Goal: Task Accomplishment & Management: Manage account settings

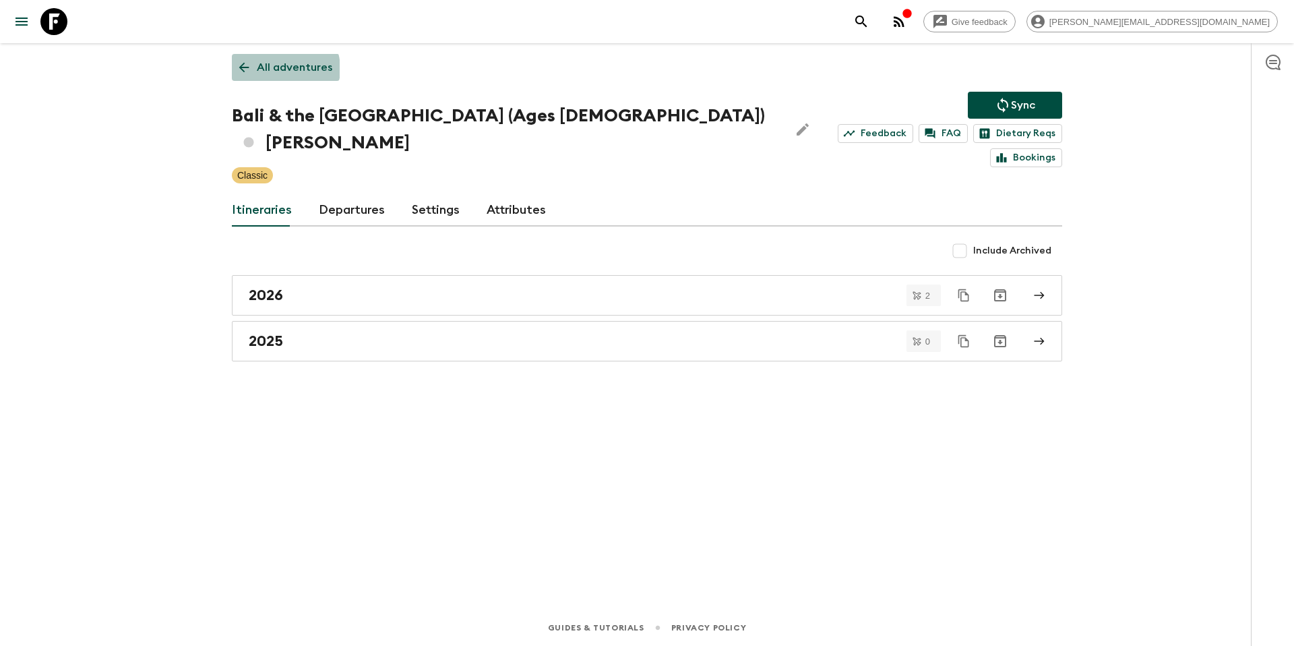
click at [281, 69] on p "All adventures" at bounding box center [294, 67] width 75 height 16
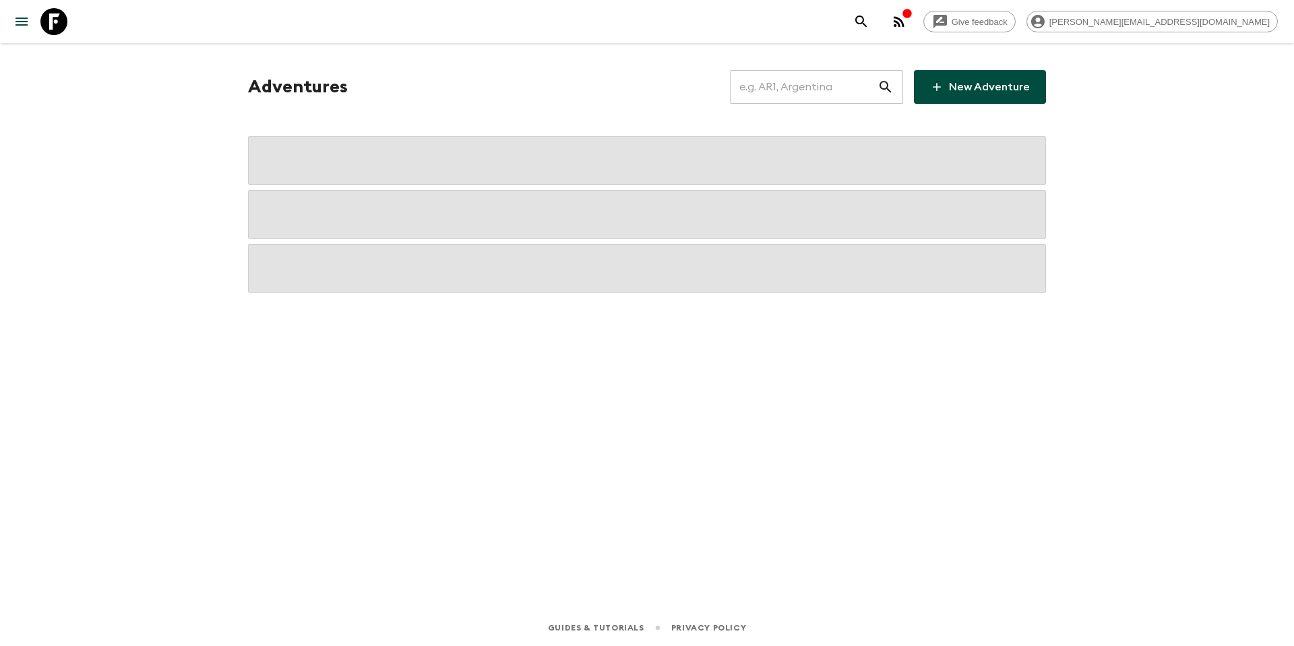
click at [793, 94] on input "text" at bounding box center [804, 87] width 148 height 38
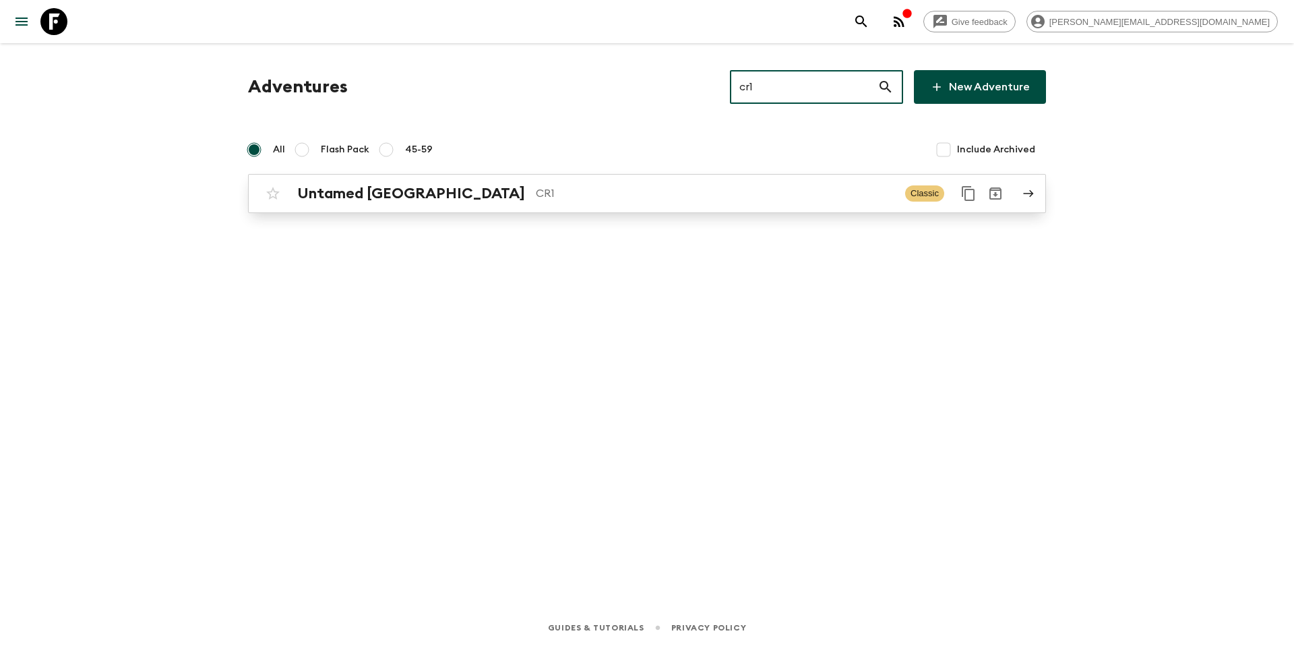
type input "cr1"
click at [576, 198] on p "CR1" at bounding box center [715, 193] width 359 height 16
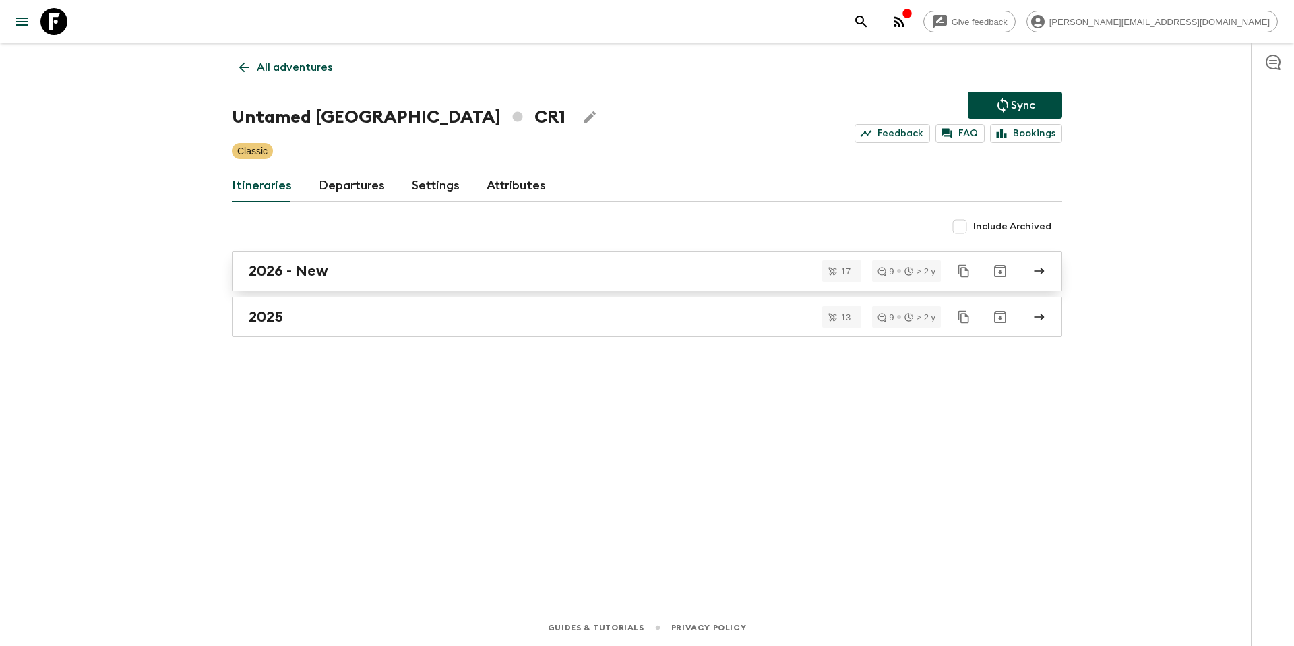
click at [360, 271] on div "2026 - New" at bounding box center [634, 271] width 771 height 18
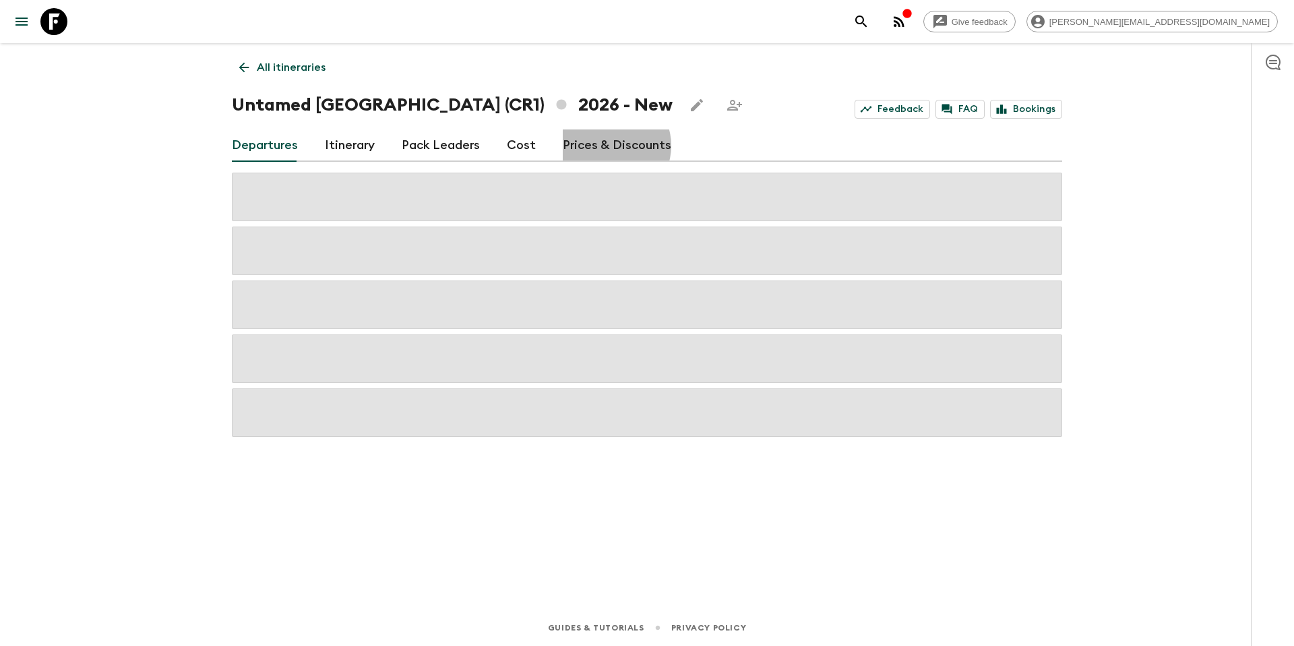
click at [605, 146] on link "Prices & Discounts" at bounding box center [617, 145] width 109 height 32
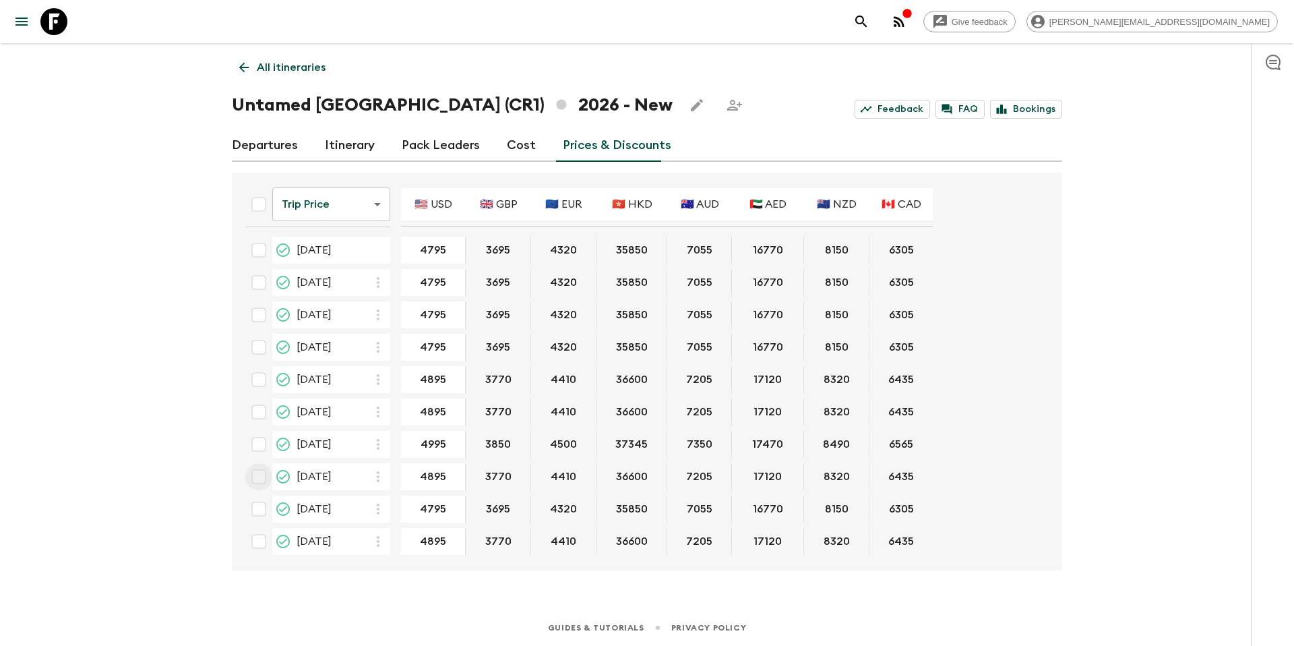
click at [260, 477] on input "checkbox" at bounding box center [258, 476] width 27 height 27
checkbox input "true"
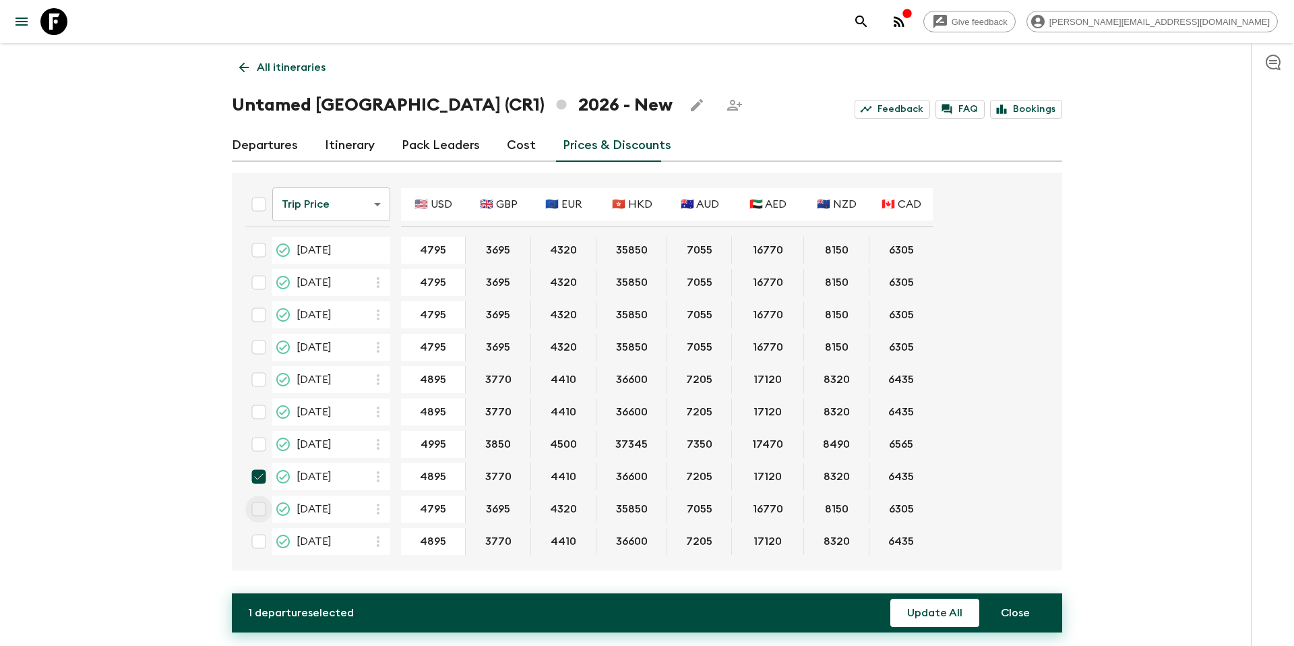
click at [264, 508] on input "checkbox" at bounding box center [258, 508] width 27 height 27
checkbox input "true"
click at [934, 616] on button "Update All" at bounding box center [934, 613] width 89 height 28
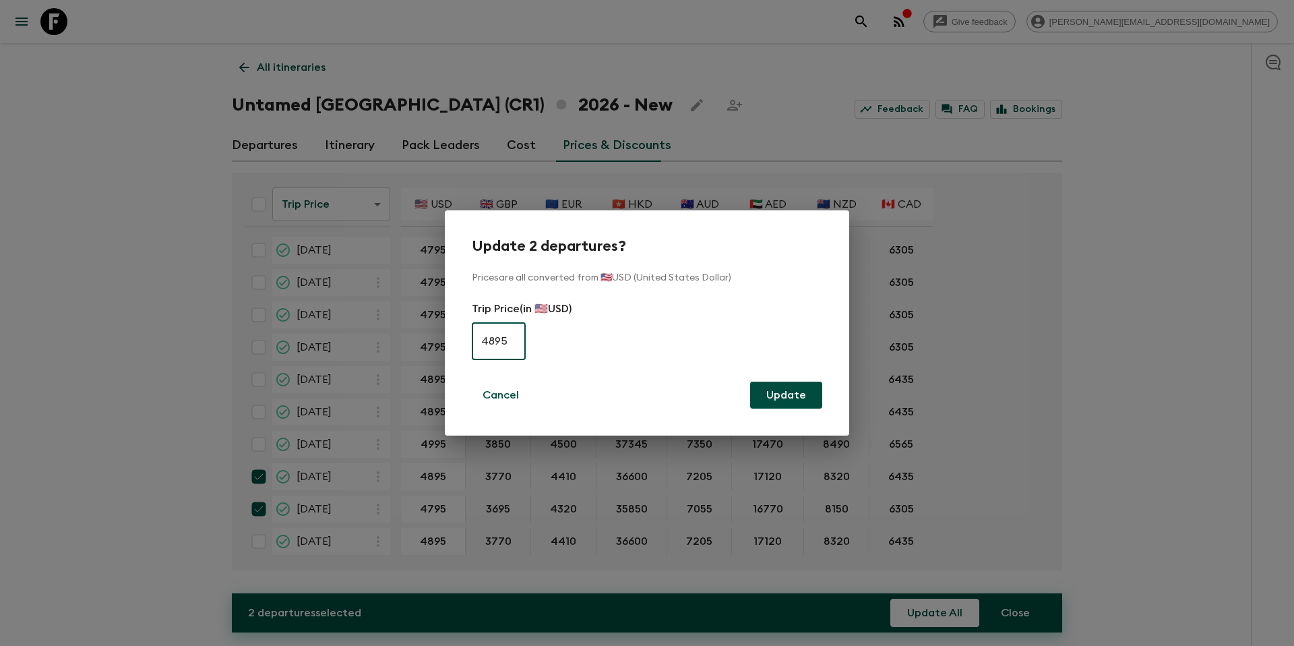
type input "4895"
click at [792, 396] on button "Update" at bounding box center [786, 395] width 72 height 27
checkbox input "false"
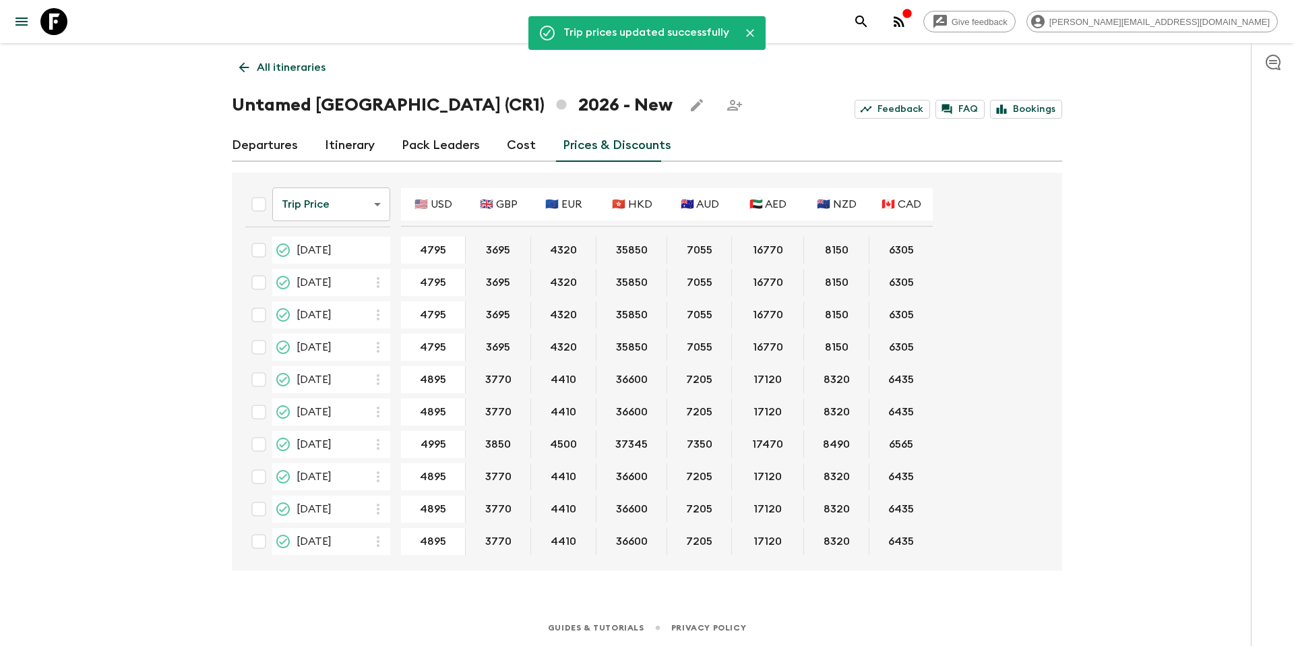
click at [257, 250] on input "checkbox" at bounding box center [258, 250] width 27 height 27
checkbox input "true"
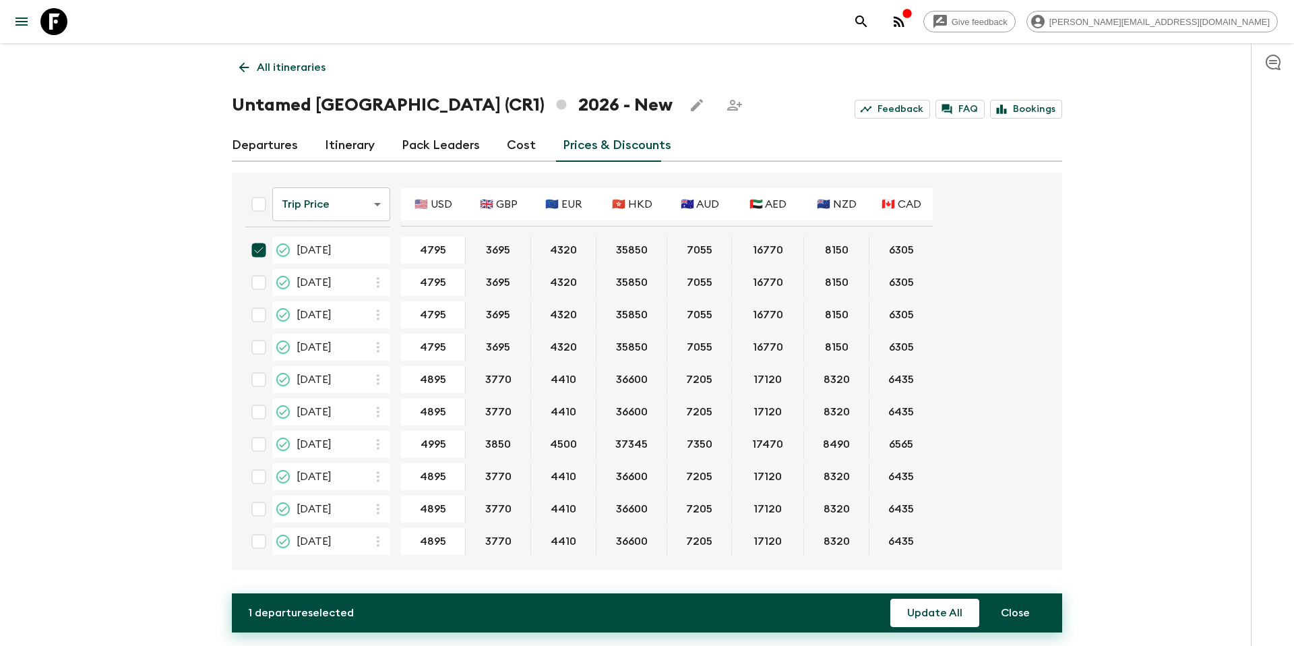
drag, startPoint x: 260, startPoint y: 282, endPoint x: 262, endPoint y: 312, distance: 30.4
click at [260, 282] on input "checkbox" at bounding box center [258, 282] width 27 height 27
checkbox input "true"
click at [262, 319] on input "checkbox" at bounding box center [258, 314] width 27 height 27
checkbox input "true"
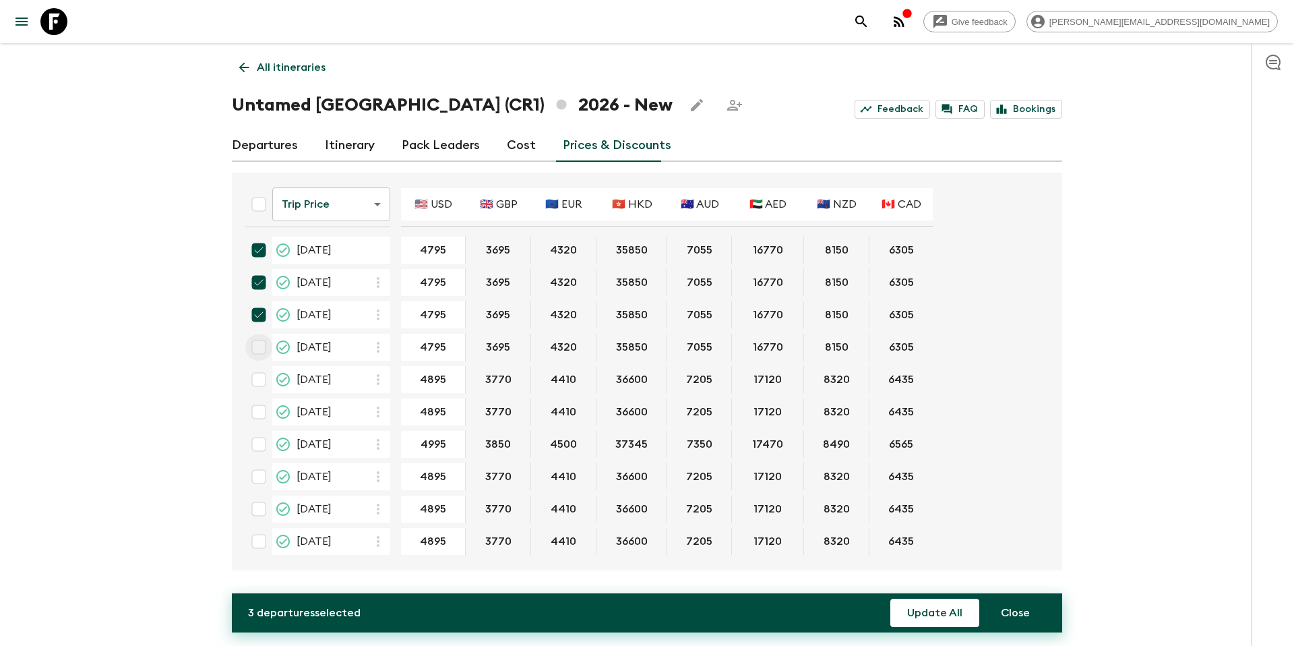
click at [260, 351] on input "checkbox" at bounding box center [258, 347] width 27 height 27
checkbox input "true"
click at [261, 379] on input "checkbox" at bounding box center [258, 379] width 27 height 27
checkbox input "true"
click at [260, 543] on input "checkbox" at bounding box center [258, 541] width 27 height 27
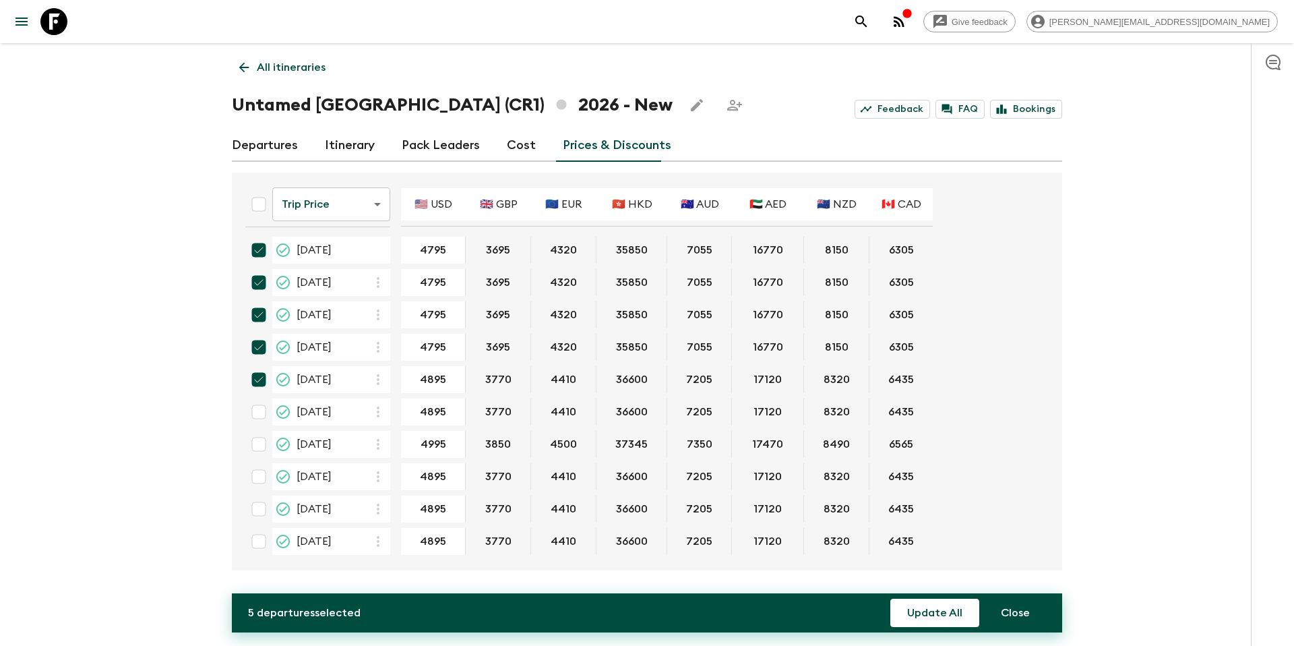
checkbox input "true"
click at [263, 344] on input "checkbox" at bounding box center [258, 346] width 27 height 27
checkbox input "true"
click at [260, 381] on input "checkbox" at bounding box center [258, 378] width 27 height 27
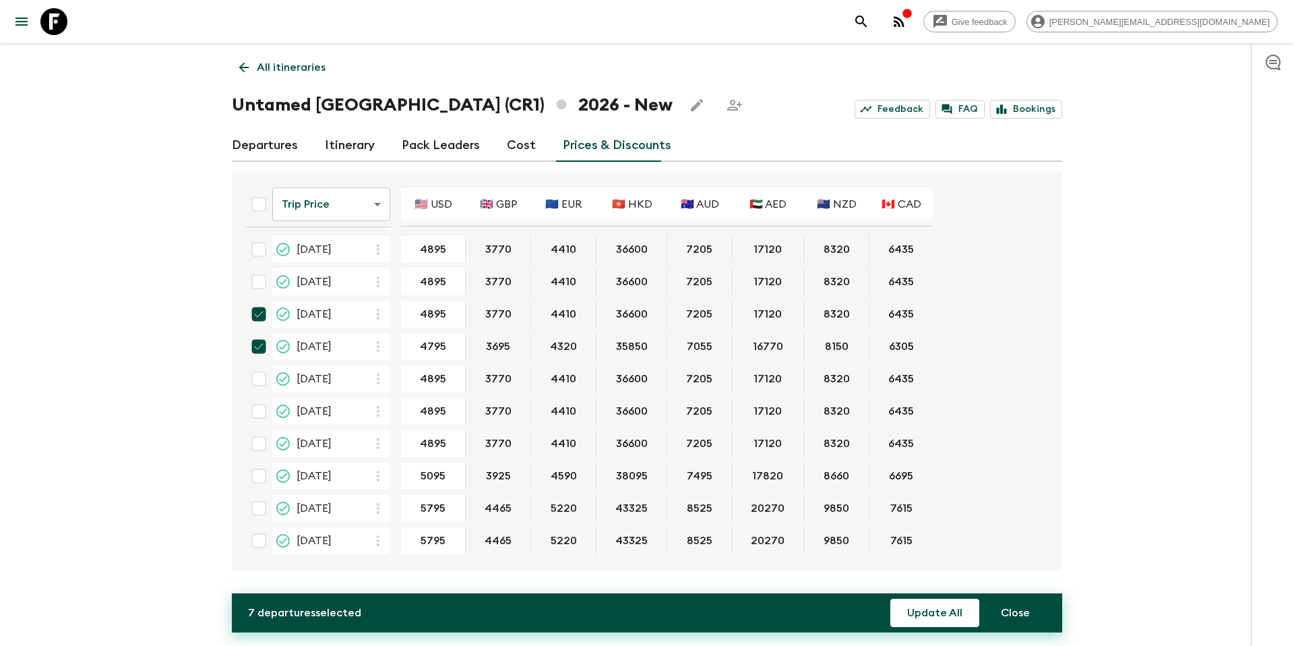
checkbox input "true"
click at [255, 406] on input "checkbox" at bounding box center [258, 411] width 27 height 27
checkbox input "true"
click at [256, 444] on input "checkbox" at bounding box center [258, 443] width 27 height 27
checkbox input "true"
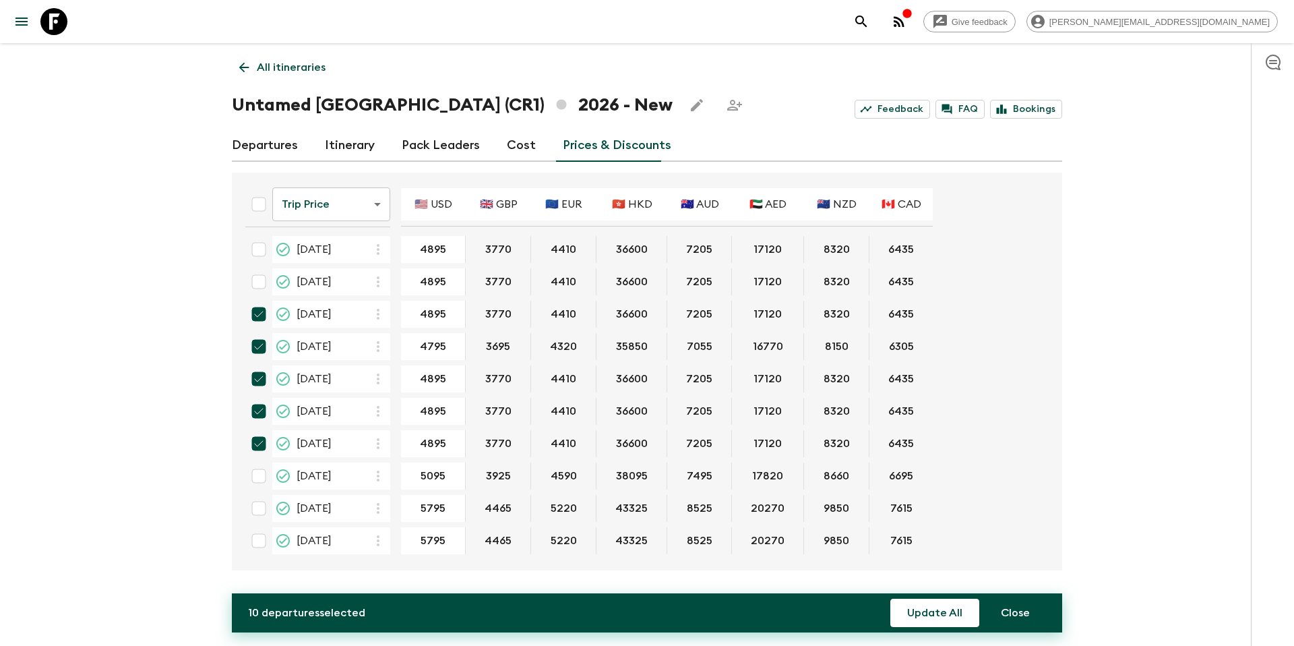
click at [258, 479] on input "checkbox" at bounding box center [258, 475] width 27 height 27
checkbox input "true"
click at [931, 601] on button "Update All" at bounding box center [934, 613] width 89 height 28
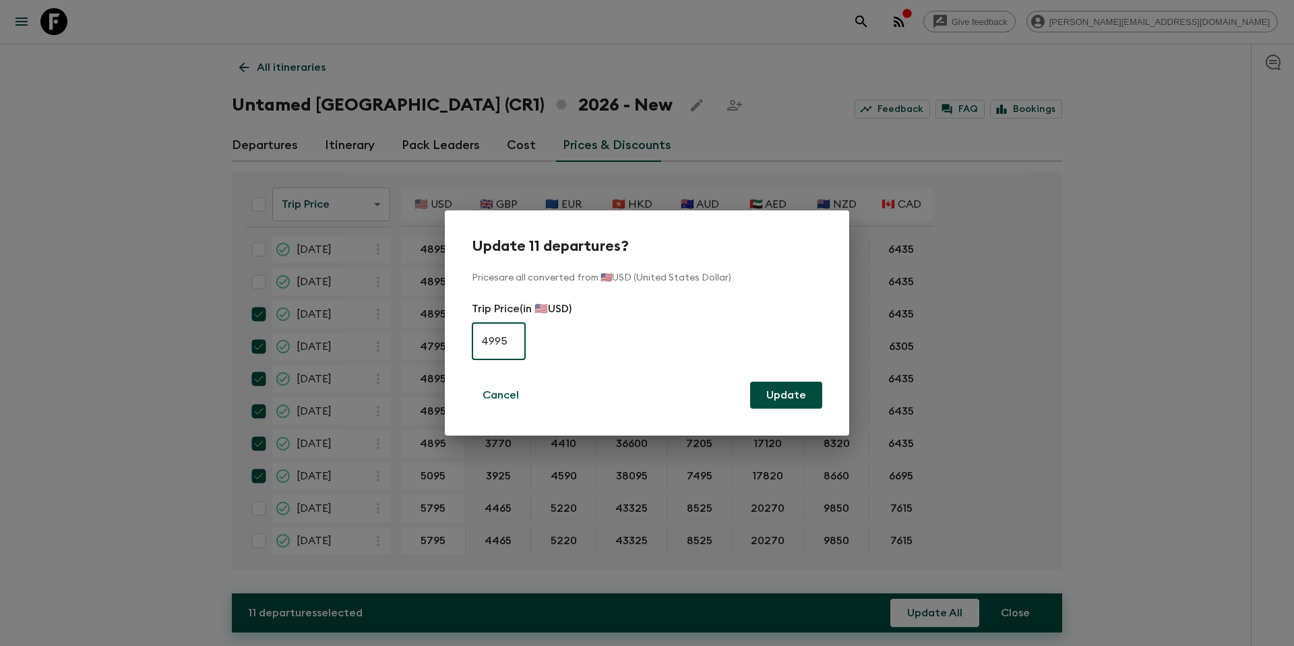
type input "4995"
click at [787, 397] on button "Update" at bounding box center [786, 395] width 72 height 27
checkbox input "false"
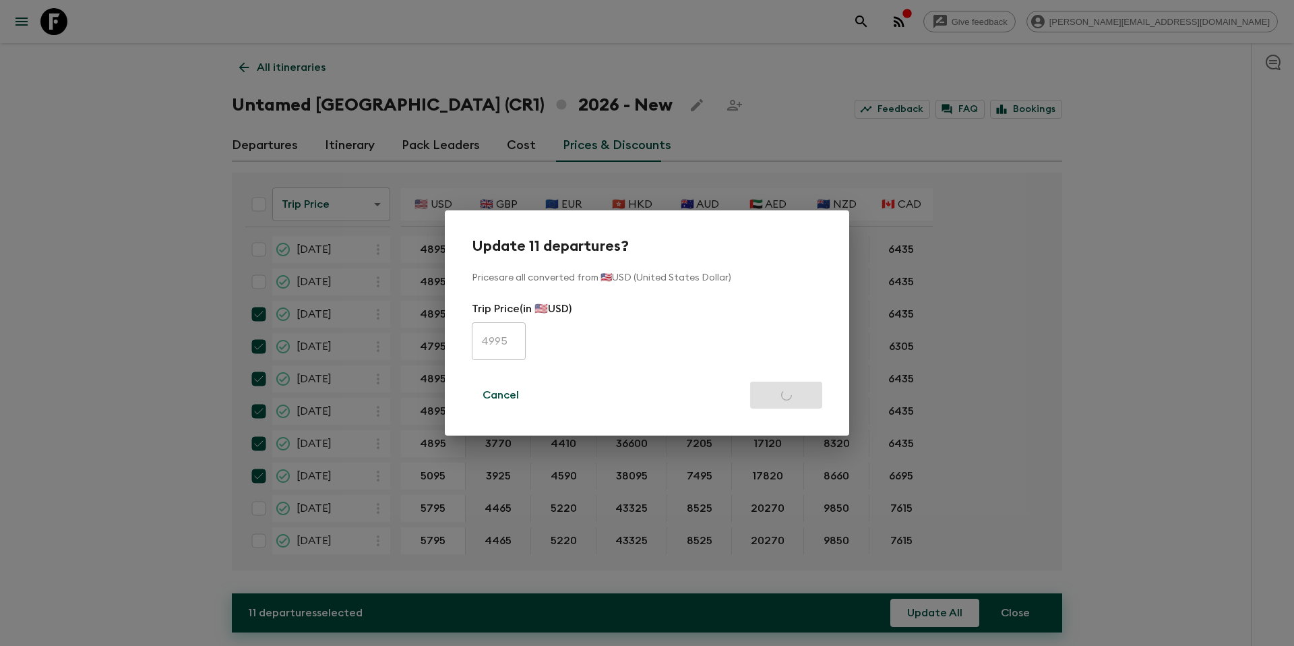
checkbox input "false"
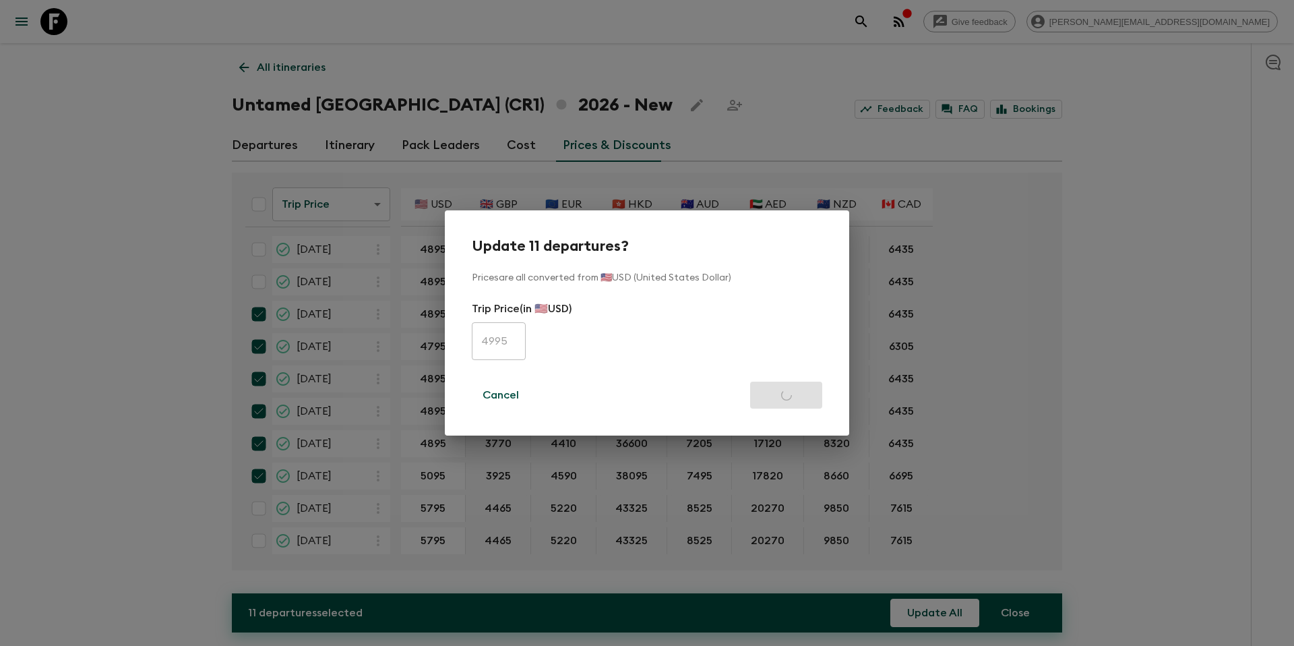
checkbox input "false"
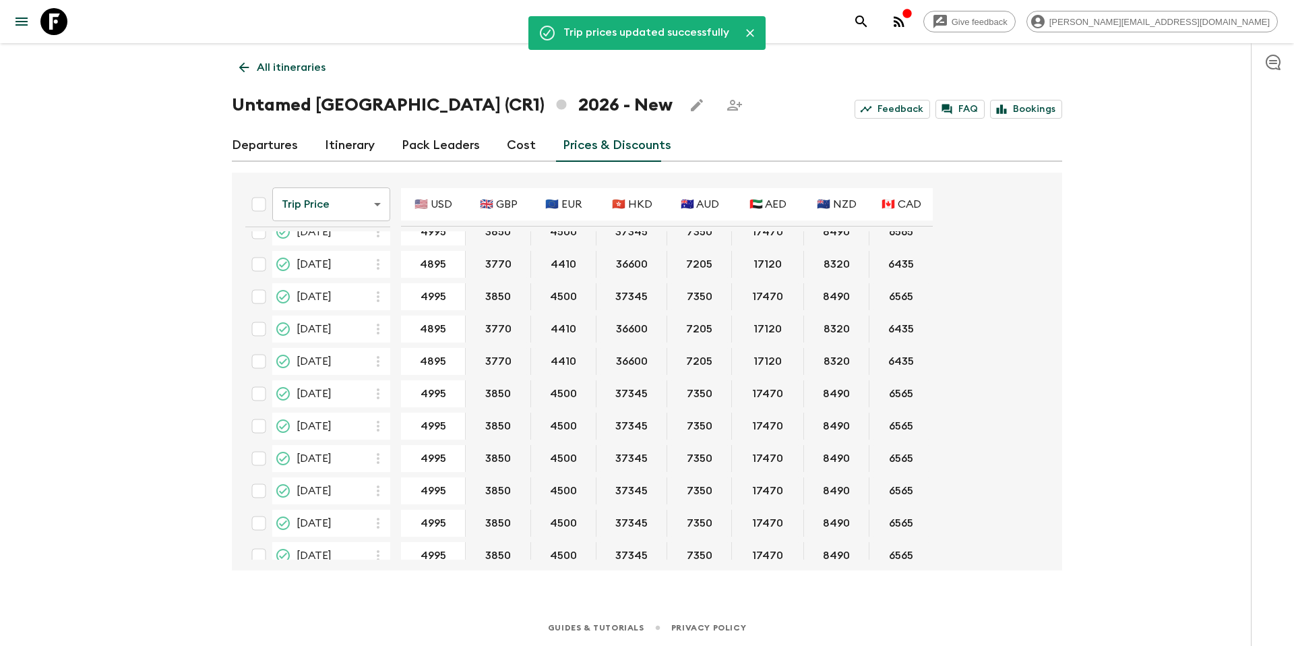
scroll to position [69, 0]
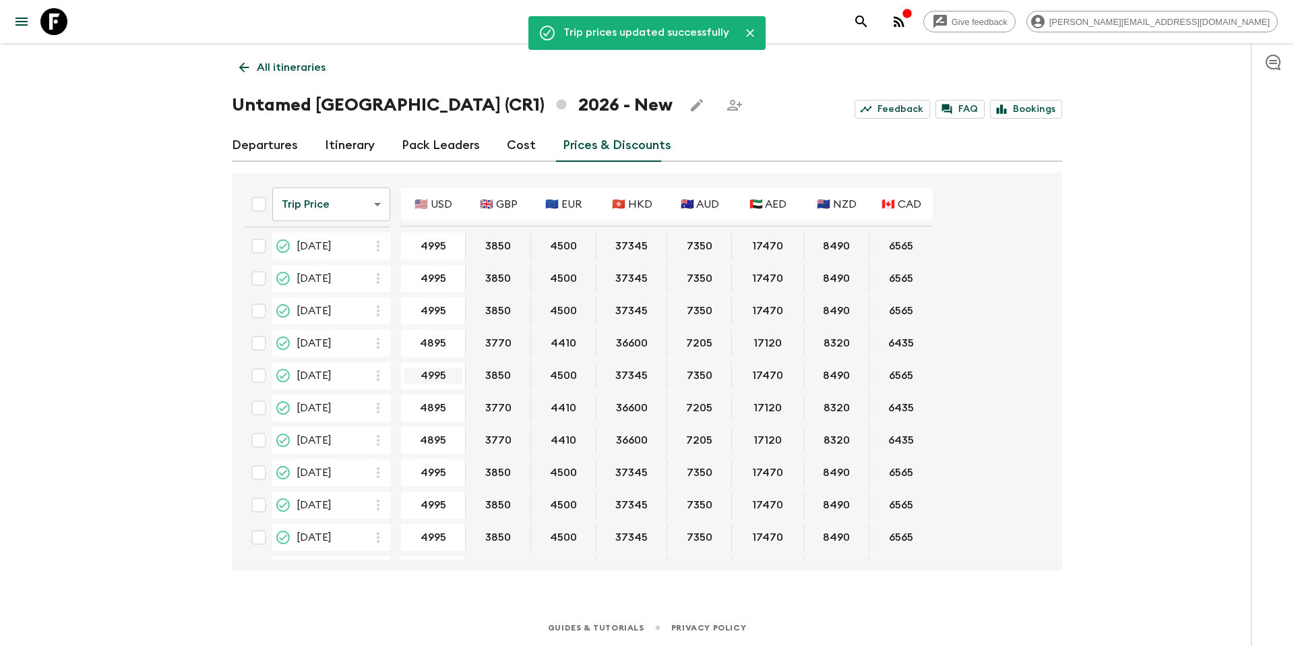
type input "5195"
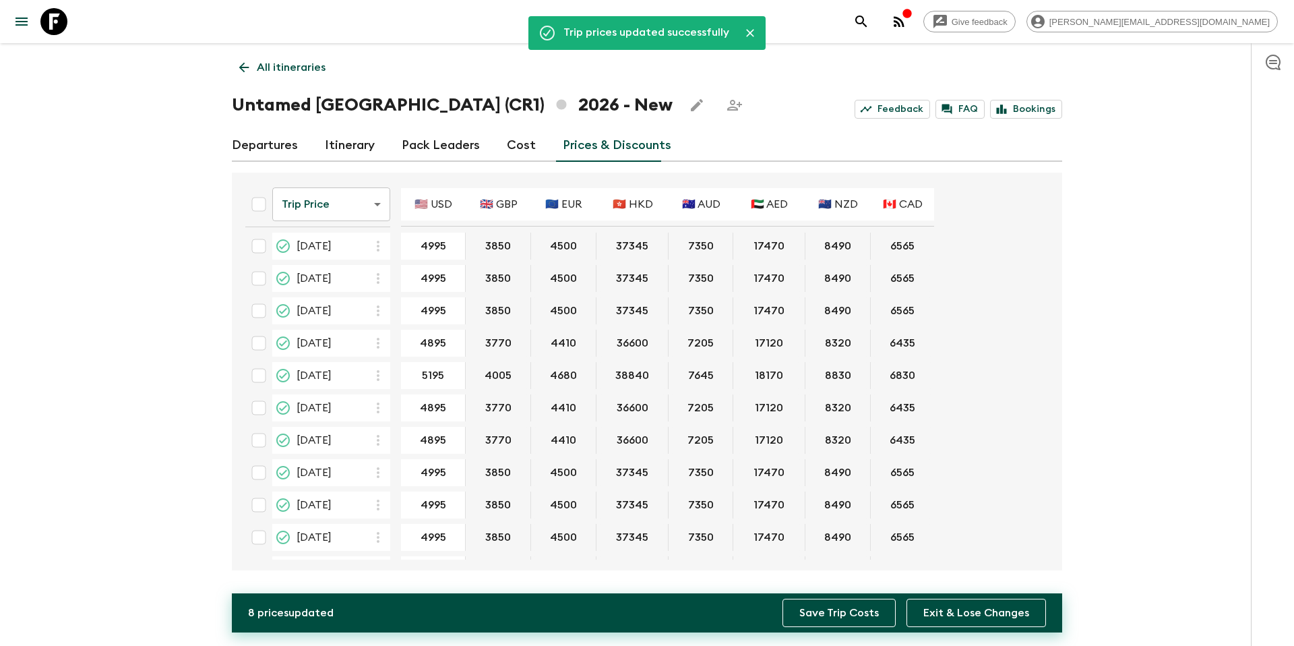
click at [861, 616] on button "Save Trip Costs" at bounding box center [839, 613] width 113 height 28
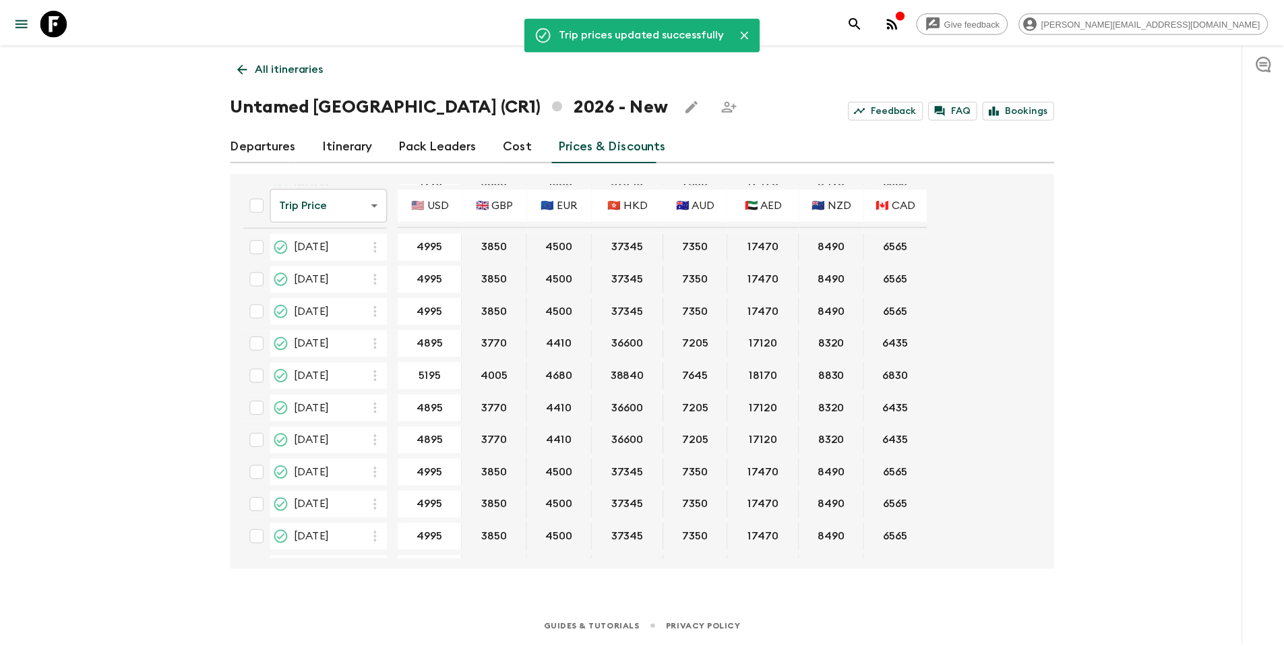
scroll to position [0, 0]
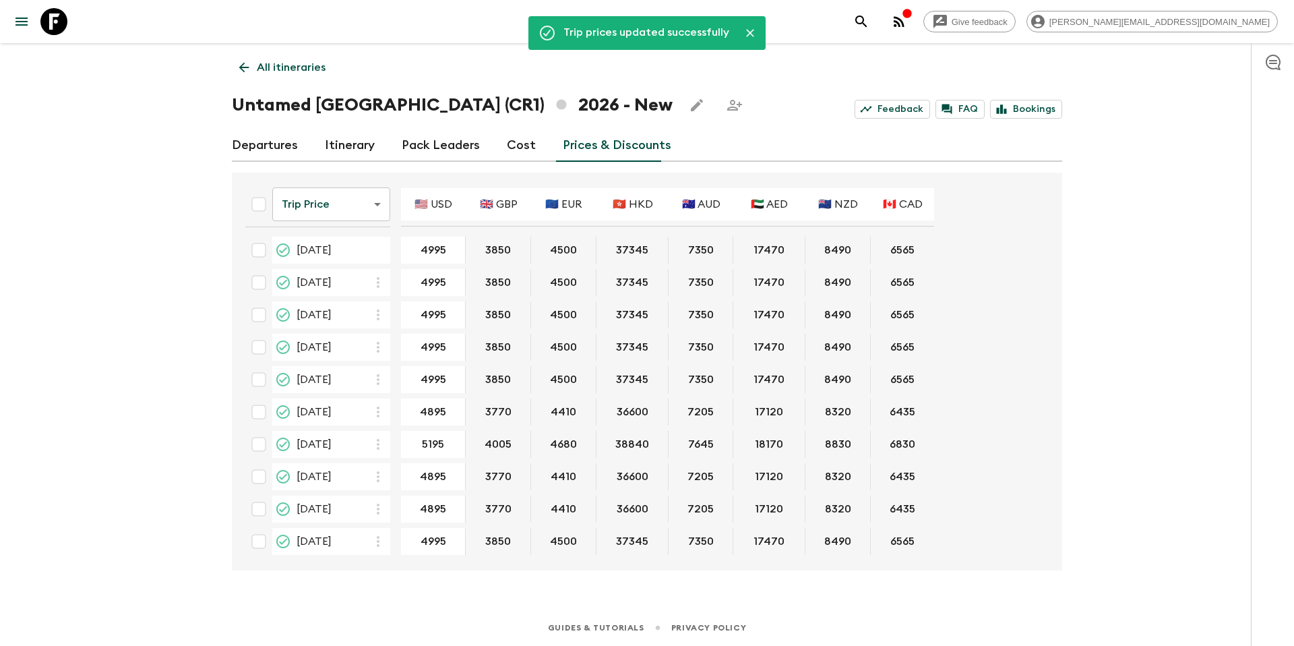
click at [268, 146] on link "Departures" at bounding box center [265, 145] width 66 height 32
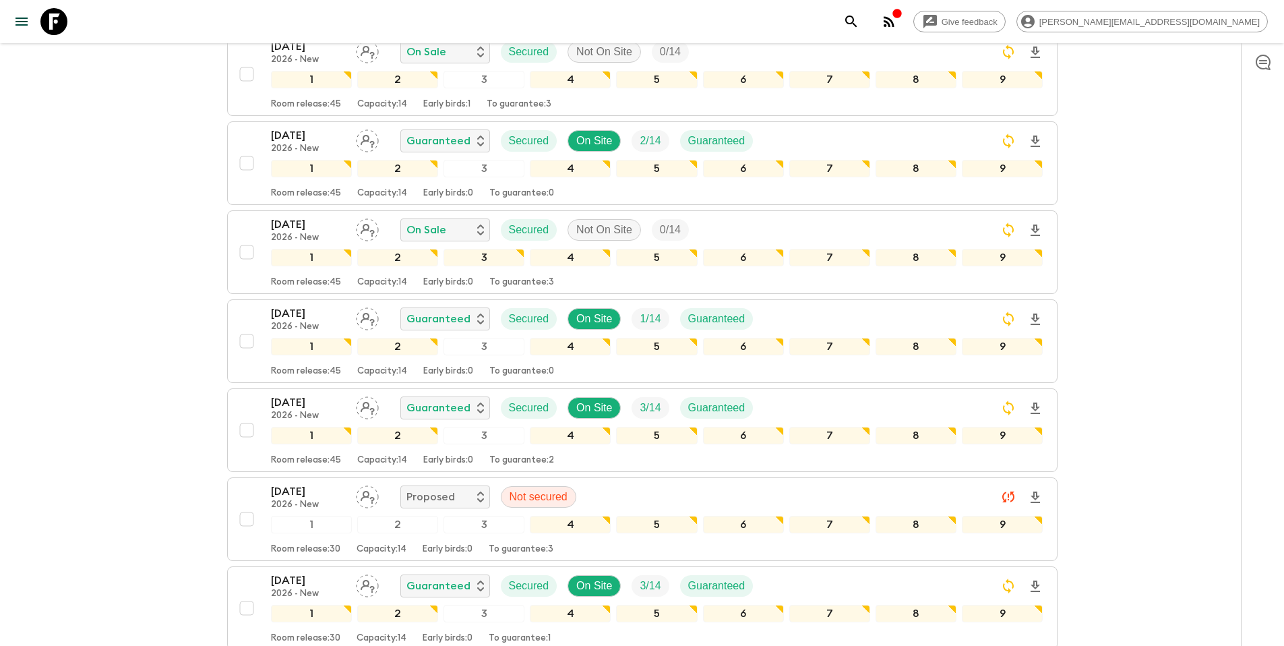
scroll to position [233, 0]
click at [439, 495] on p "Proposed" at bounding box center [430, 495] width 49 height 16
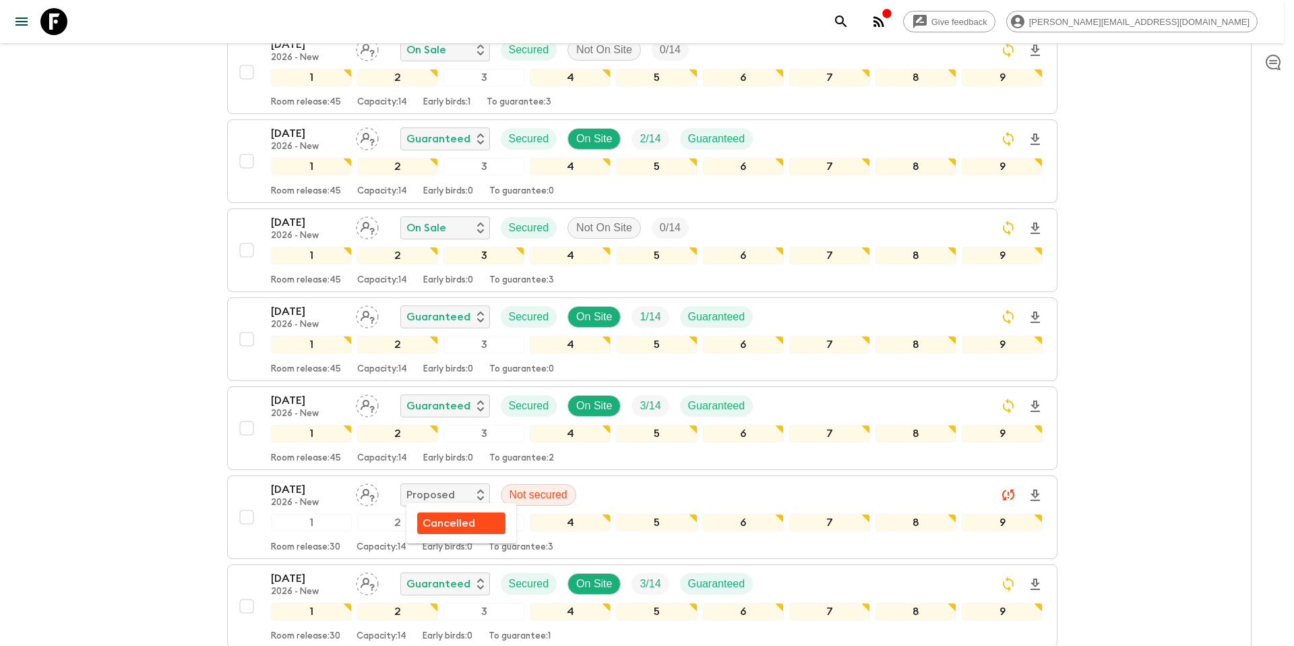
click at [442, 527] on p "Cancelled" at bounding box center [449, 523] width 53 height 16
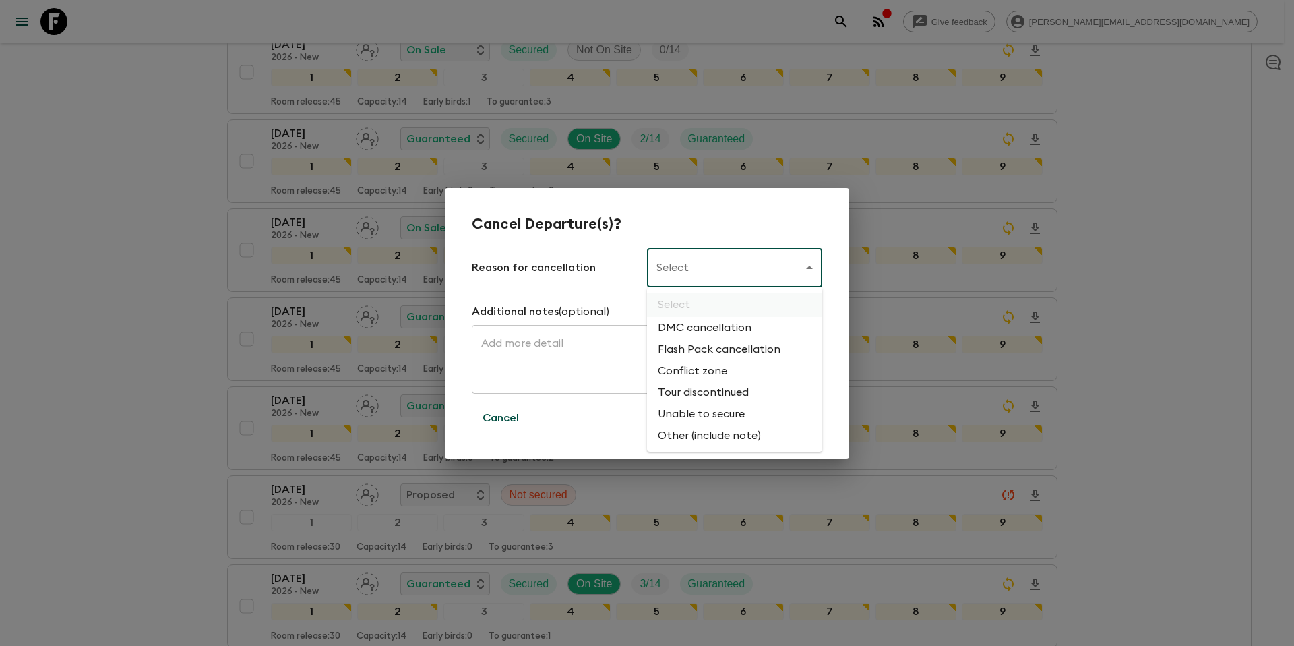
click at [730, 415] on li "Unable to secure" at bounding box center [734, 414] width 175 height 22
type input "UNABLE_TO_SECURE"
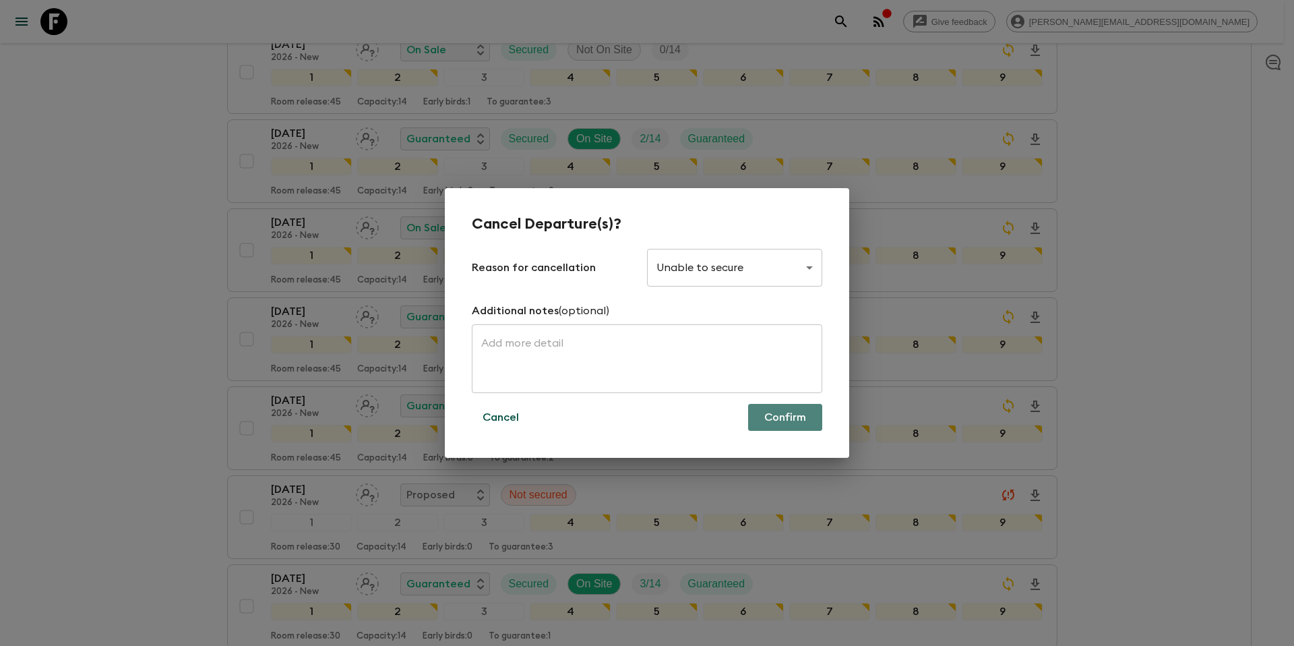
click at [785, 419] on button "Confirm" at bounding box center [785, 417] width 74 height 27
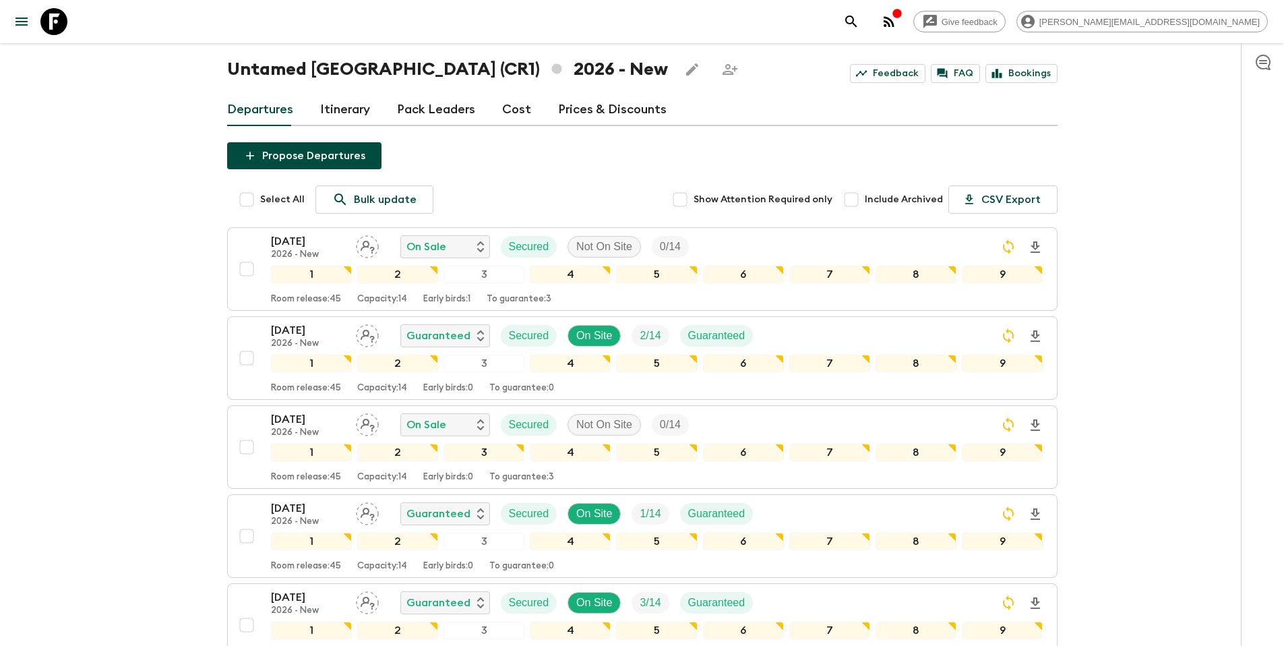
scroll to position [0, 0]
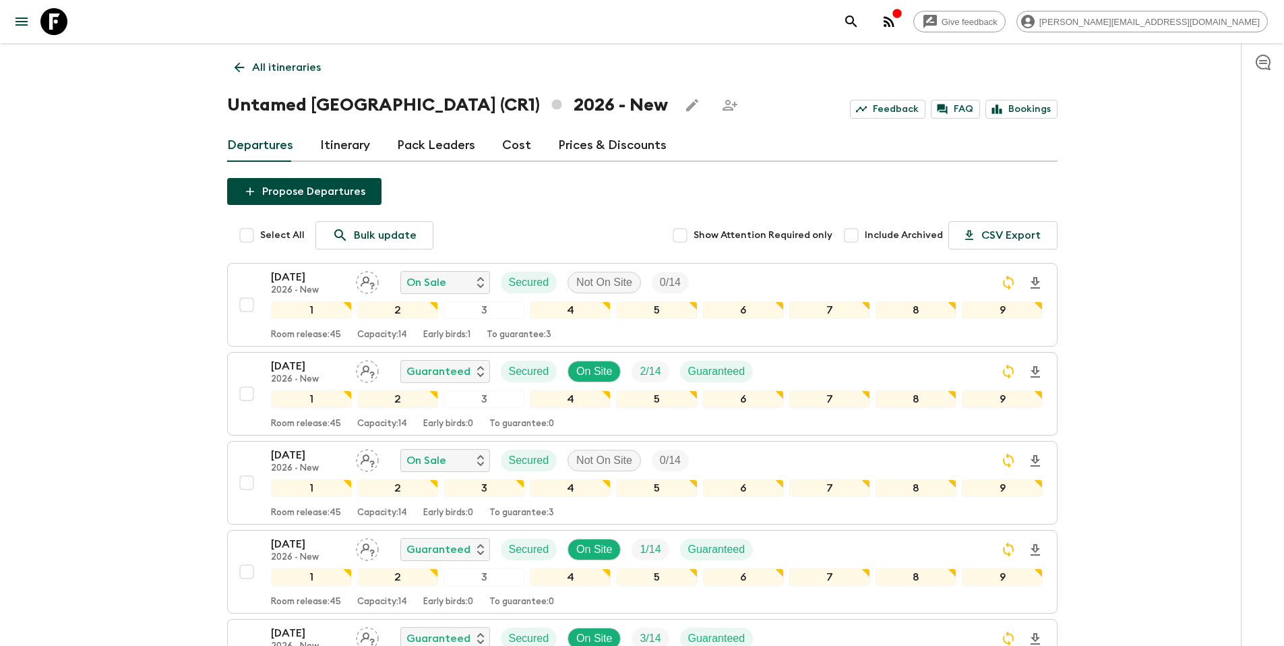
click at [591, 142] on link "Prices & Discounts" at bounding box center [612, 145] width 109 height 32
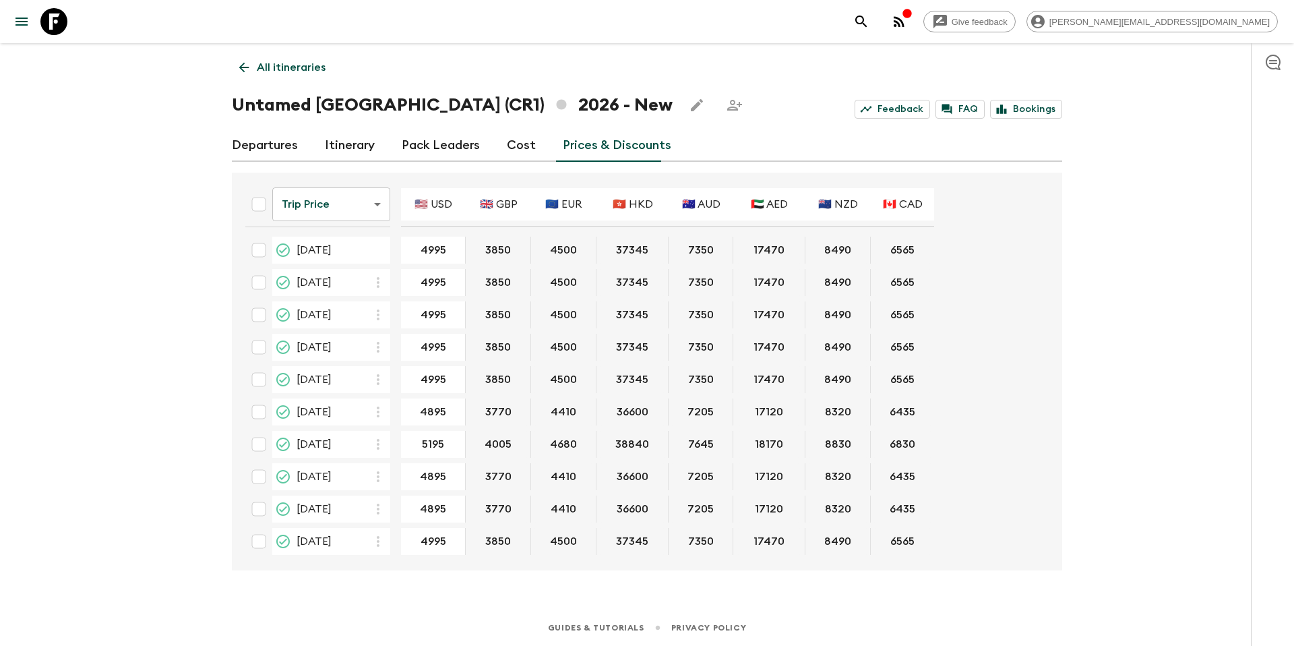
drag, startPoint x: 269, startPoint y: 155, endPoint x: 275, endPoint y: 152, distance: 6.9
click at [269, 155] on link "Departures" at bounding box center [265, 145] width 66 height 32
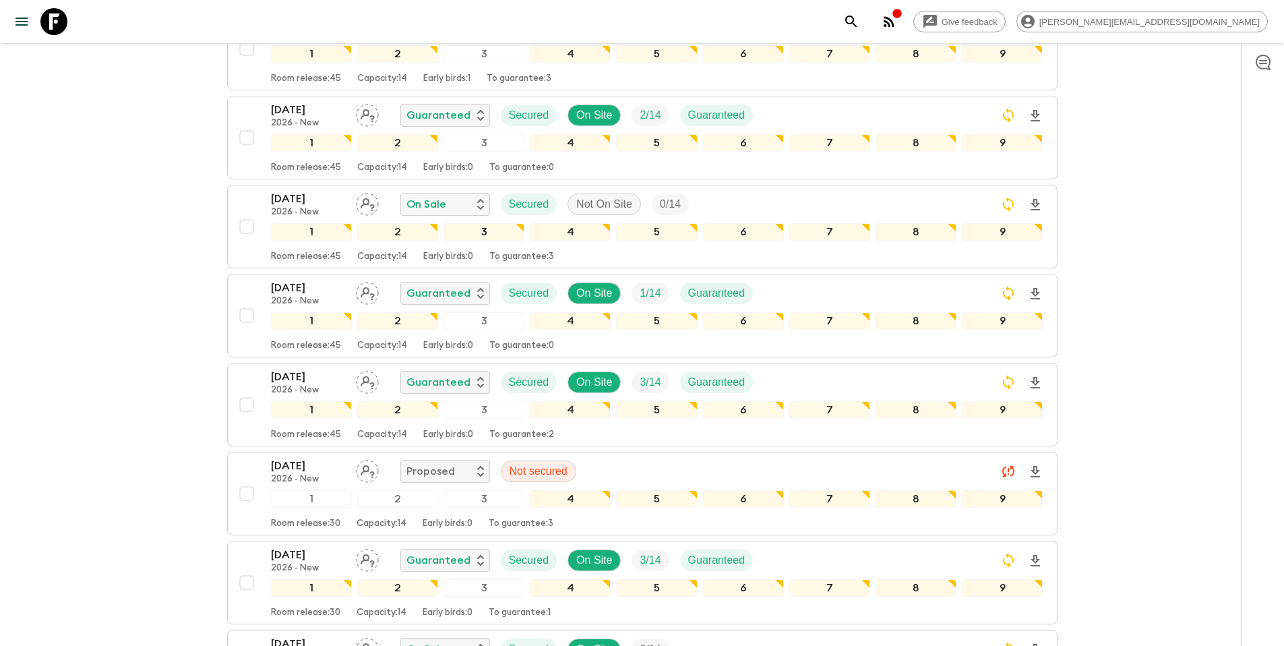
scroll to position [272, 0]
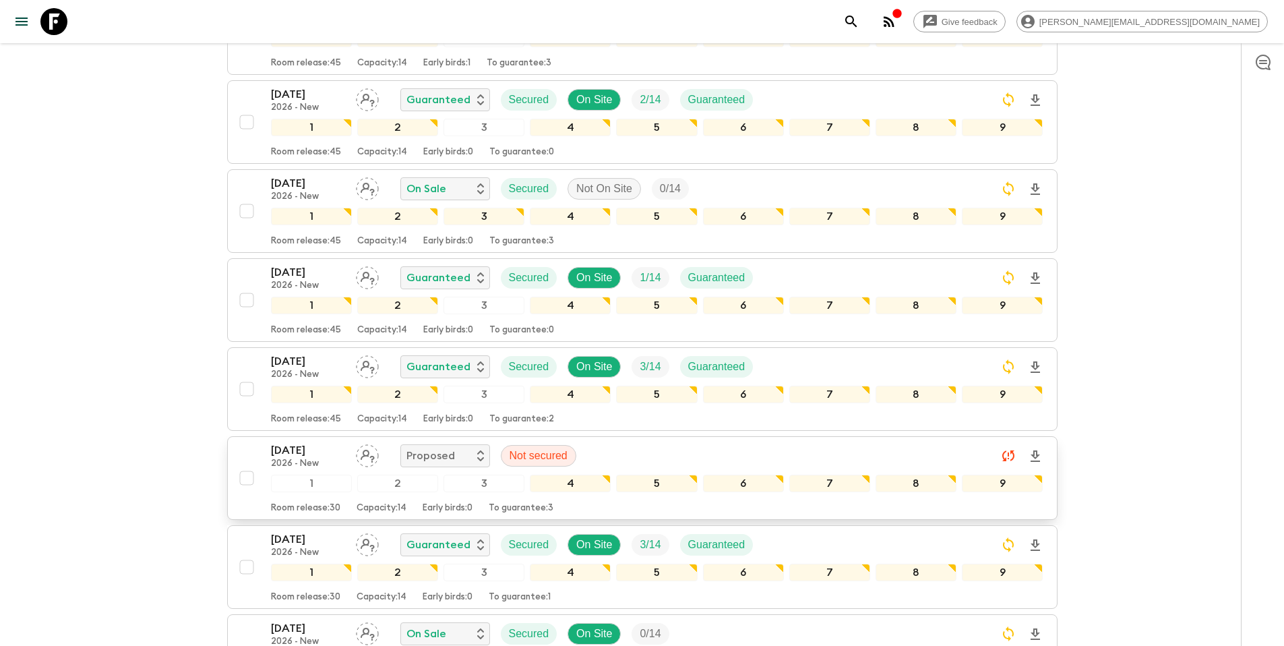
click at [253, 480] on input "checkbox" at bounding box center [246, 477] width 27 height 27
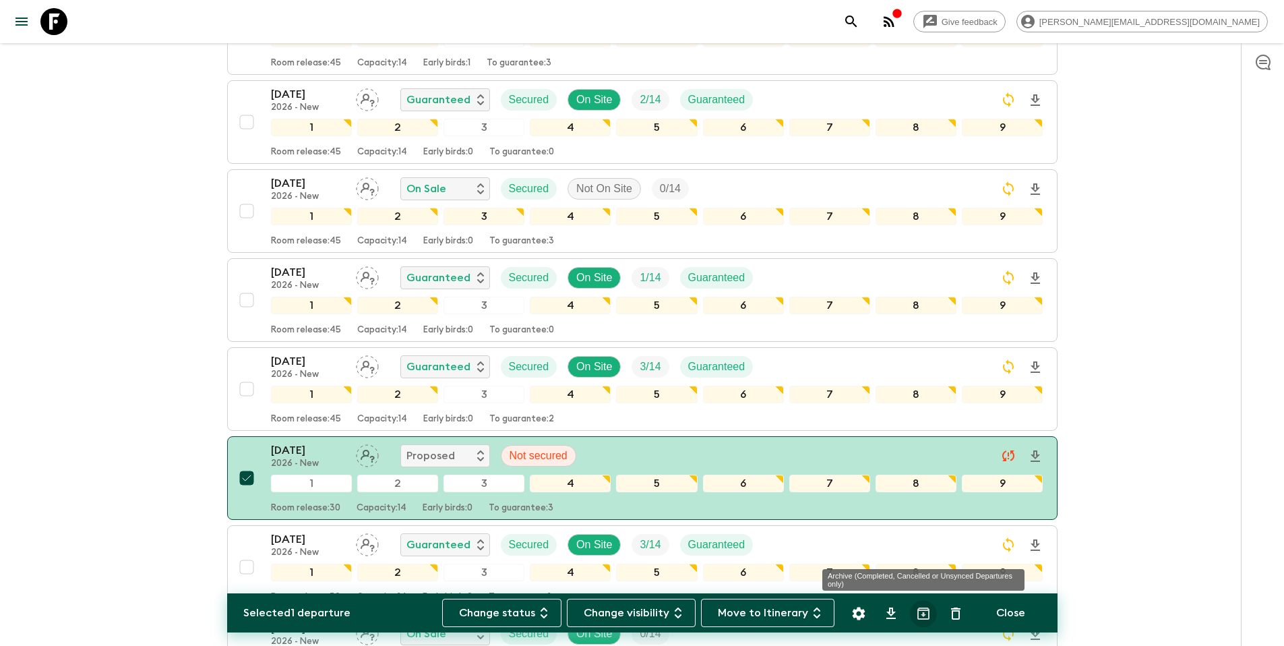
click at [928, 615] on icon "Archive (Completed, Cancelled or Unsynced Departures only)" at bounding box center [923, 613] width 16 height 16
checkbox input "false"
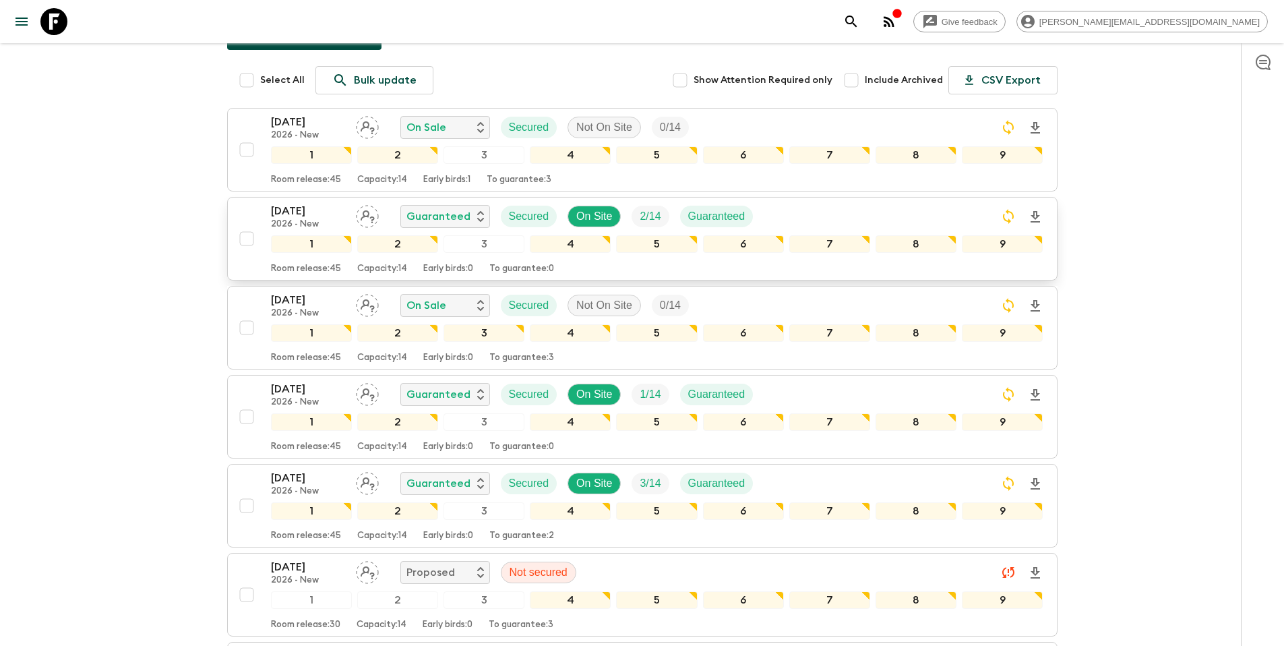
scroll to position [0, 0]
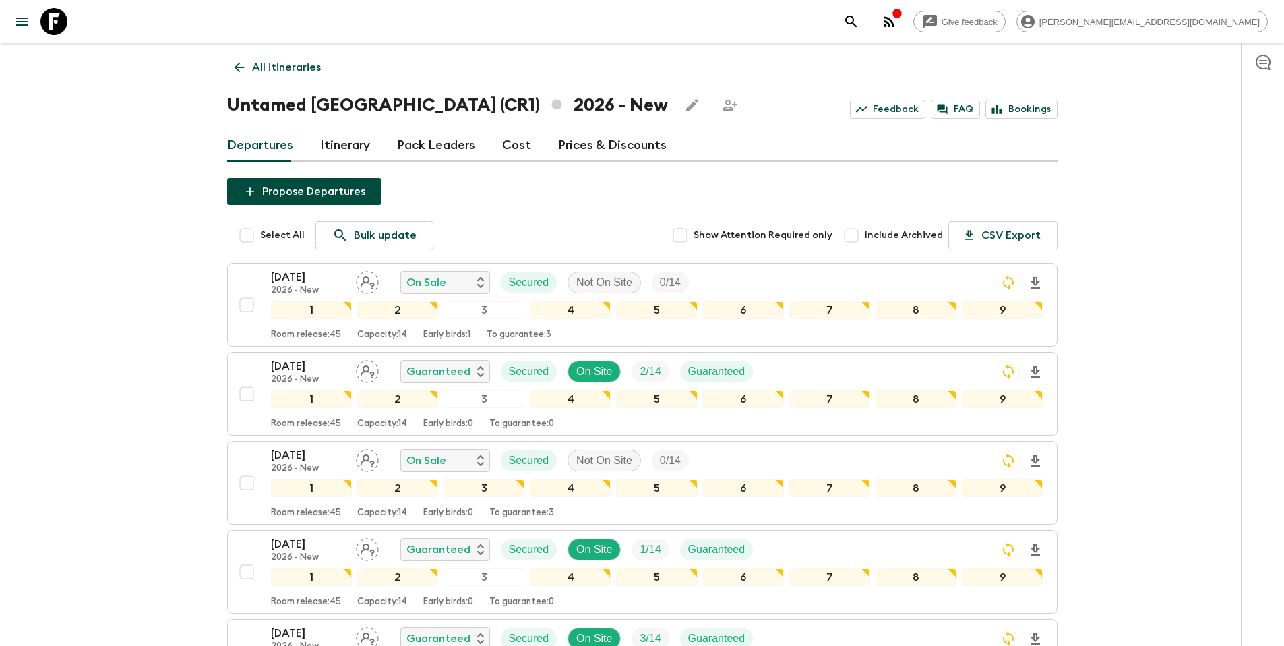
click at [605, 140] on link "Prices & Discounts" at bounding box center [612, 145] width 109 height 32
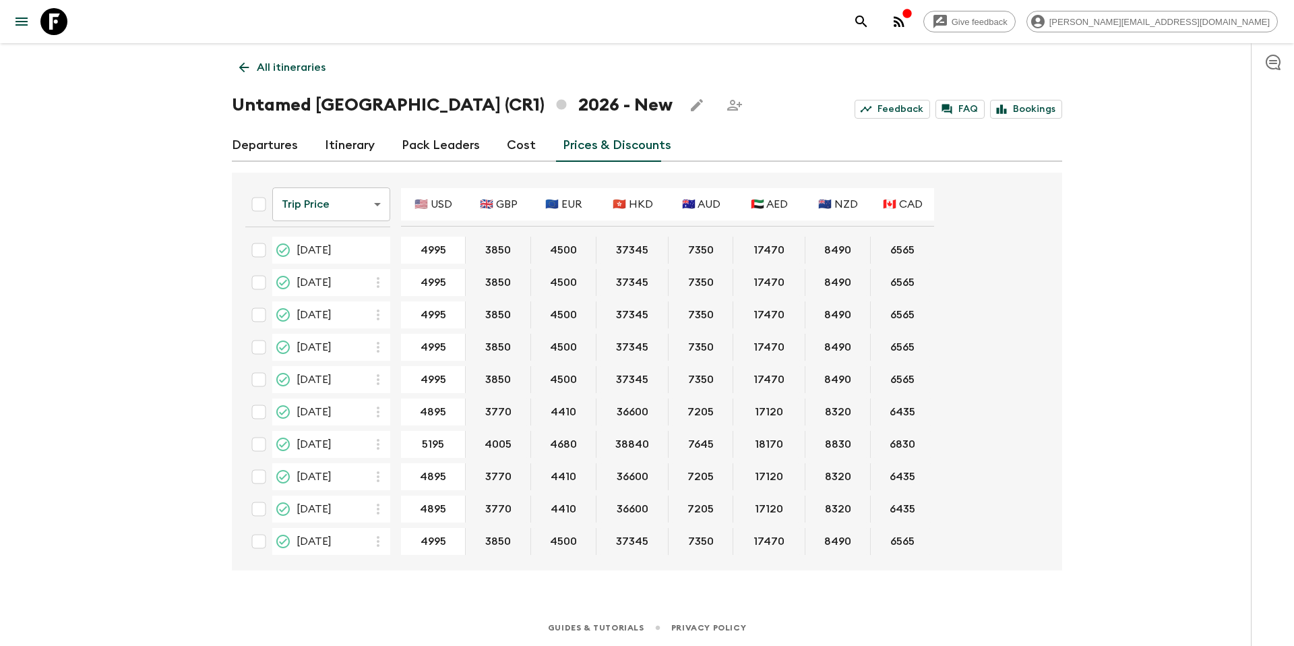
click at [252, 141] on link "Departures" at bounding box center [265, 145] width 66 height 32
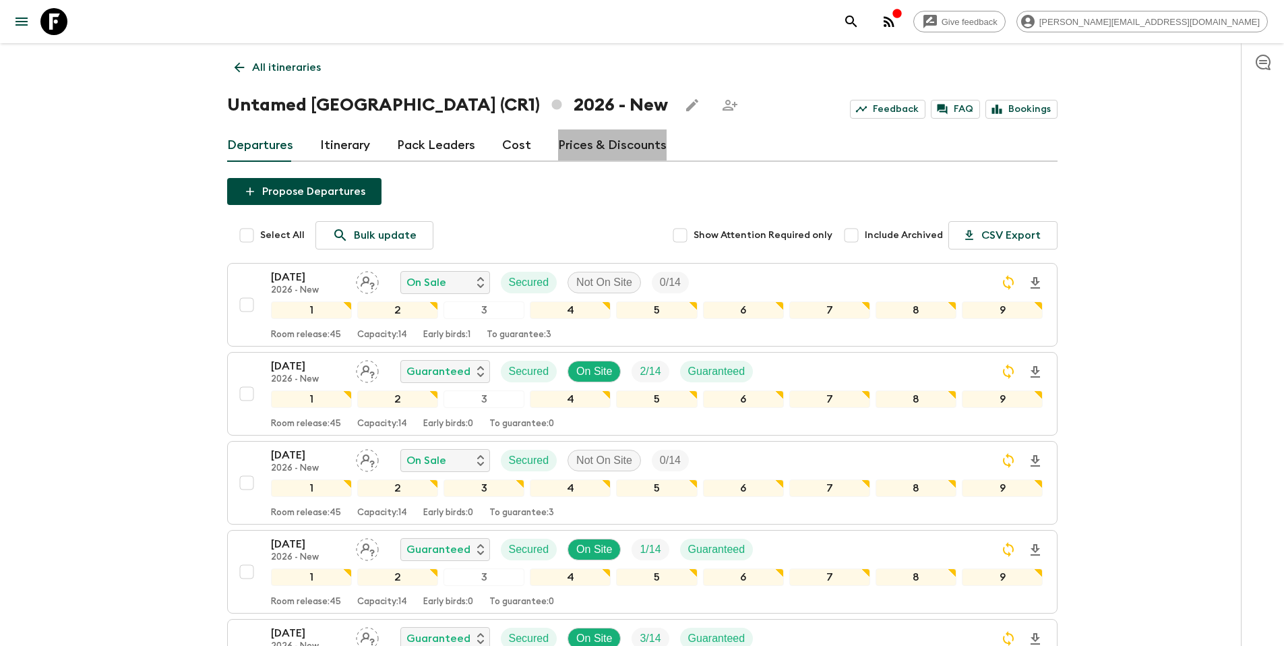
click at [646, 150] on link "Prices & Discounts" at bounding box center [612, 145] width 109 height 32
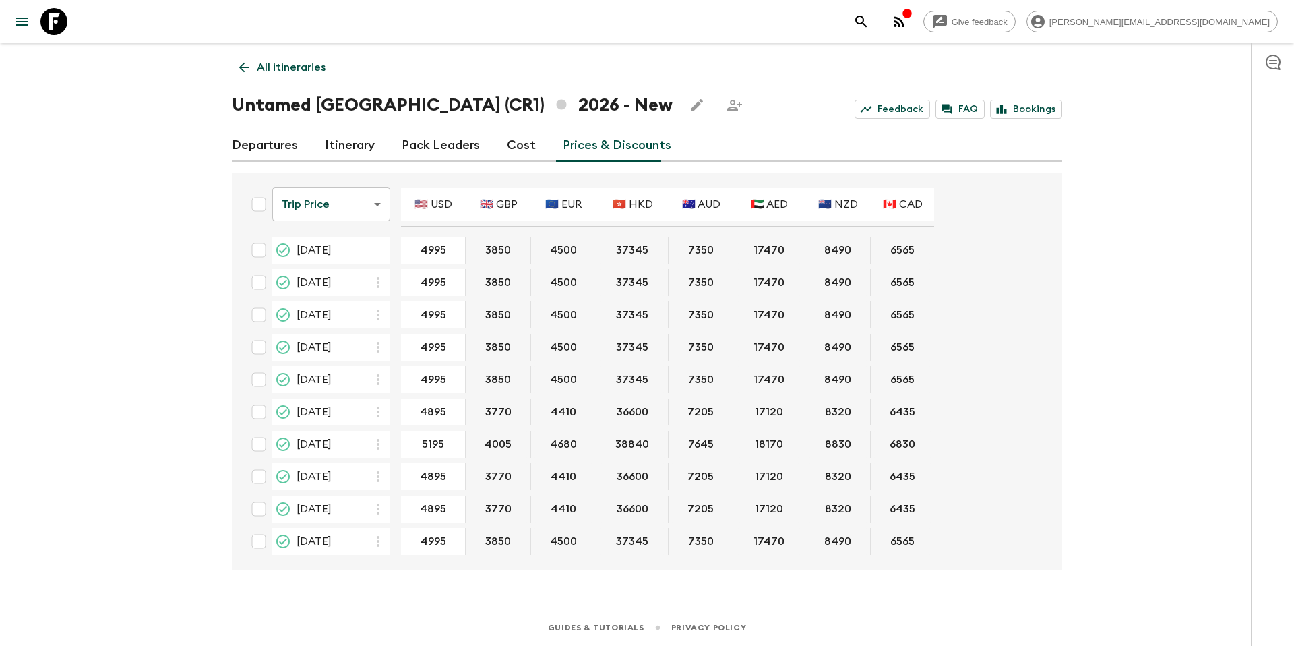
click at [257, 411] on input "checkbox" at bounding box center [258, 411] width 27 height 27
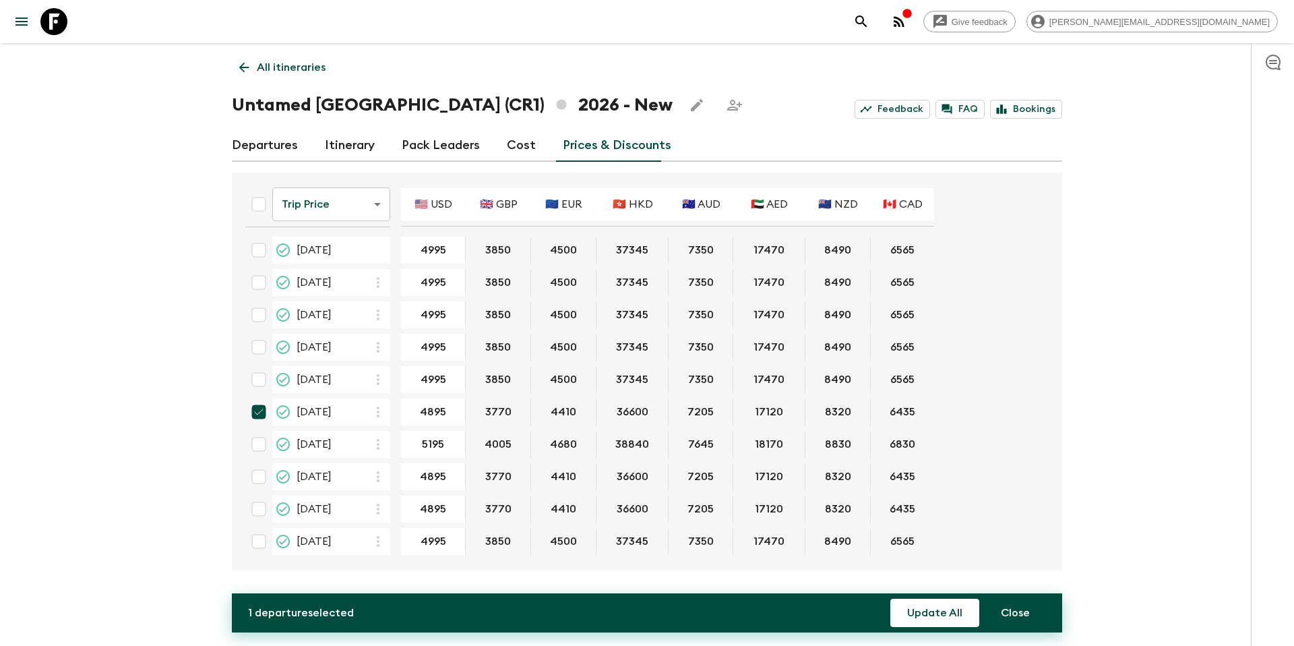
click at [257, 411] on input "checkbox" at bounding box center [258, 411] width 27 height 27
checkbox input "false"
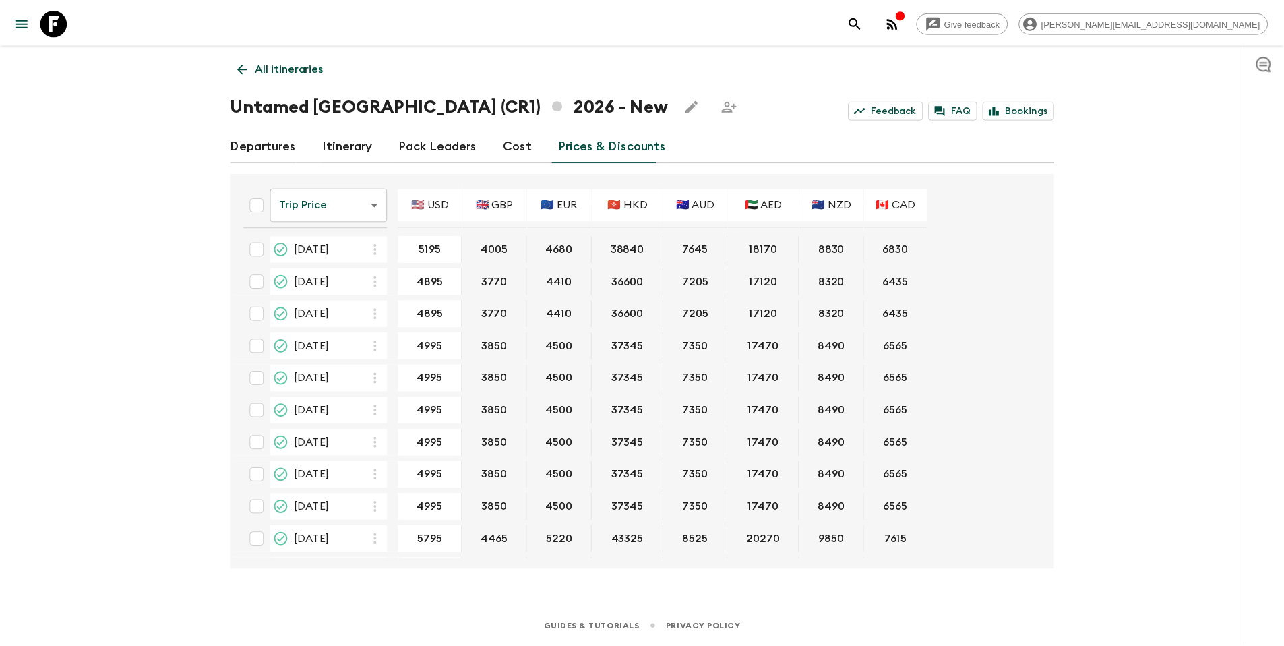
scroll to position [227, 0]
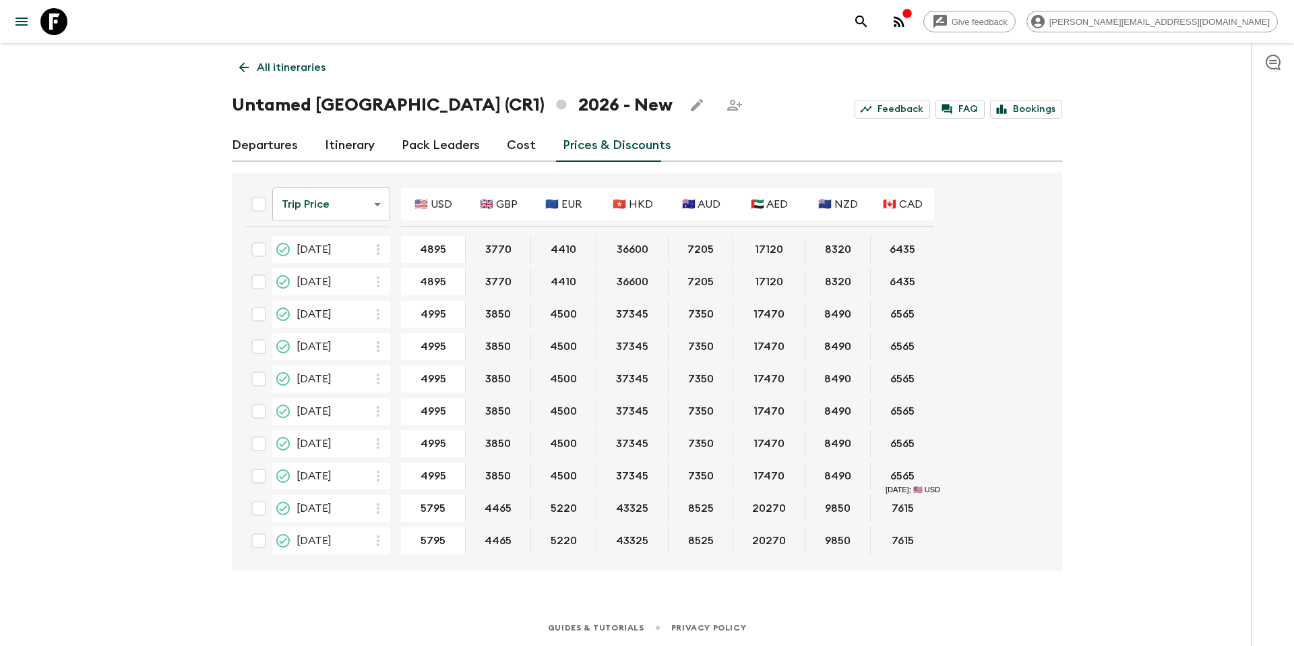
click at [266, 150] on link "Departures" at bounding box center [265, 145] width 66 height 32
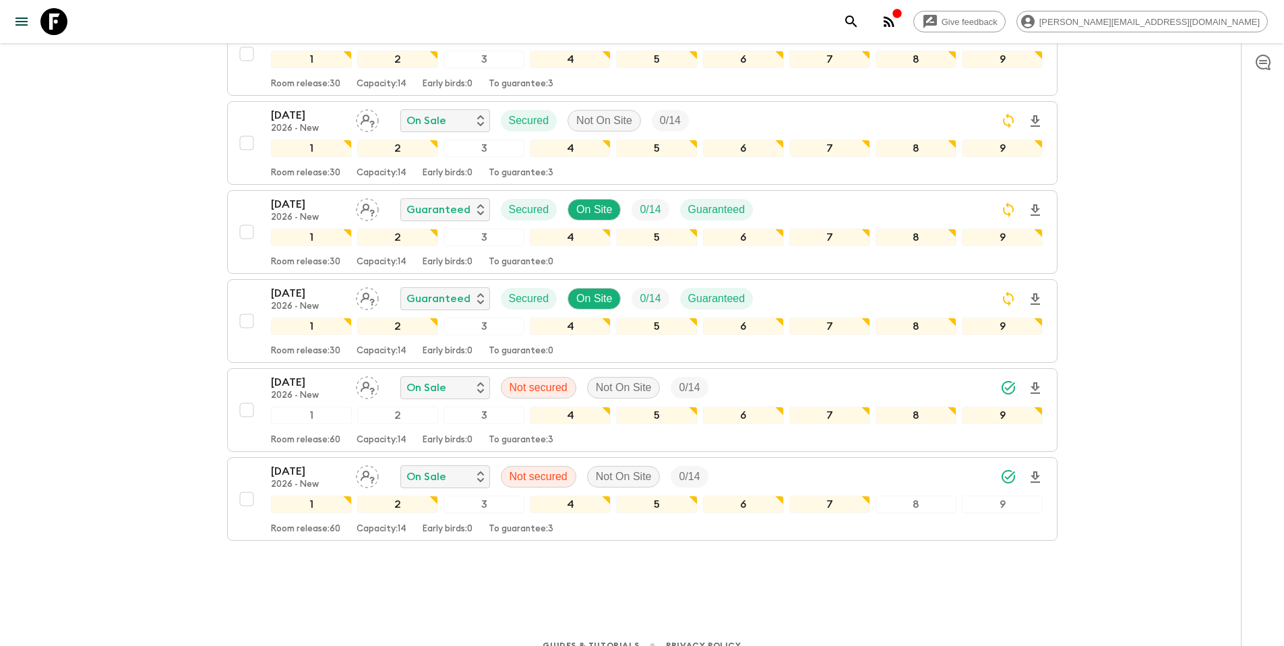
scroll to position [1158, 0]
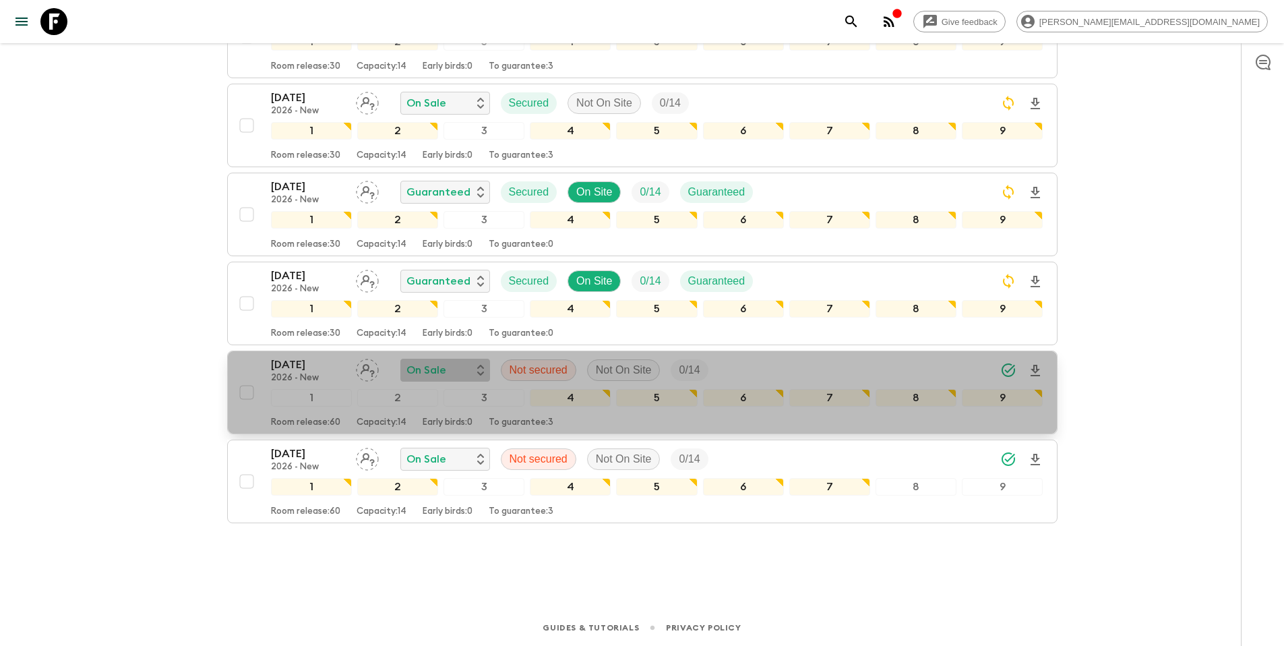
click at [457, 373] on div "On Sale" at bounding box center [445, 370] width 78 height 16
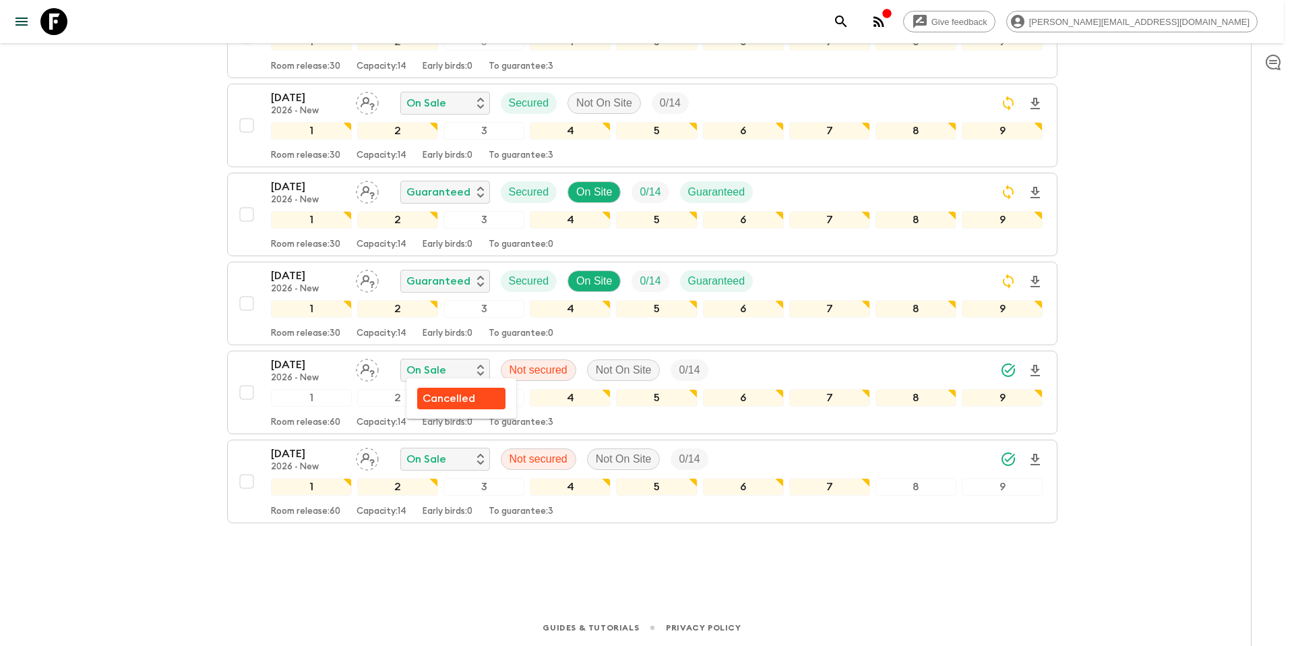
click at [454, 395] on p "Cancelled" at bounding box center [449, 398] width 53 height 16
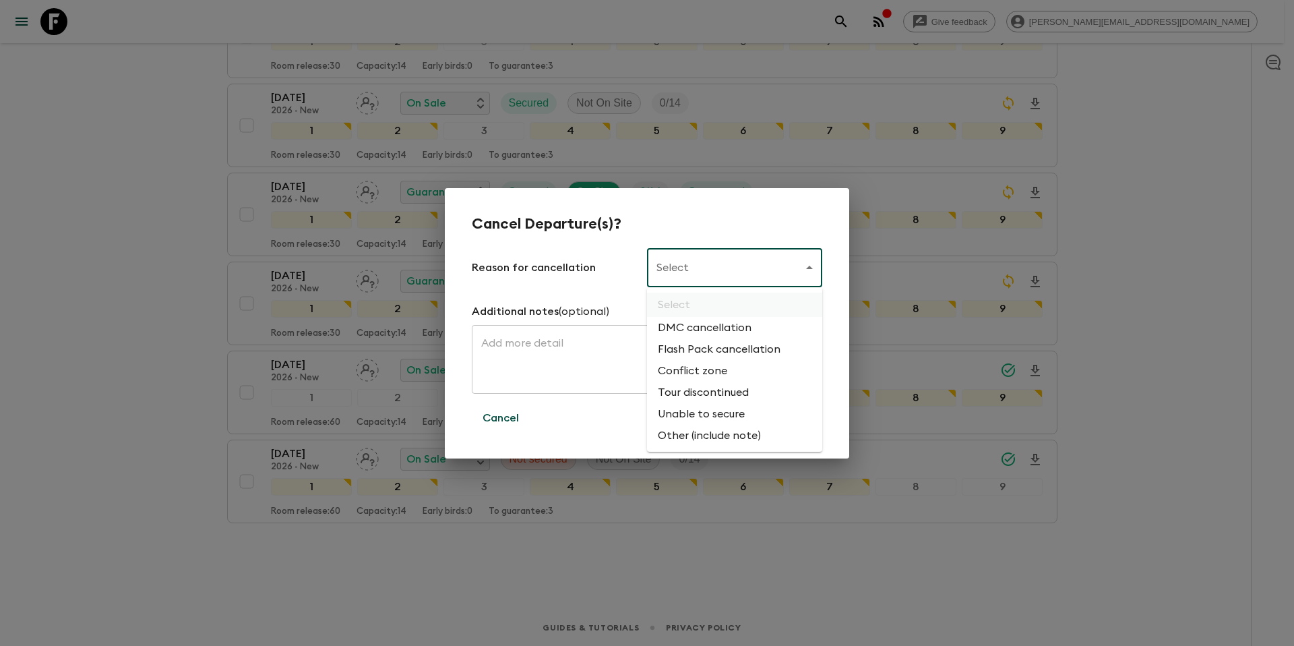
click at [734, 415] on li "Unable to secure" at bounding box center [734, 414] width 175 height 22
type input "UNABLE_TO_SECURE"
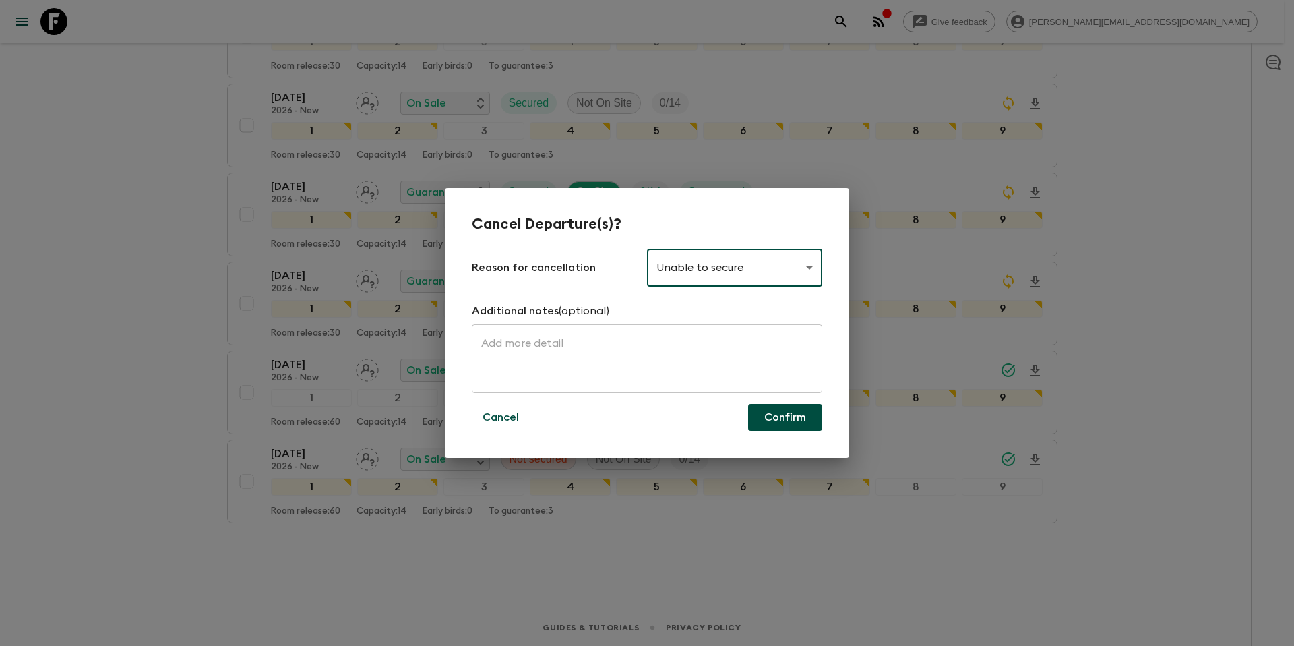
click at [809, 429] on button "Confirm" at bounding box center [785, 417] width 74 height 27
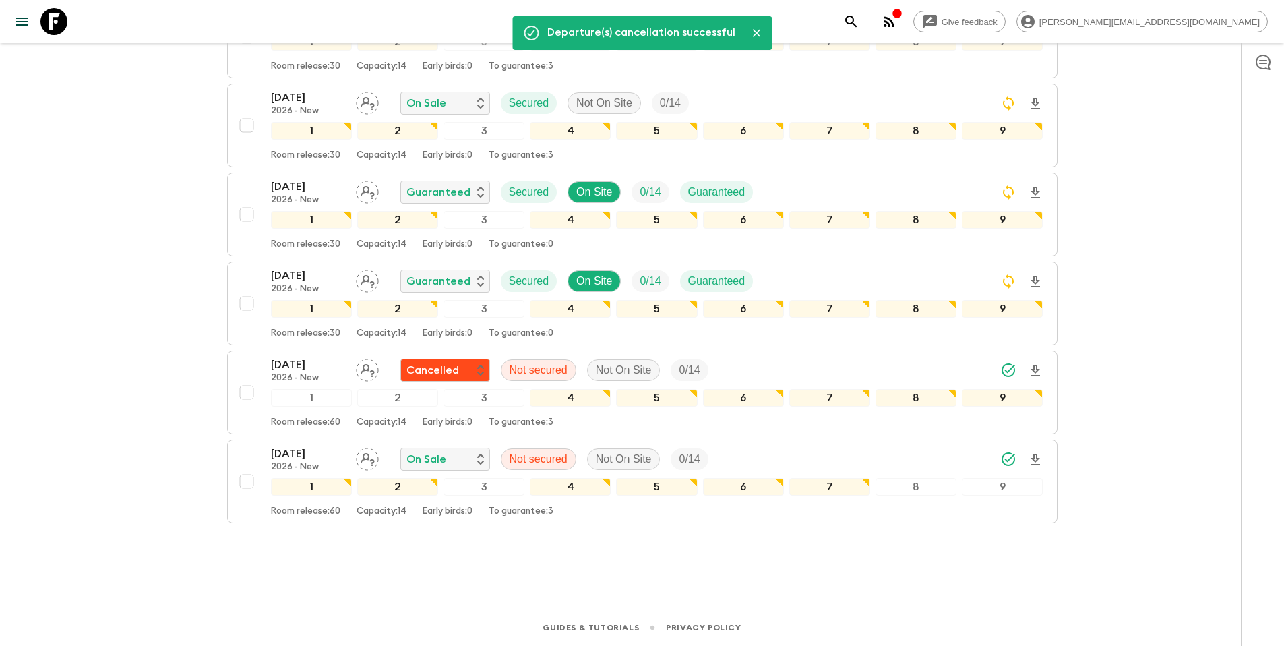
click at [444, 464] on p "On Sale" at bounding box center [426, 459] width 40 height 16
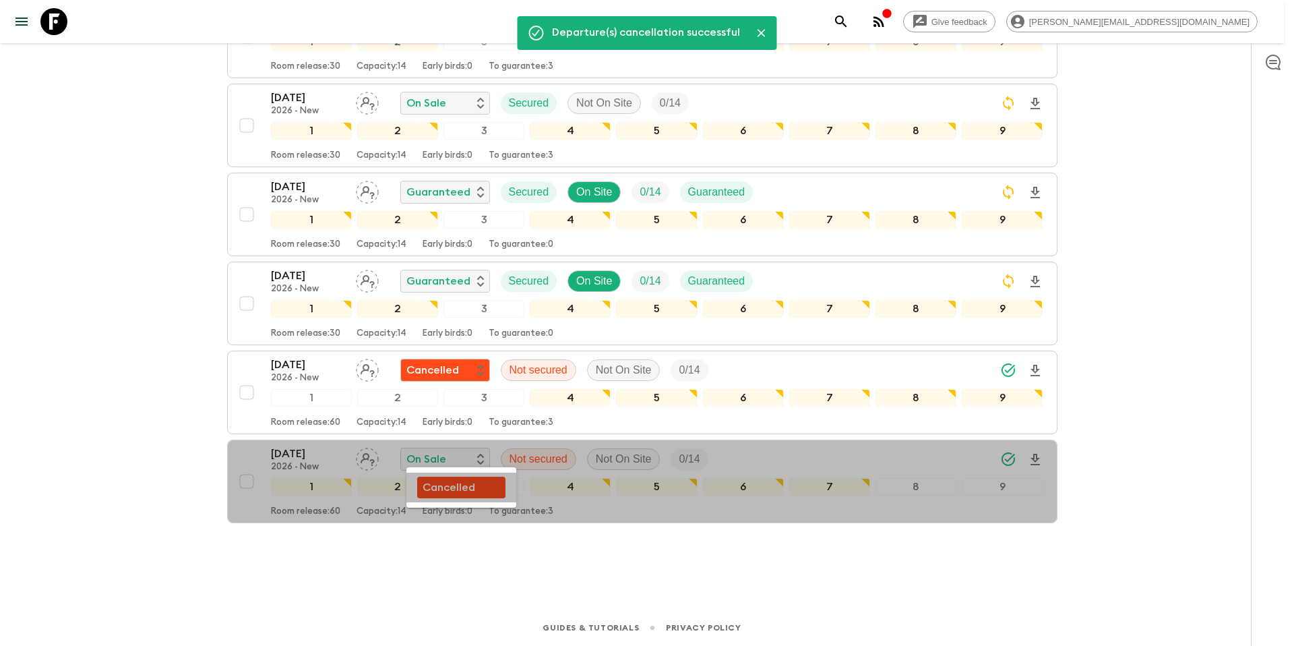
click at [470, 491] on p "Cancelled" at bounding box center [449, 487] width 53 height 16
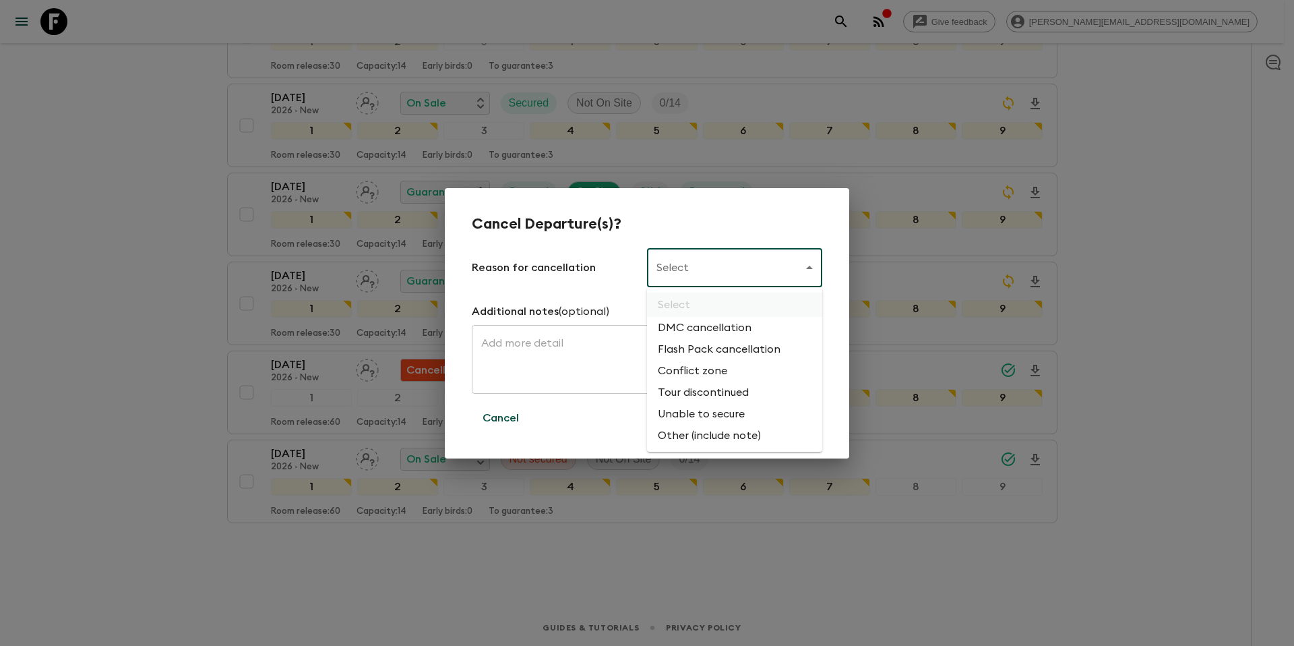
click at [735, 408] on li "Unable to secure" at bounding box center [734, 414] width 175 height 22
type input "UNABLE_TO_SECURE"
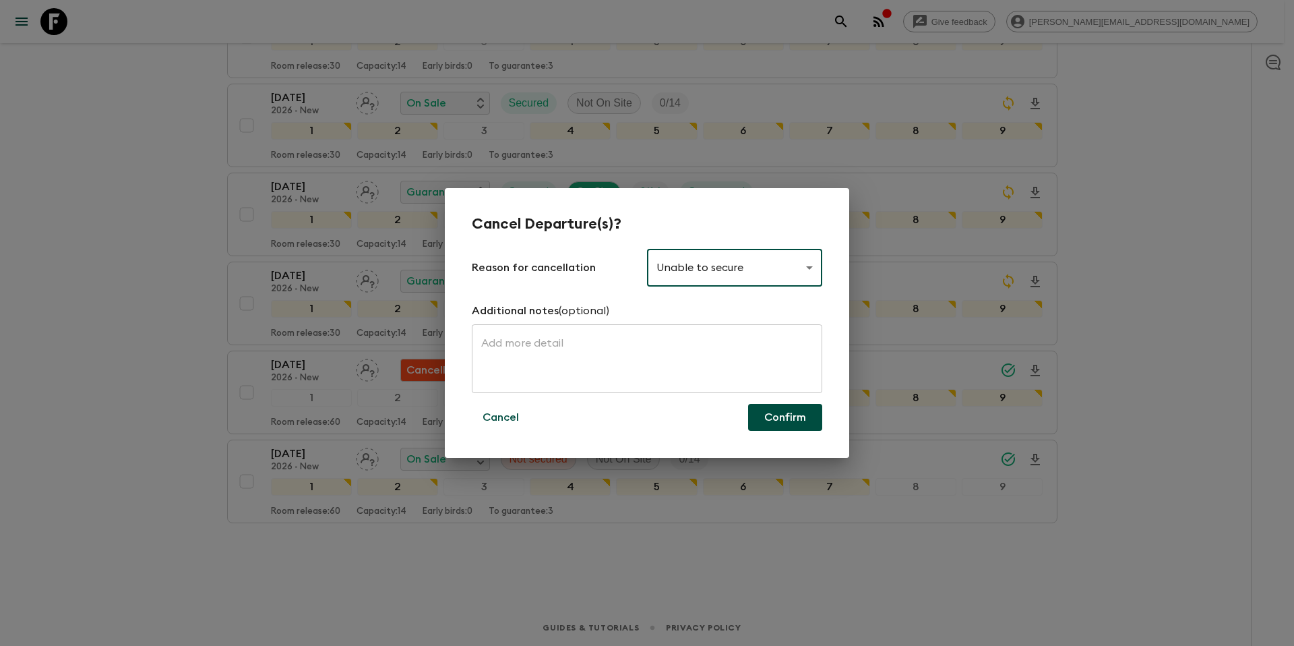
click at [793, 425] on button "Confirm" at bounding box center [785, 417] width 74 height 27
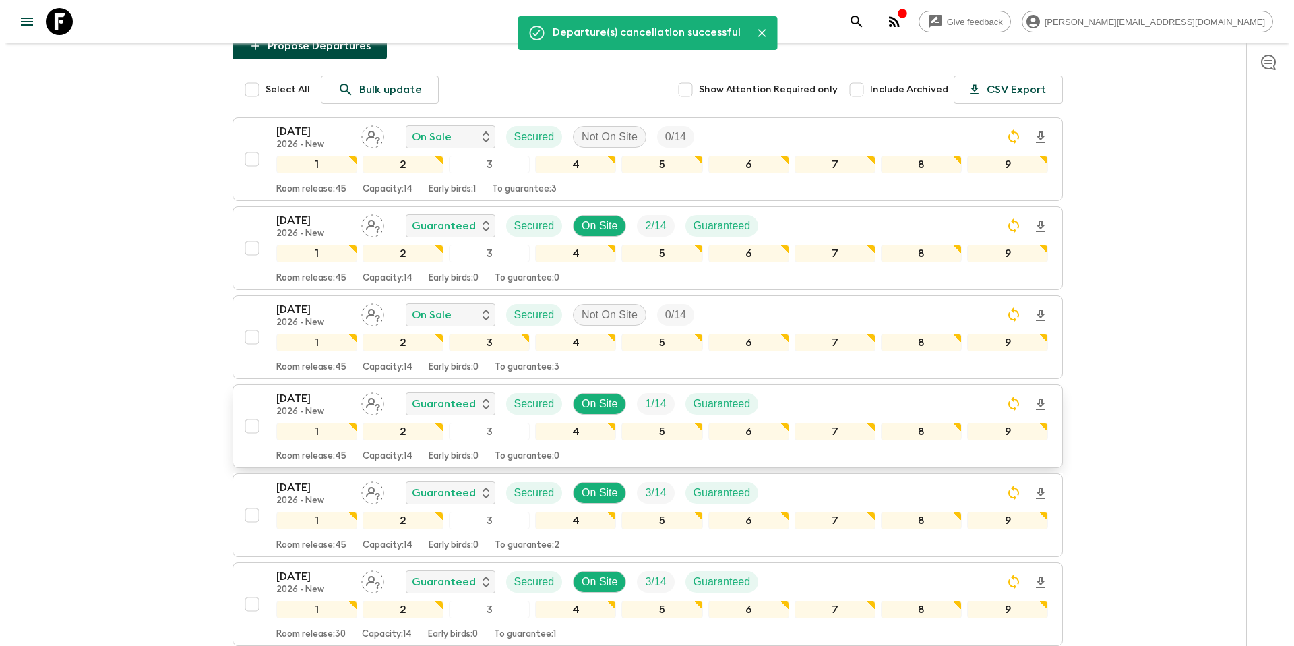
scroll to position [0, 0]
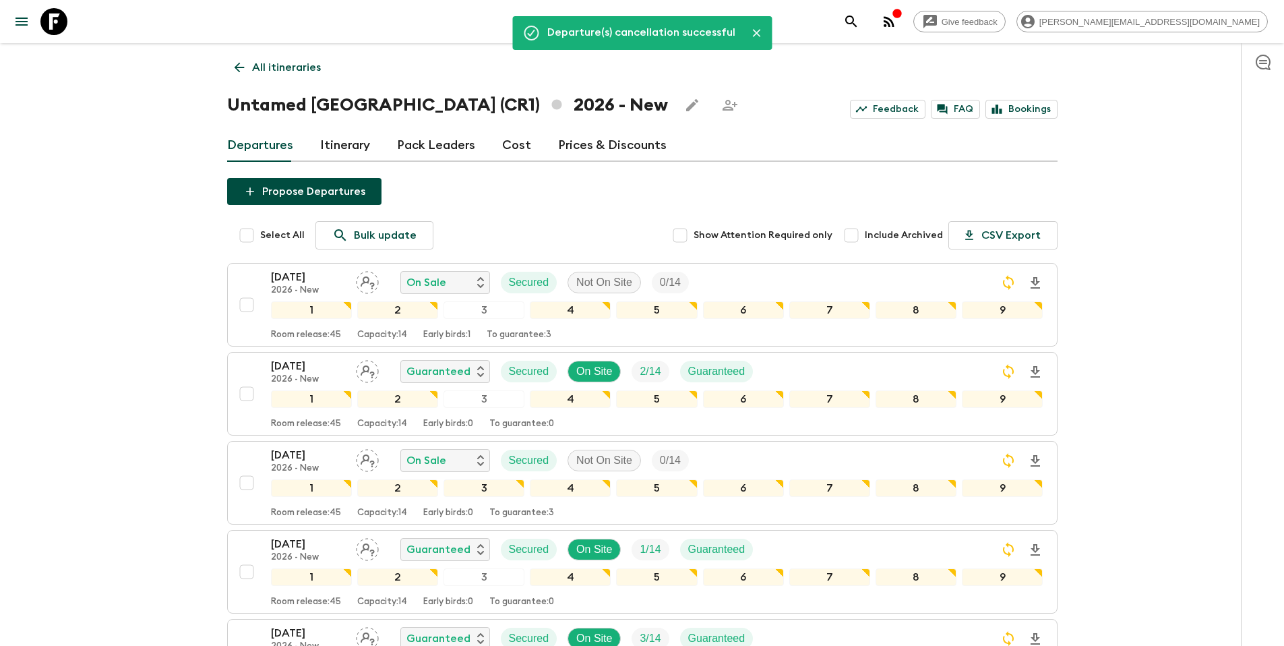
click at [275, 68] on p "All itineraries" at bounding box center [286, 67] width 69 height 16
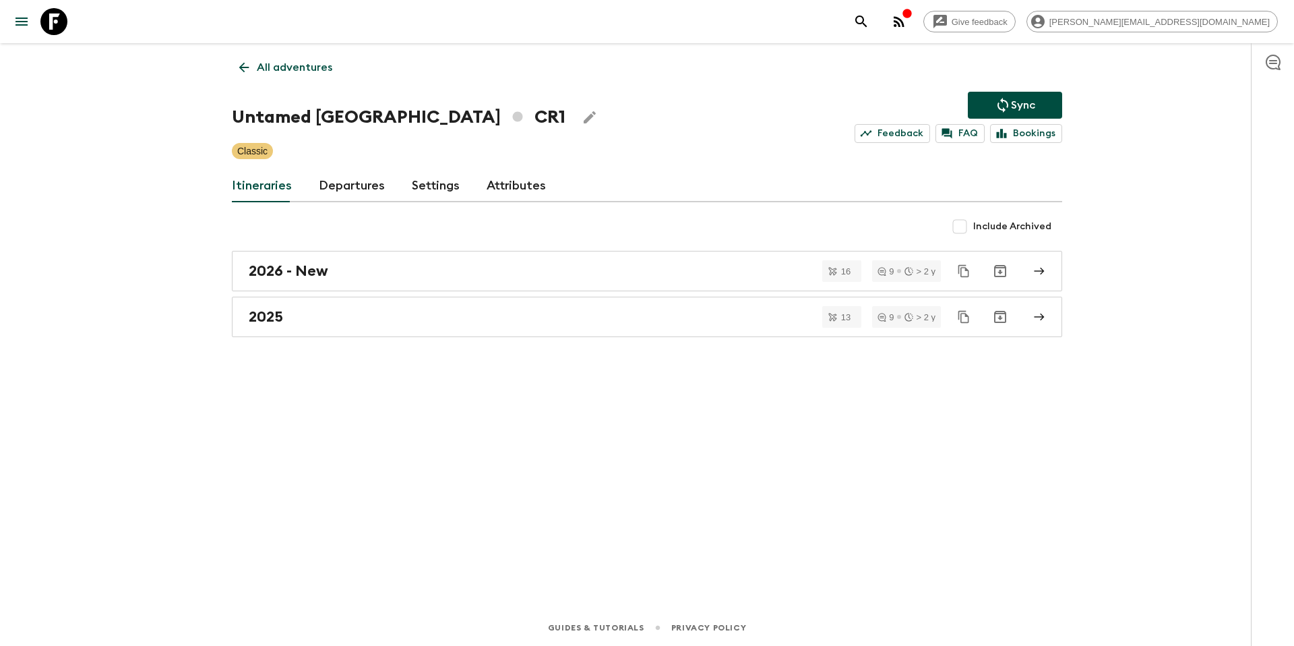
click at [1026, 109] on p "Sync" at bounding box center [1023, 105] width 24 height 16
click at [339, 75] on div "All adventures Untamed Costa Rica CR1 Sync Feedback FAQ Bookings Classic Itiner…" at bounding box center [647, 307] width 863 height 528
click at [281, 67] on p "All adventures" at bounding box center [294, 67] width 75 height 16
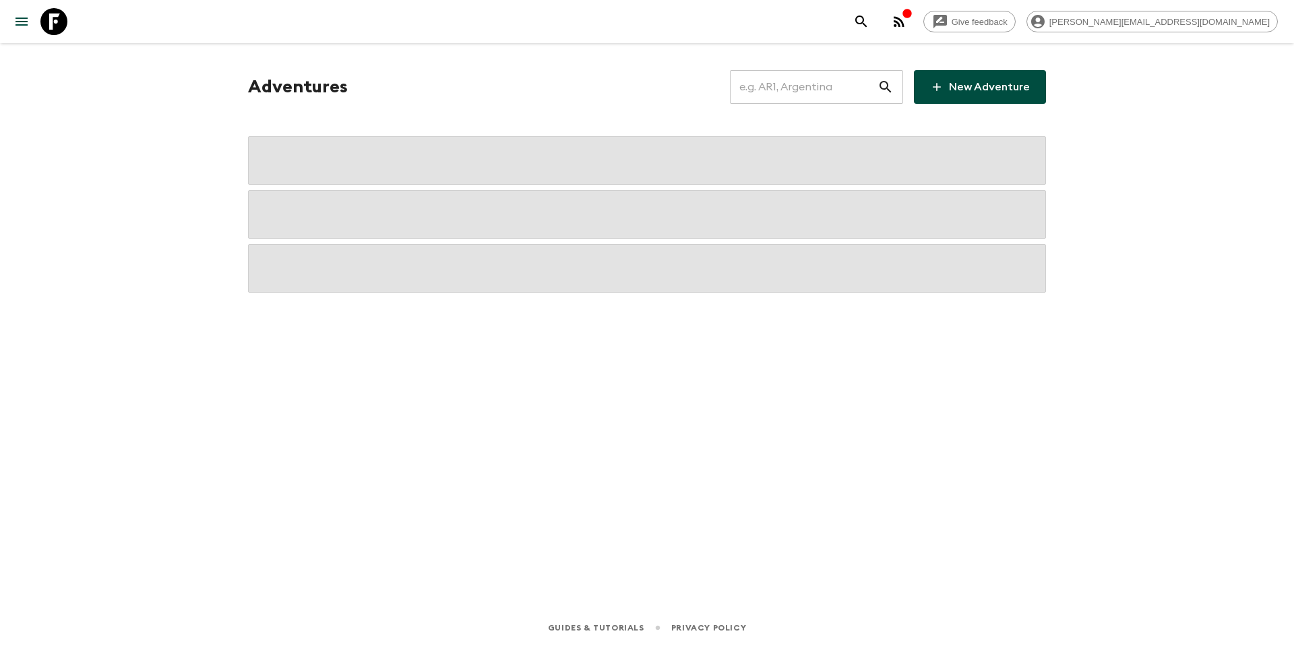
click at [845, 95] on input "text" at bounding box center [804, 87] width 148 height 38
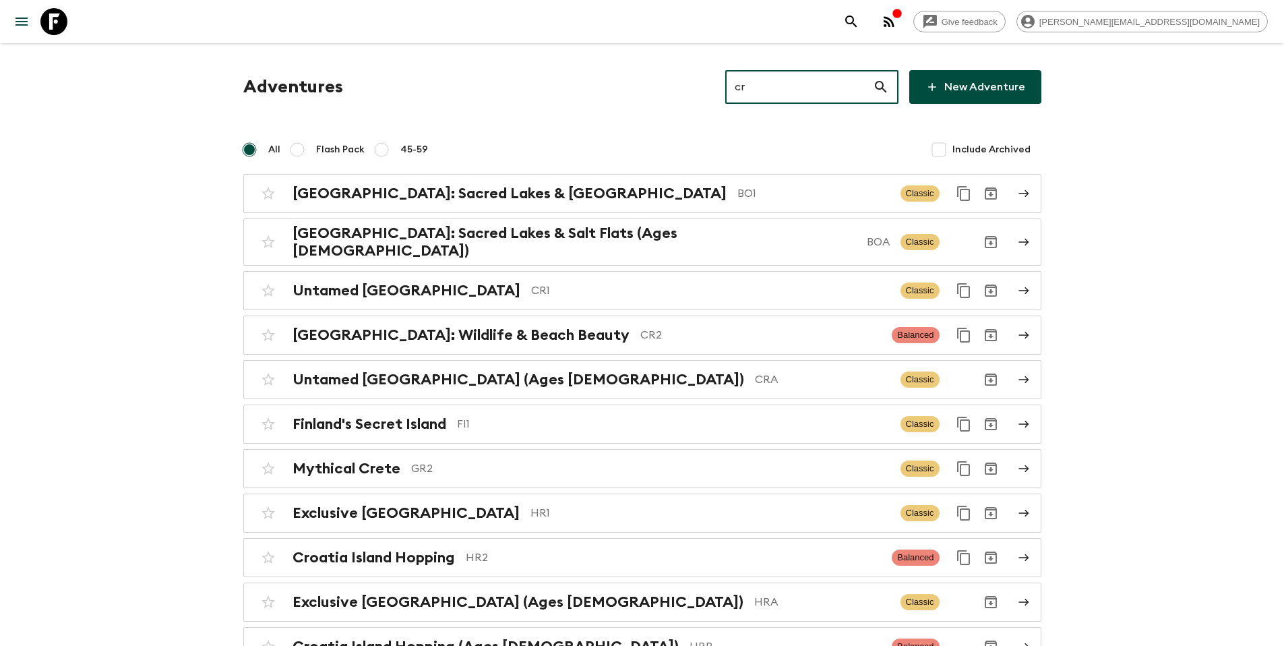
type input "cra"
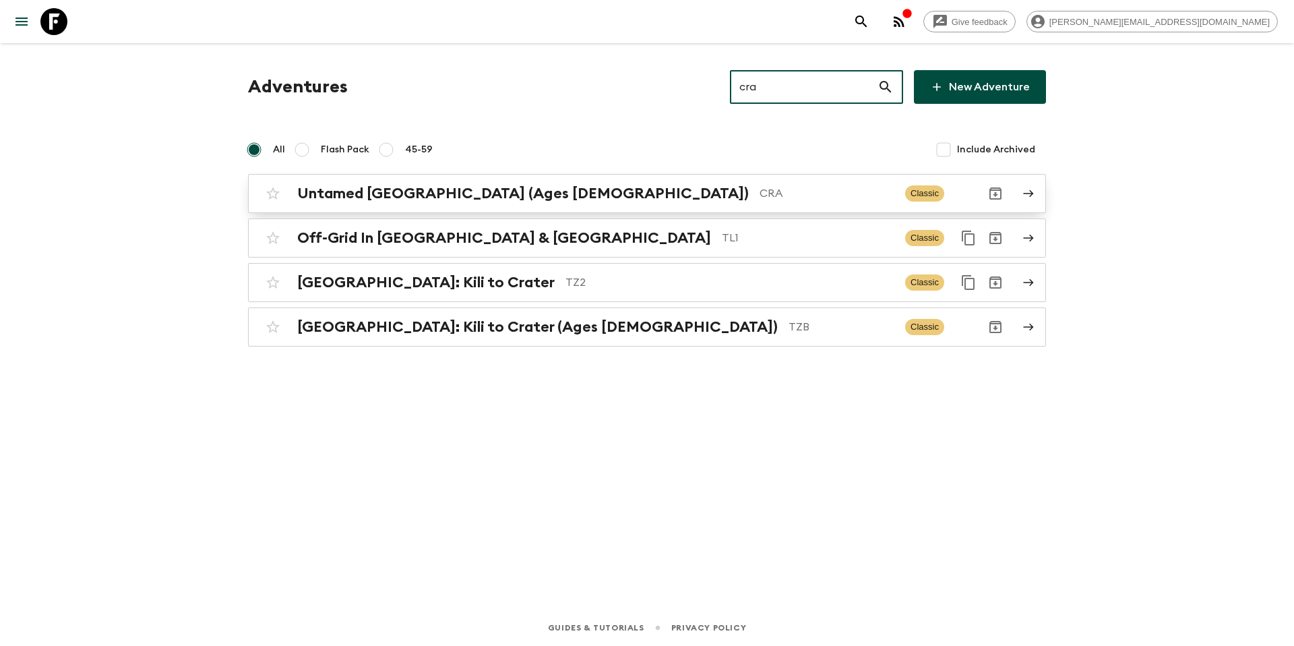
click at [760, 193] on p "CRA" at bounding box center [827, 193] width 135 height 16
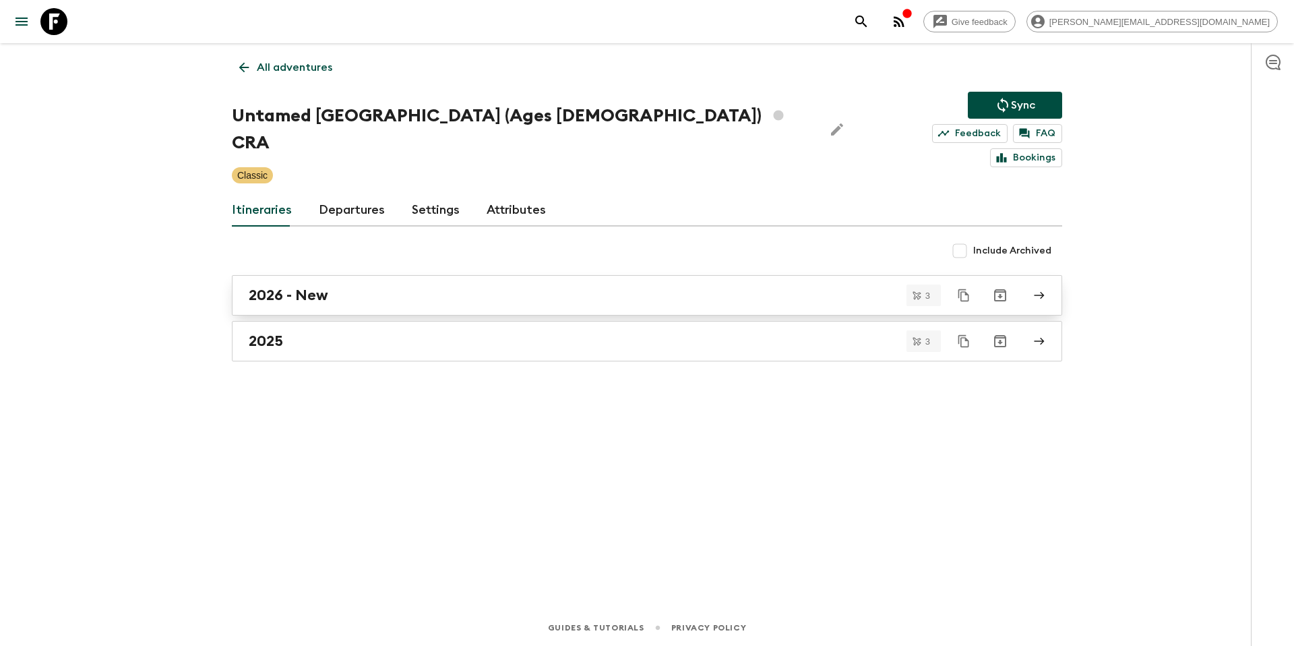
click at [359, 286] on div "2026 - New" at bounding box center [634, 295] width 771 height 18
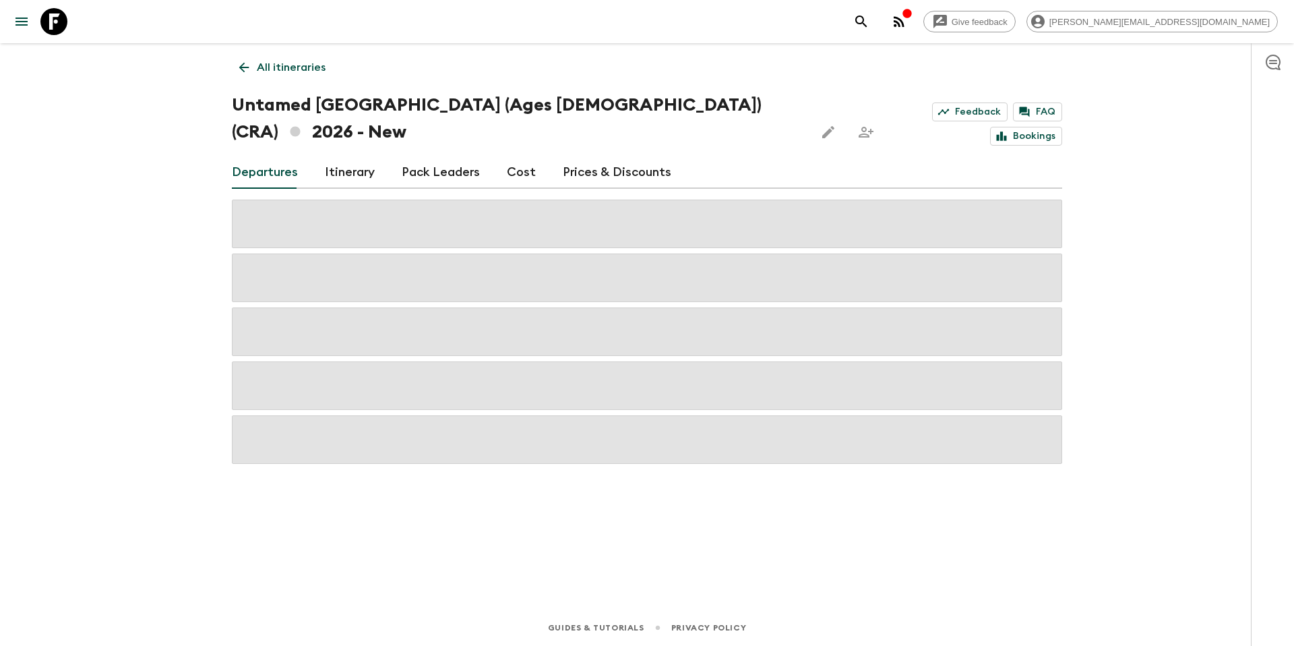
click at [636, 156] on link "Prices & Discounts" at bounding box center [617, 172] width 109 height 32
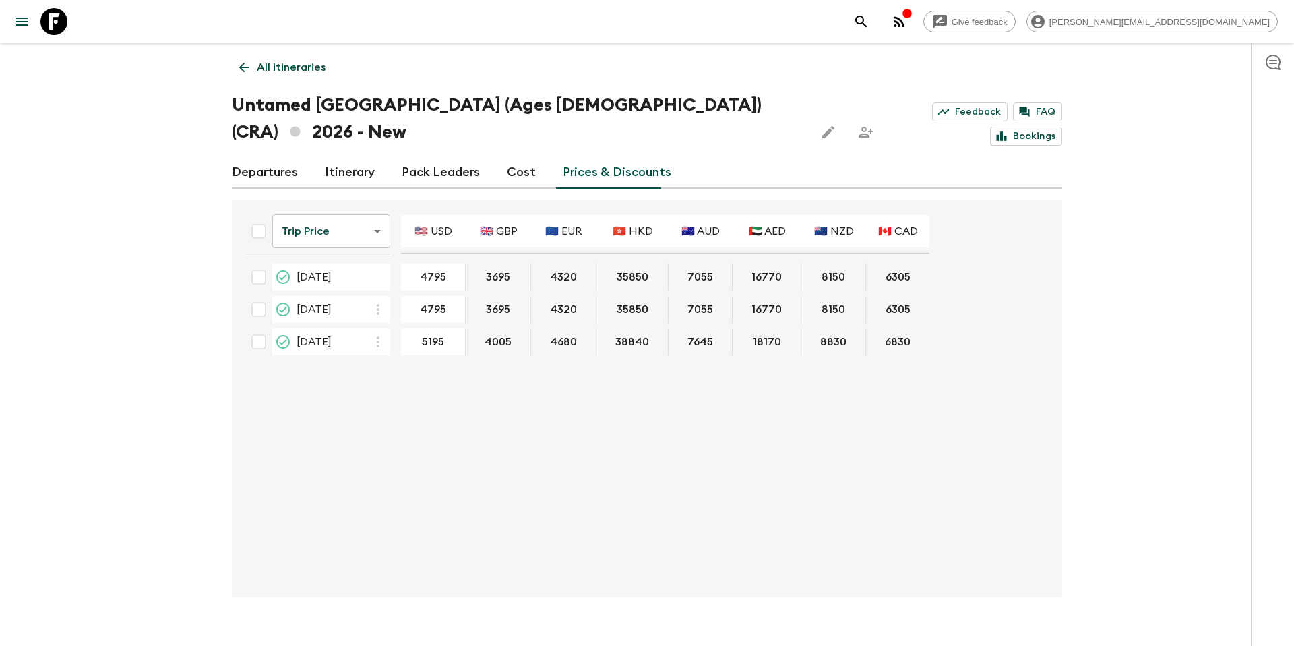
type input "4995"
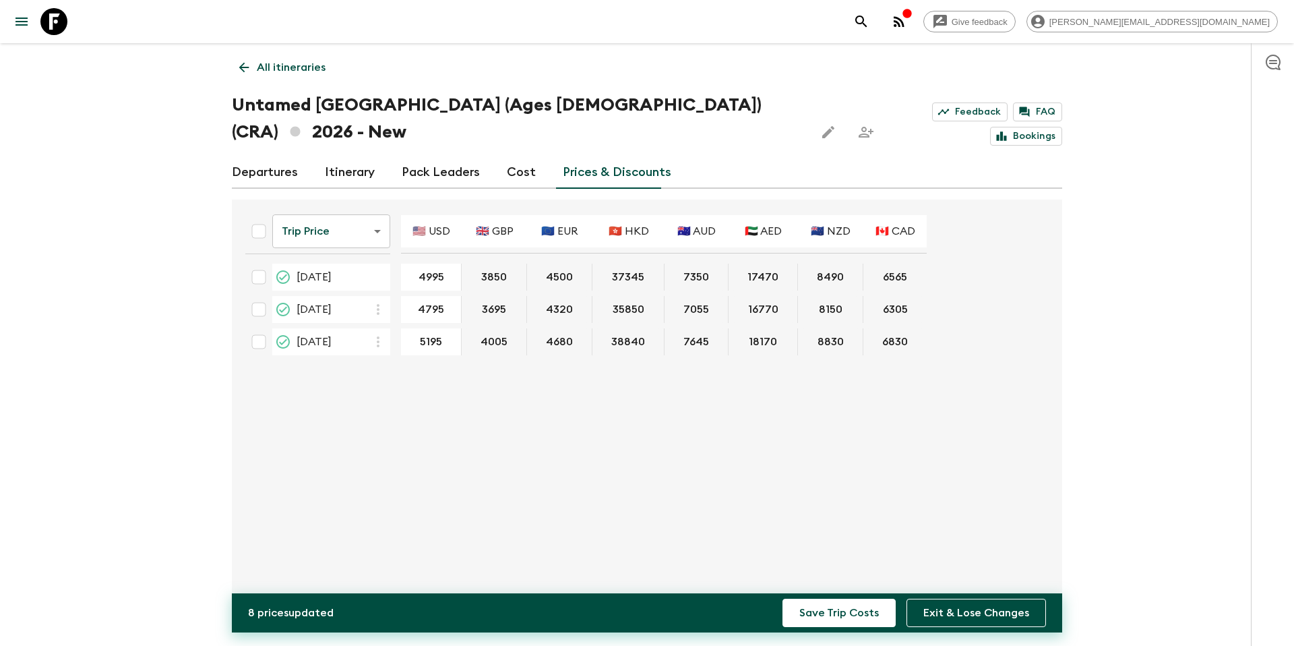
type input "4995"
click at [869, 616] on button "Save Trip Costs" at bounding box center [839, 613] width 113 height 28
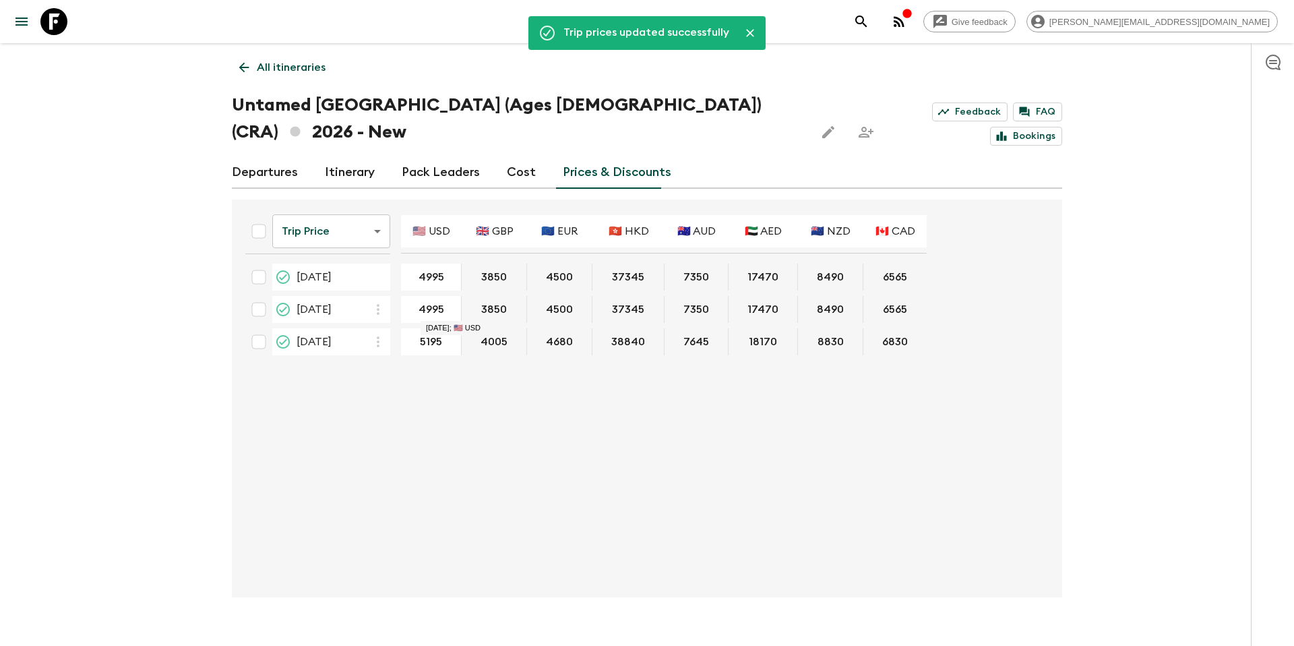
click at [271, 156] on link "Departures" at bounding box center [265, 172] width 66 height 32
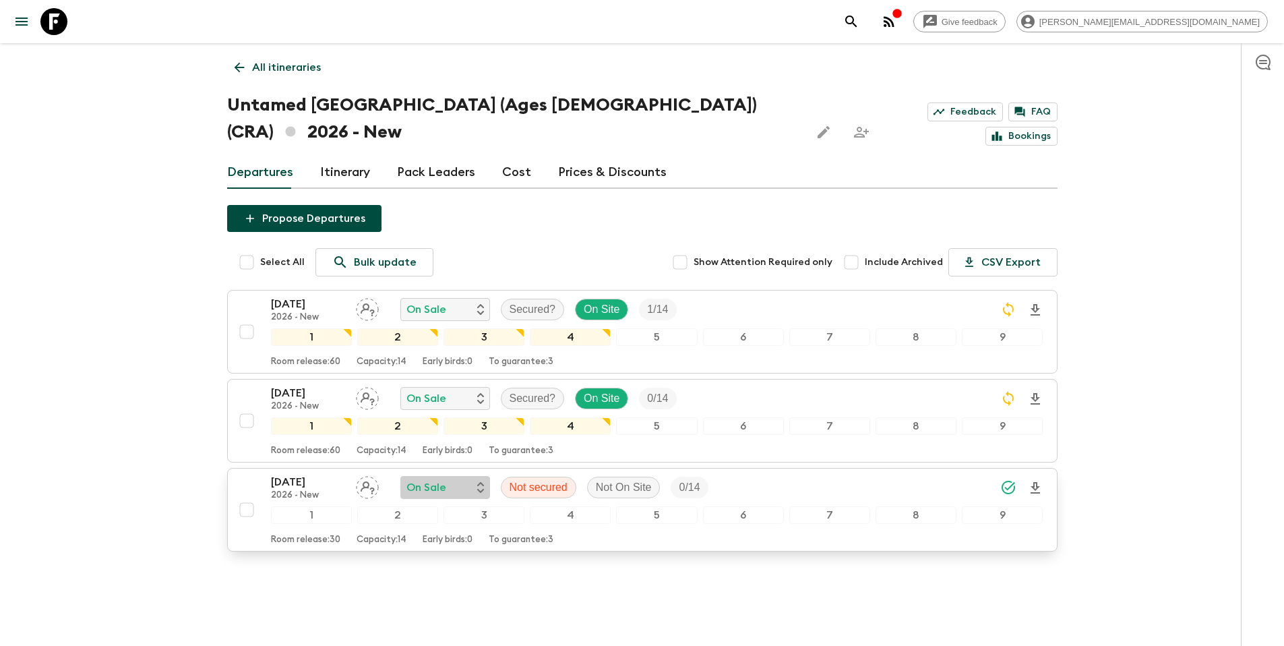
click at [474, 479] on div "On Sale" at bounding box center [445, 487] width 78 height 16
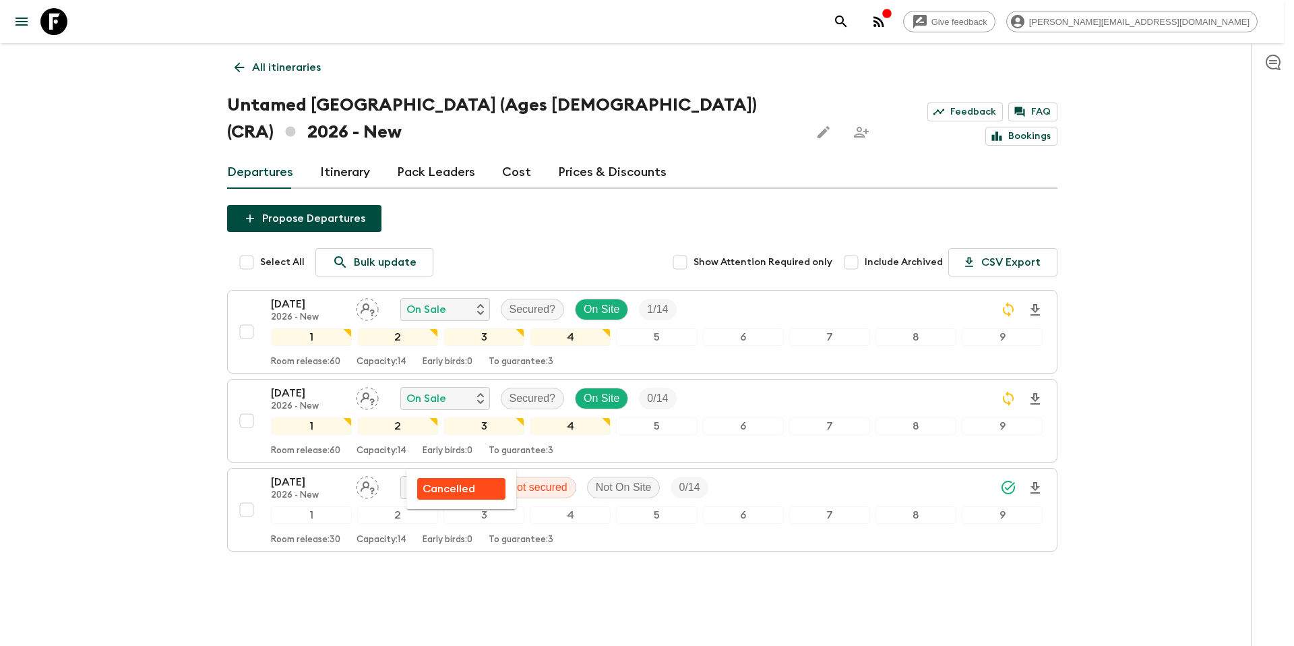
click at [466, 488] on p "Cancelled" at bounding box center [449, 489] width 53 height 16
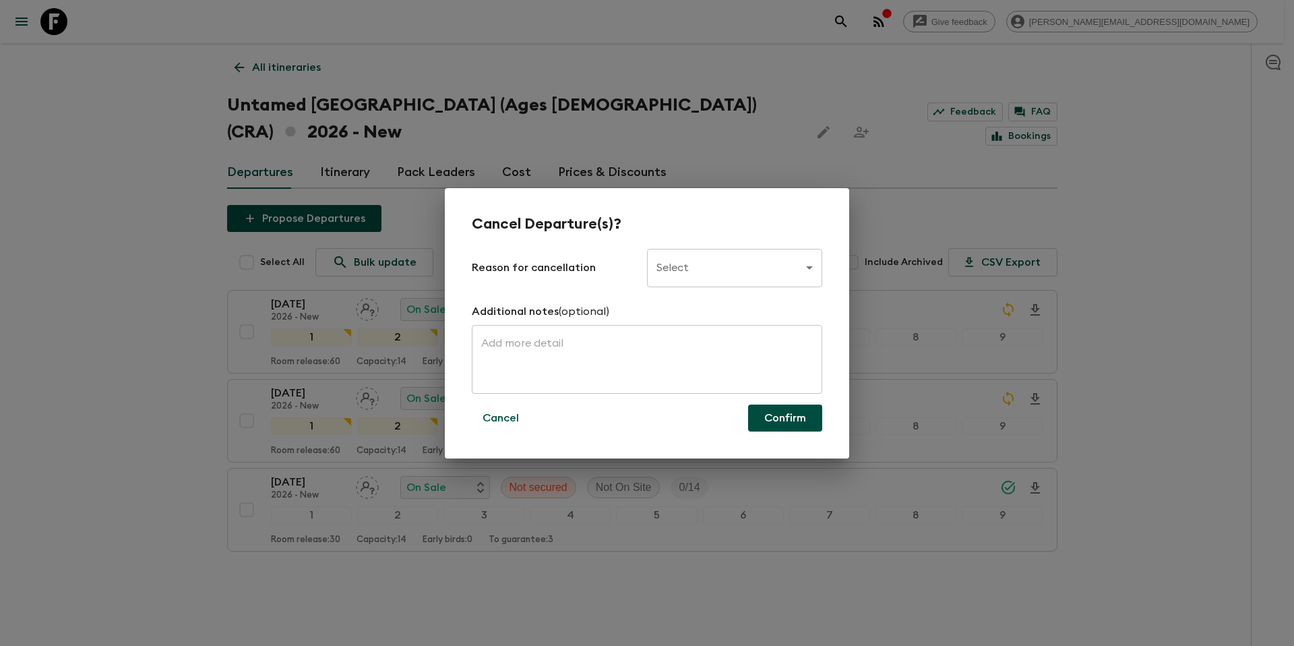
click at [743, 276] on body "Give feedback tammy.s@flashpack.com All itineraries Untamed Costa Rica (Ages 45…" at bounding box center [647, 337] width 1294 height 674
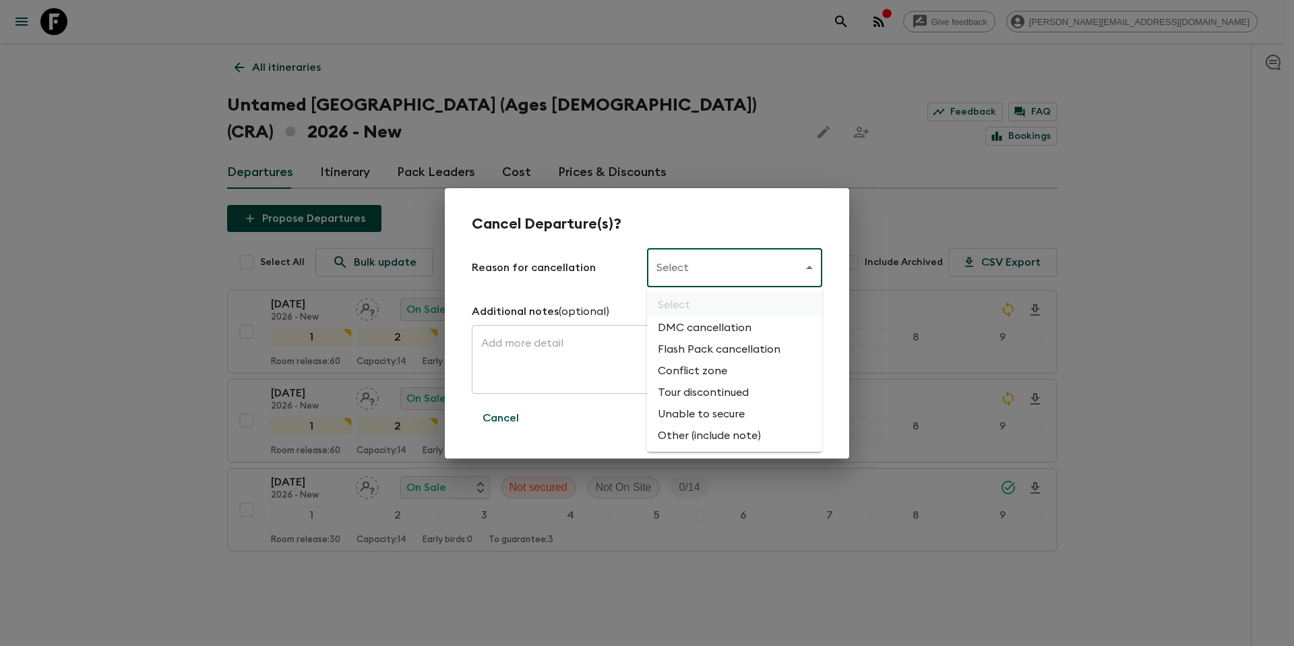
click at [735, 415] on li "Unable to secure" at bounding box center [734, 414] width 175 height 22
type input "UNABLE_TO_SECURE"
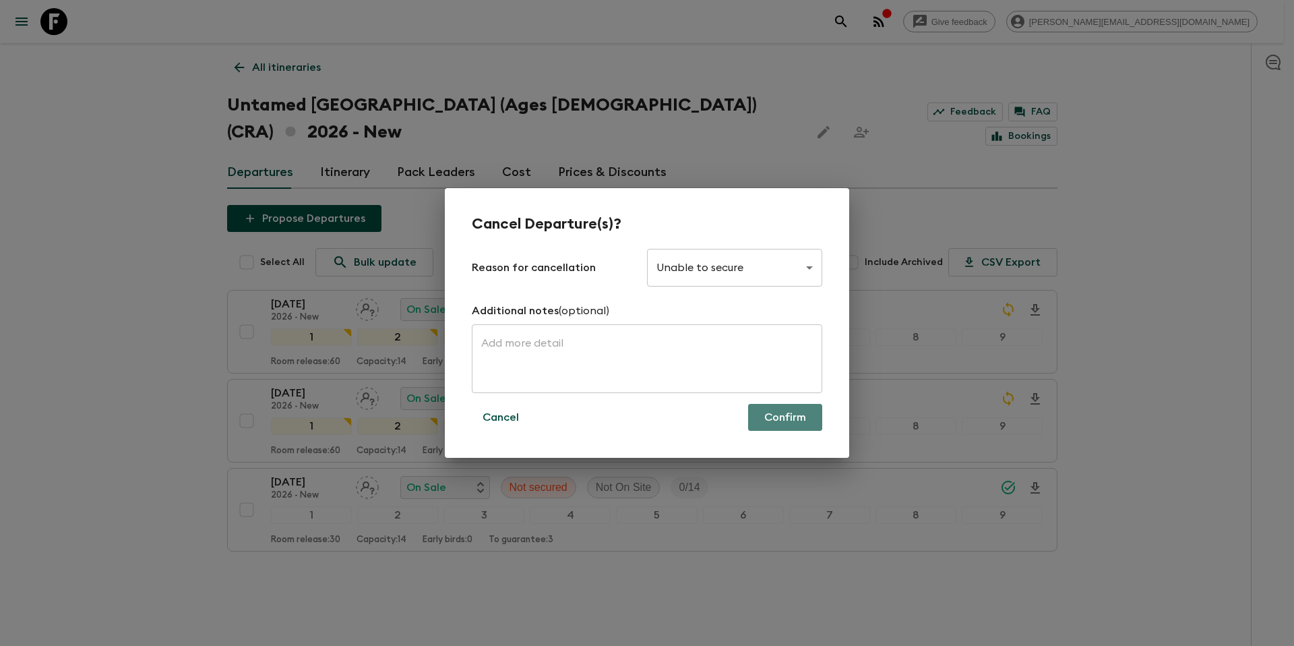
click at [787, 423] on button "Confirm" at bounding box center [785, 417] width 74 height 27
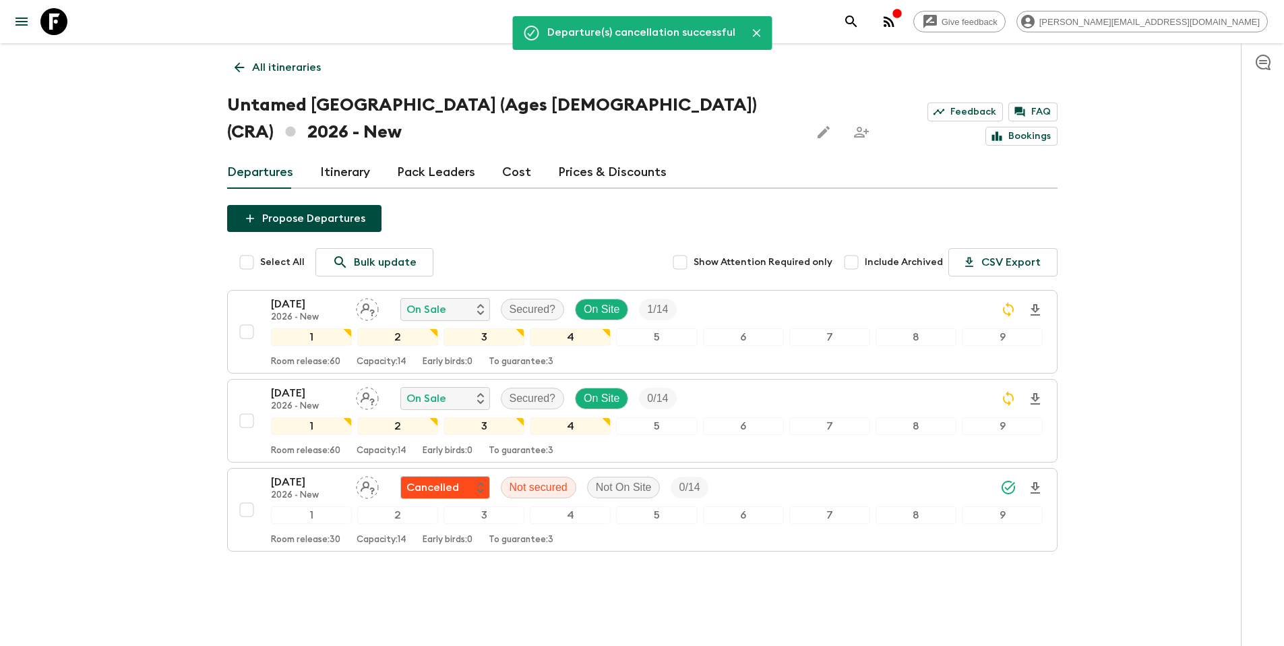
click at [309, 65] on p "All itineraries" at bounding box center [286, 67] width 69 height 16
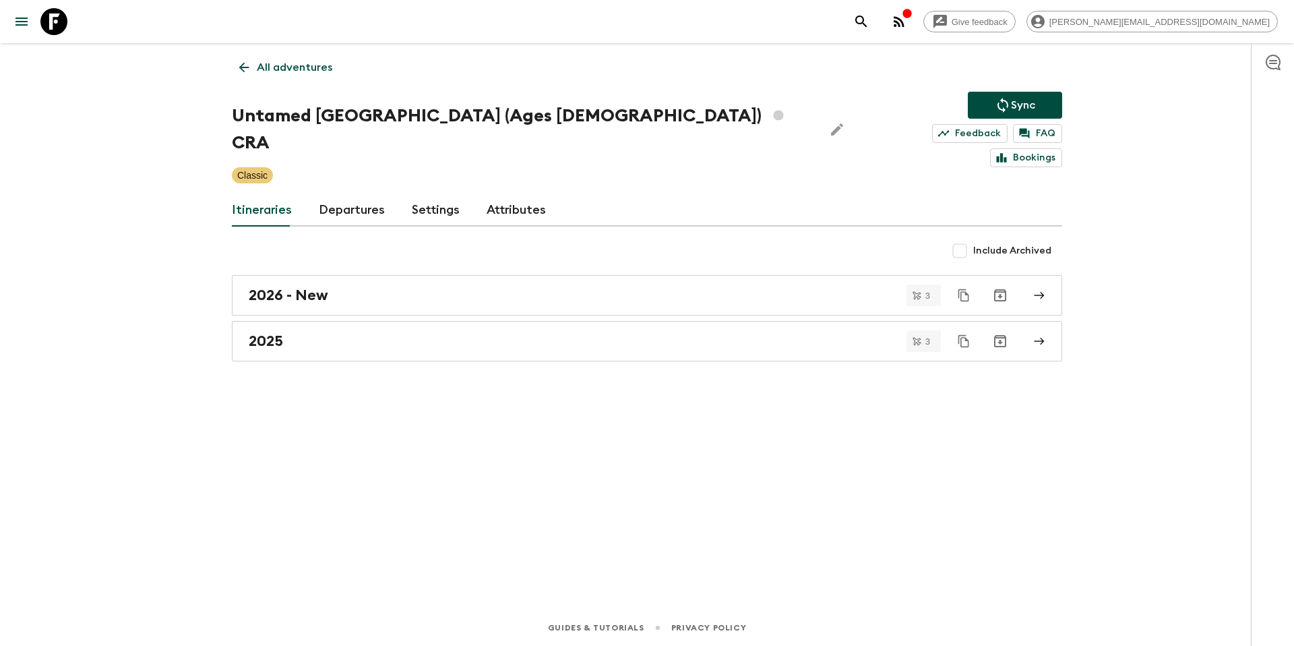
click at [1008, 109] on icon "Sync adventure departures to the booking engine" at bounding box center [1003, 105] width 16 height 16
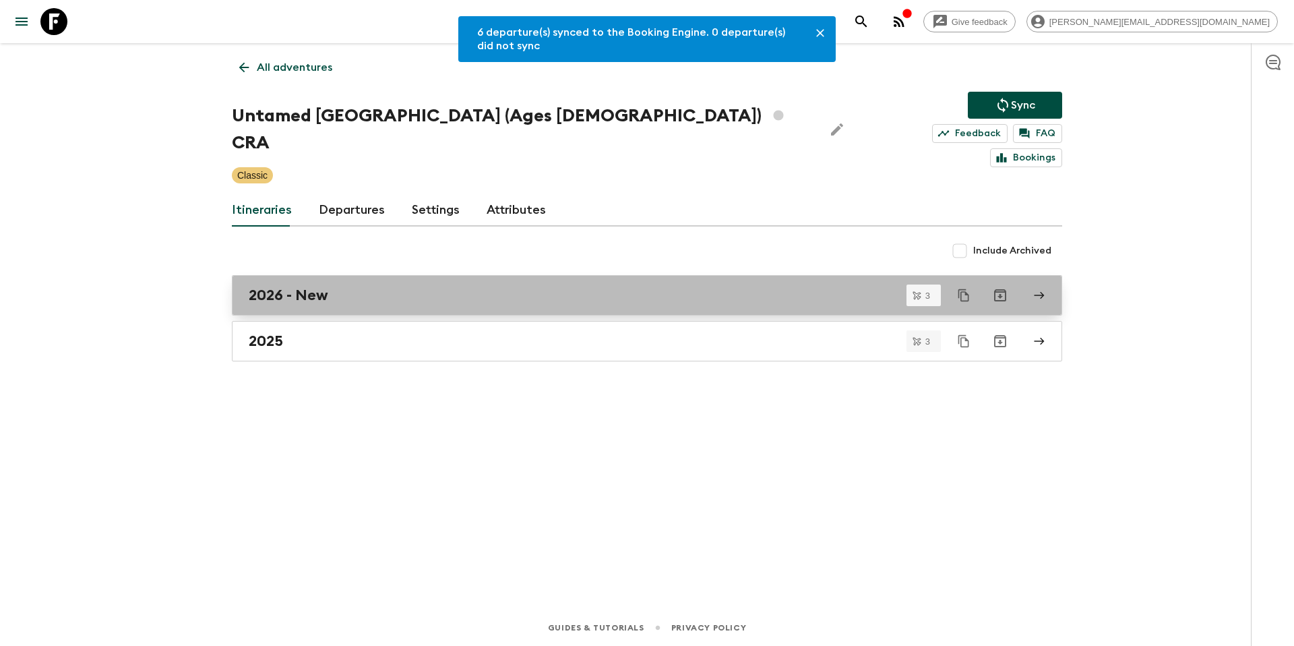
click at [326, 286] on h2 "2026 - New" at bounding box center [289, 295] width 80 height 18
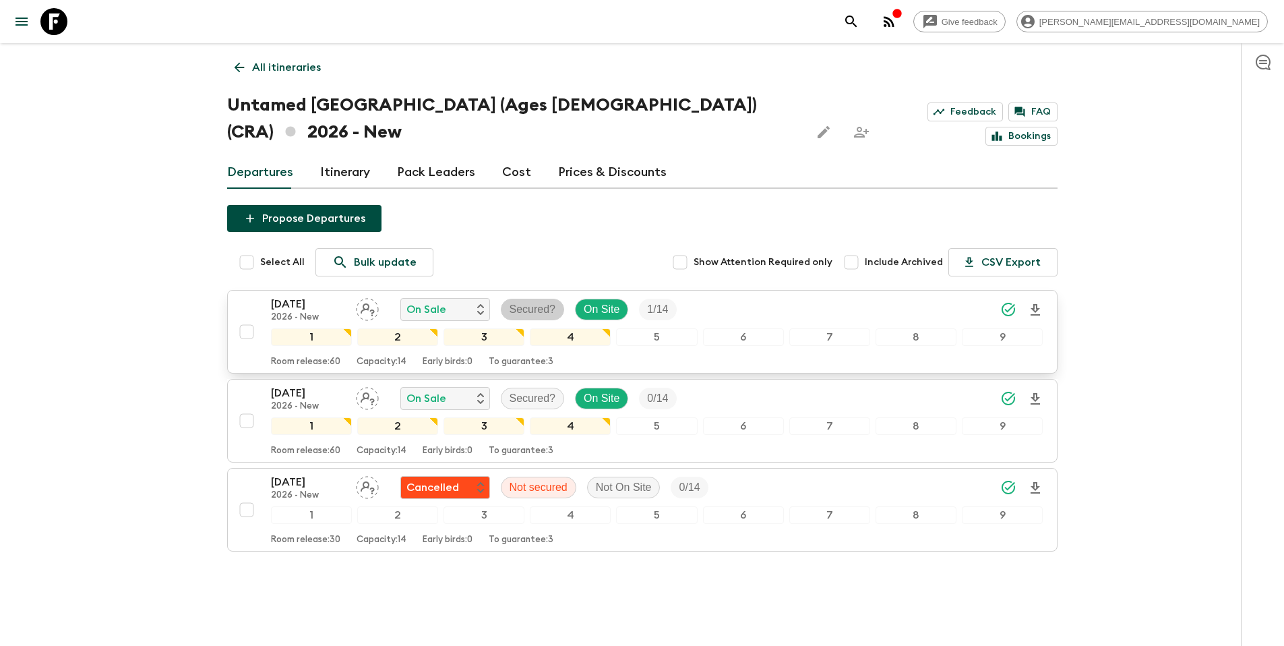
click at [535, 301] on p "Secured?" at bounding box center [533, 309] width 47 height 16
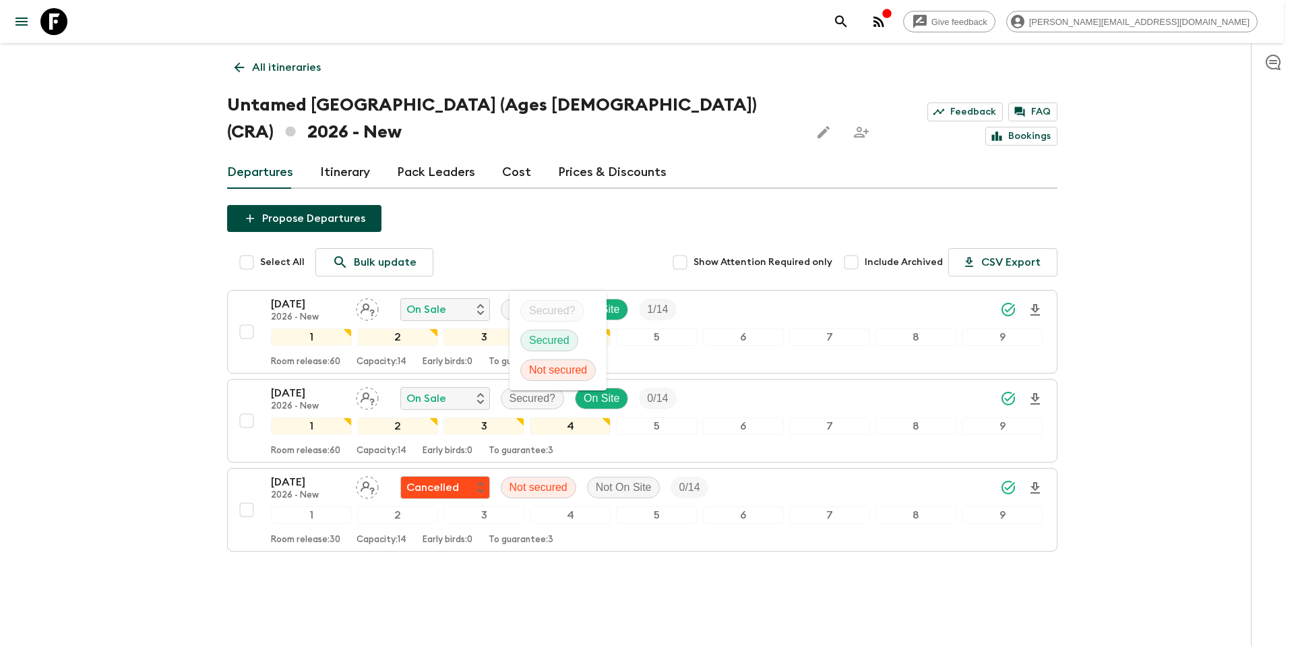
click at [541, 336] on p "Secured" at bounding box center [549, 340] width 40 height 16
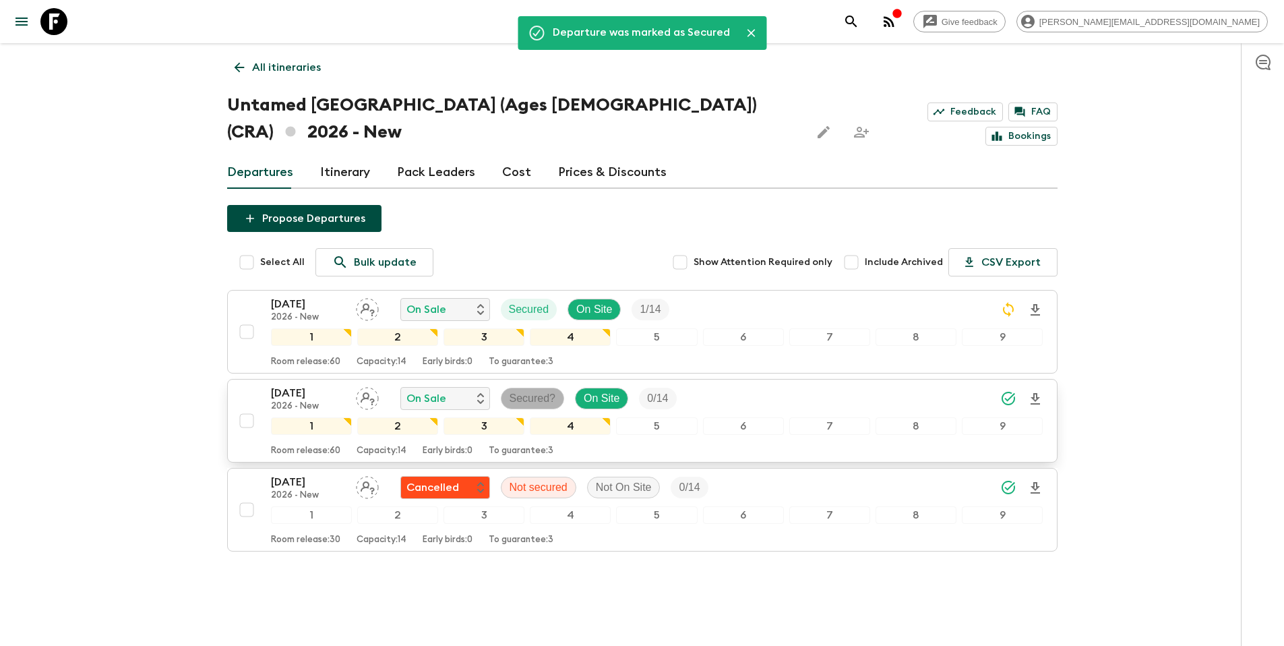
click at [549, 390] on p "Secured?" at bounding box center [533, 398] width 47 height 16
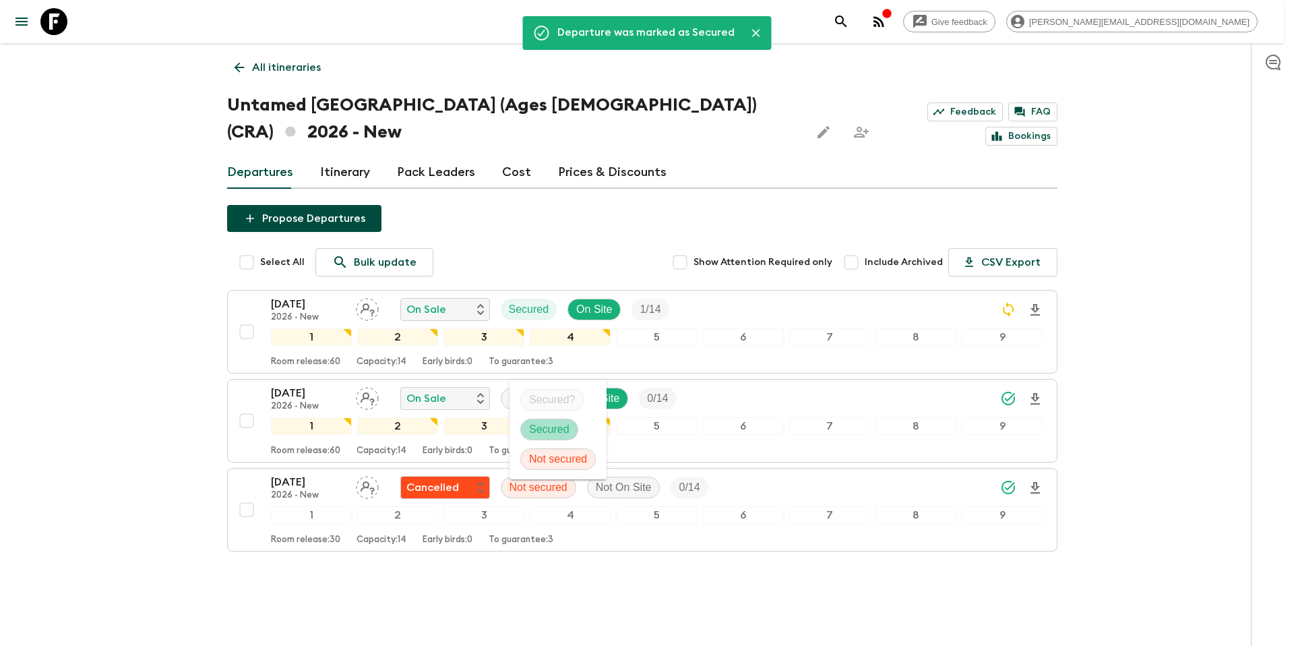
click at [555, 425] on p "Secured" at bounding box center [549, 429] width 40 height 16
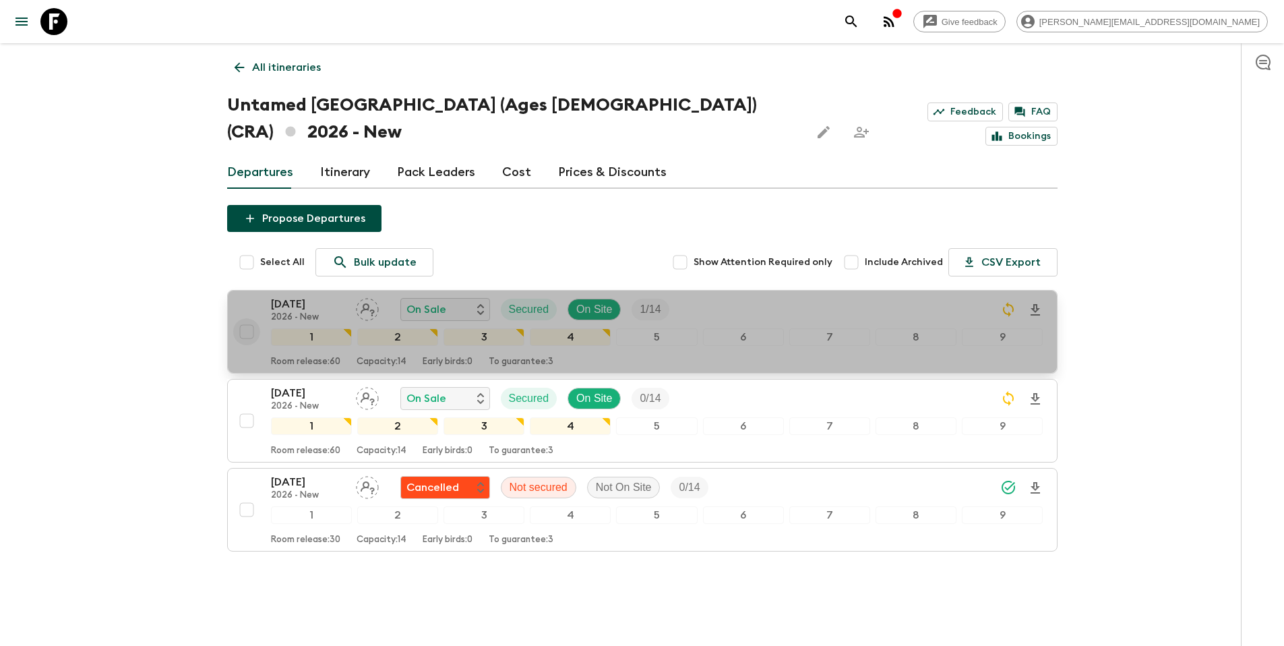
click at [247, 318] on input "checkbox" at bounding box center [246, 331] width 27 height 27
checkbox input "true"
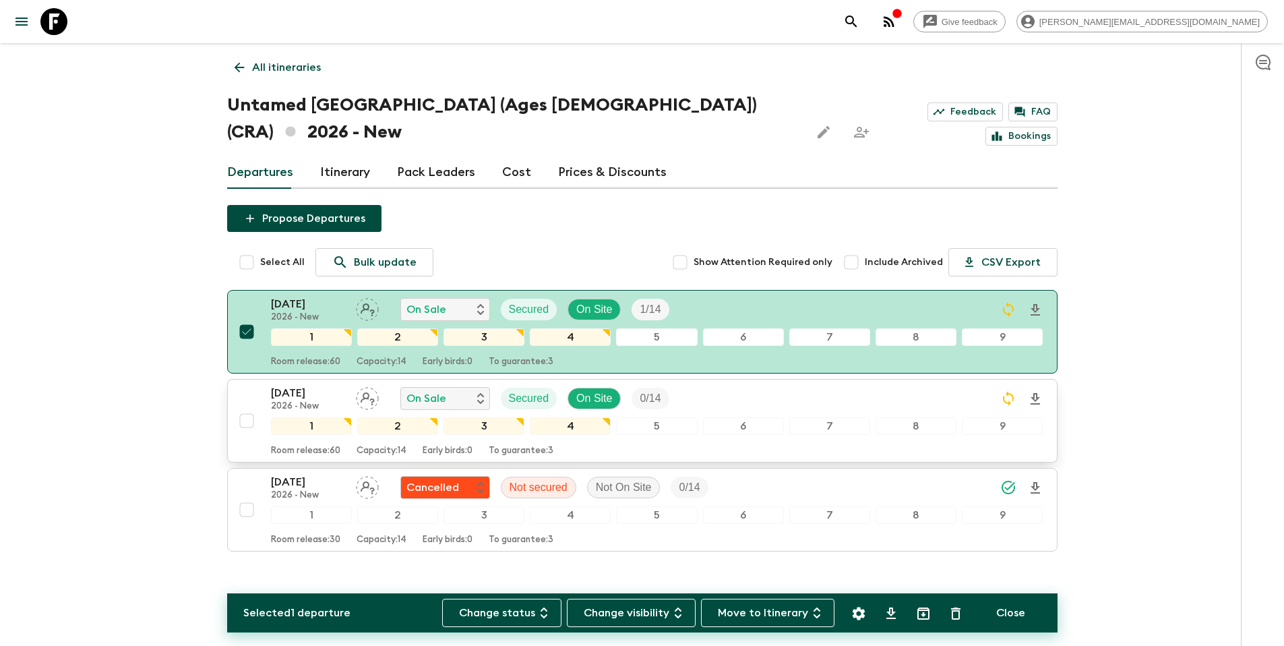
click at [250, 407] on input "checkbox" at bounding box center [246, 420] width 27 height 27
checkbox input "true"
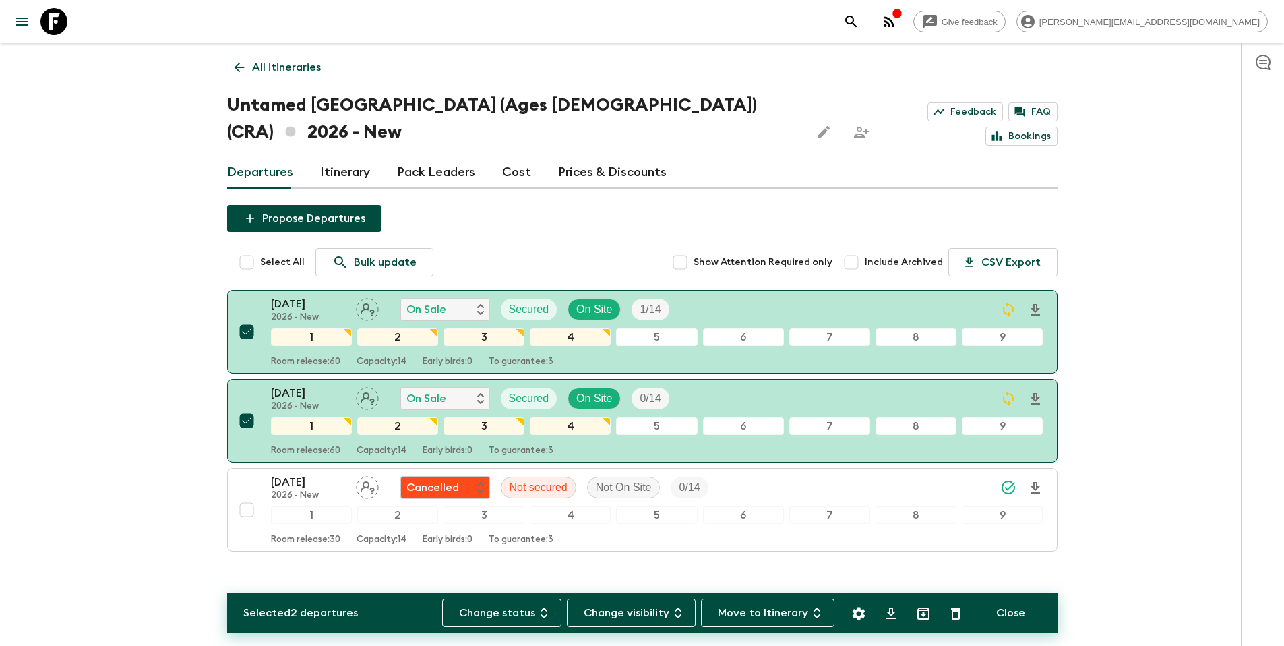
click at [862, 615] on icon "Settings" at bounding box center [858, 613] width 13 height 13
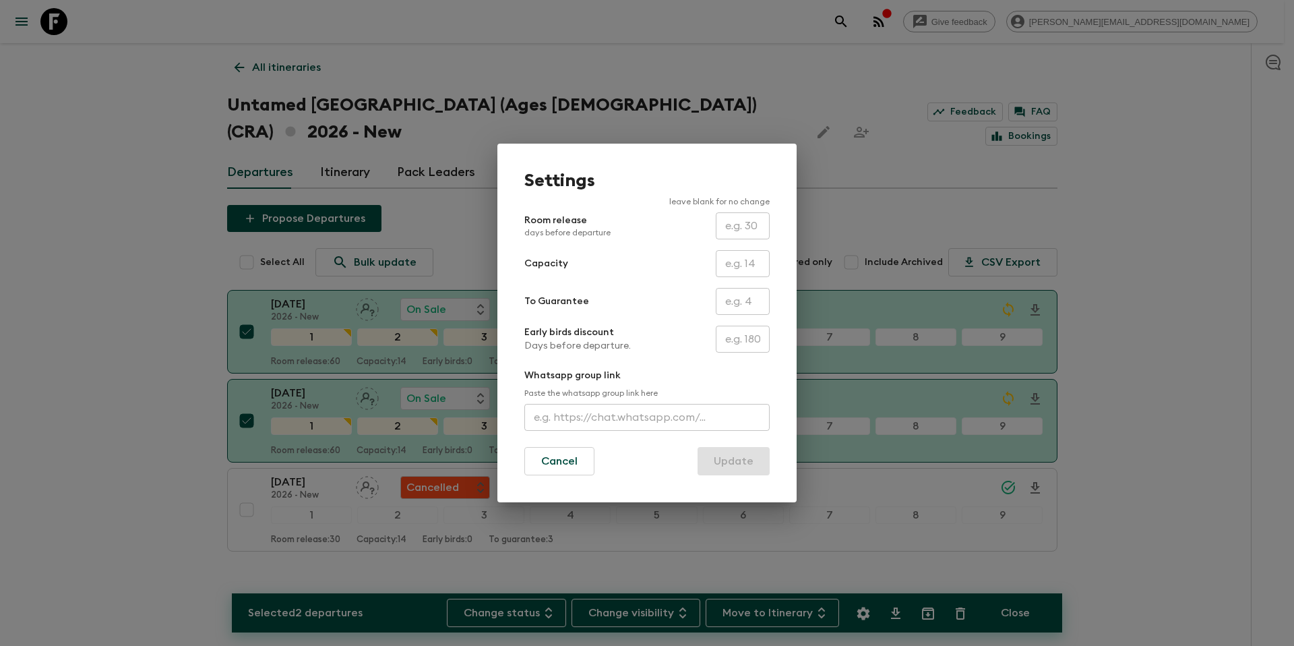
click at [726, 330] on input "text" at bounding box center [743, 339] width 54 height 27
click at [737, 297] on input "text" at bounding box center [743, 301] width 54 height 27
type input "0"
click at [742, 466] on button "Update" at bounding box center [734, 461] width 72 height 28
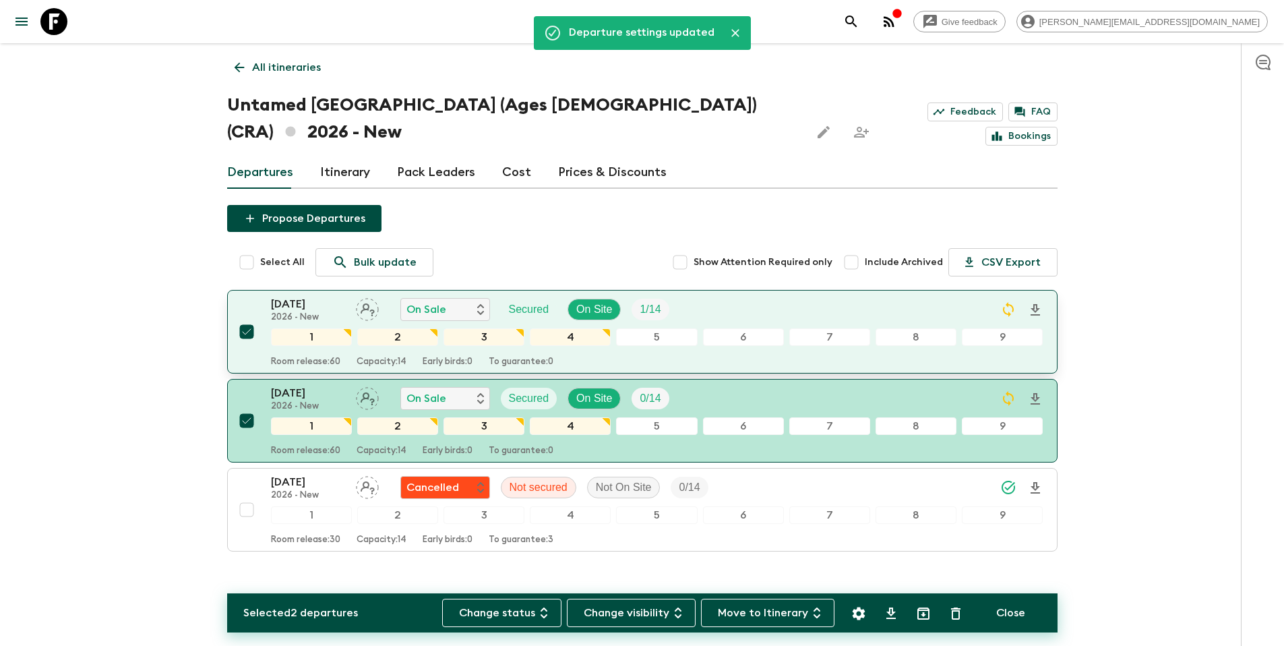
click at [249, 318] on input "checkbox" at bounding box center [246, 331] width 27 height 27
checkbox input "false"
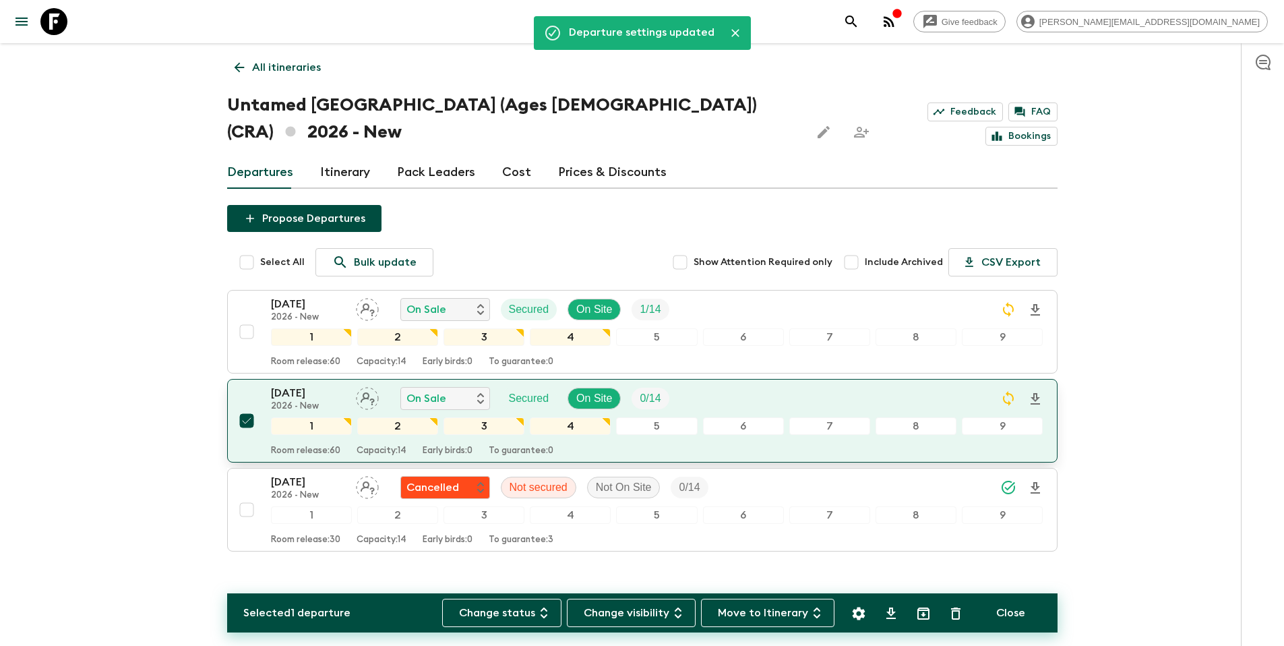
click at [247, 407] on input "checkbox" at bounding box center [246, 420] width 27 height 27
checkbox input "false"
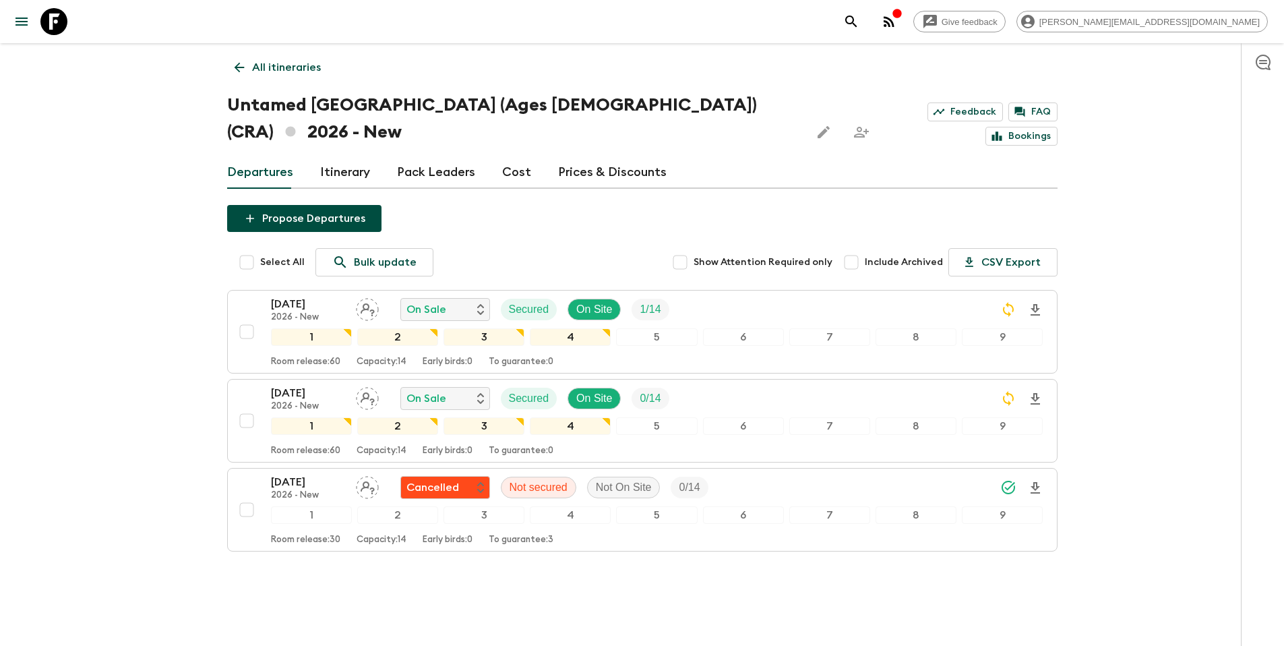
click at [286, 66] on p "All itineraries" at bounding box center [286, 67] width 69 height 16
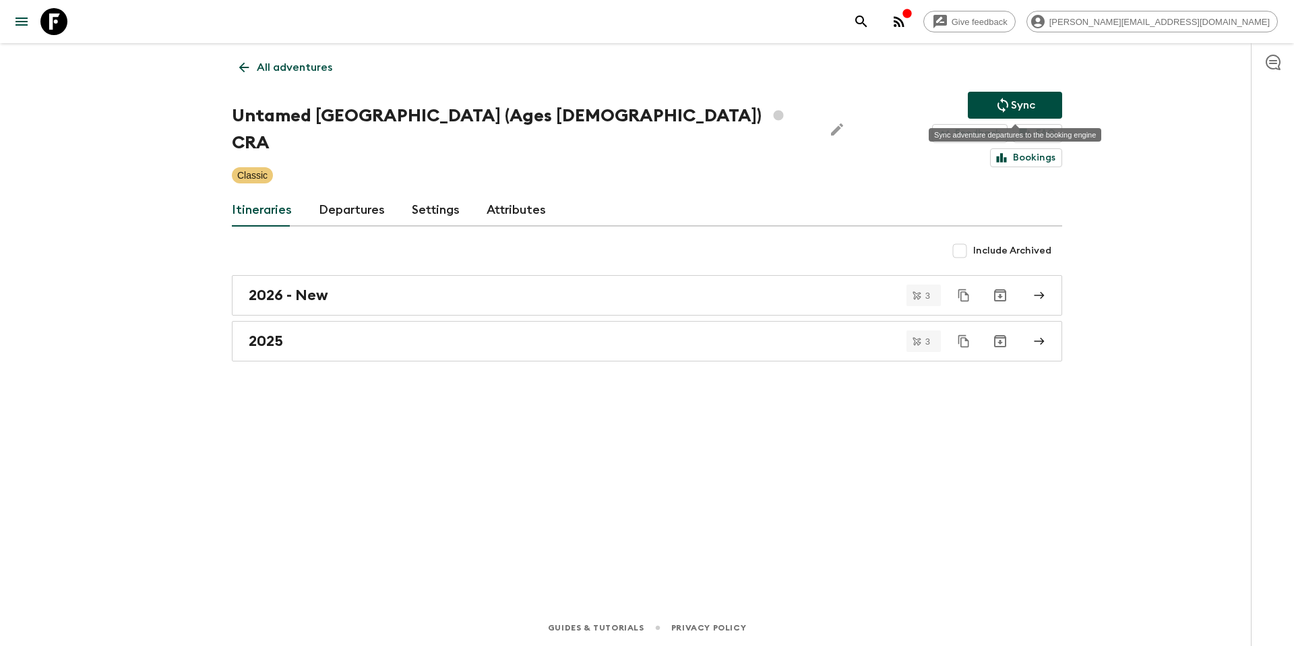
click at [1001, 106] on icon "Sync adventure departures to the booking engine" at bounding box center [1003, 105] width 16 height 16
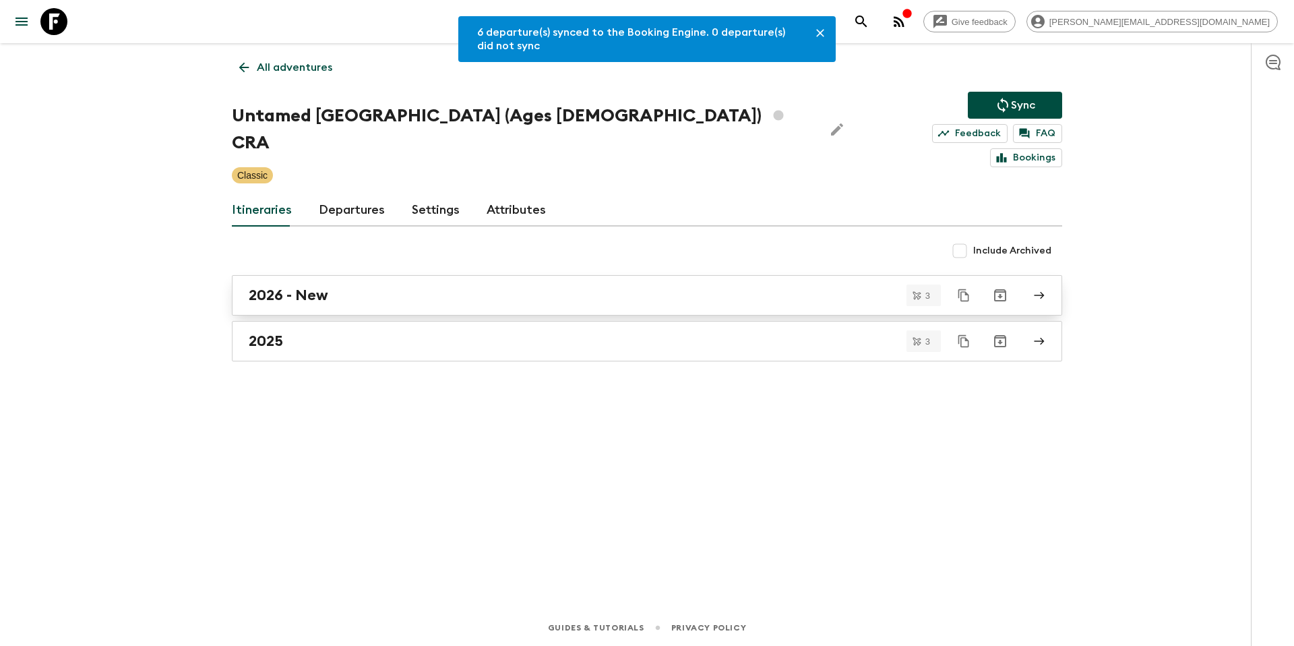
click at [417, 286] on div "2026 - New" at bounding box center [634, 295] width 771 height 18
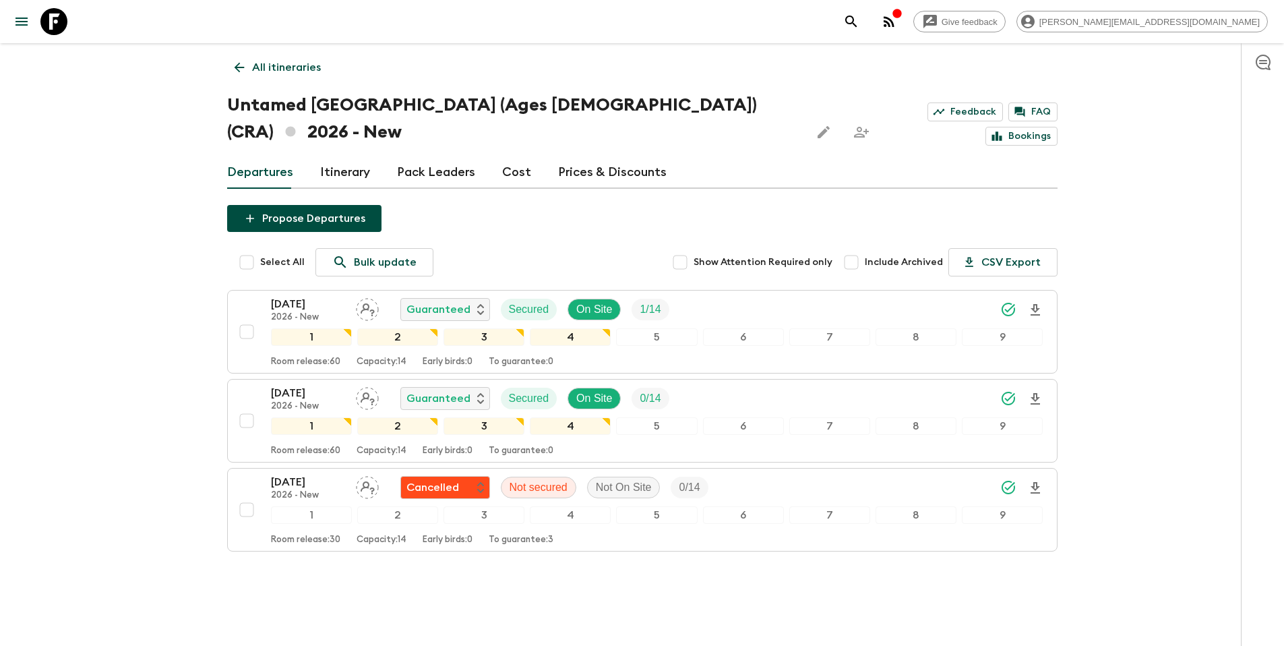
click at [359, 78] on div "All itineraries Untamed Costa Rica (Ages 45-59) (CRA) 2026 - New Feedback FAQ B…" at bounding box center [642, 321] width 863 height 557
click at [277, 66] on p "All itineraries" at bounding box center [286, 67] width 69 height 16
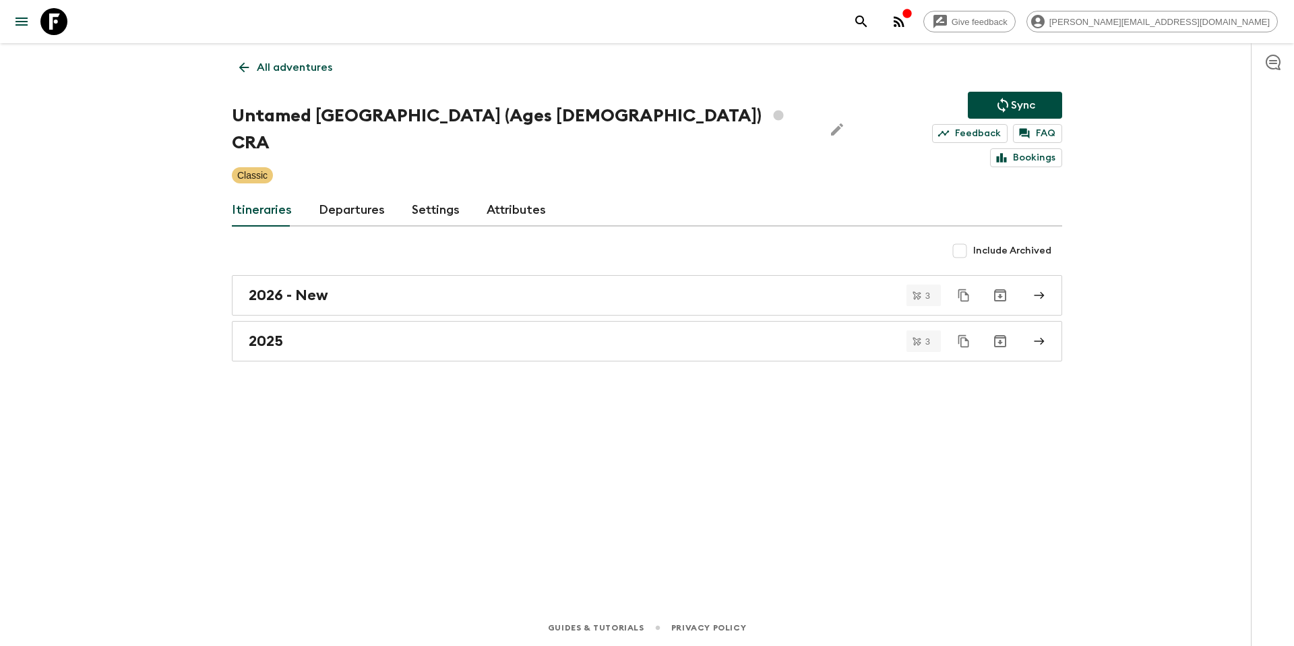
drag, startPoint x: 990, startPoint y: 107, endPoint x: 644, endPoint y: 95, distance: 346.0
click at [990, 107] on button "Sync" at bounding box center [1015, 105] width 94 height 27
click at [299, 67] on p "All adventures" at bounding box center [294, 67] width 75 height 16
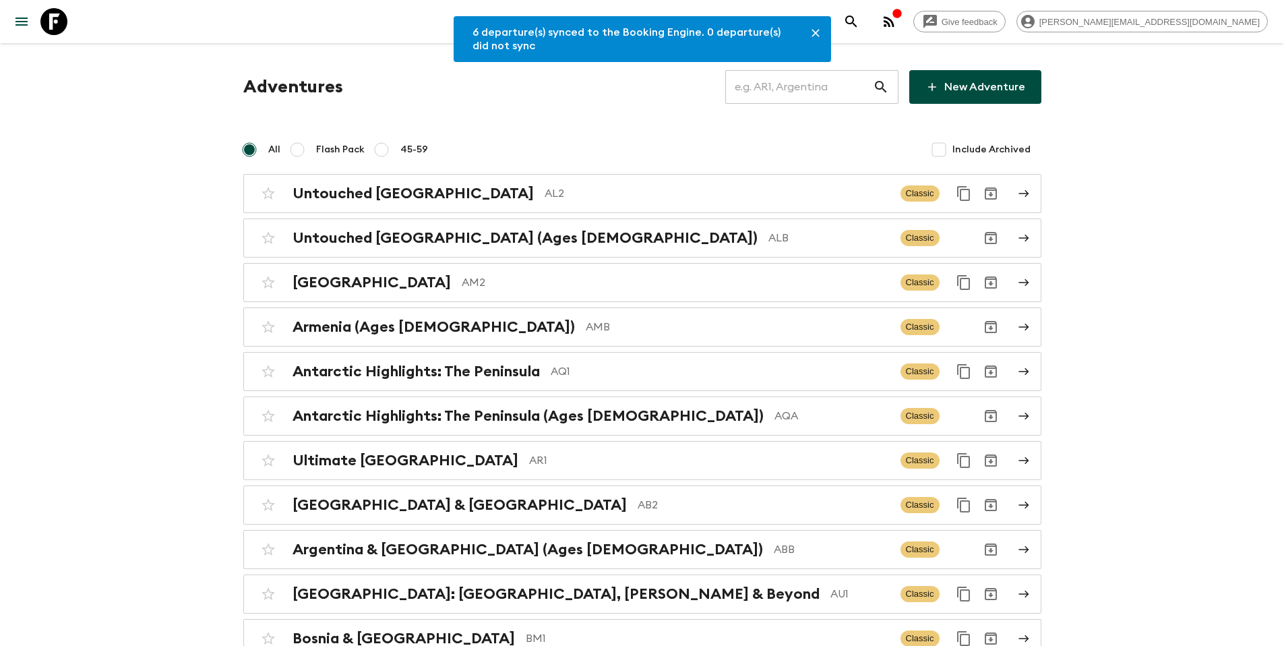
click at [802, 83] on input "text" at bounding box center [799, 87] width 148 height 38
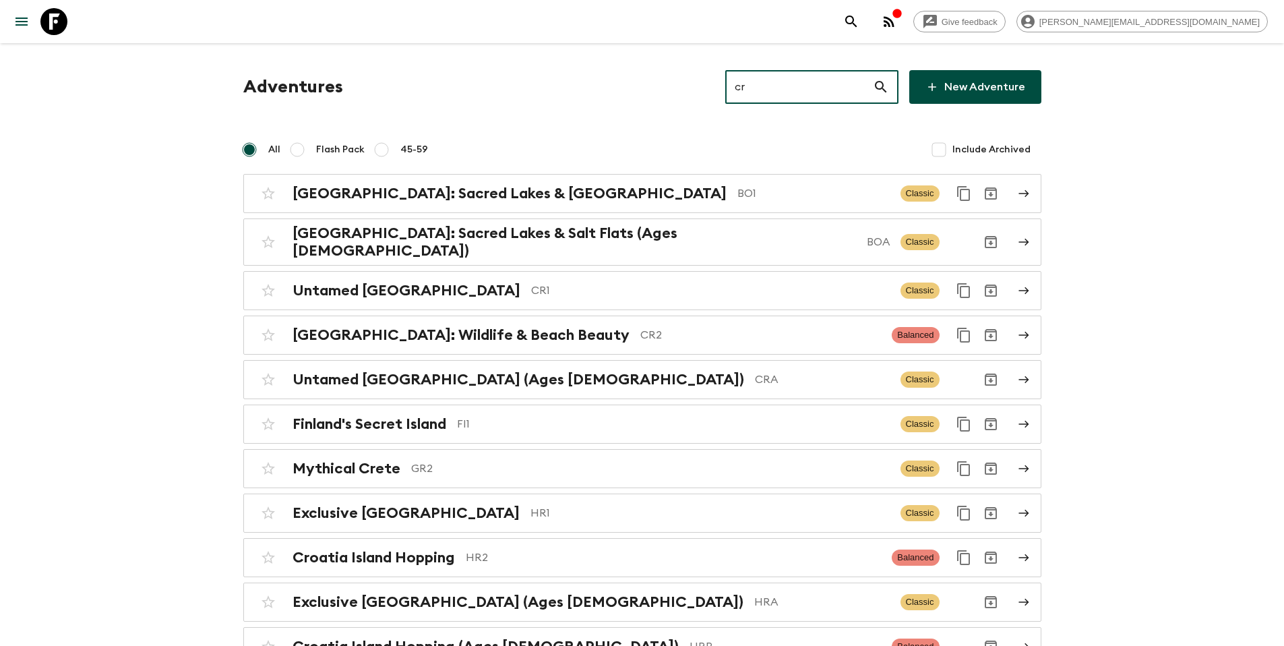
type input "cr2"
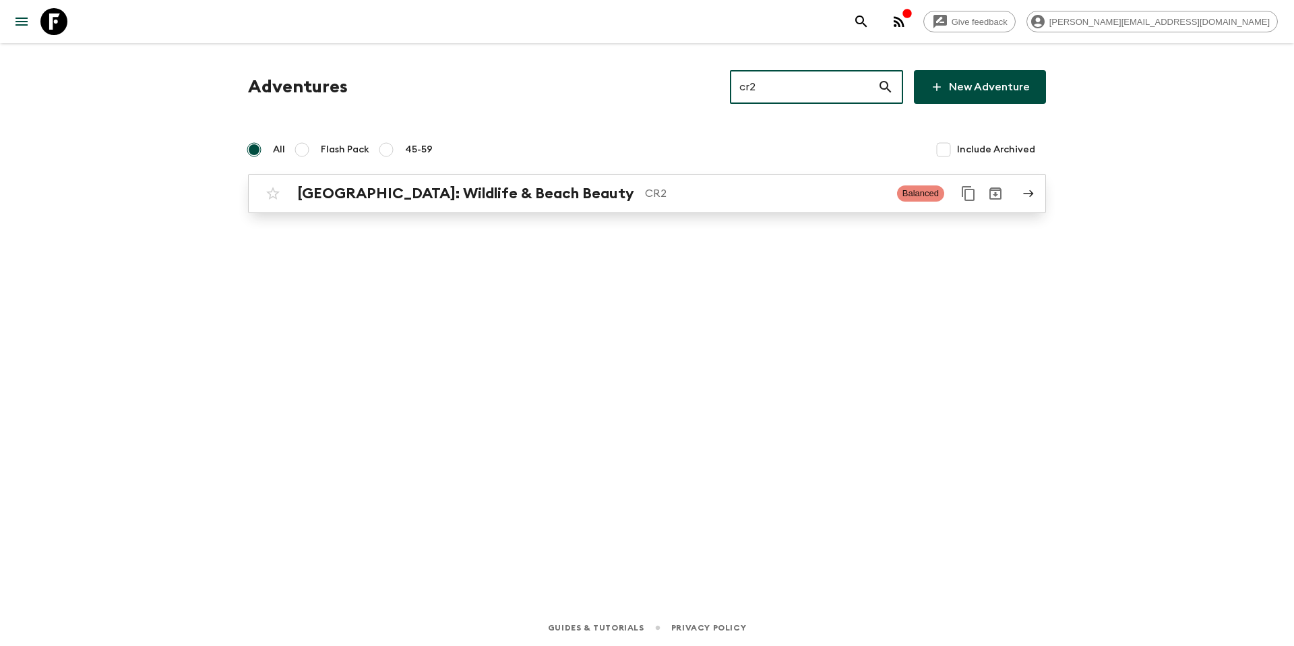
click at [537, 198] on h2 "[GEOGRAPHIC_DATA]: Wildlife & Beach Beauty" at bounding box center [465, 194] width 337 height 18
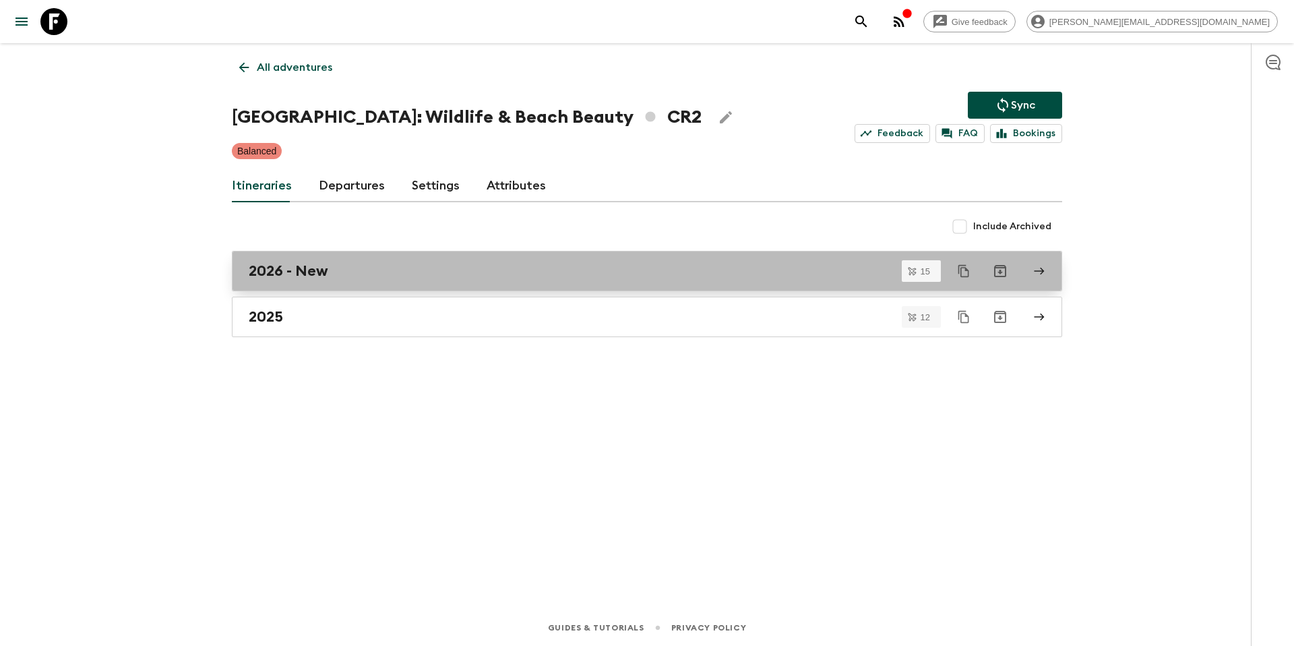
click at [378, 271] on div "2026 - New" at bounding box center [634, 271] width 771 height 18
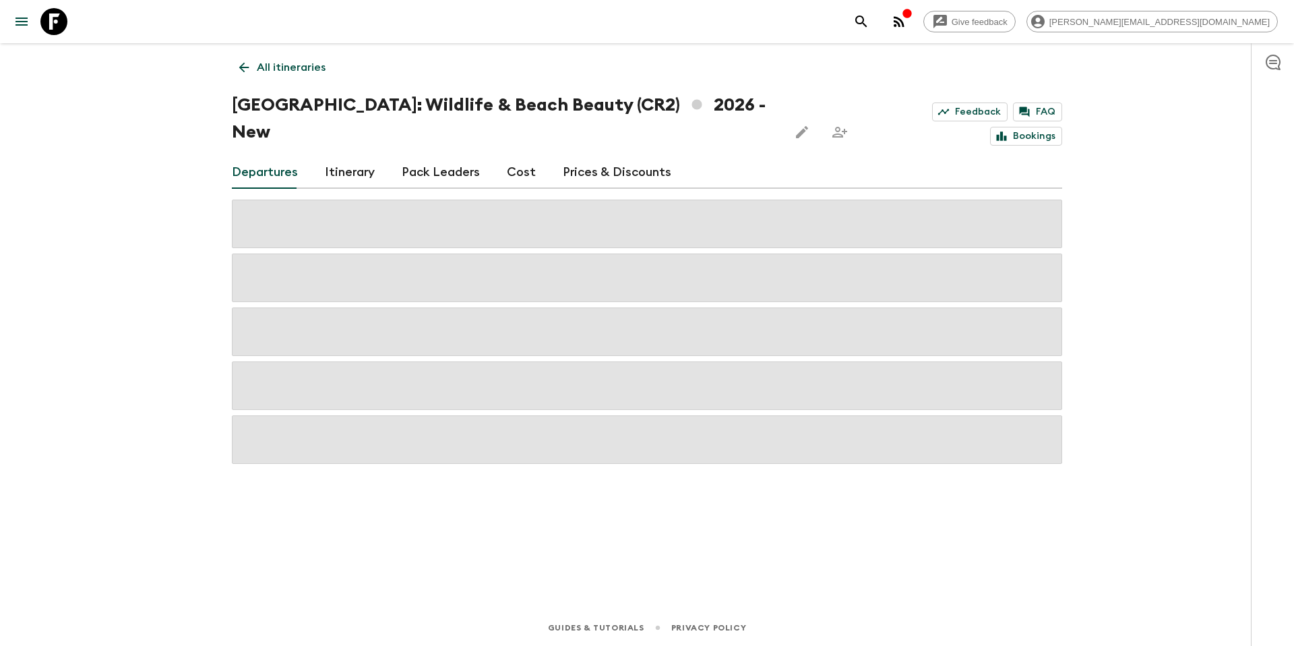
click at [612, 156] on link "Prices & Discounts" at bounding box center [617, 172] width 109 height 32
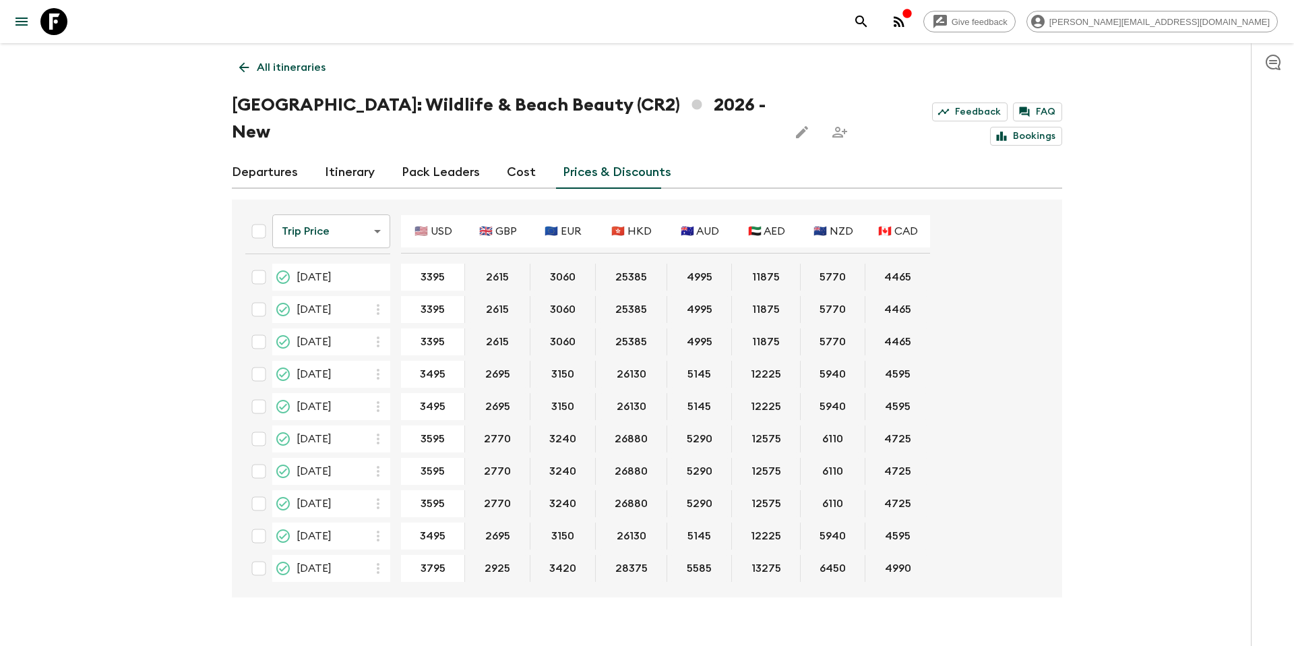
click at [256, 361] on input "checkbox" at bounding box center [258, 374] width 27 height 27
checkbox input "true"
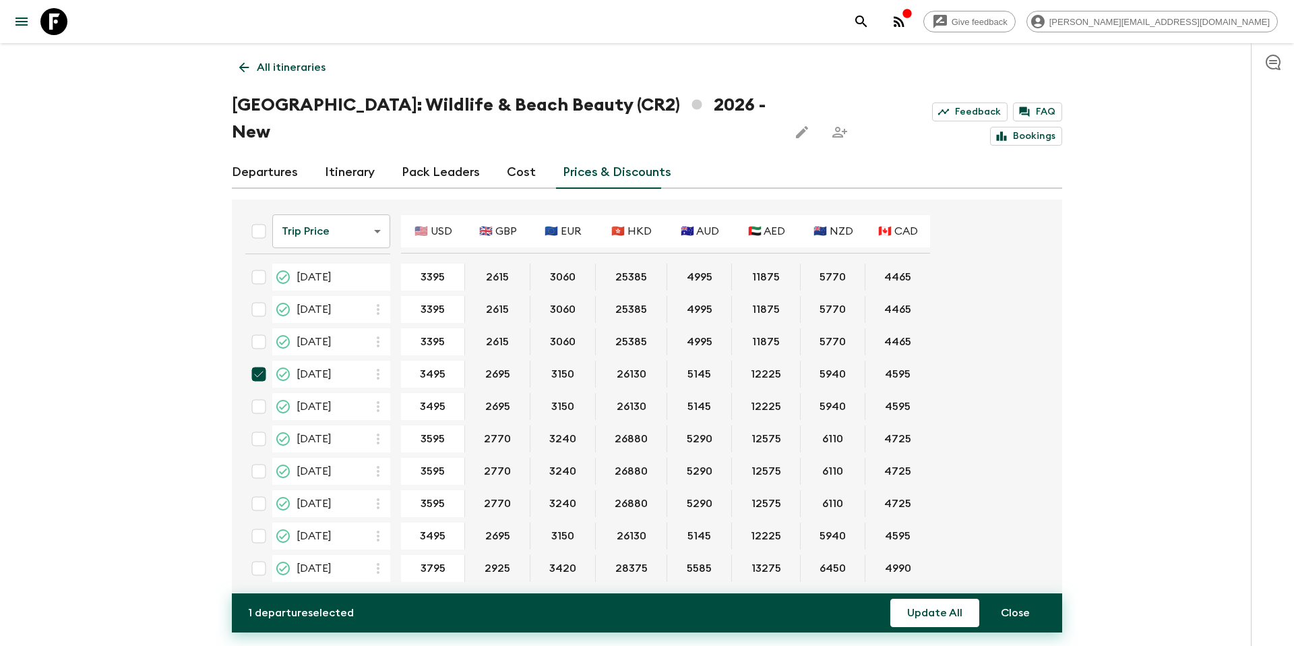
click at [257, 393] on input "checkbox" at bounding box center [258, 406] width 27 height 27
checkbox input "true"
click at [257, 425] on input "checkbox" at bounding box center [258, 438] width 27 height 27
checkbox input "true"
click at [942, 615] on button "Update All" at bounding box center [934, 613] width 89 height 28
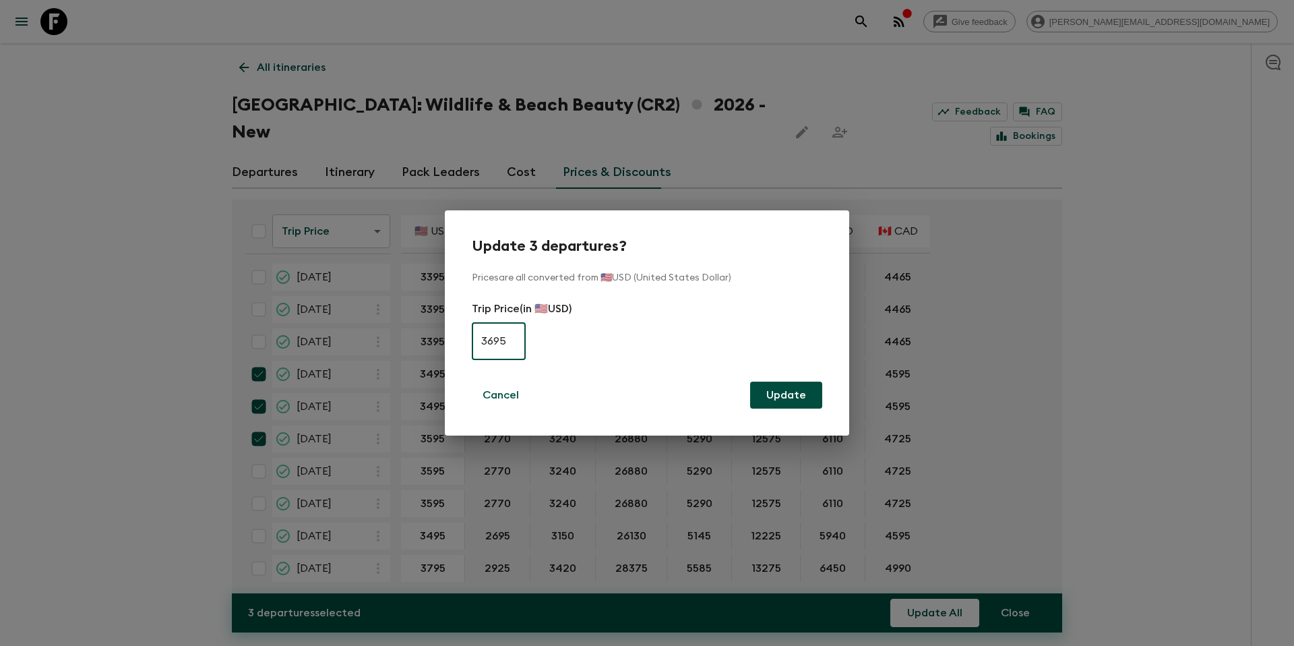
type input "3695"
click at [783, 403] on button "Update" at bounding box center [786, 395] width 72 height 27
checkbox input "false"
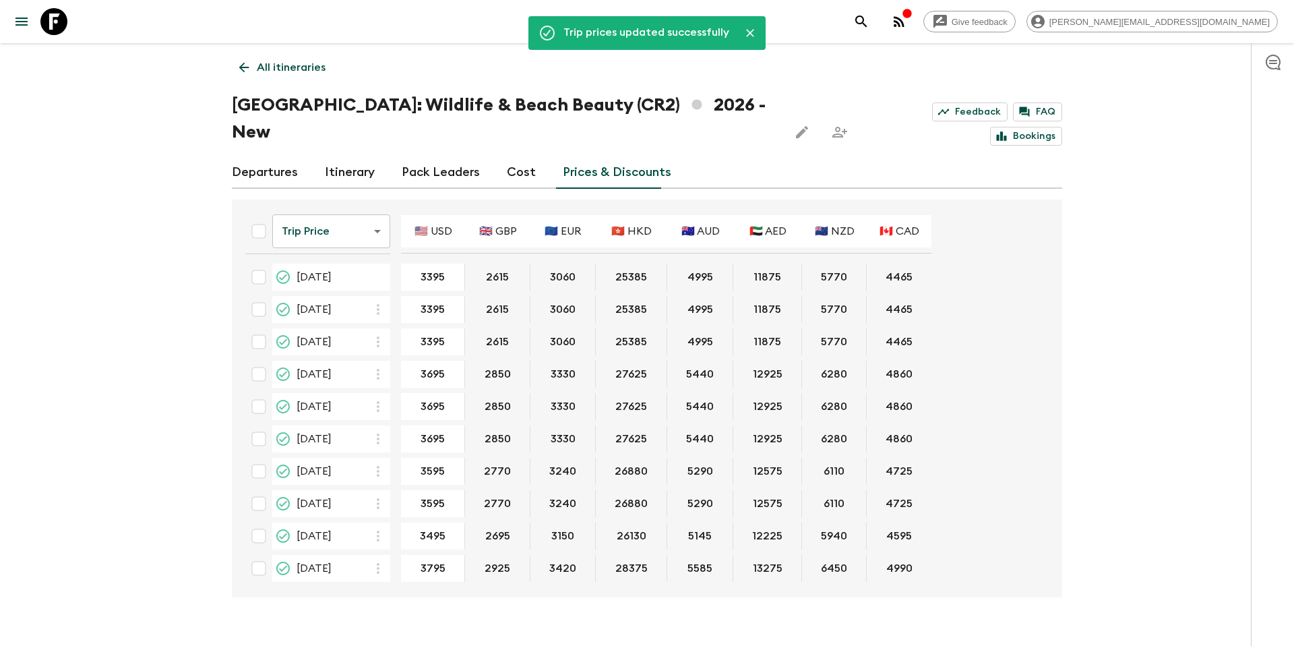
click at [257, 264] on input "checkbox" at bounding box center [258, 277] width 27 height 27
checkbox input "true"
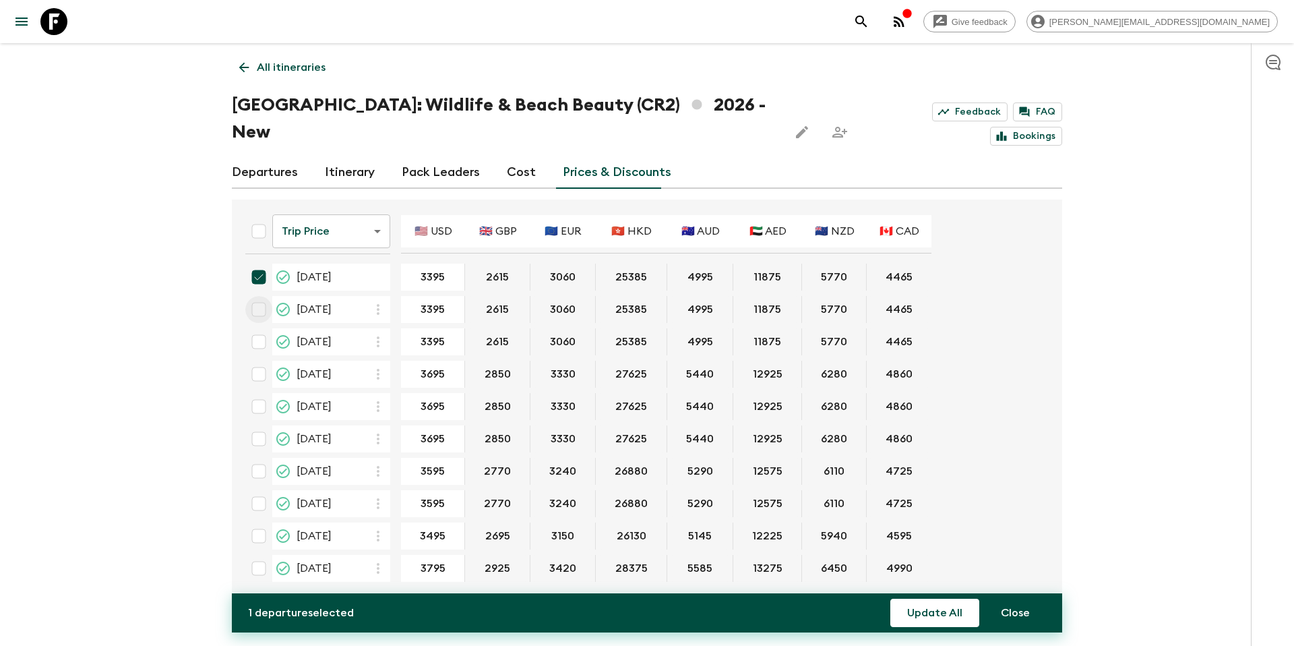
click at [257, 296] on input "checkbox" at bounding box center [258, 309] width 27 height 27
checkbox input "true"
click at [260, 458] on input "checkbox" at bounding box center [258, 471] width 27 height 27
checkbox input "true"
click at [264, 490] on input "checkbox" at bounding box center [258, 503] width 27 height 27
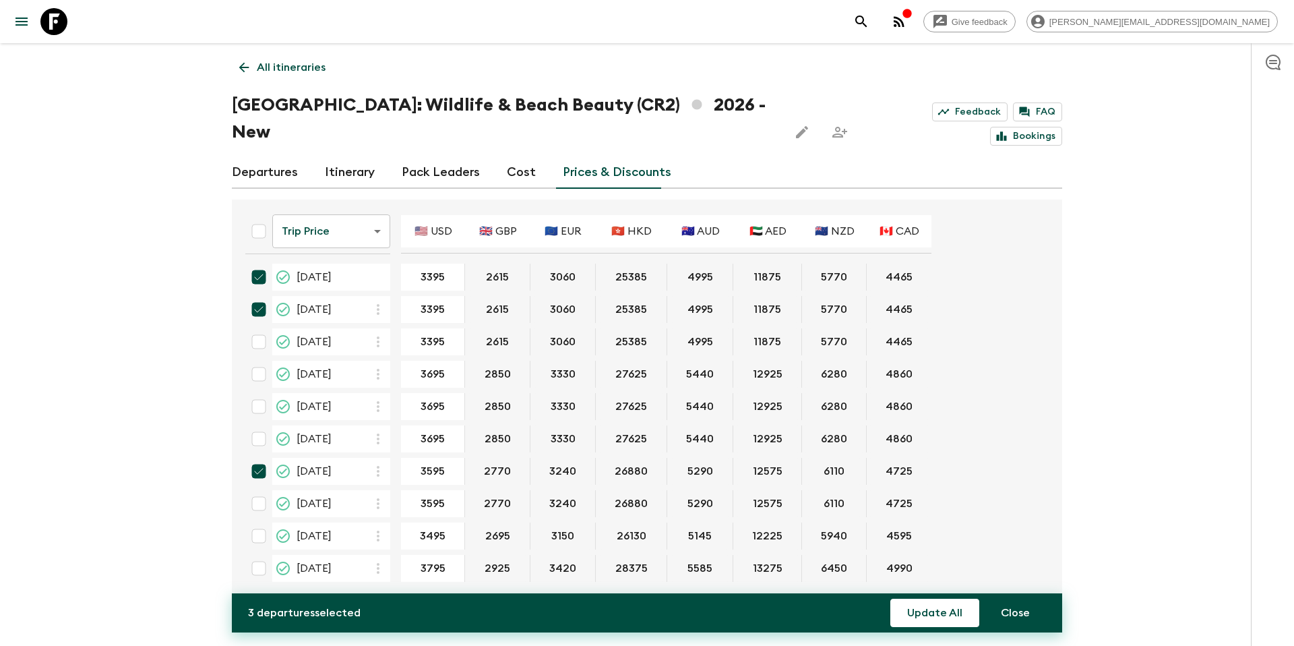
checkbox input "true"
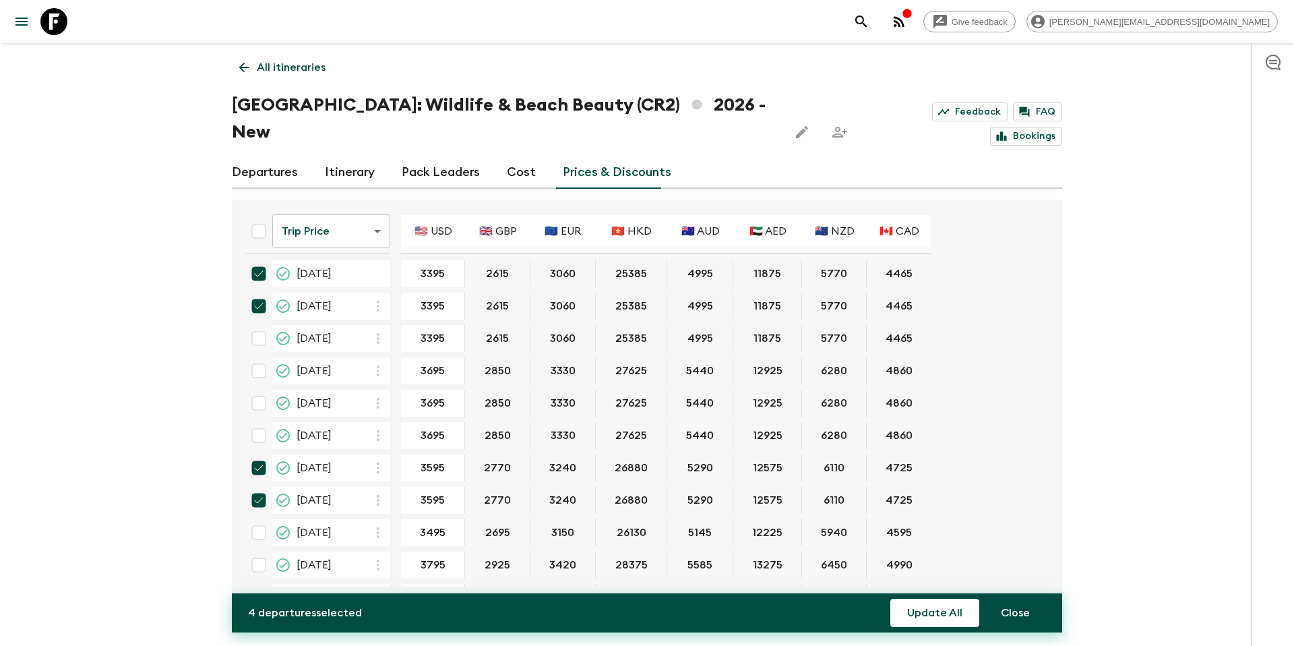
scroll to position [5, 0]
click at [262, 517] on input "checkbox" at bounding box center [258, 530] width 27 height 27
checkbox input "true"
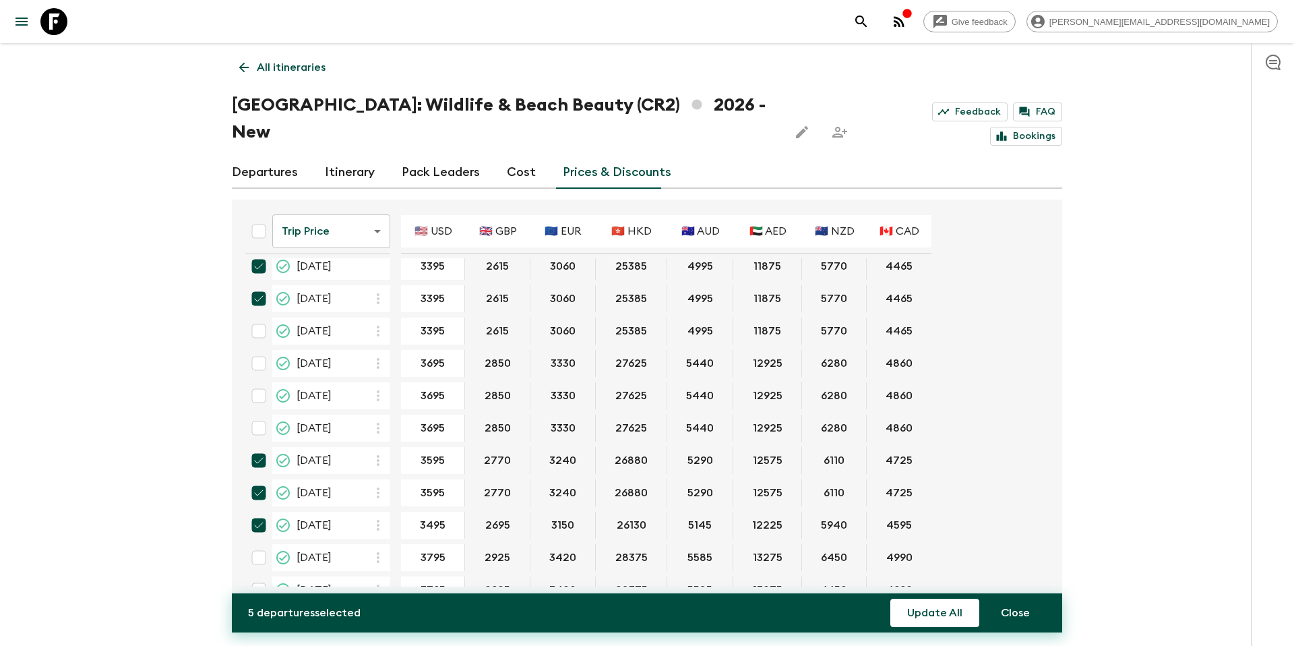
scroll to position [26, 0]
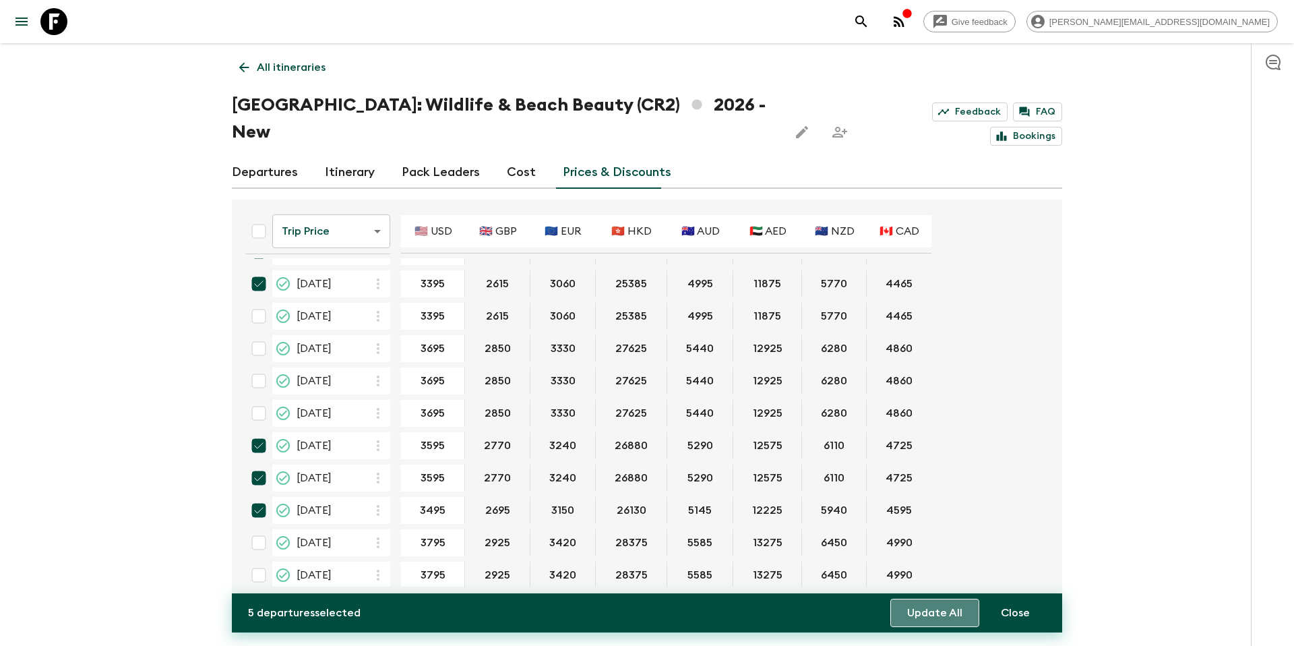
click at [951, 621] on button "Update All" at bounding box center [934, 613] width 89 height 28
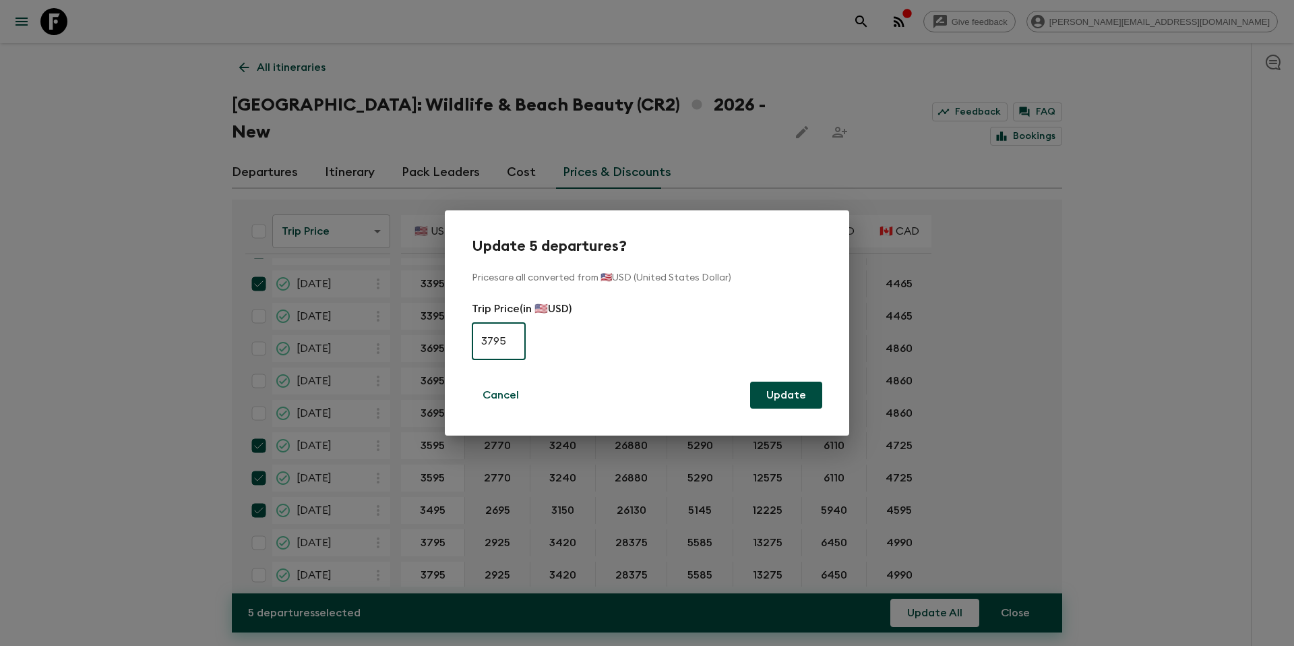
type input "3795"
click at [792, 398] on button "Update" at bounding box center [786, 395] width 72 height 27
checkbox input "false"
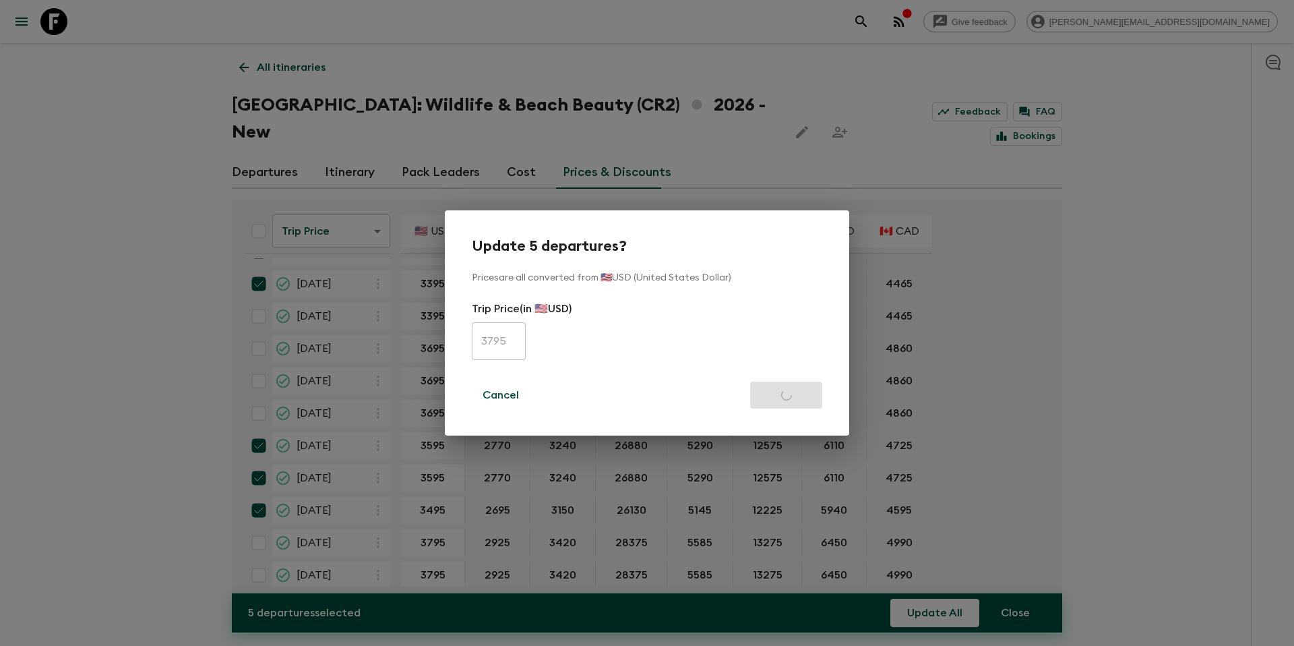
checkbox input "false"
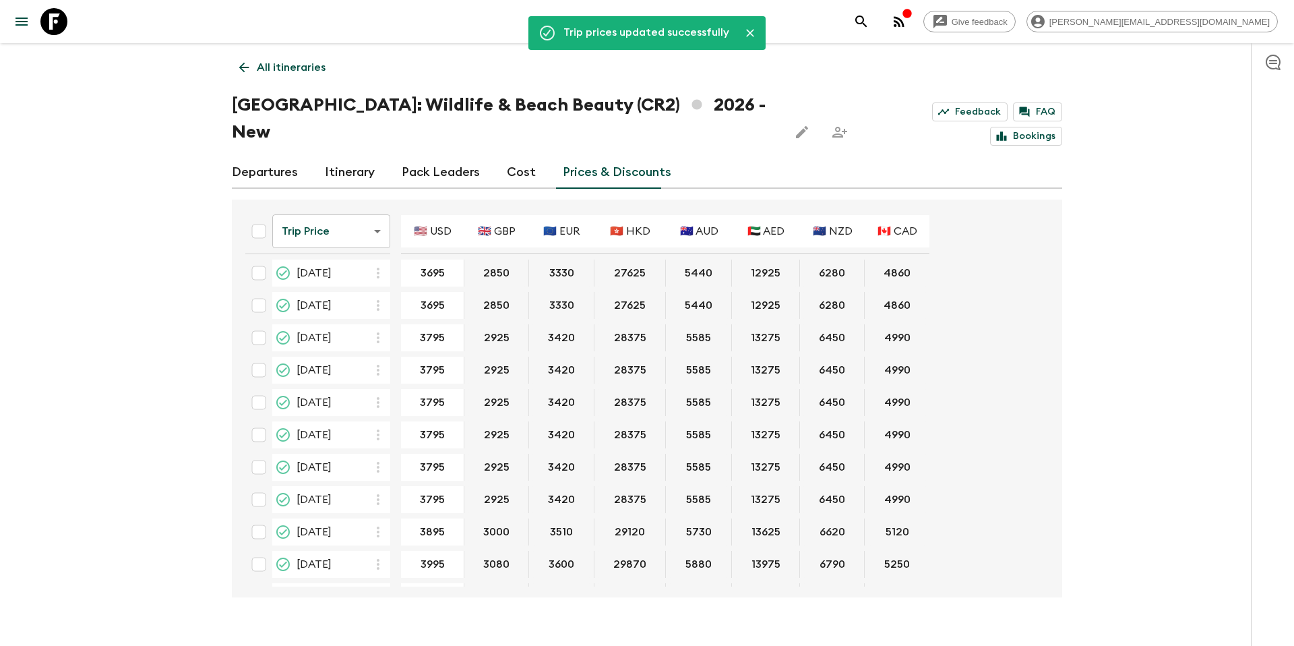
scroll to position [162, 0]
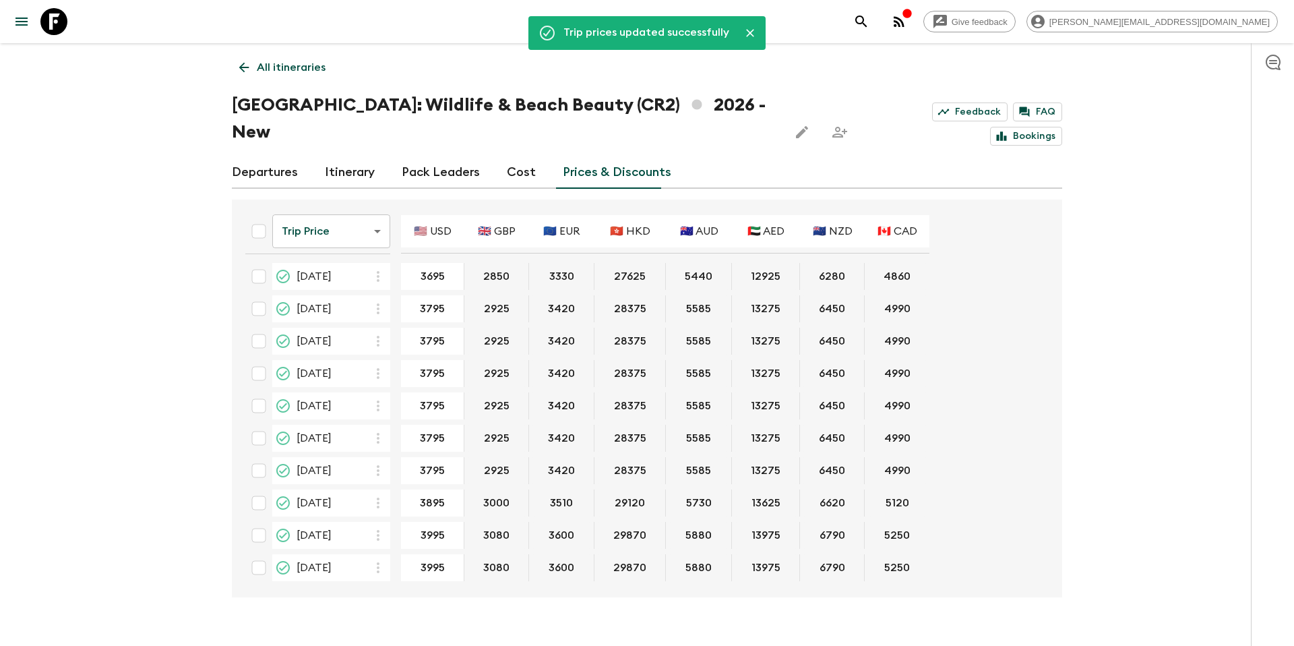
click at [255, 392] on input "checkbox" at bounding box center [258, 405] width 27 height 27
checkbox input "true"
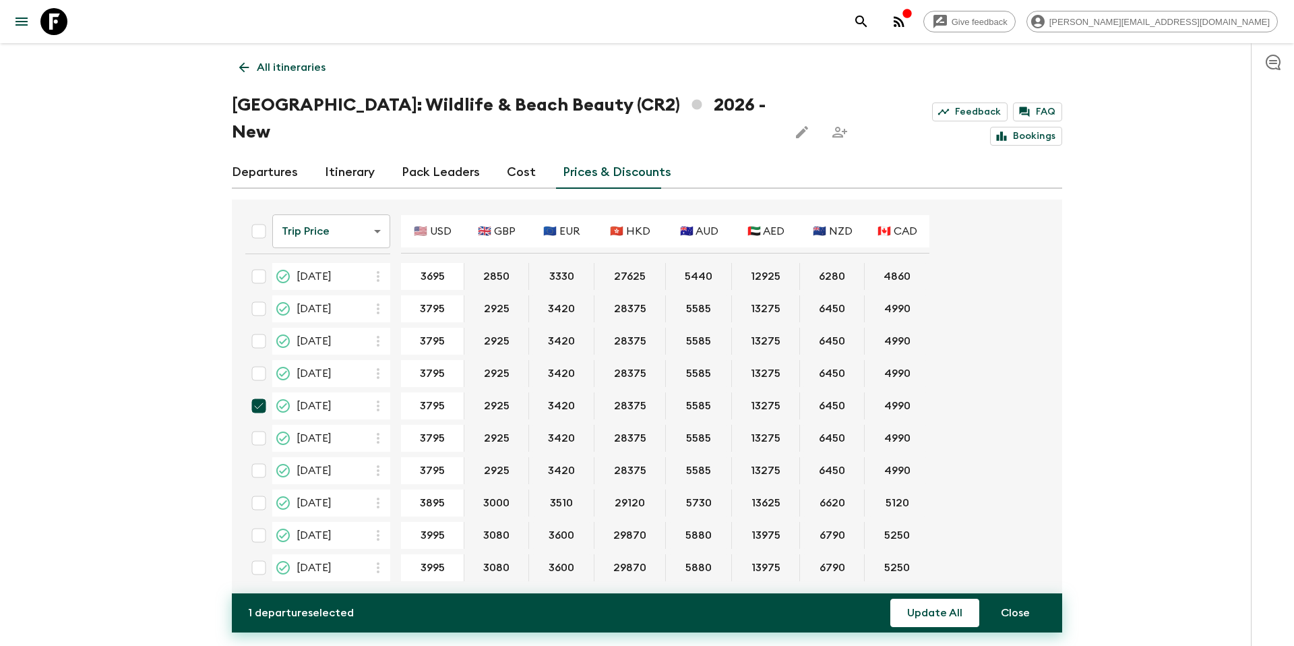
click at [264, 425] on input "checkbox" at bounding box center [258, 438] width 27 height 27
checkbox input "true"
drag, startPoint x: 266, startPoint y: 441, endPoint x: 266, endPoint y: 455, distance: 14.2
click at [266, 457] on input "checkbox" at bounding box center [258, 470] width 27 height 27
checkbox input "true"
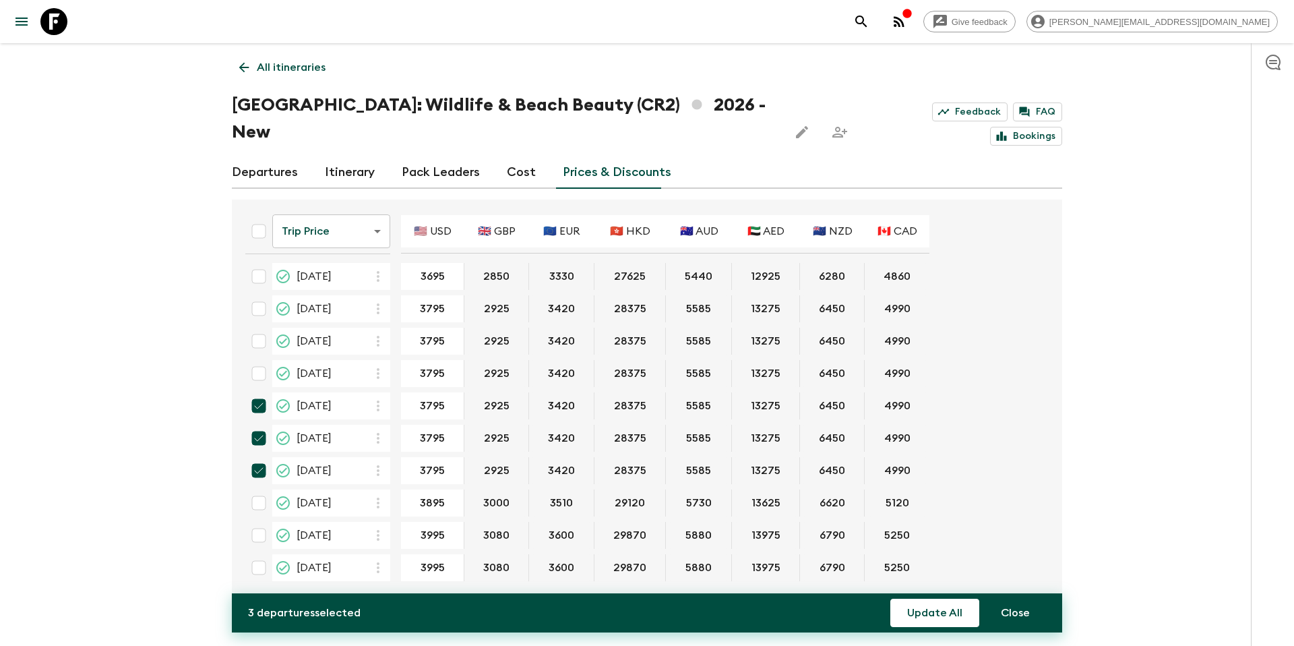
click at [260, 489] on input "checkbox" at bounding box center [258, 502] width 27 height 27
checkbox input "true"
click at [950, 617] on button "Update All" at bounding box center [934, 613] width 89 height 28
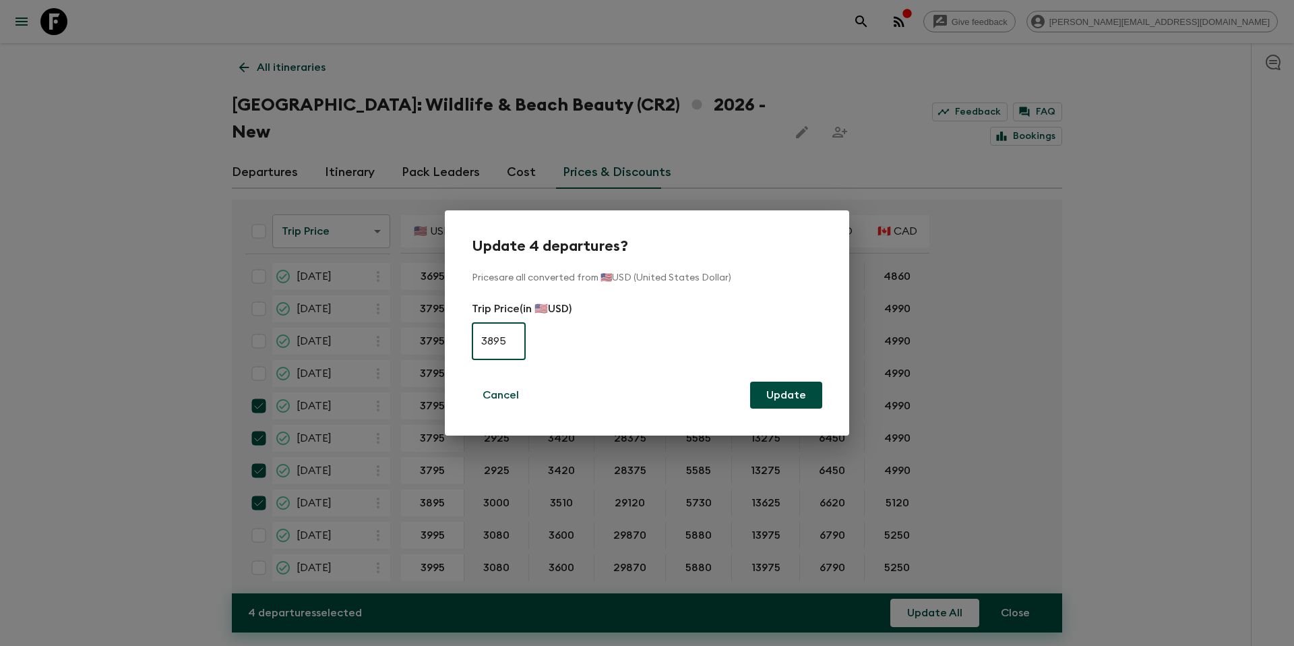
type input "3895"
click at [795, 394] on button "Update" at bounding box center [786, 395] width 72 height 27
checkbox input "false"
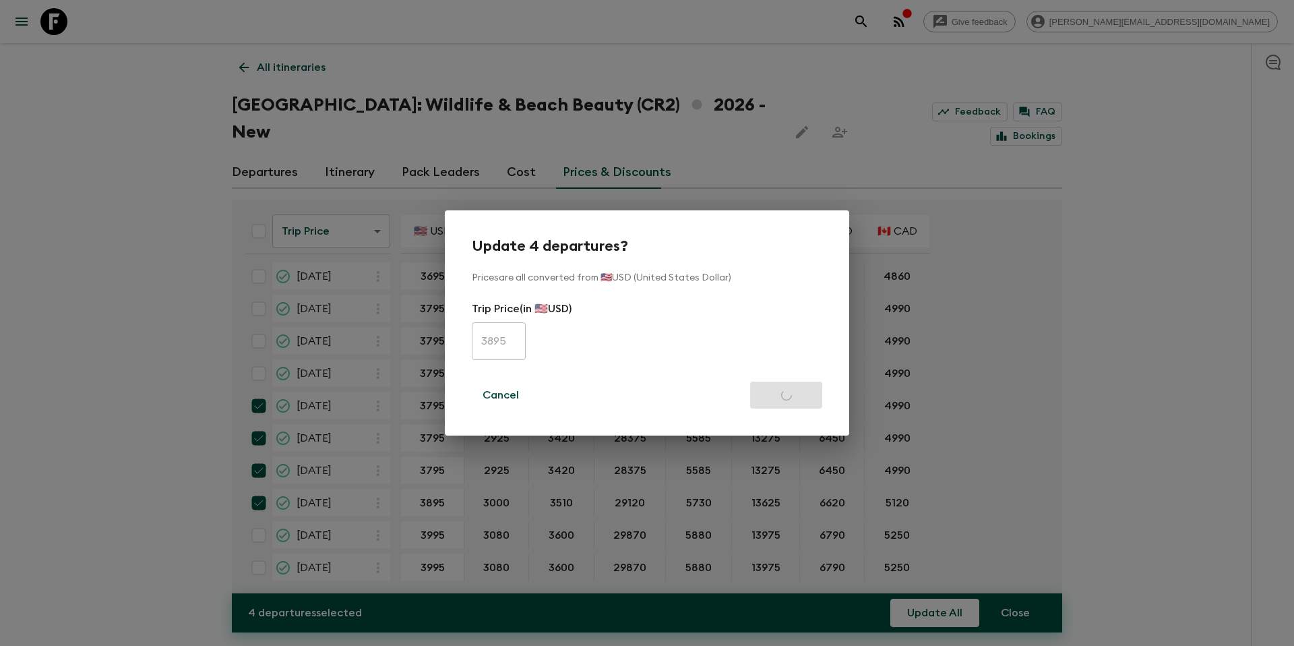
checkbox input "false"
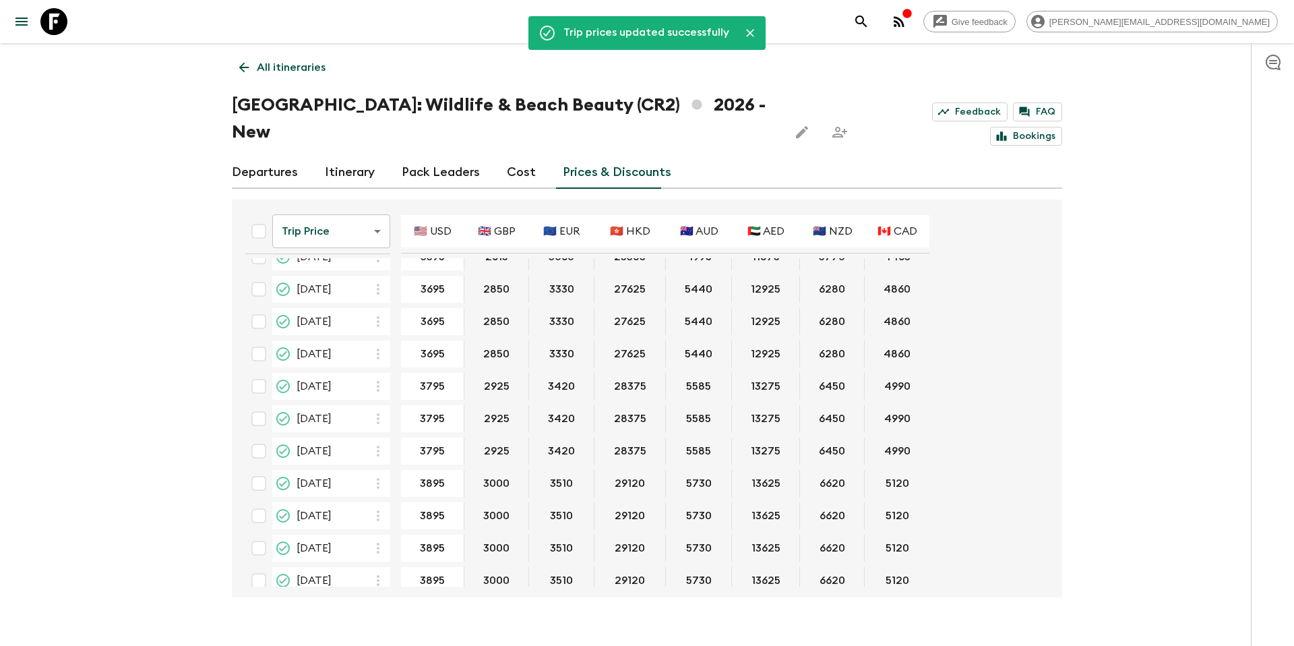
scroll to position [0, 0]
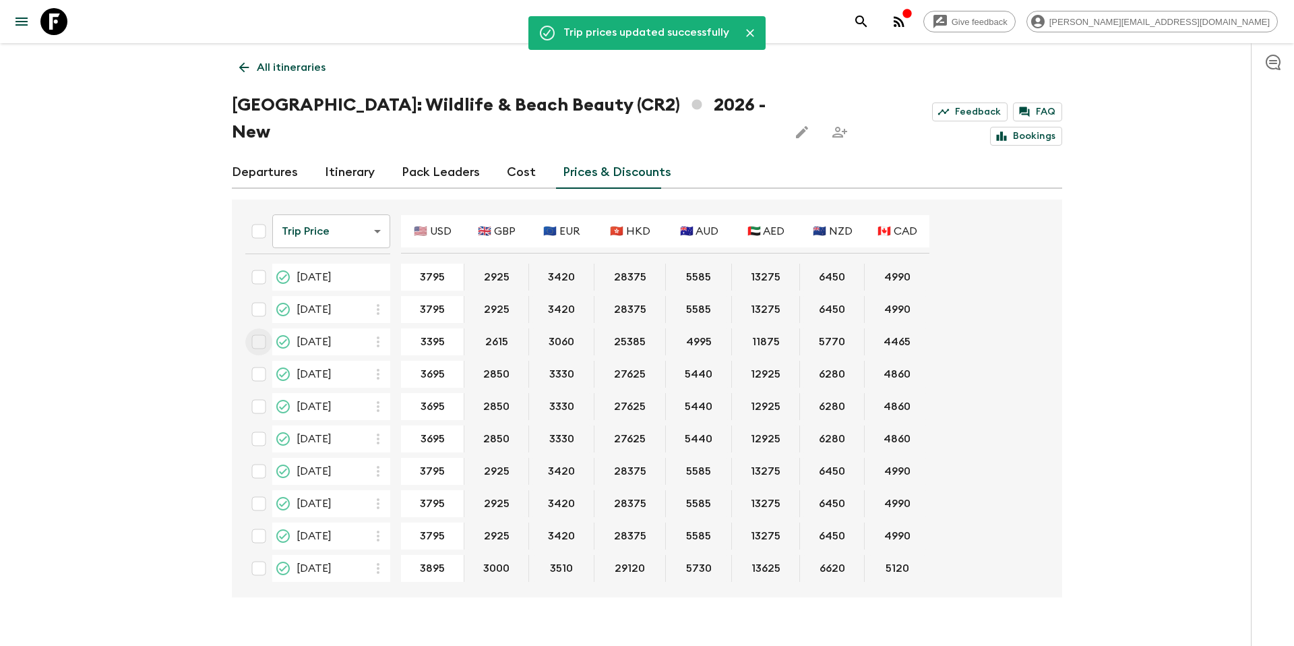
click at [263, 328] on input "checkbox" at bounding box center [258, 341] width 27 height 27
checkbox input "true"
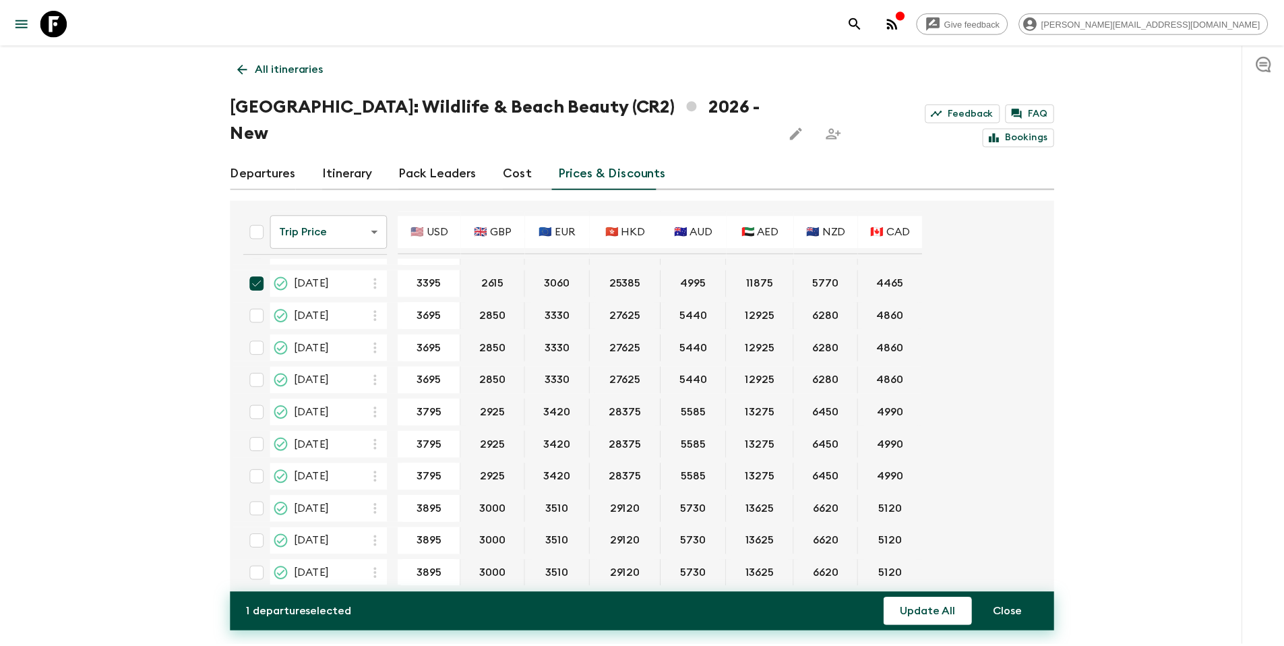
scroll to position [162, 0]
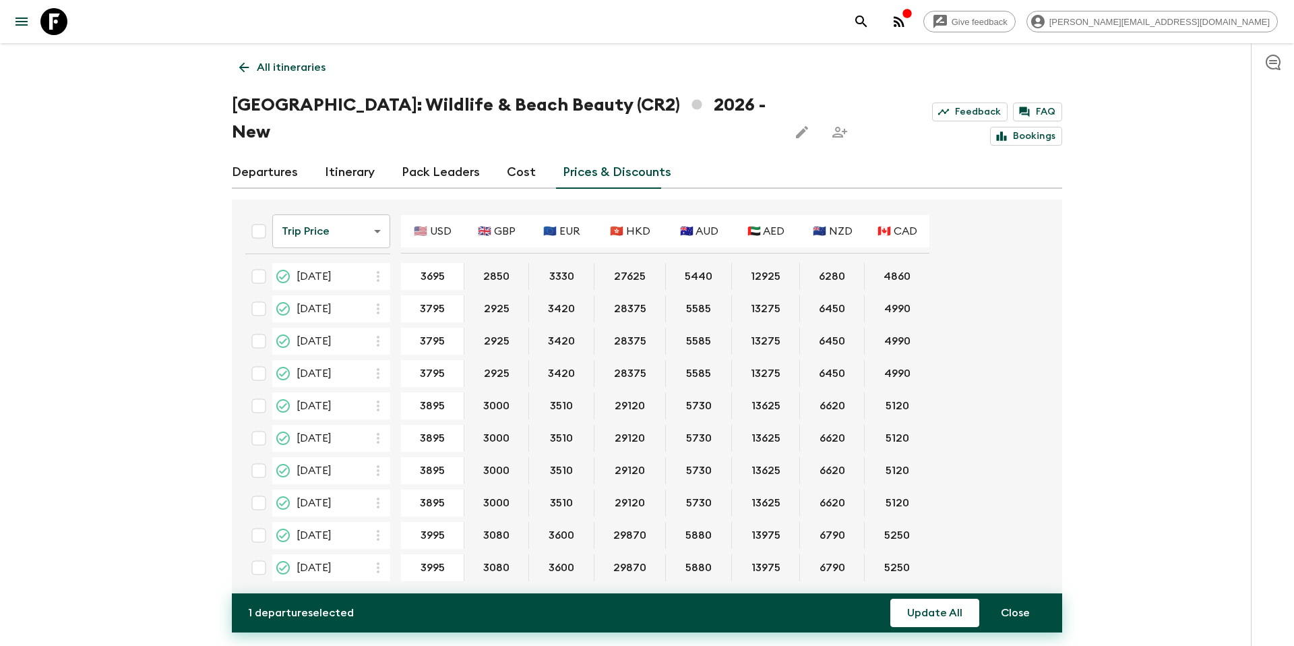
click at [260, 522] on input "checkbox" at bounding box center [258, 535] width 27 height 27
checkbox input "true"
click at [262, 554] on input "checkbox" at bounding box center [258, 567] width 27 height 27
checkbox input "true"
click at [935, 615] on button "Update All" at bounding box center [934, 613] width 89 height 28
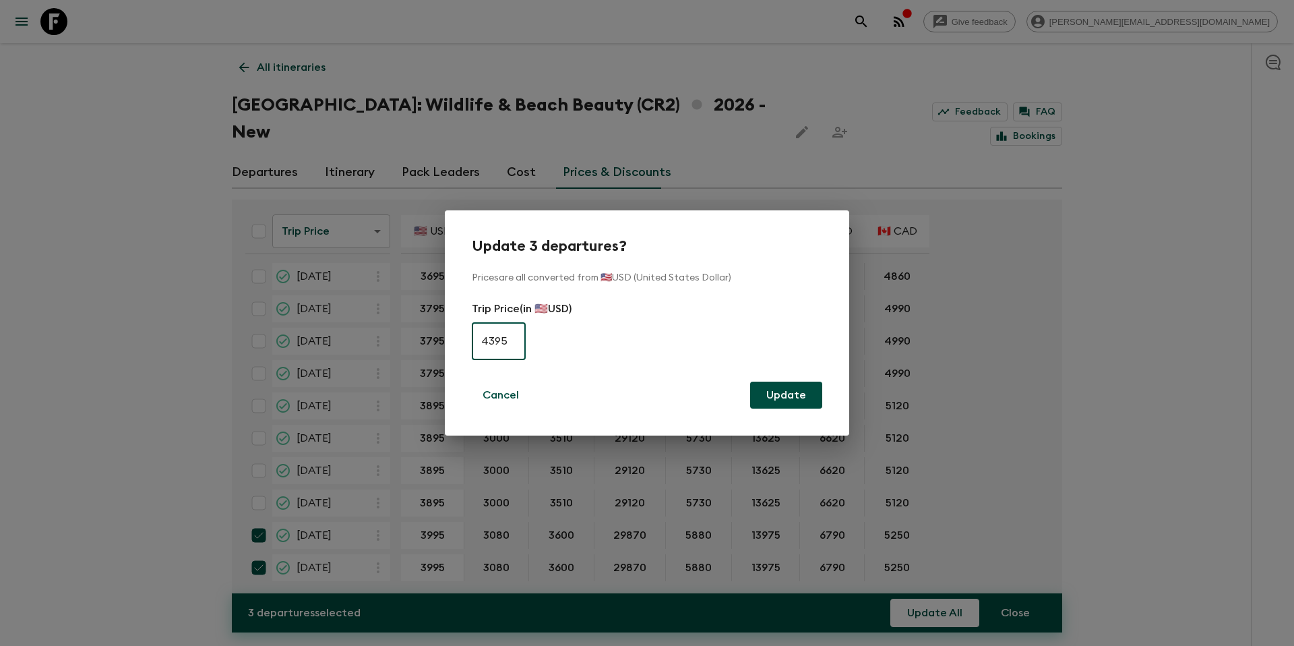
type input "4395"
click at [796, 401] on button "Update" at bounding box center [786, 395] width 72 height 27
checkbox input "false"
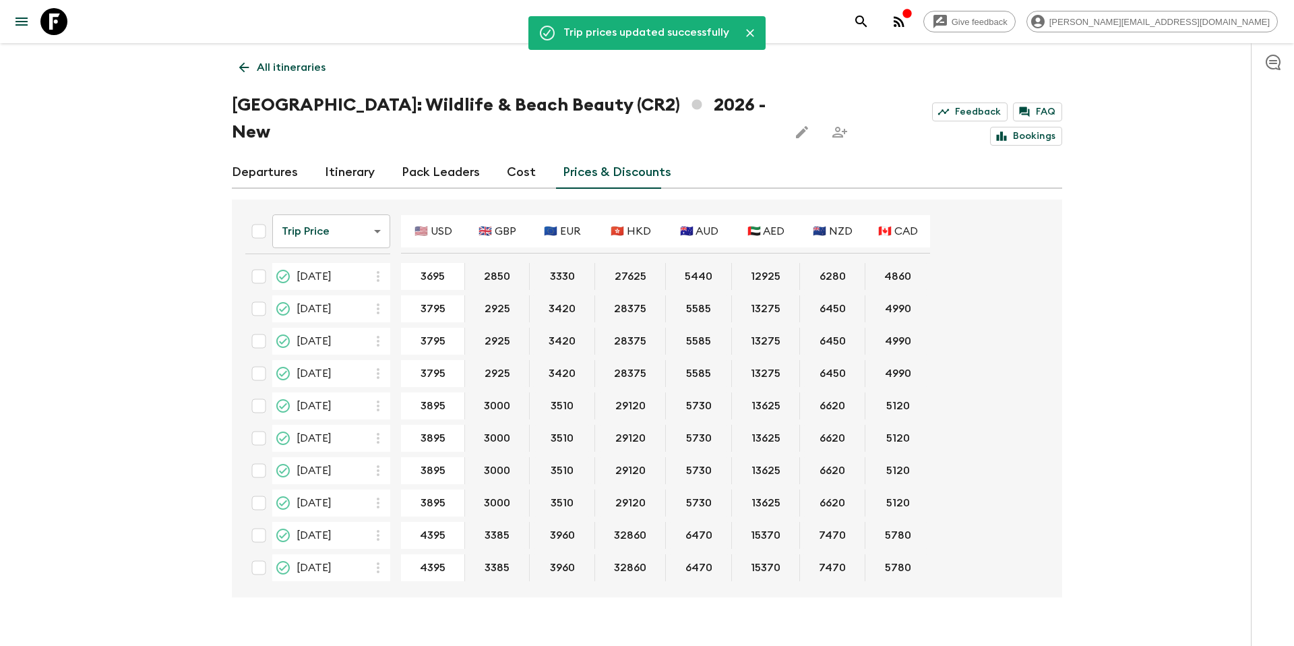
click at [270, 156] on link "Departures" at bounding box center [265, 172] width 66 height 32
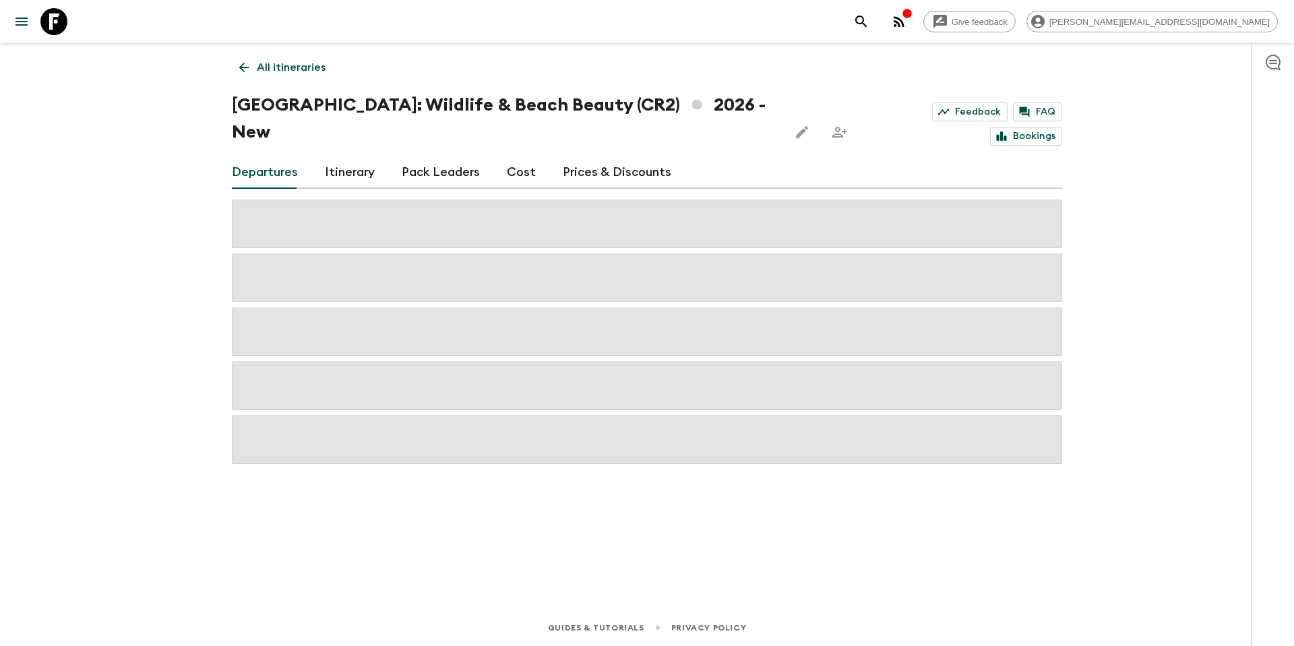
click at [293, 65] on p "All itineraries" at bounding box center [291, 67] width 69 height 16
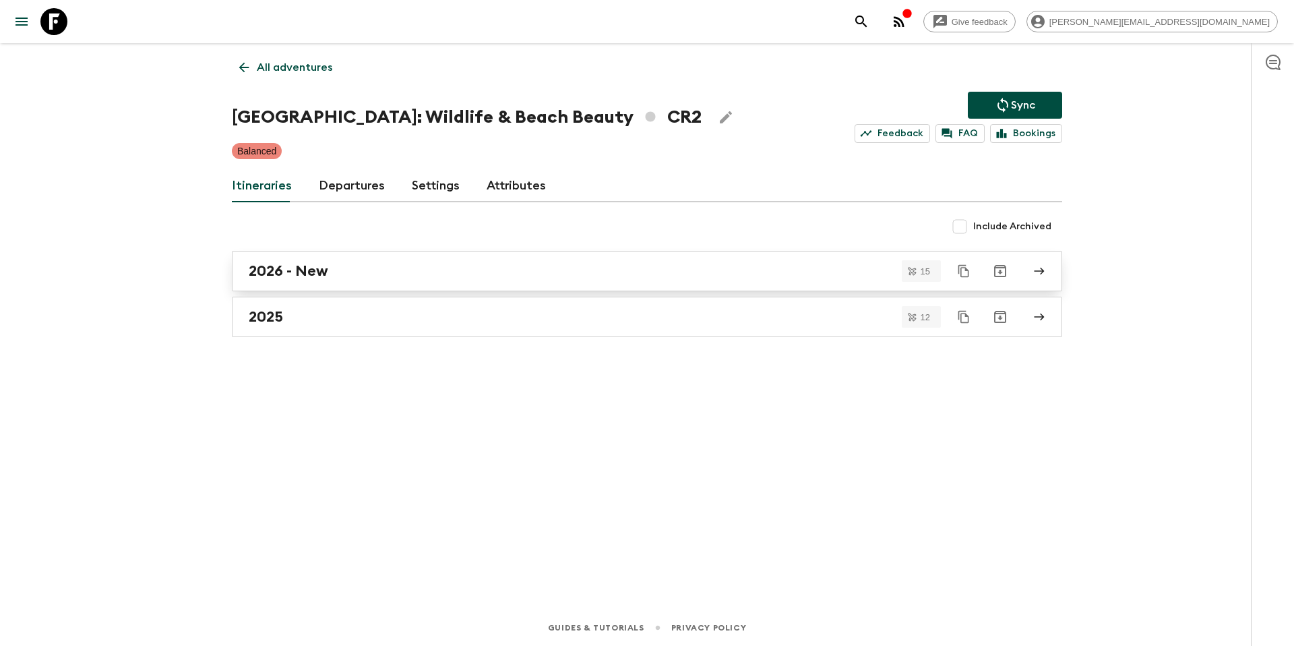
click at [533, 265] on div "2026 - New" at bounding box center [634, 271] width 771 height 18
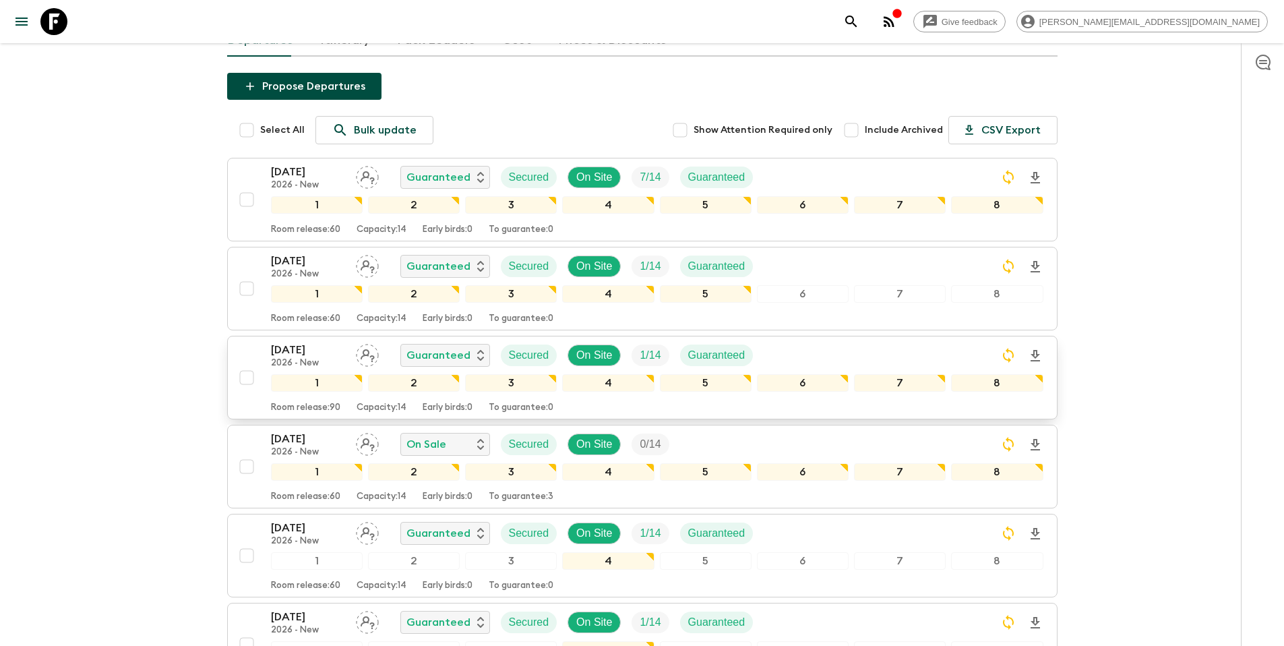
scroll to position [133, 0]
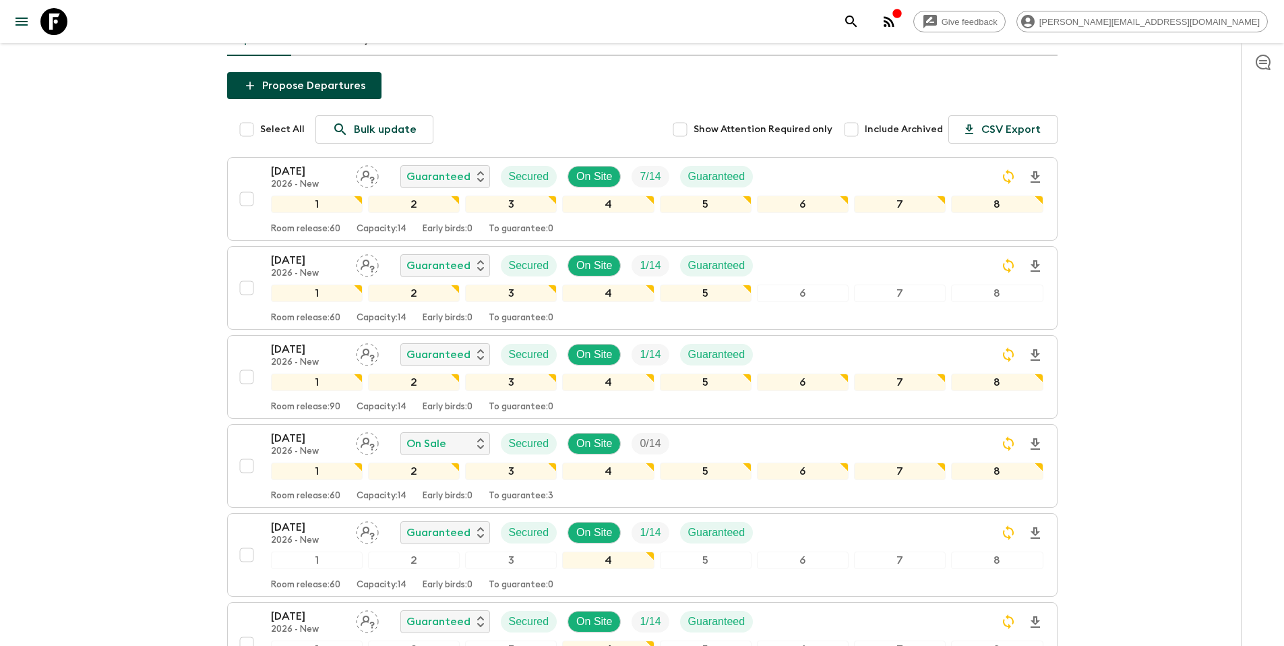
click at [859, 116] on input "Include Archived" at bounding box center [851, 129] width 27 height 27
checkbox input "false"
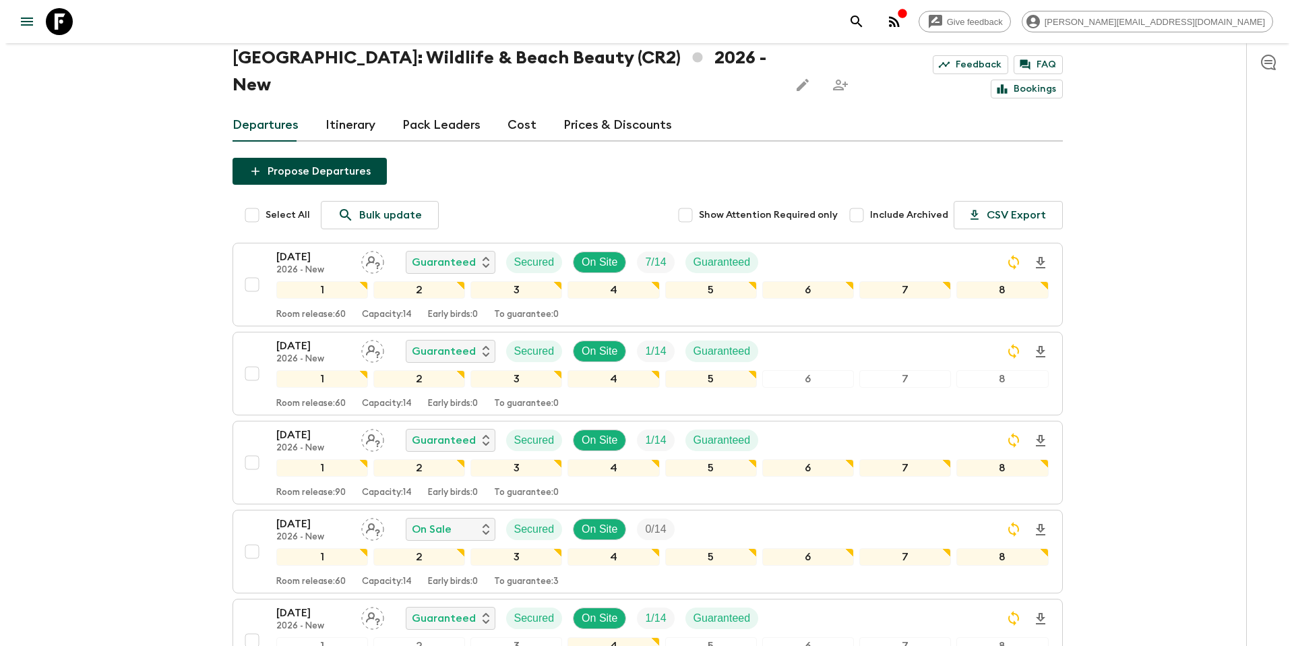
scroll to position [0, 0]
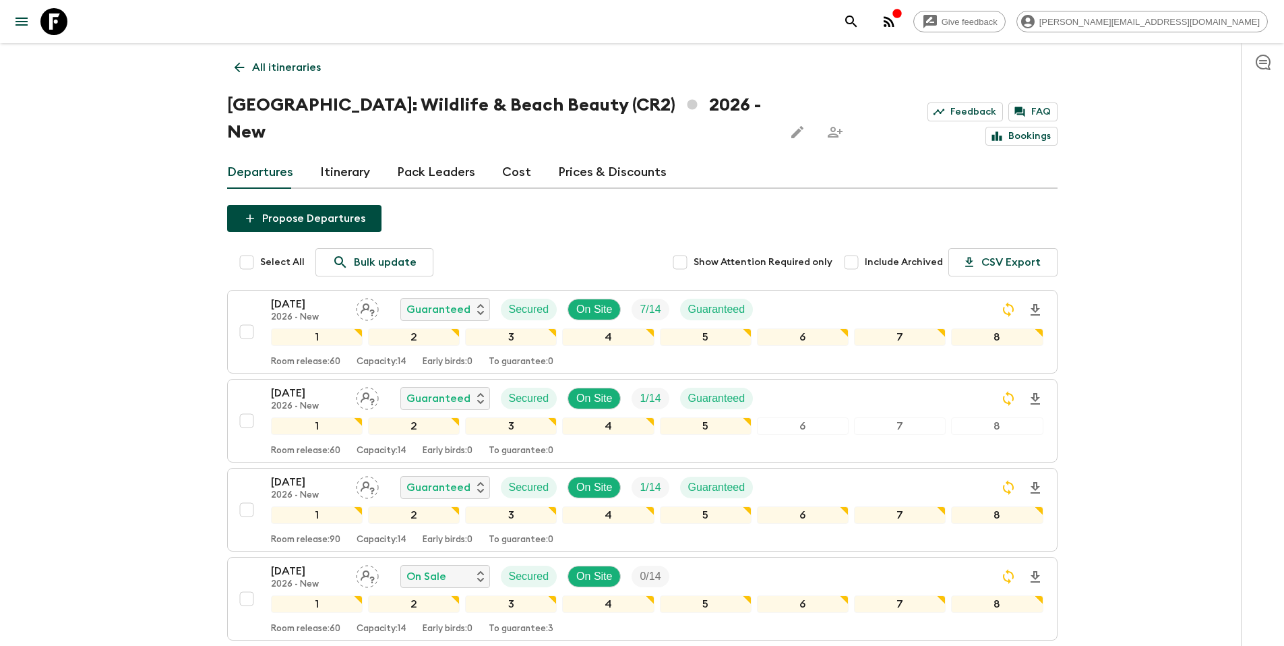
click at [291, 66] on p "All itineraries" at bounding box center [286, 67] width 69 height 16
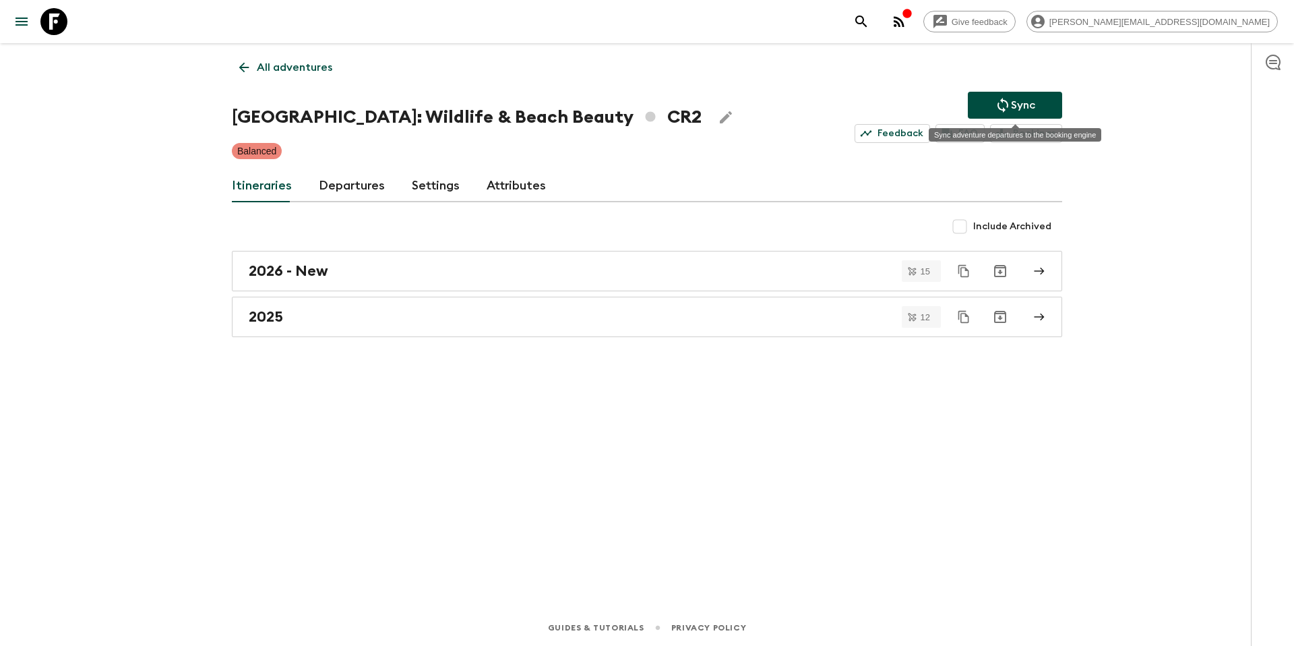
click at [1029, 100] on p "Sync" at bounding box center [1023, 105] width 24 height 16
click at [281, 69] on p "All adventures" at bounding box center [294, 67] width 75 height 16
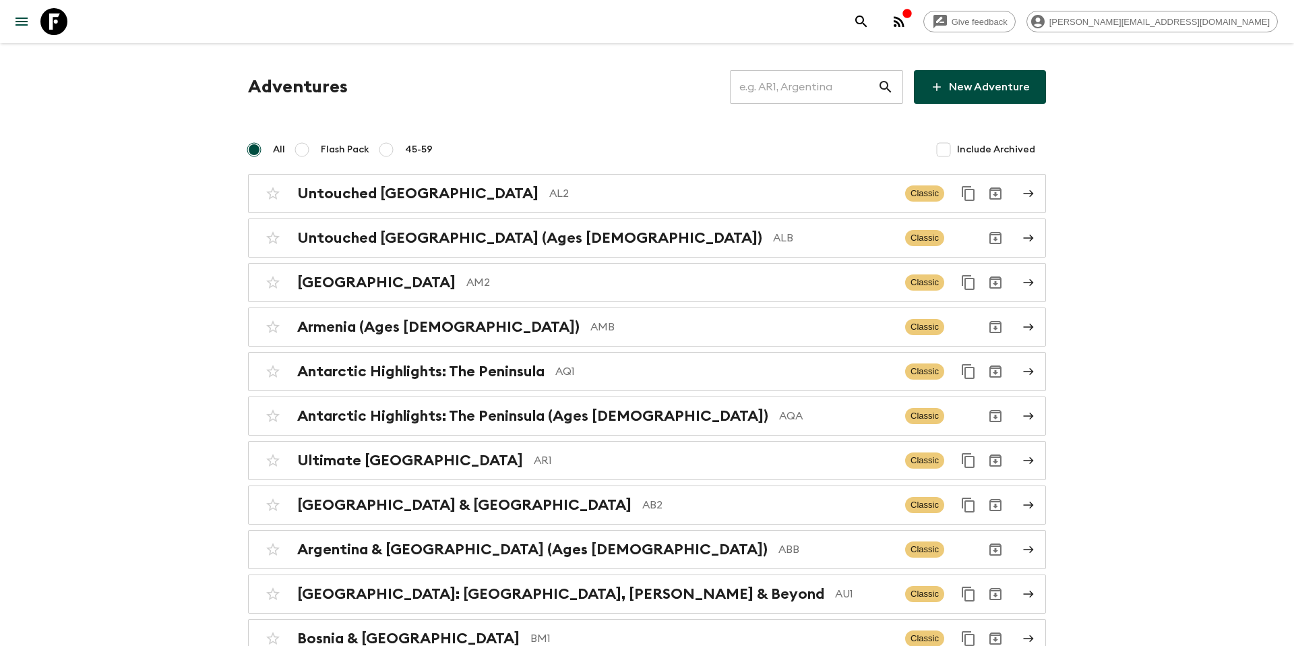
click at [819, 94] on input "text" at bounding box center [804, 87] width 148 height 38
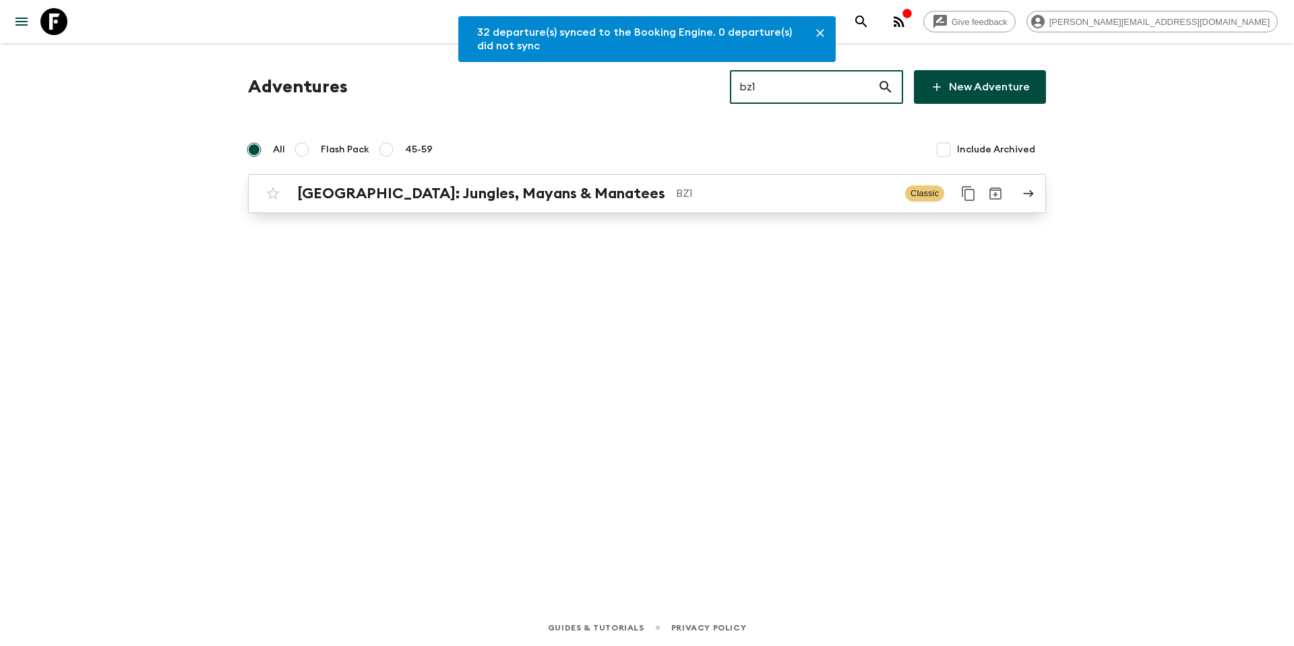
type input "bz1"
click at [676, 198] on p "BZ1" at bounding box center [785, 193] width 218 height 16
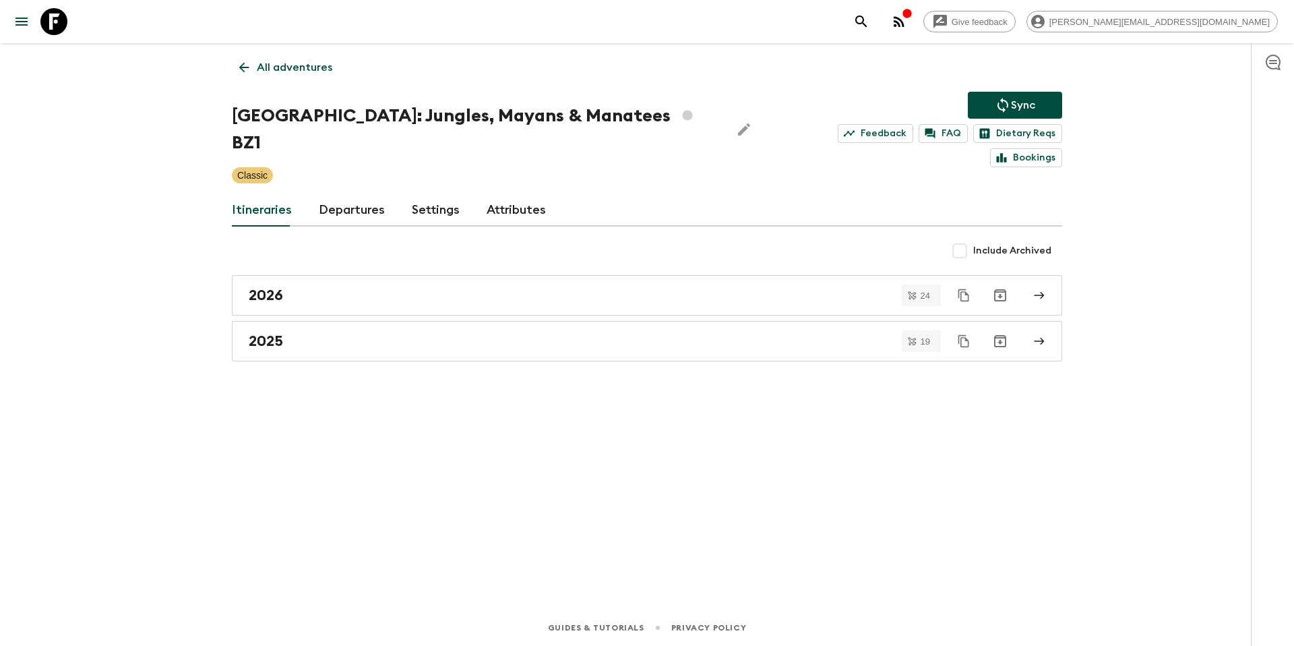
click at [245, 62] on icon at bounding box center [244, 67] width 15 height 15
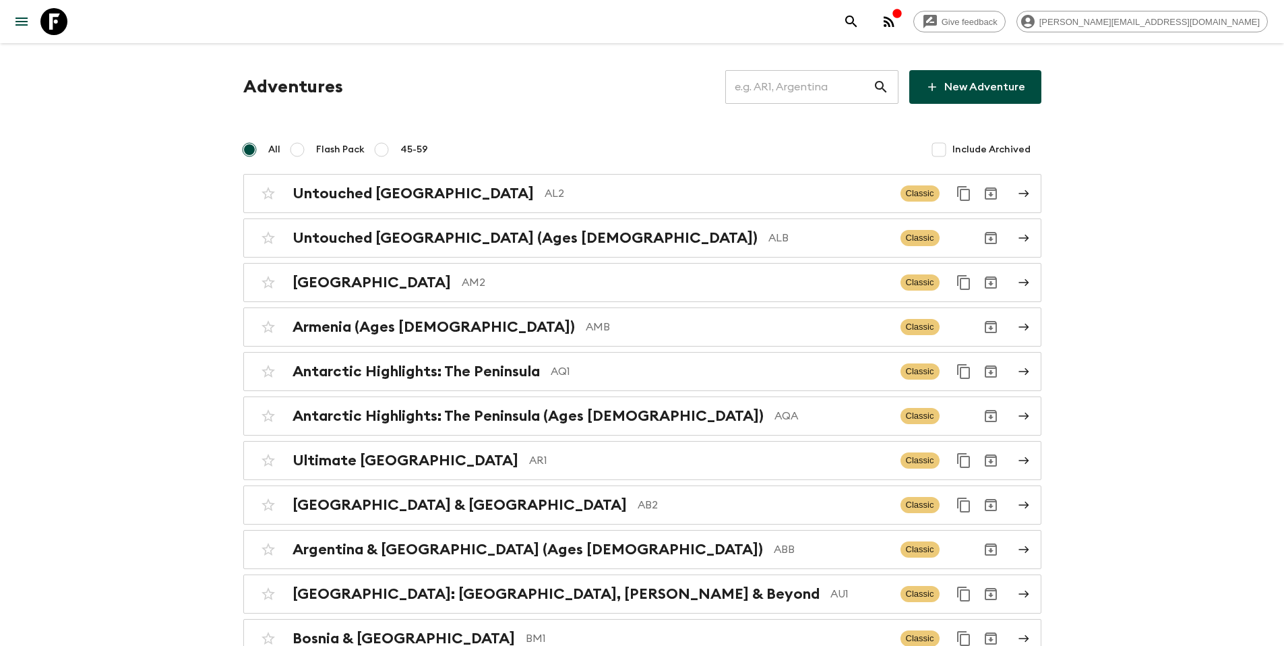
click at [850, 84] on input "text" at bounding box center [799, 87] width 148 height 38
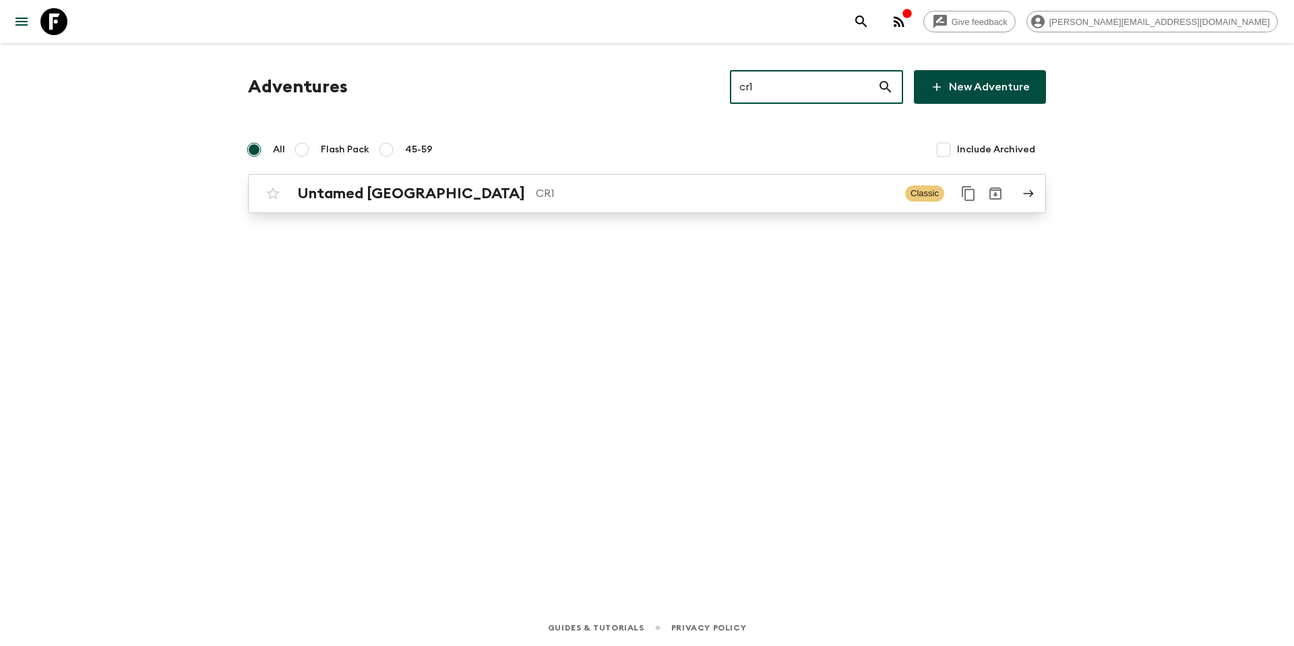
type input "cr1"
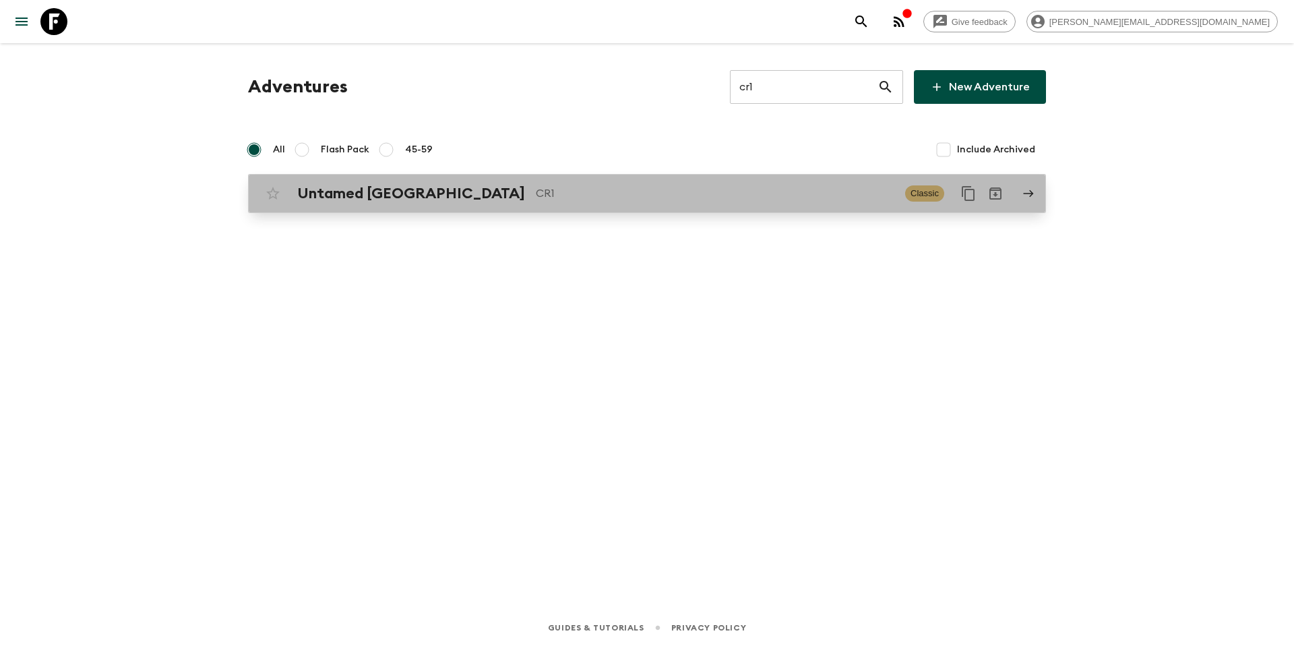
click at [742, 195] on p "CR1" at bounding box center [715, 193] width 359 height 16
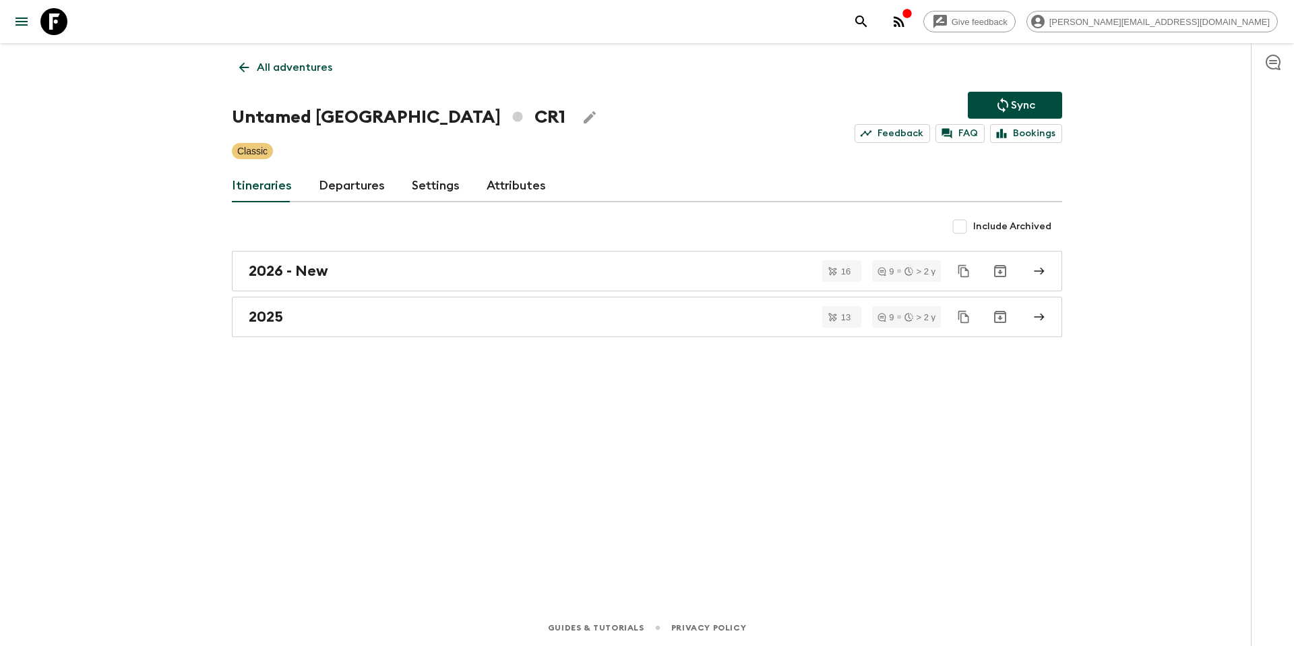
click at [1010, 107] on icon "Sync adventure departures to the booking engine" at bounding box center [1003, 105] width 16 height 16
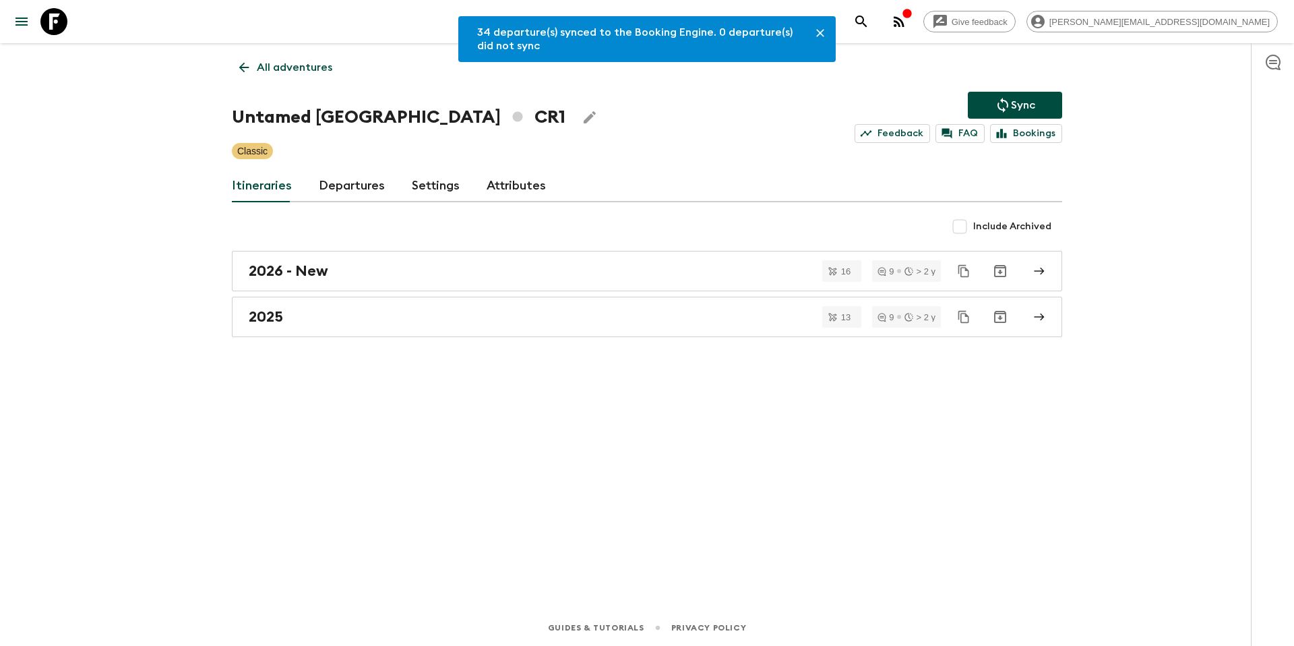
click at [287, 69] on p "All adventures" at bounding box center [294, 67] width 75 height 16
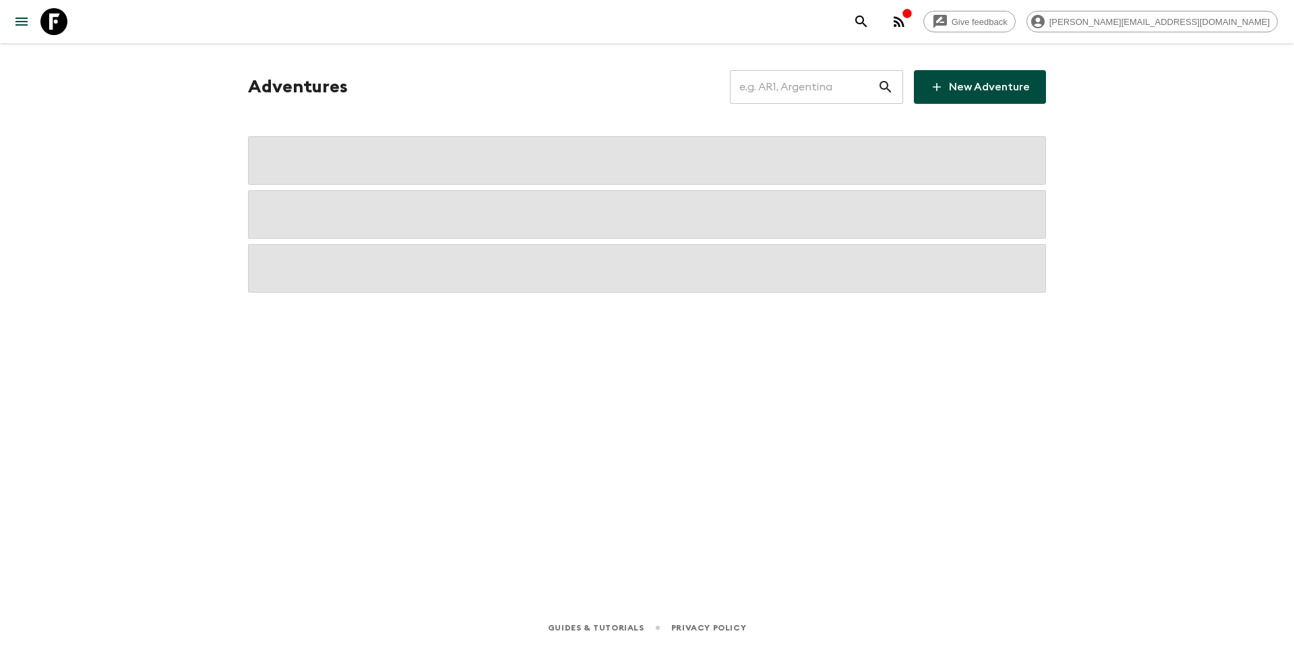
click at [797, 90] on input "text" at bounding box center [804, 87] width 148 height 38
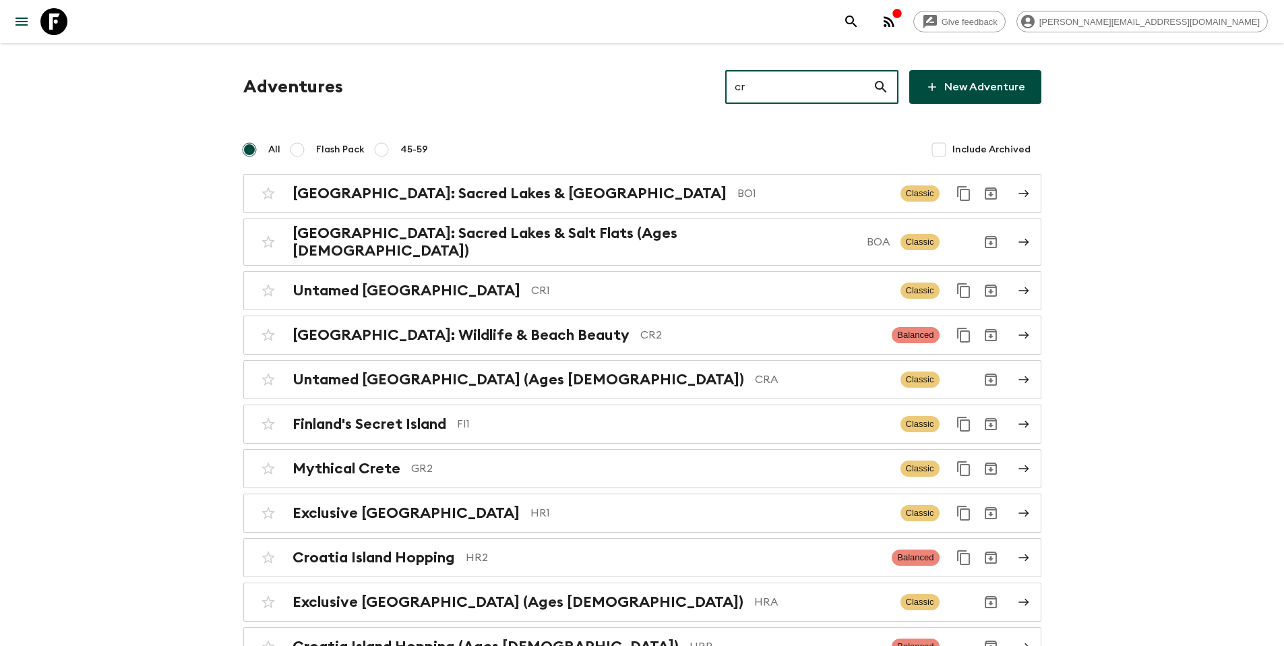
type input "cra"
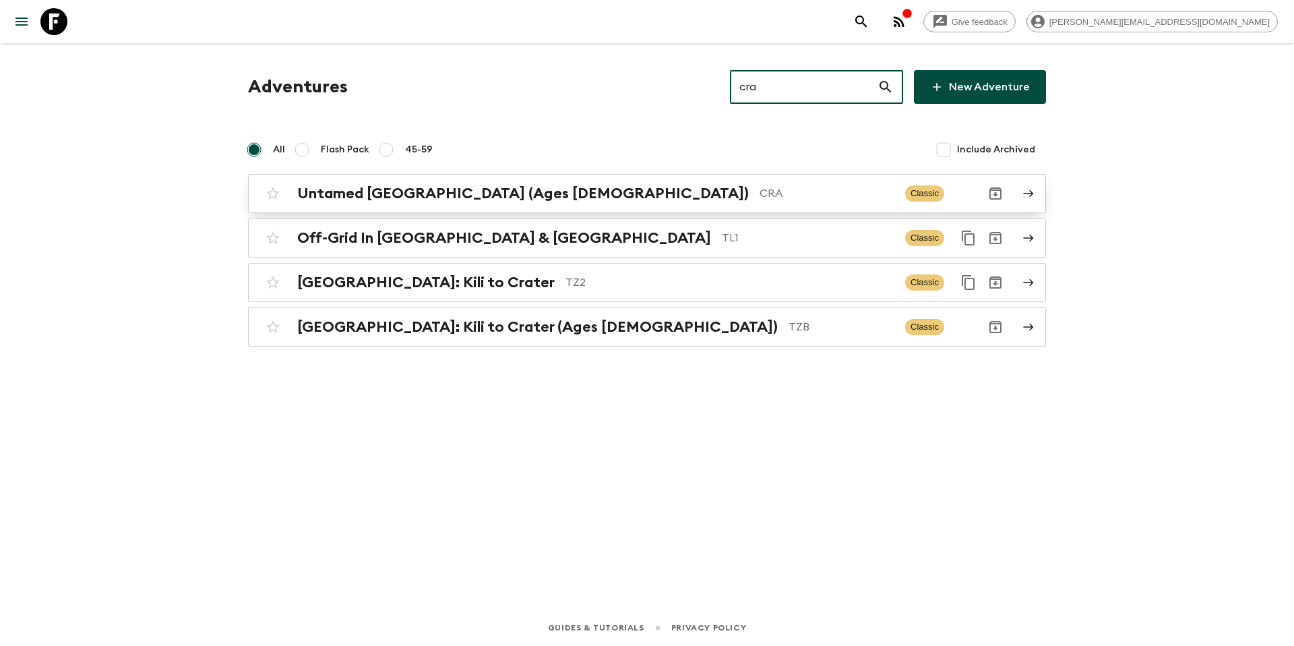
click at [760, 191] on p "CRA" at bounding box center [827, 193] width 135 height 16
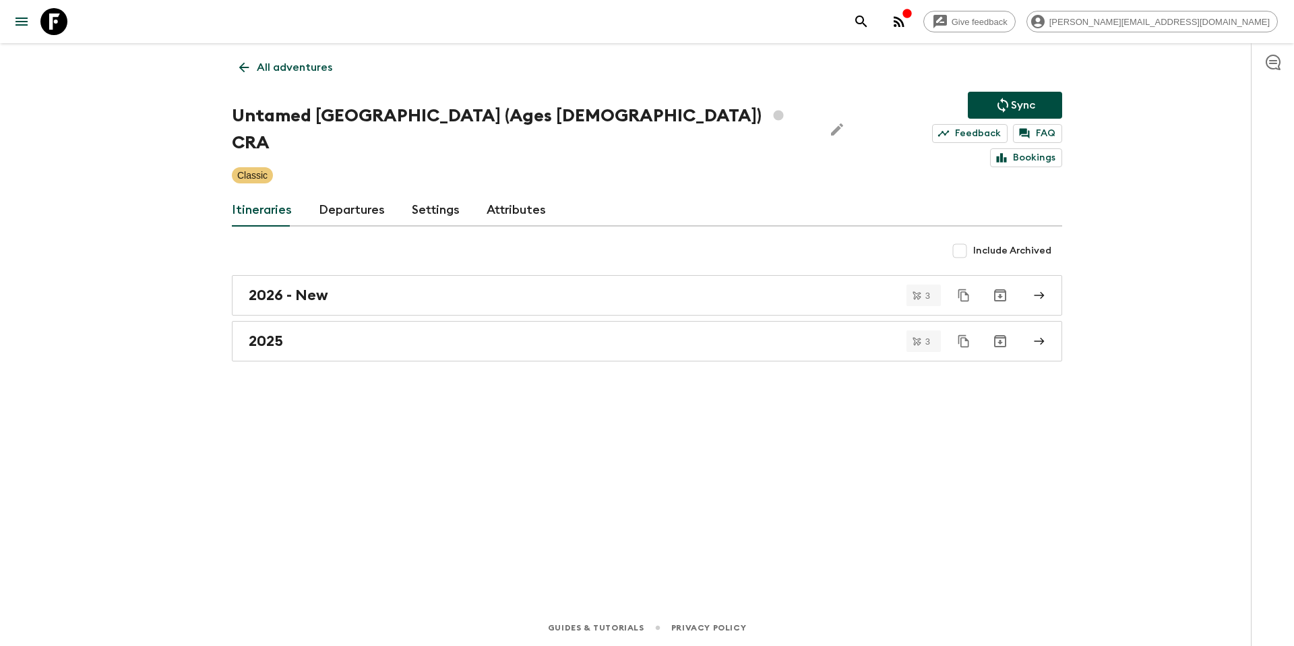
click at [1014, 108] on p "Sync" at bounding box center [1023, 105] width 24 height 16
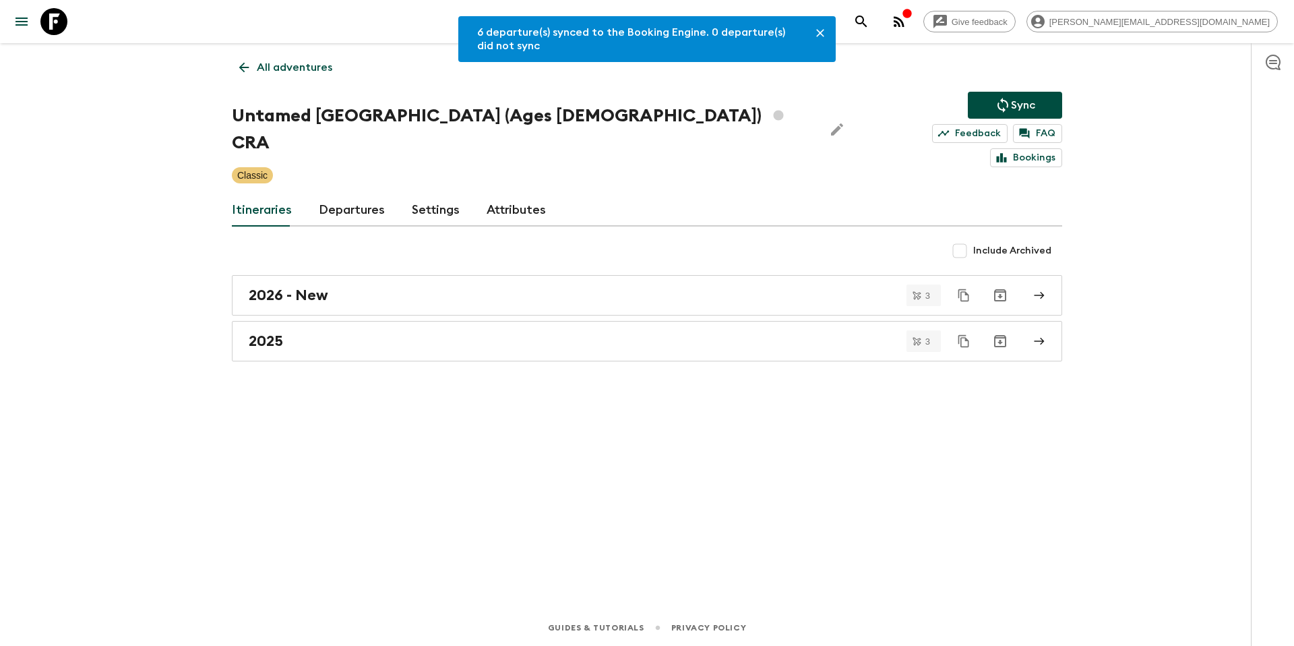
click at [286, 65] on p "All adventures" at bounding box center [294, 67] width 75 height 16
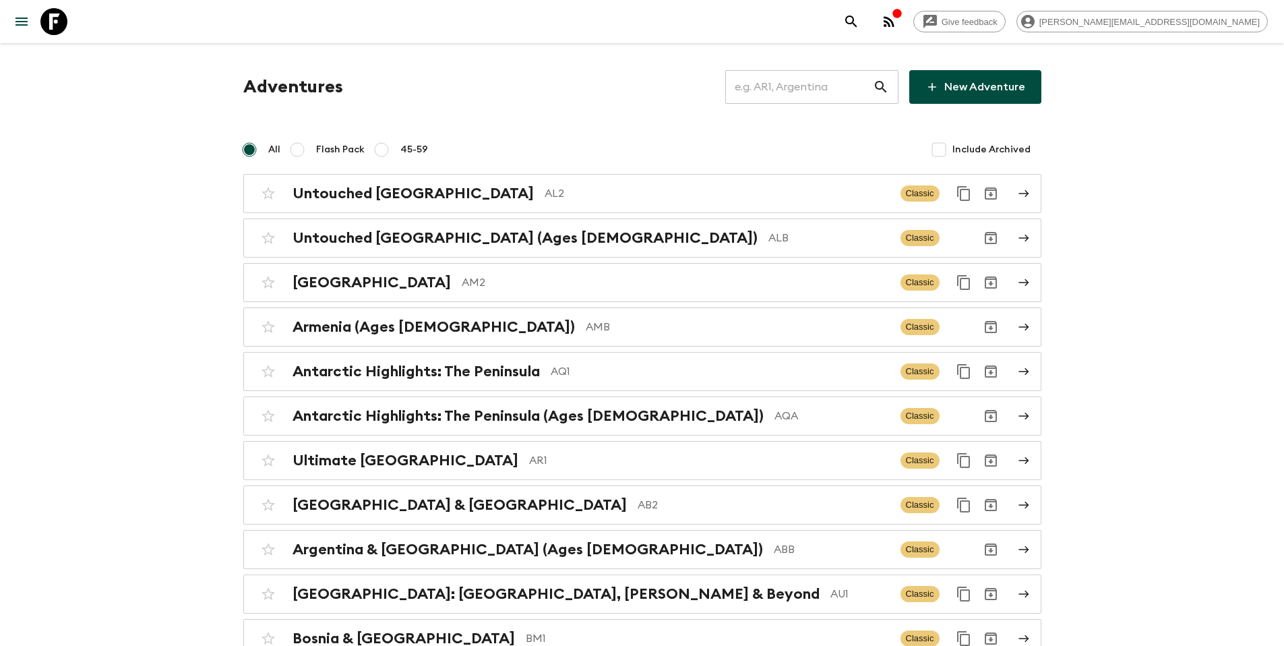
click at [837, 96] on input "text" at bounding box center [799, 87] width 148 height 38
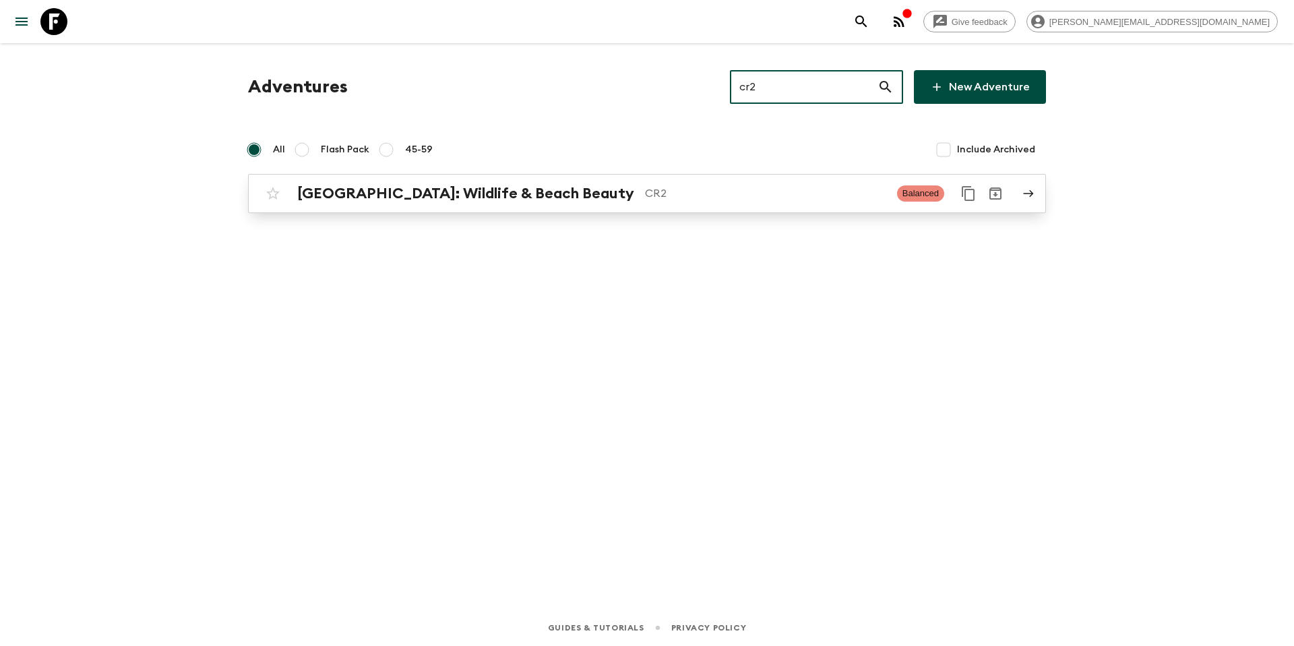
type input "cr2"
click at [795, 185] on p "CR2" at bounding box center [765, 193] width 241 height 16
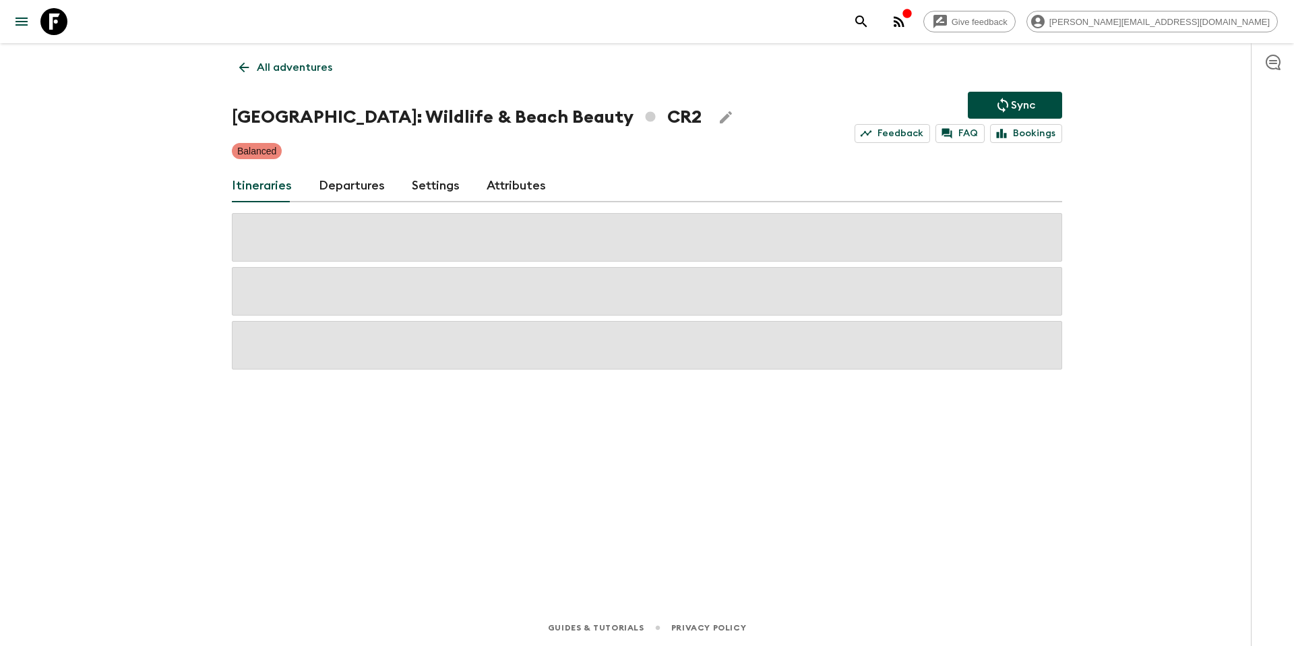
click at [1012, 108] on p "Sync" at bounding box center [1023, 105] width 24 height 16
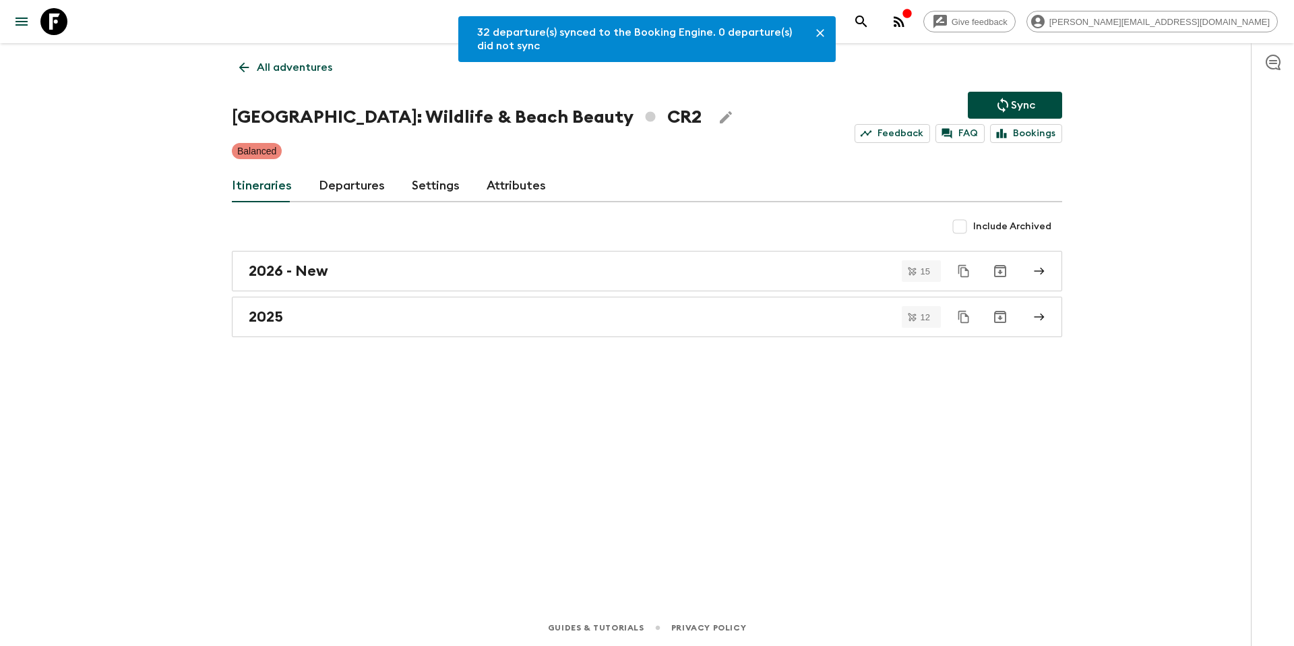
click at [298, 70] on p "All adventures" at bounding box center [294, 67] width 75 height 16
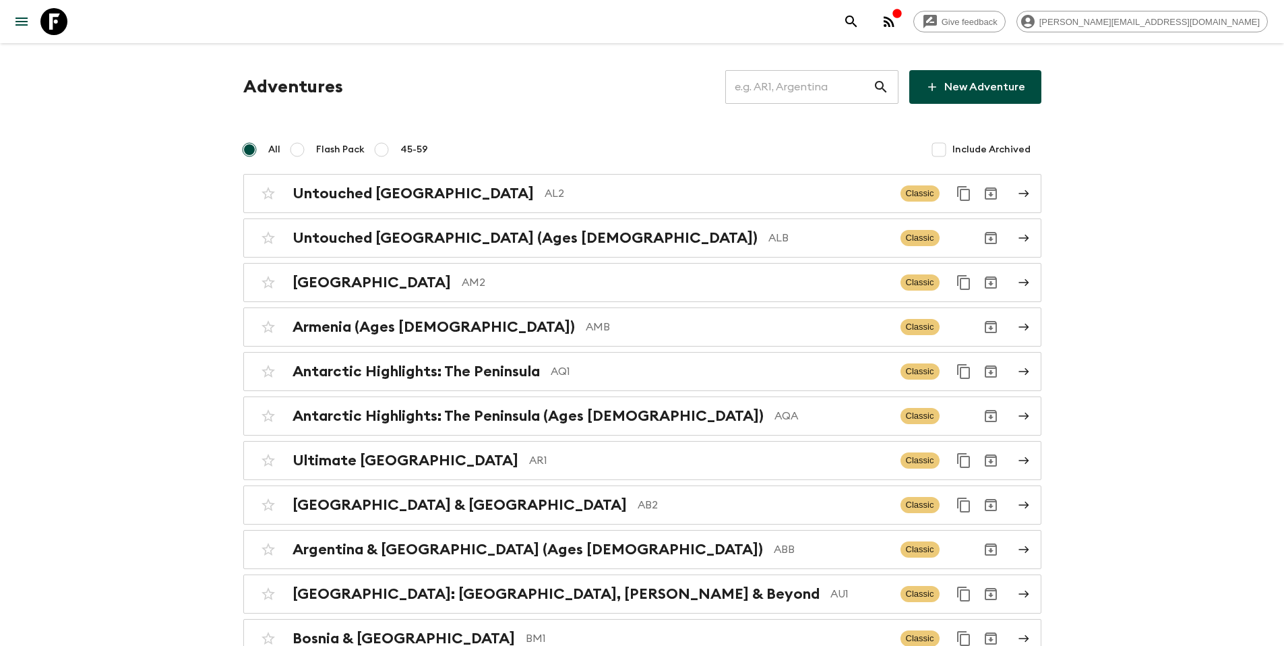
click at [791, 91] on input "text" at bounding box center [799, 87] width 148 height 38
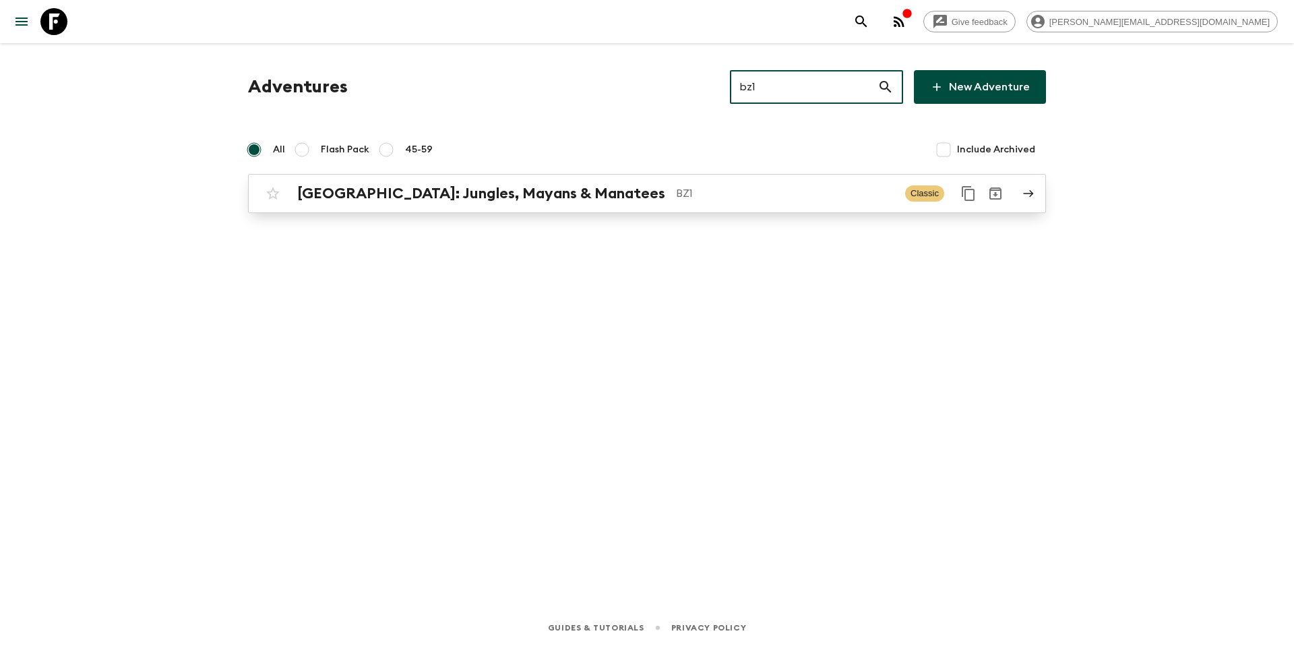
type input "bz1"
click at [676, 198] on p "BZ1" at bounding box center [785, 193] width 218 height 16
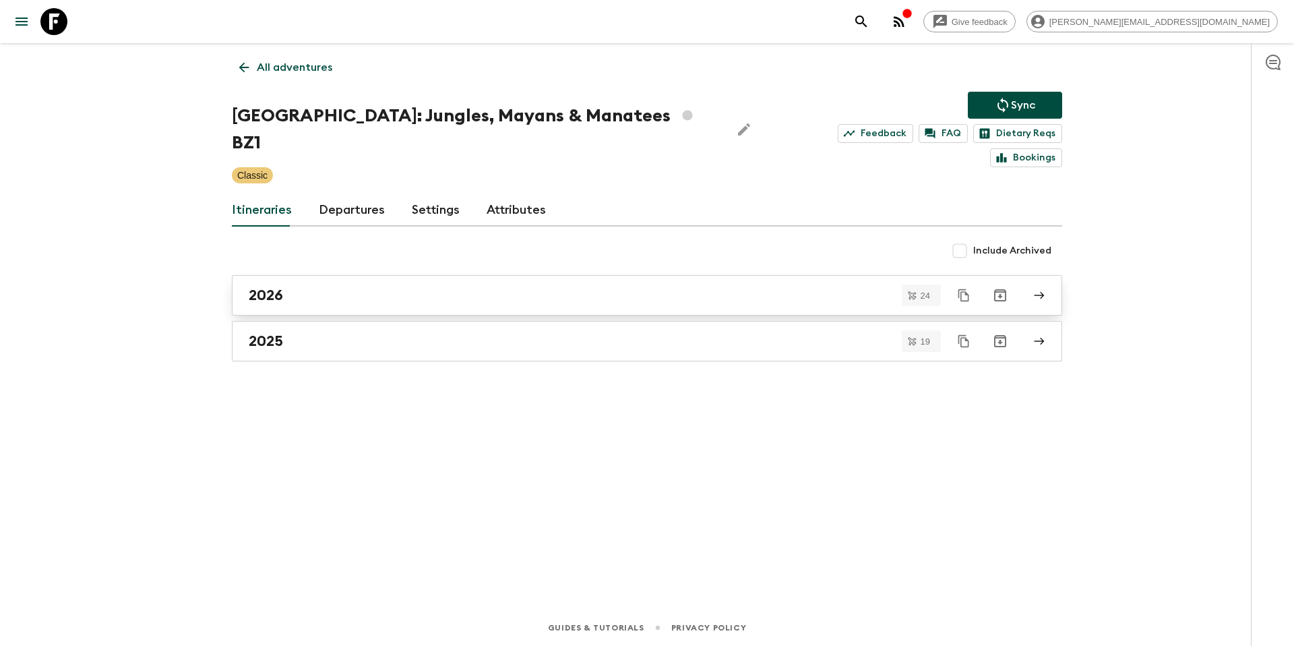
click at [374, 286] on div "2026" at bounding box center [634, 295] width 771 height 18
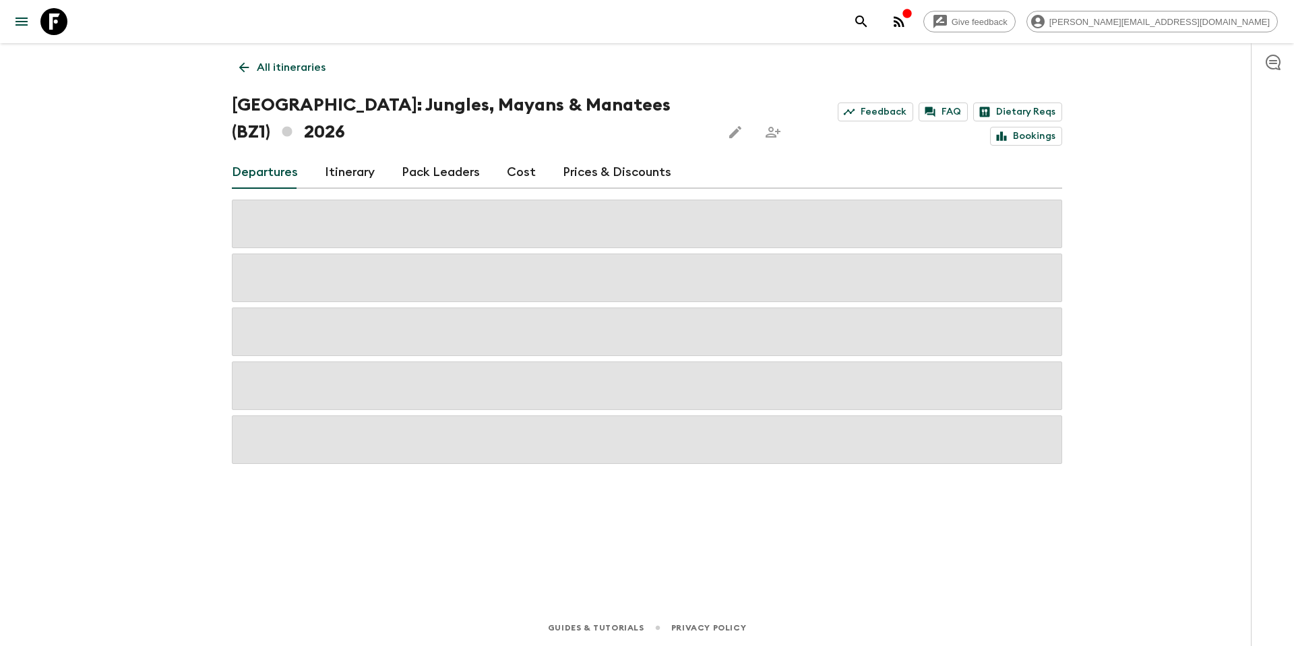
click at [615, 156] on link "Prices & Discounts" at bounding box center [617, 172] width 109 height 32
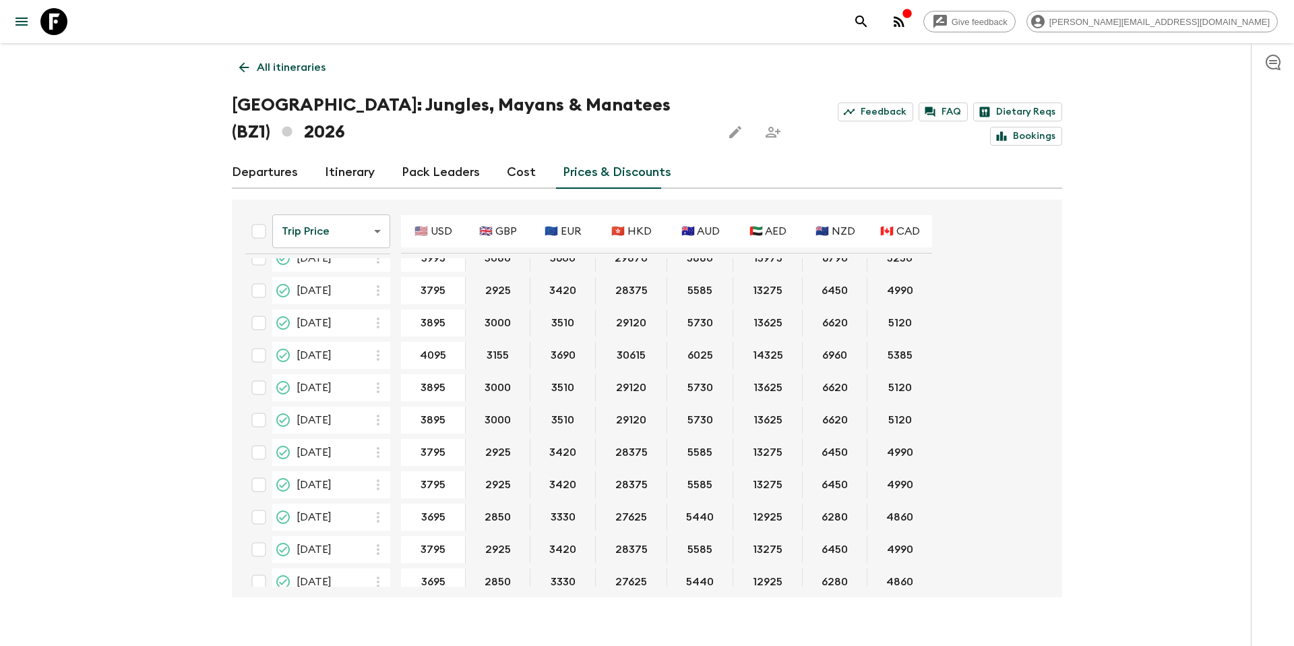
scroll to position [160, 0]
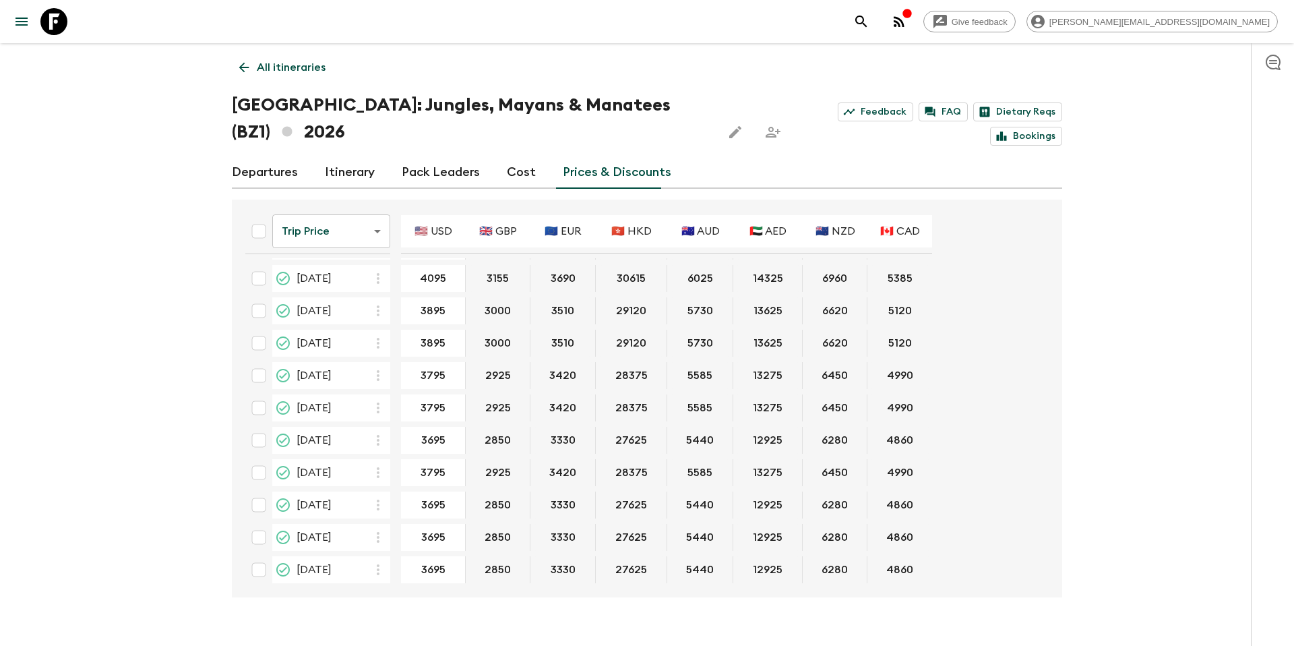
click at [257, 330] on input "checkbox" at bounding box center [258, 343] width 27 height 27
checkbox input "true"
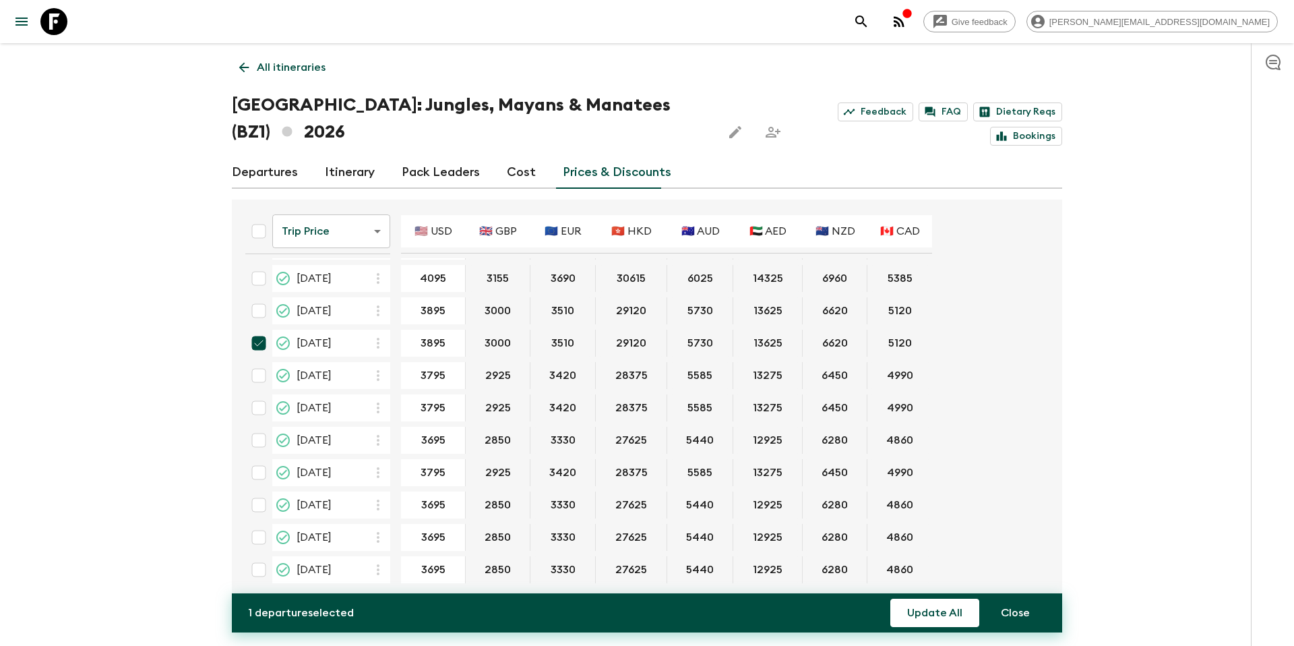
click at [260, 362] on input "checkbox" at bounding box center [258, 375] width 27 height 27
checkbox input "true"
click at [256, 394] on input "checkbox" at bounding box center [258, 407] width 27 height 27
checkbox input "true"
click at [260, 427] on input "checkbox" at bounding box center [258, 440] width 27 height 27
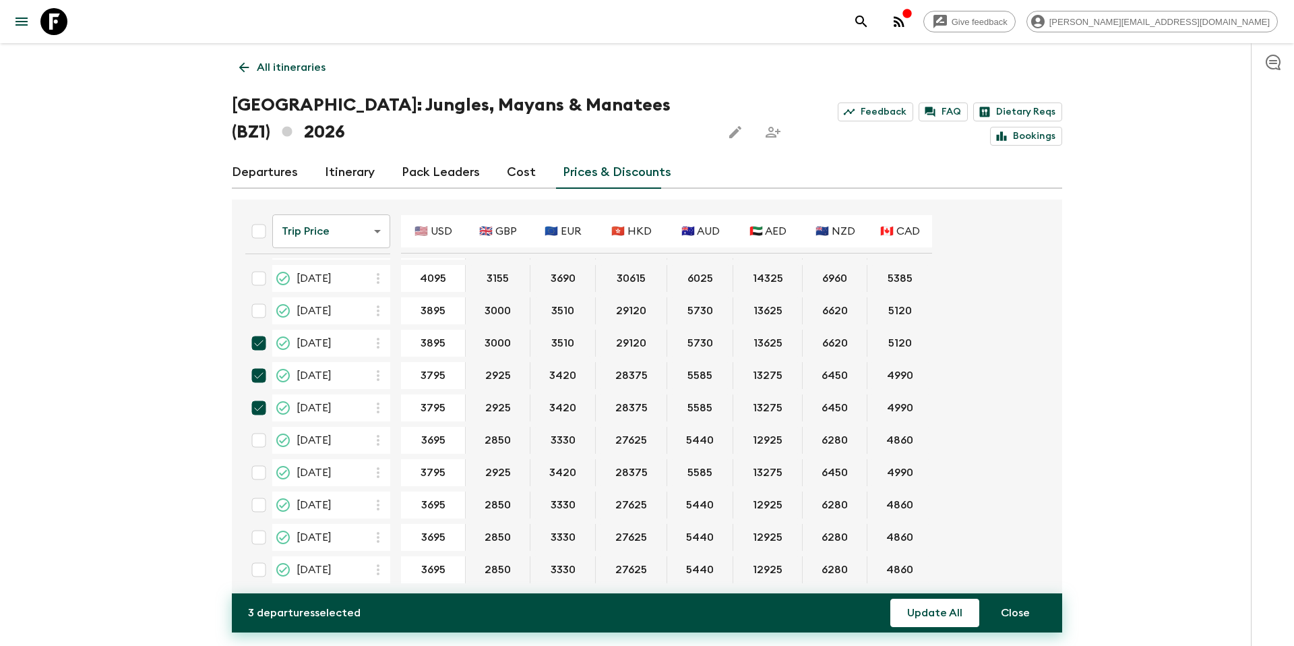
checkbox input "true"
click at [259, 459] on input "checkbox" at bounding box center [258, 472] width 27 height 27
checkbox input "true"
drag, startPoint x: 260, startPoint y: 479, endPoint x: 260, endPoint y: 491, distance: 11.5
click at [260, 491] on input "checkbox" at bounding box center [258, 504] width 27 height 27
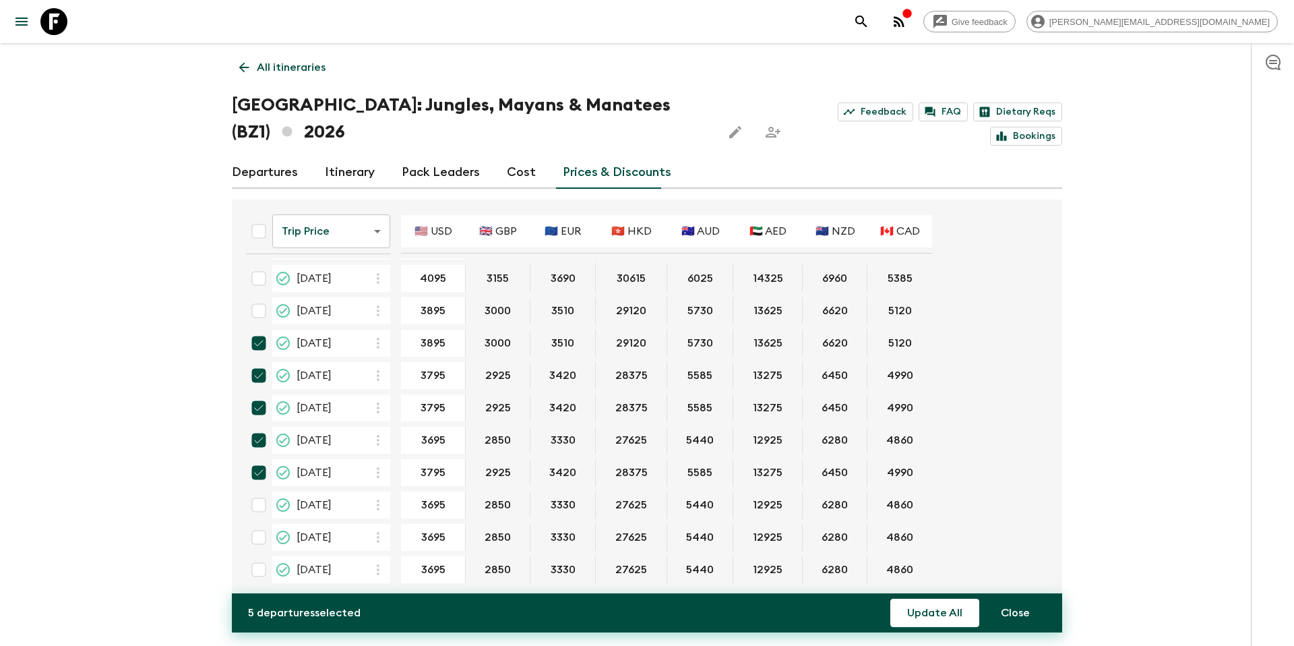
checkbox input "true"
click at [260, 524] on input "checkbox" at bounding box center [258, 537] width 27 height 27
checkbox input "true"
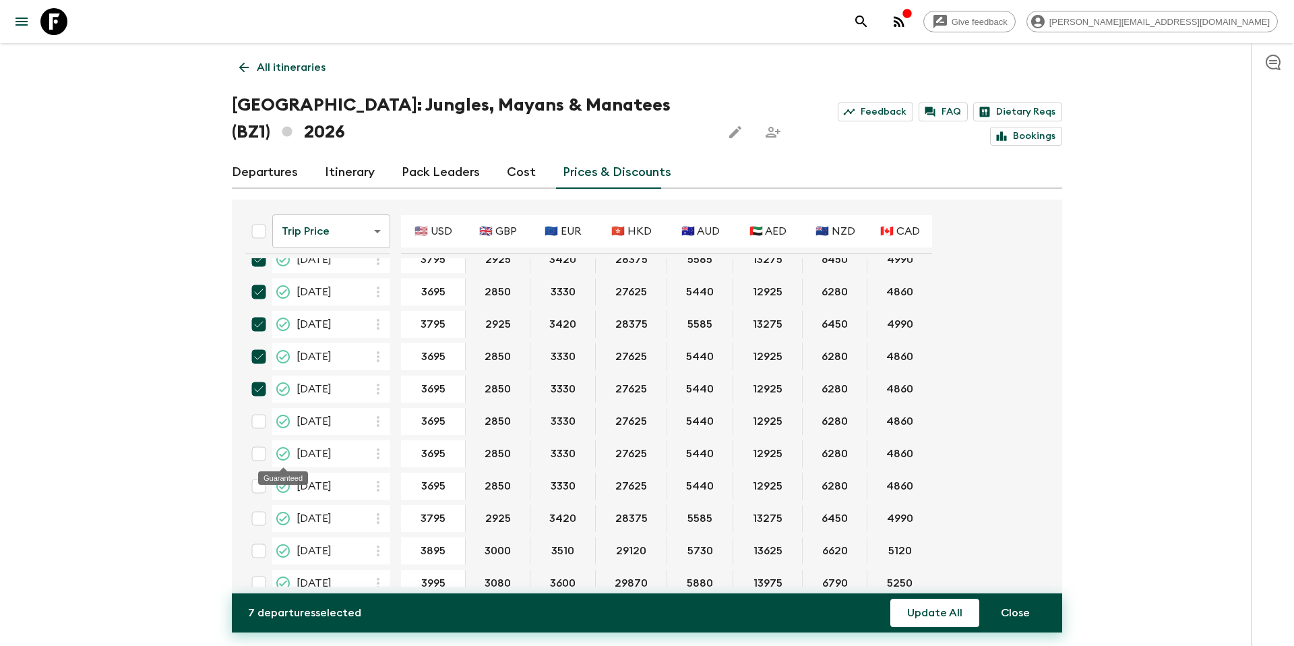
scroll to position [314, 0]
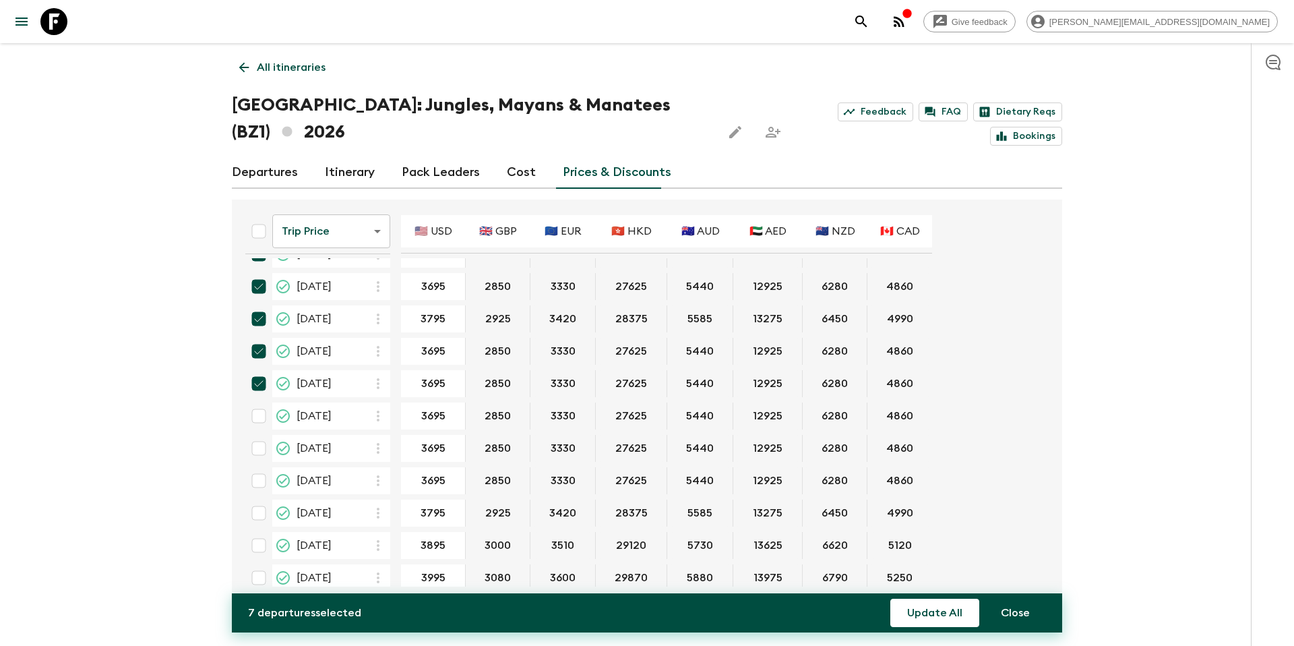
click at [260, 402] on input "checkbox" at bounding box center [258, 415] width 27 height 27
checkbox input "true"
click at [259, 435] on input "checkbox" at bounding box center [258, 448] width 27 height 27
checkbox input "true"
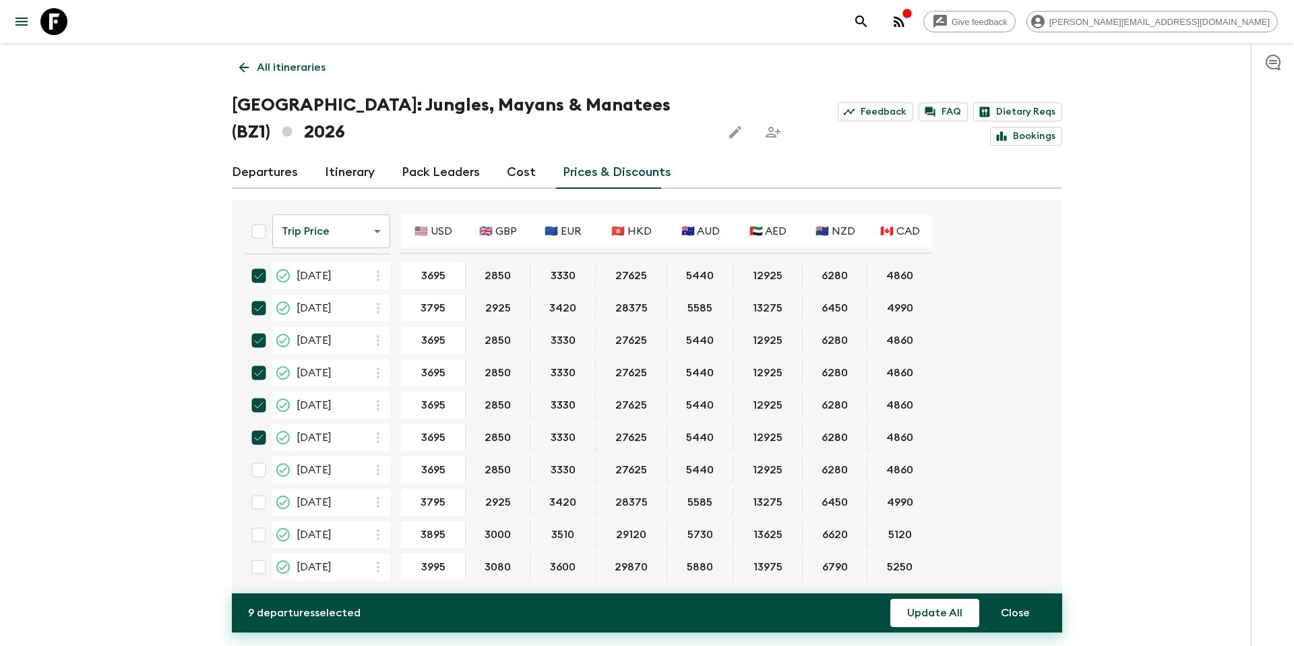
scroll to position [334, 0]
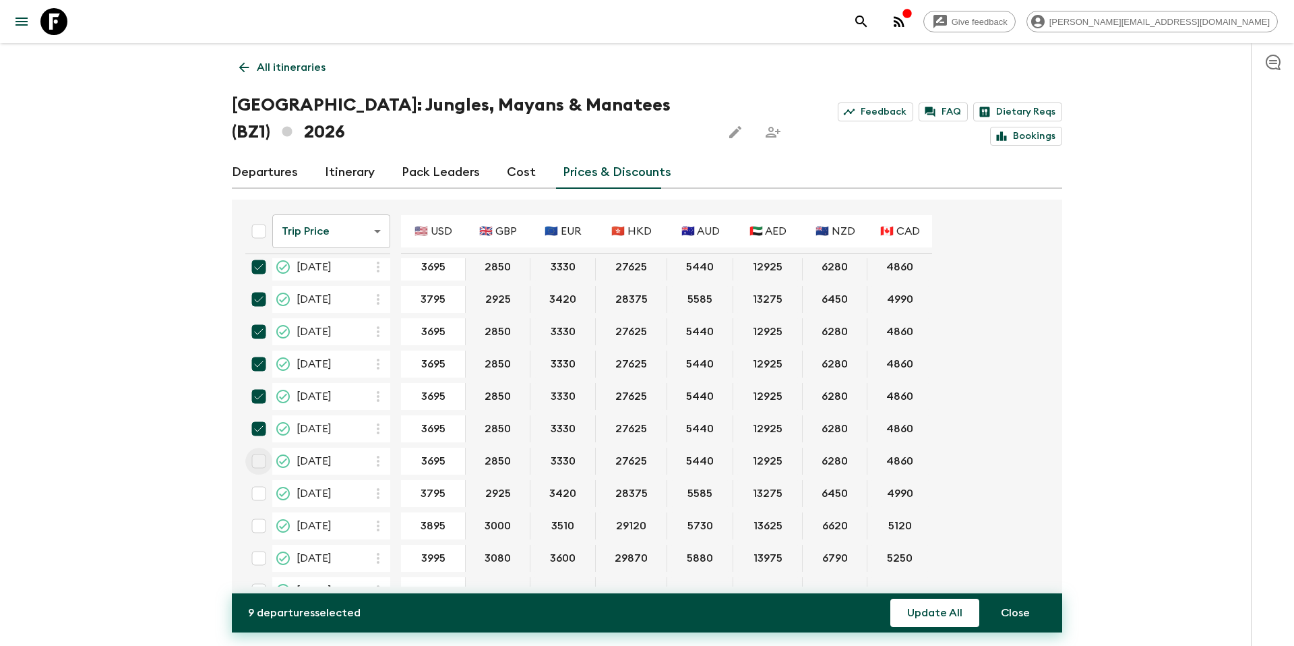
click at [260, 448] on input "checkbox" at bounding box center [258, 461] width 27 height 27
checkbox input "true"
click at [262, 480] on input "checkbox" at bounding box center [258, 493] width 27 height 27
checkbox input "true"
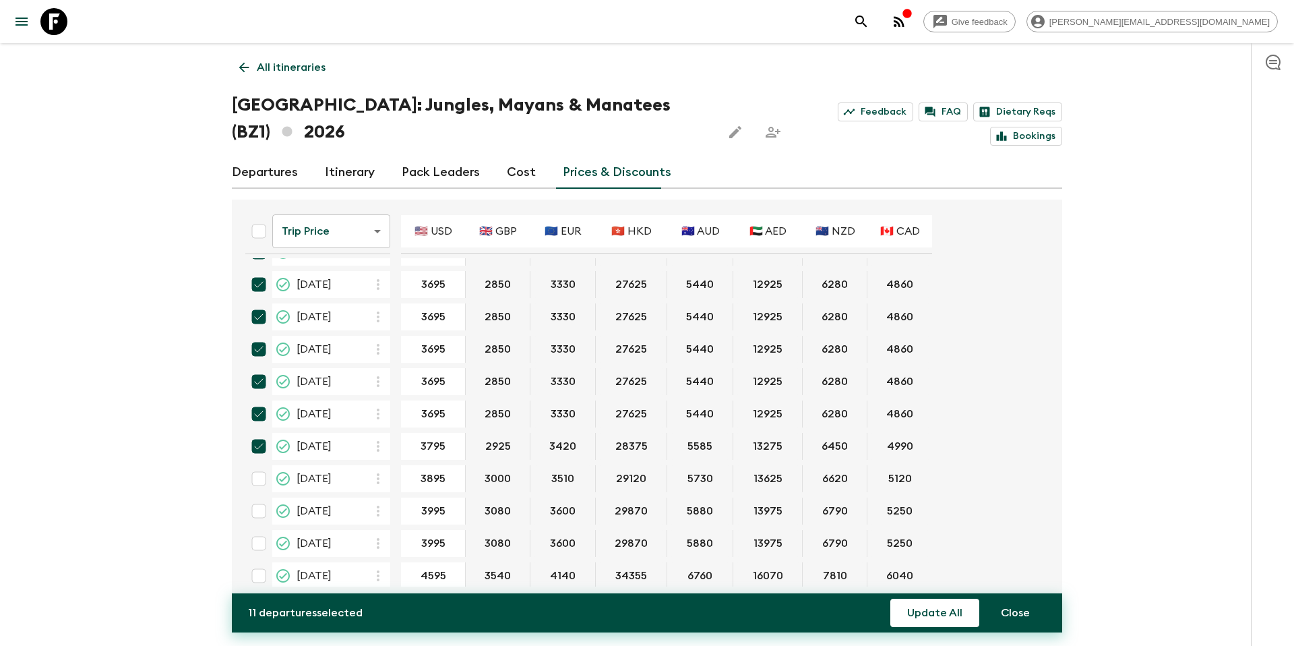
scroll to position [385, 0]
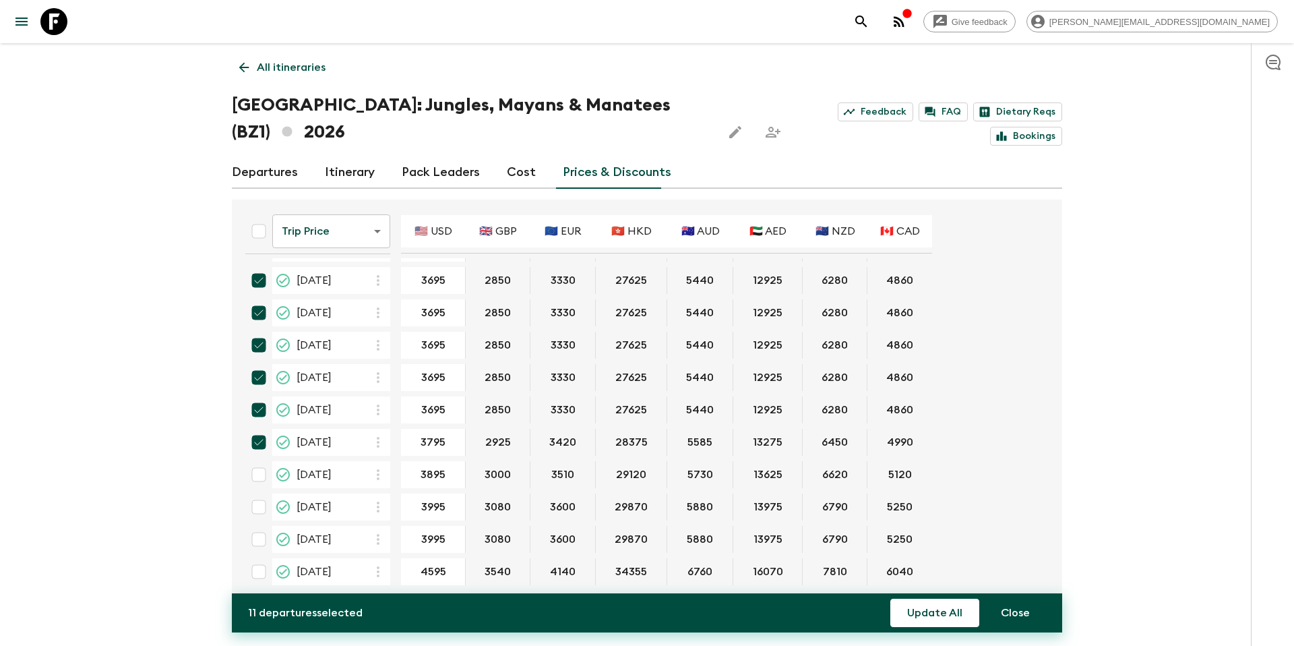
click at [260, 461] on input "checkbox" at bounding box center [258, 474] width 27 height 27
checkbox input "true"
click at [260, 493] on input "checkbox" at bounding box center [258, 506] width 27 height 27
checkbox input "true"
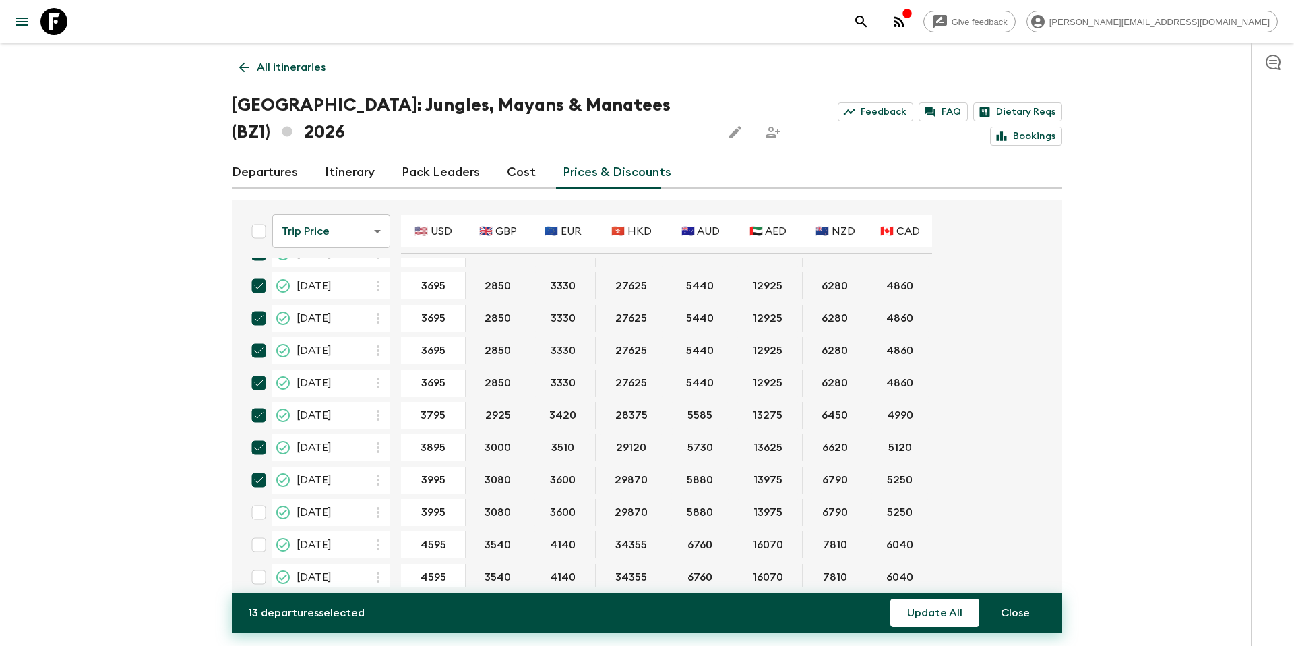
scroll to position [421, 0]
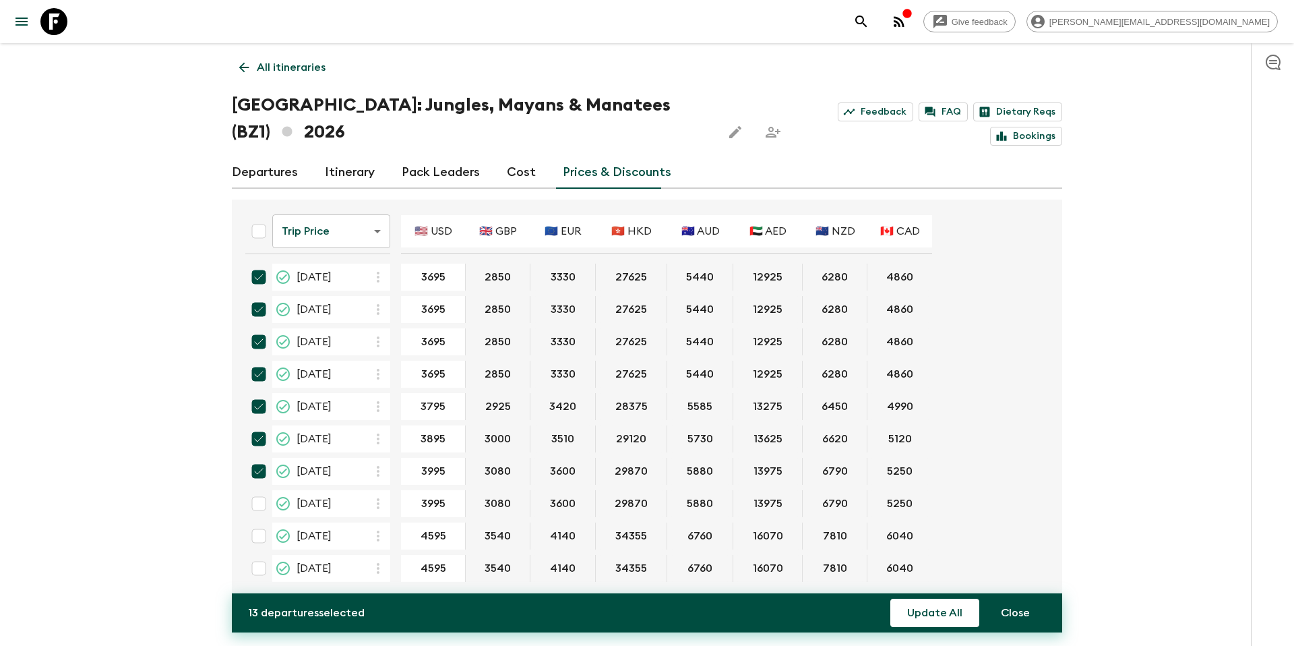
click at [260, 490] on input "checkbox" at bounding box center [258, 503] width 27 height 27
checkbox input "true"
click at [947, 623] on button "Update All" at bounding box center [934, 613] width 89 height 28
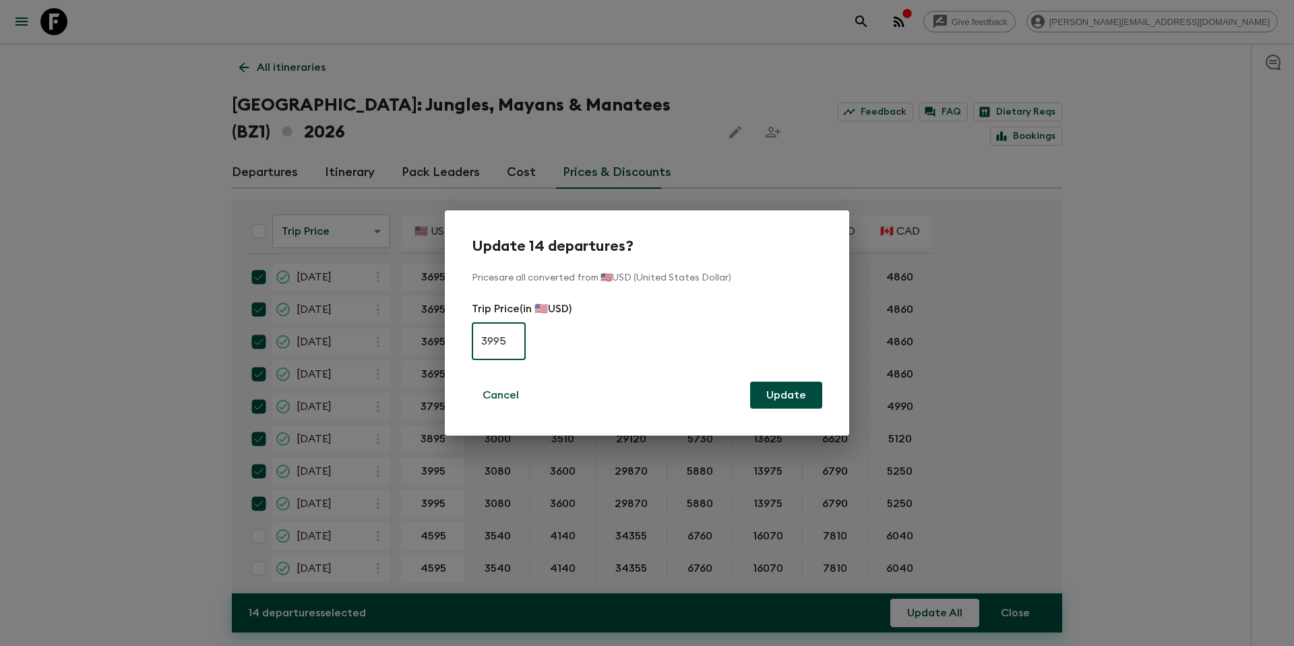
type input "3995"
click at [797, 404] on button "Update" at bounding box center [786, 395] width 72 height 27
checkbox input "false"
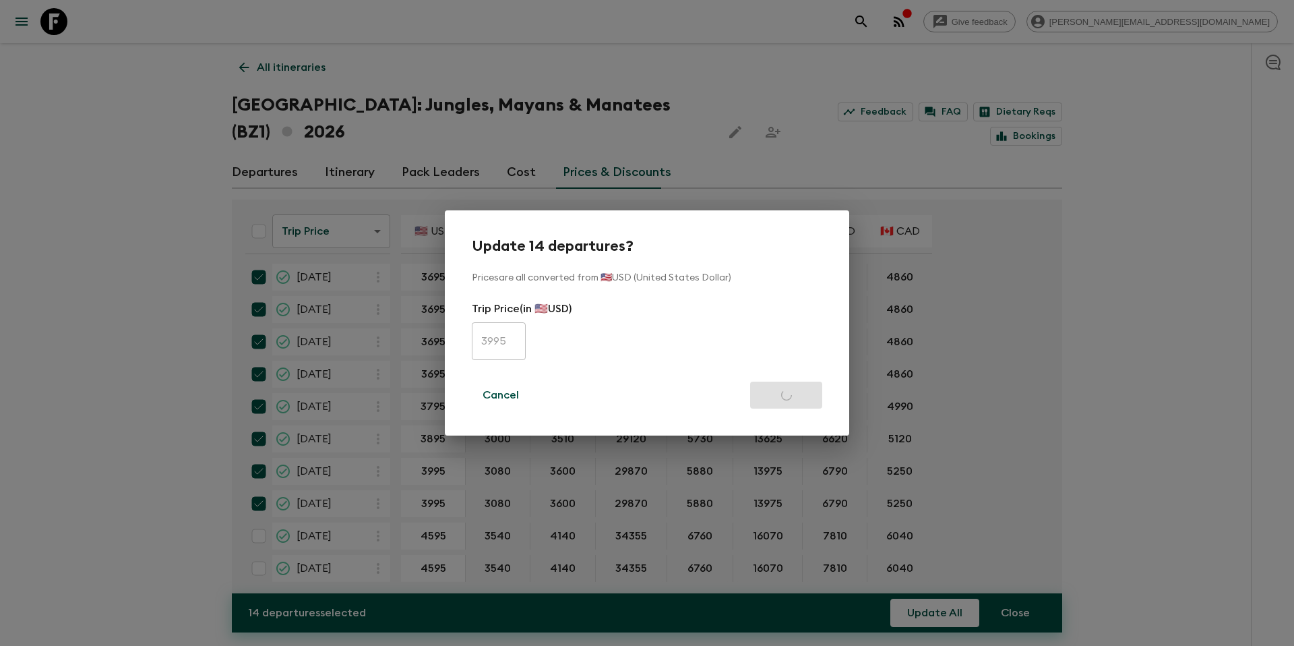
checkbox input "false"
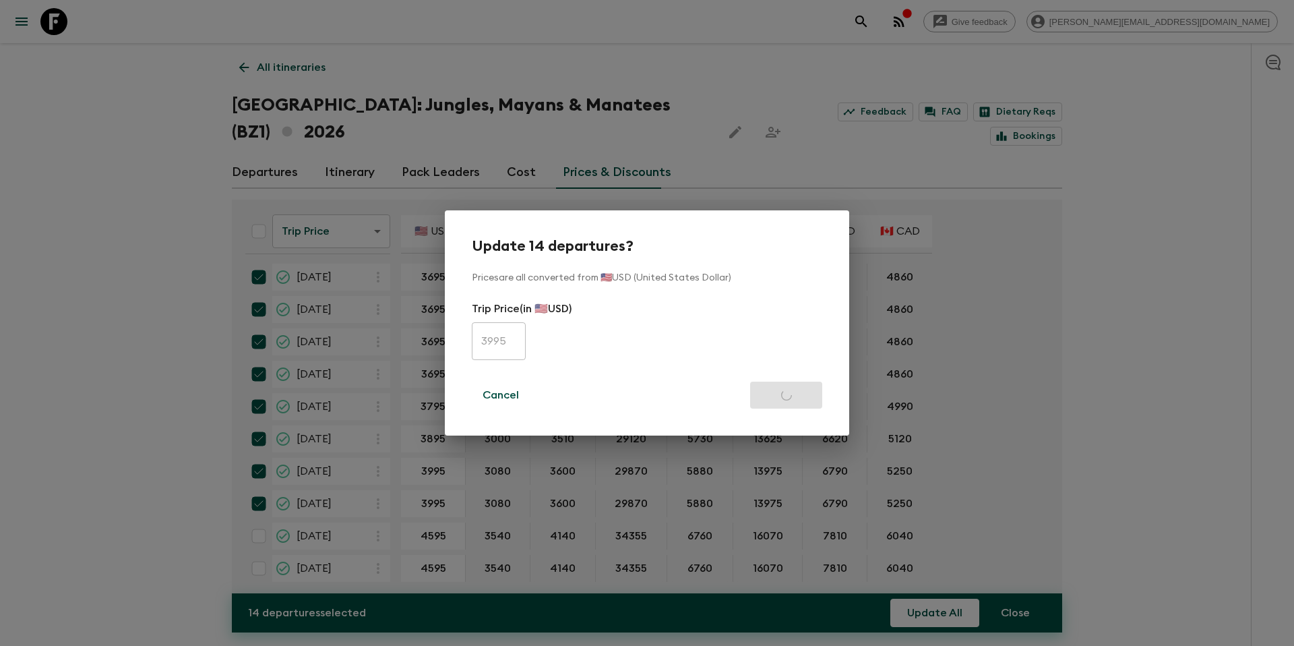
checkbox input "false"
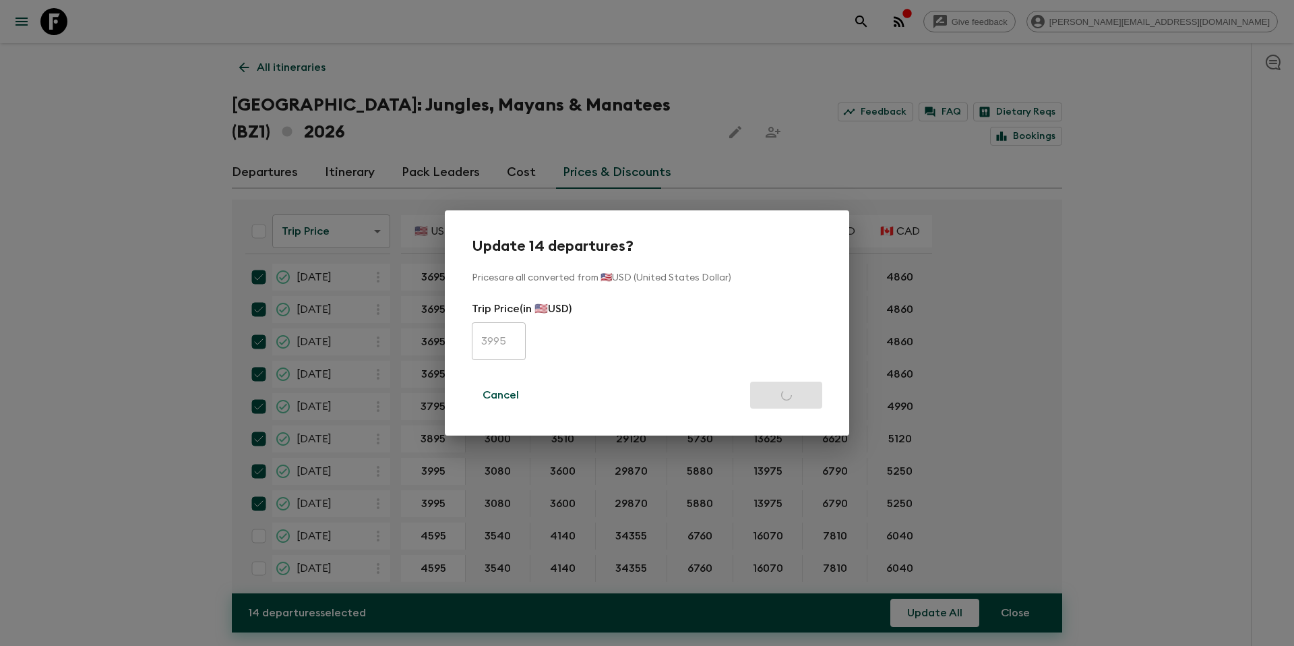
checkbox input "false"
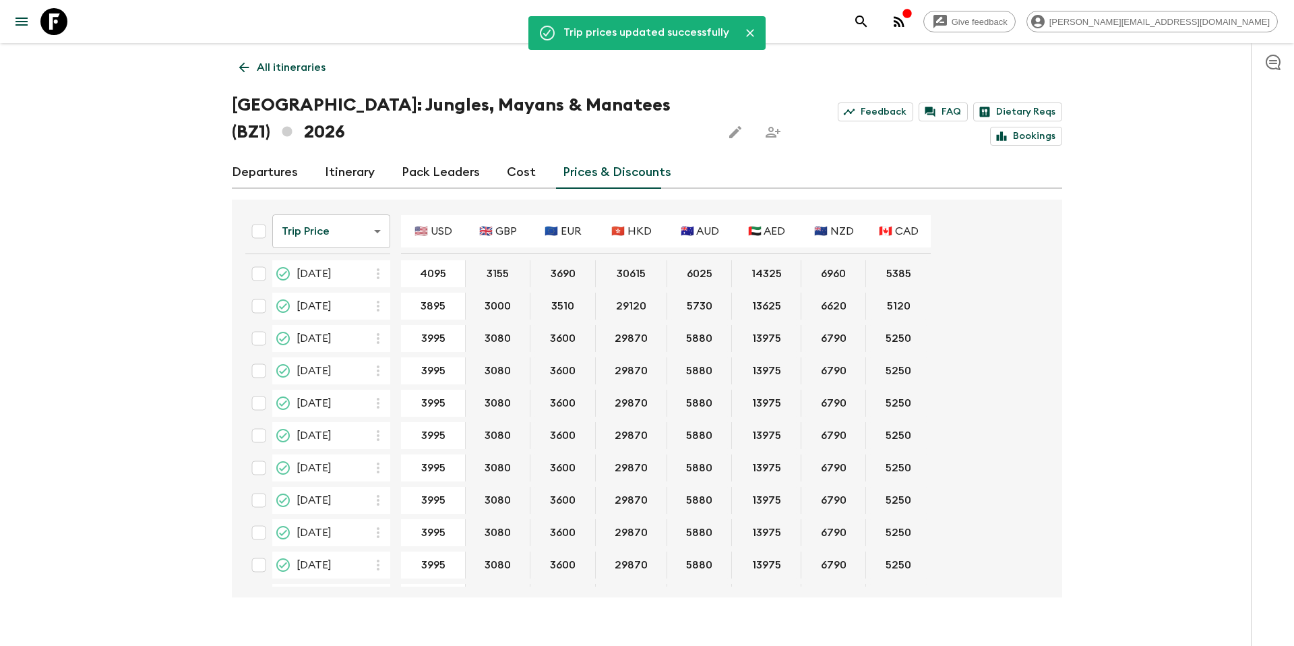
scroll to position [0, 0]
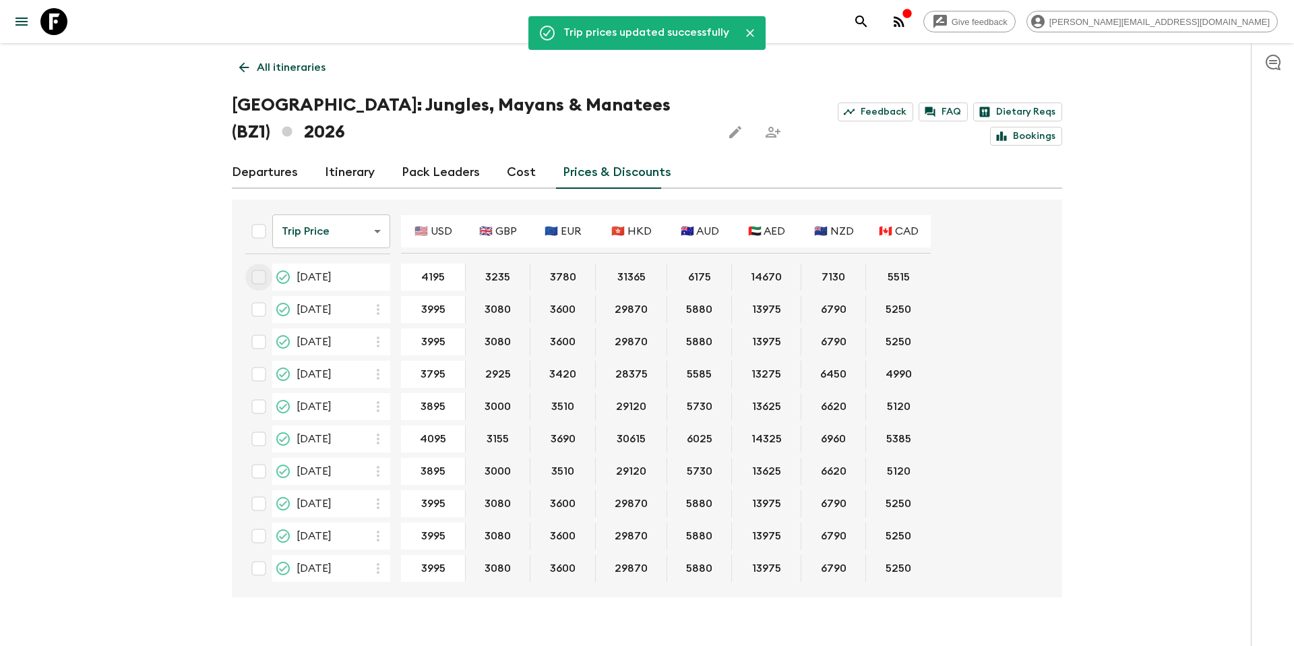
drag, startPoint x: 260, startPoint y: 253, endPoint x: 260, endPoint y: 266, distance: 13.5
click at [260, 264] on input "checkbox" at bounding box center [258, 277] width 27 height 27
checkbox input "true"
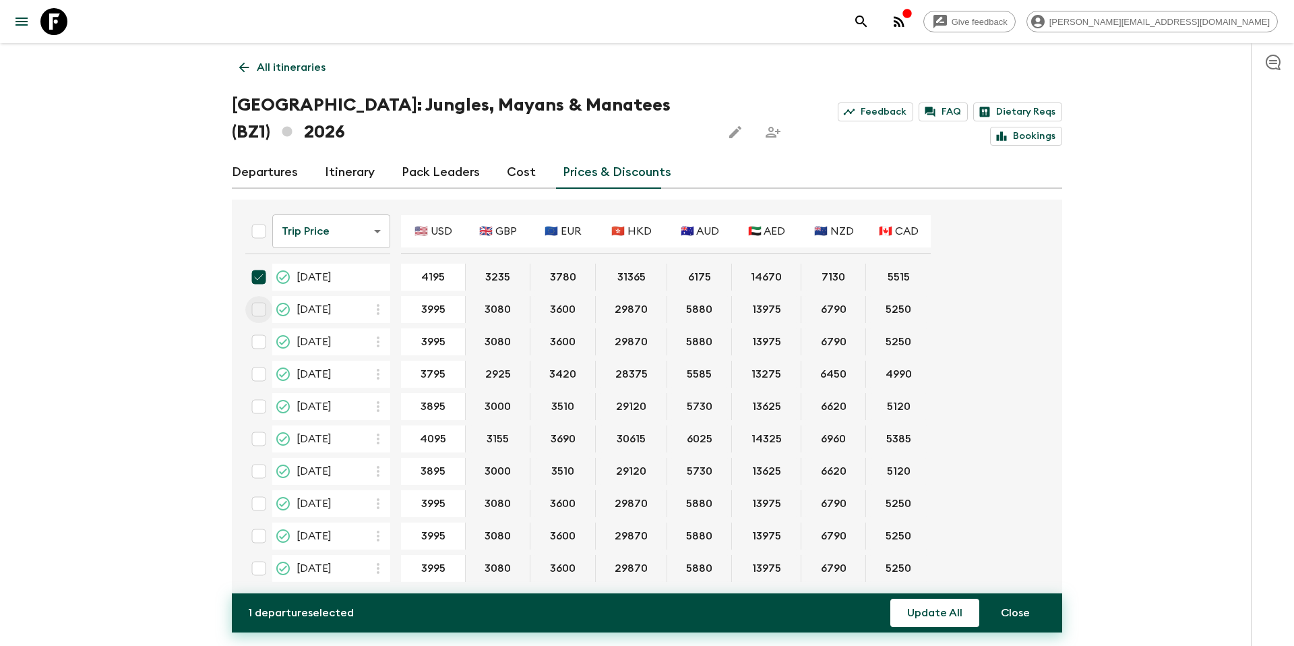
click at [257, 296] on input "checkbox" at bounding box center [258, 309] width 27 height 27
checkbox input "true"
click at [260, 328] on input "checkbox" at bounding box center [258, 341] width 27 height 27
checkbox input "true"
click at [936, 619] on button "Update All" at bounding box center [934, 613] width 89 height 28
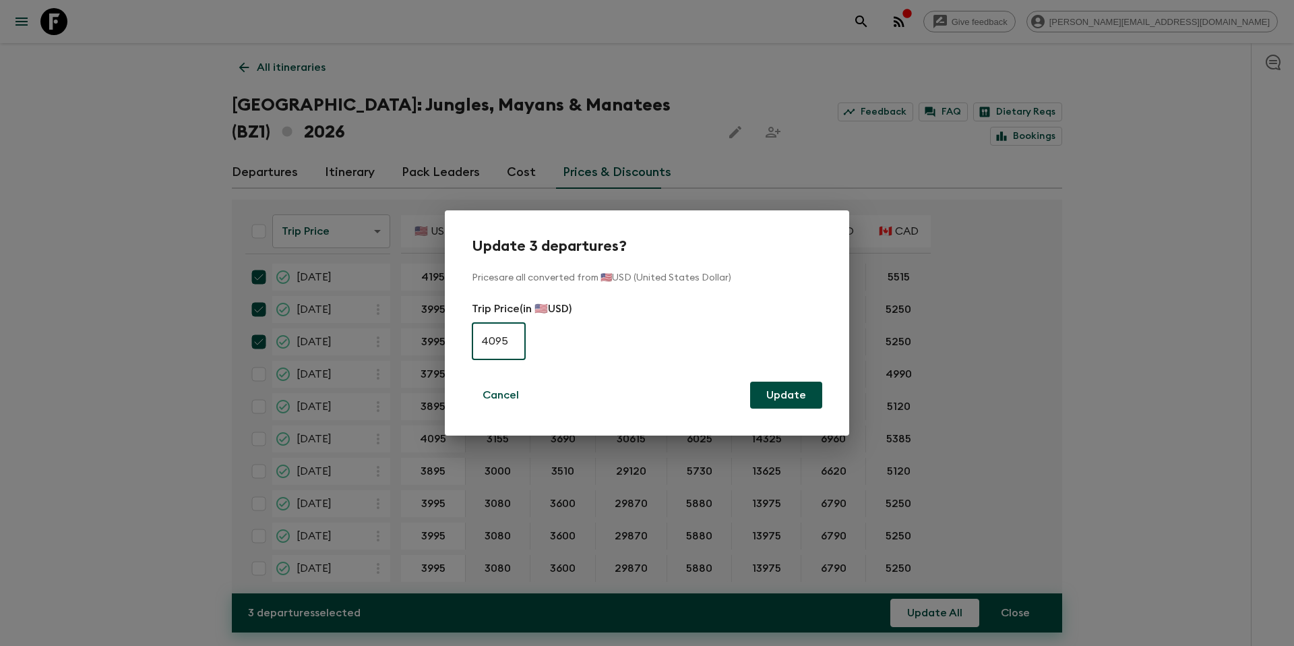
type input "4095"
click at [789, 402] on button "Update" at bounding box center [786, 395] width 72 height 27
checkbox input "false"
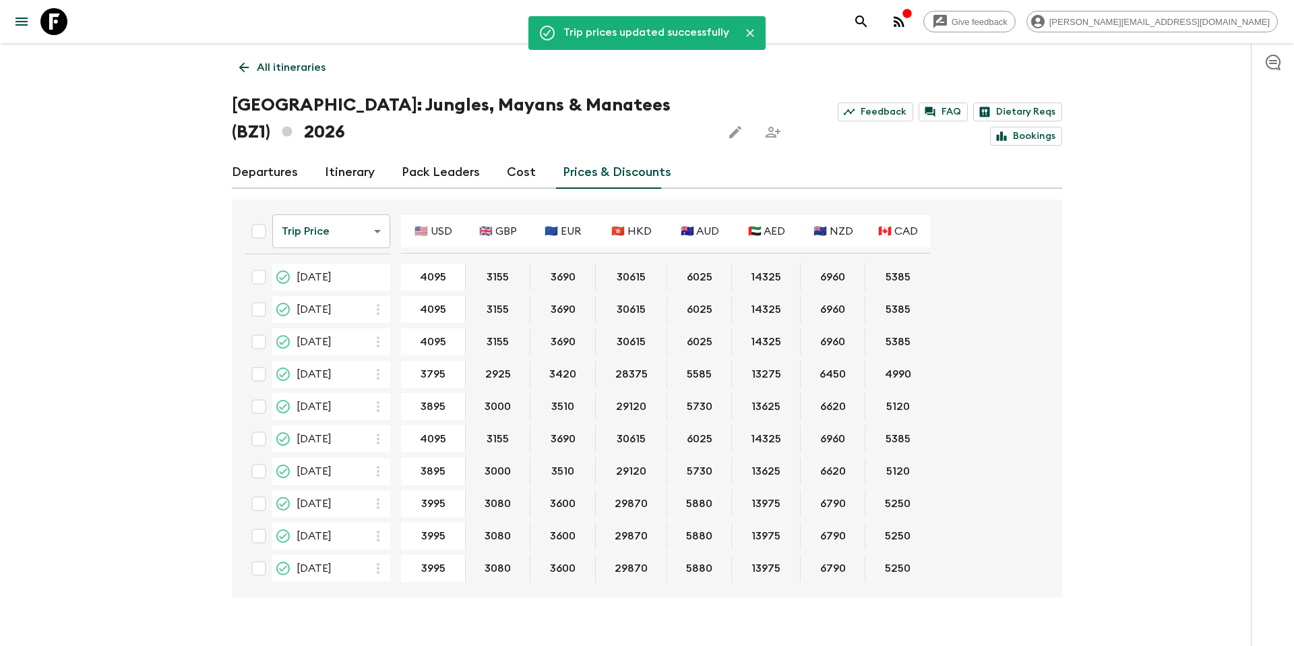
click at [262, 361] on input "checkbox" at bounding box center [258, 374] width 27 height 27
checkbox input "true"
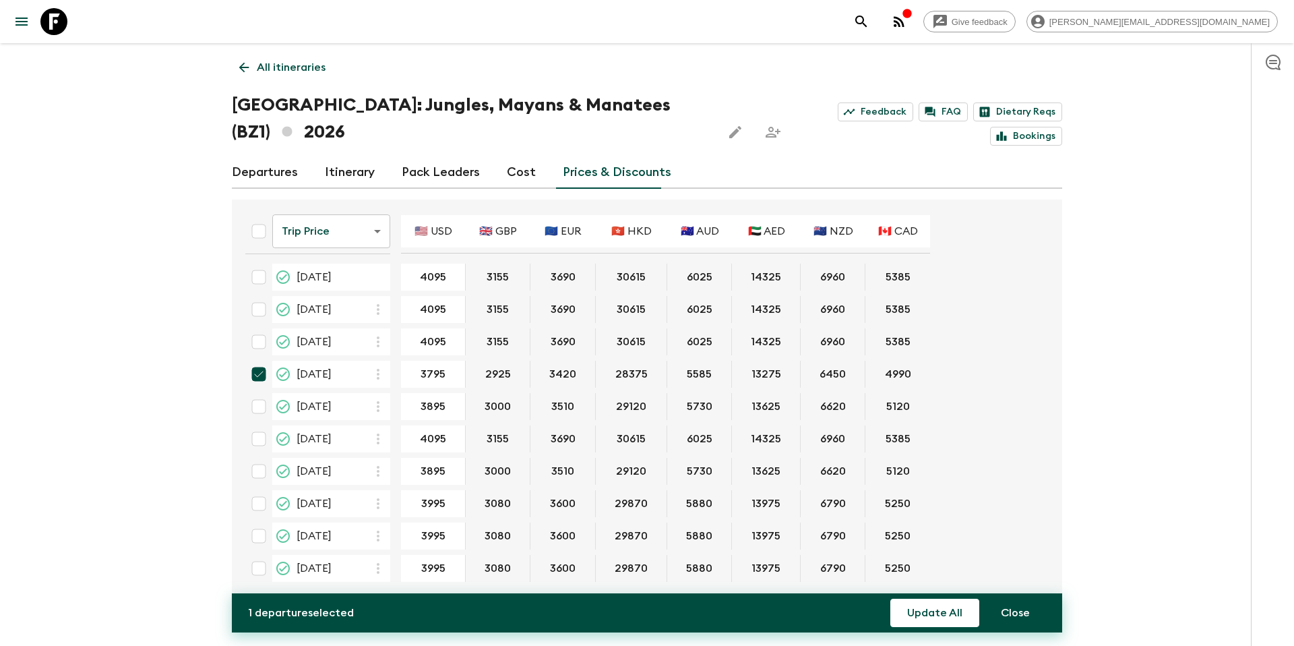
click at [260, 458] on input "checkbox" at bounding box center [258, 471] width 27 height 27
checkbox input "true"
click at [919, 609] on button "Update All" at bounding box center [934, 613] width 89 height 28
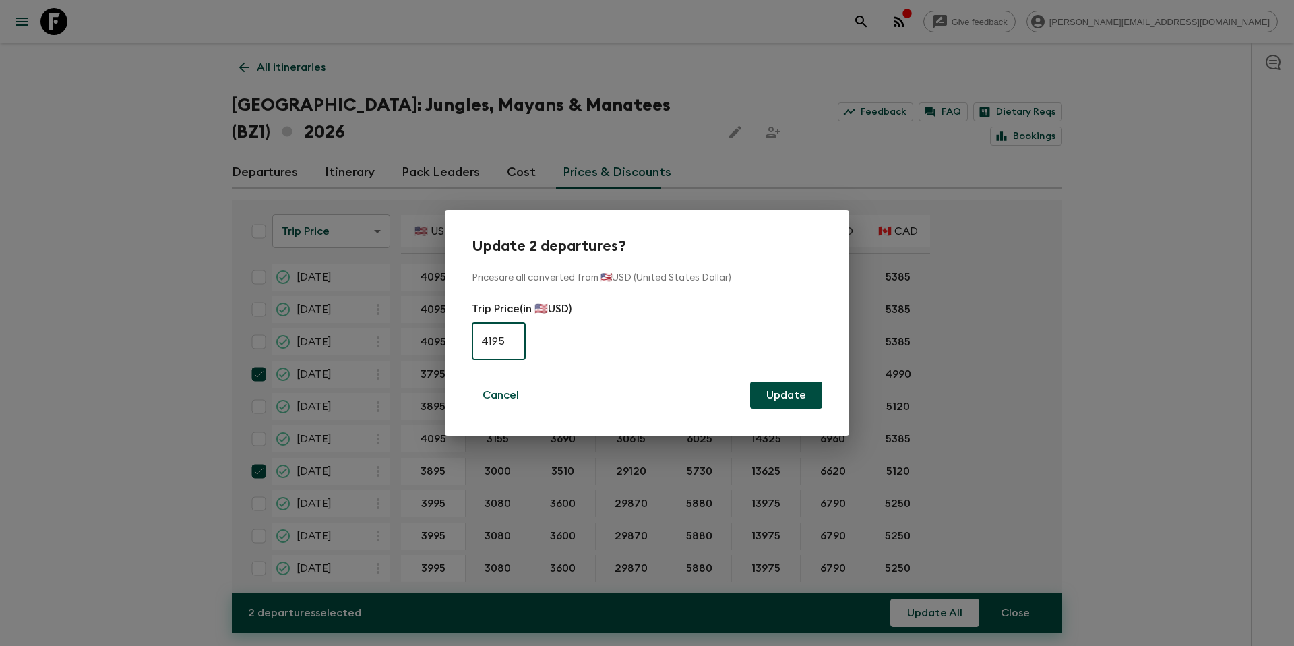
type input "4195"
click at [814, 403] on button "Update" at bounding box center [786, 395] width 72 height 27
checkbox input "false"
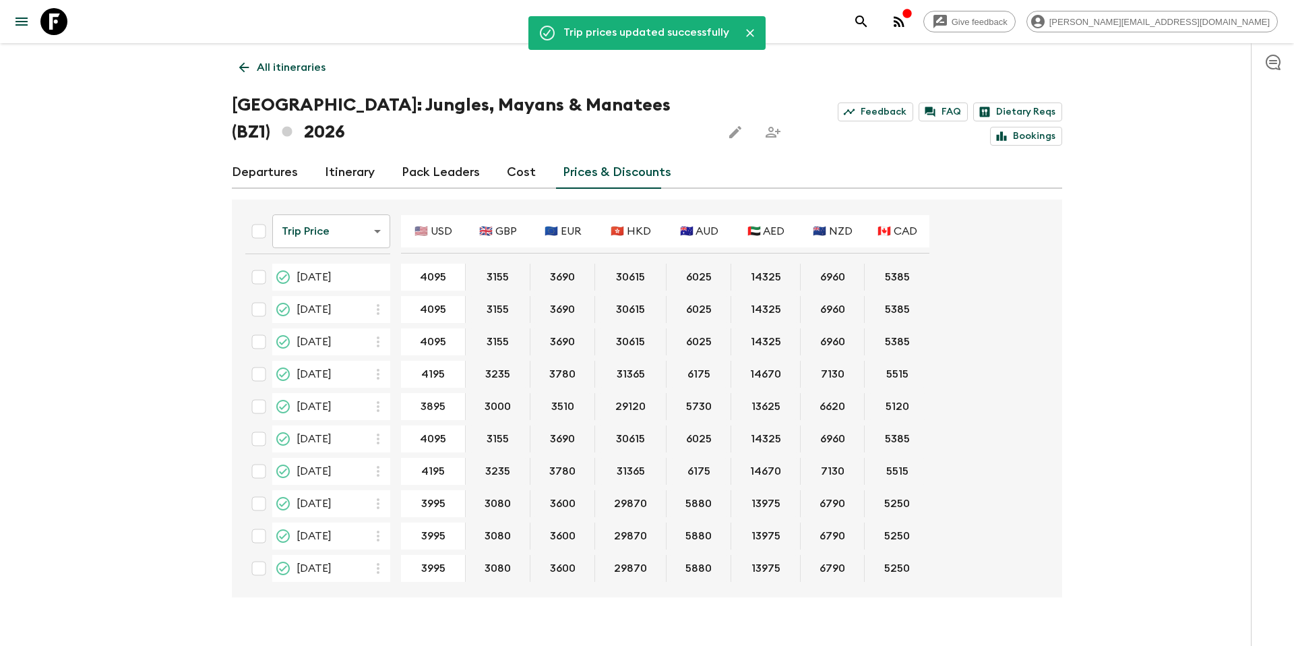
type input "4395"
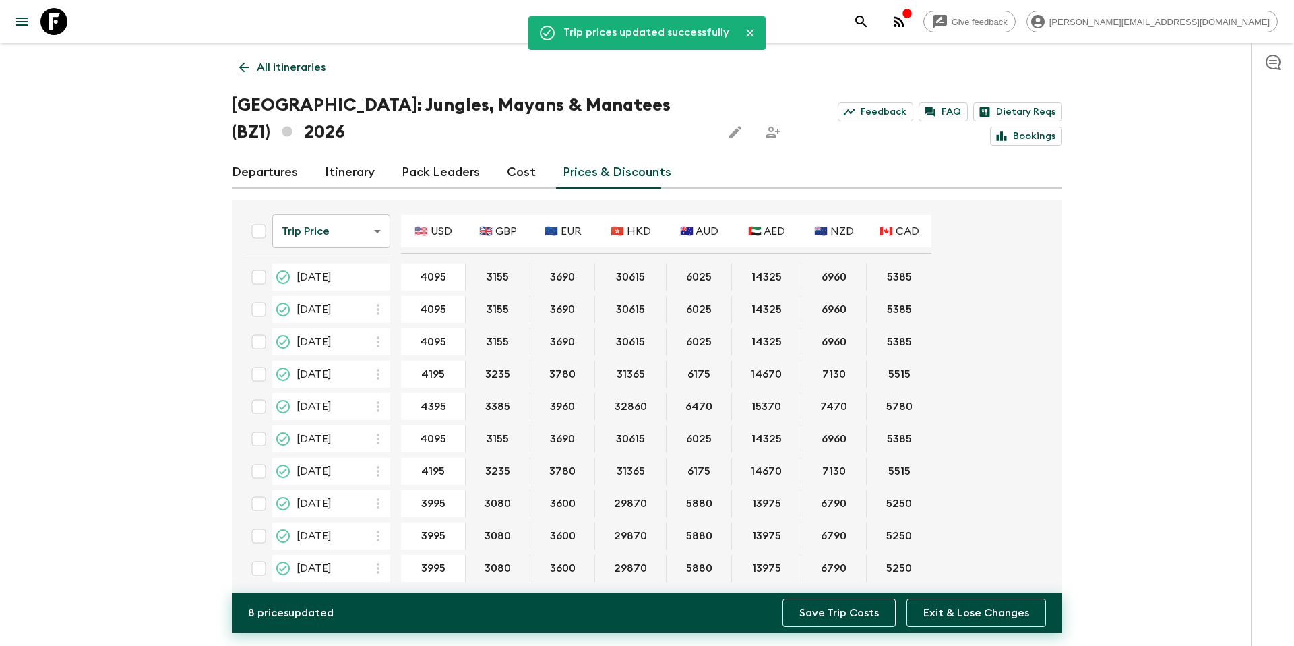
click at [826, 617] on button "Save Trip Costs" at bounding box center [839, 613] width 113 height 28
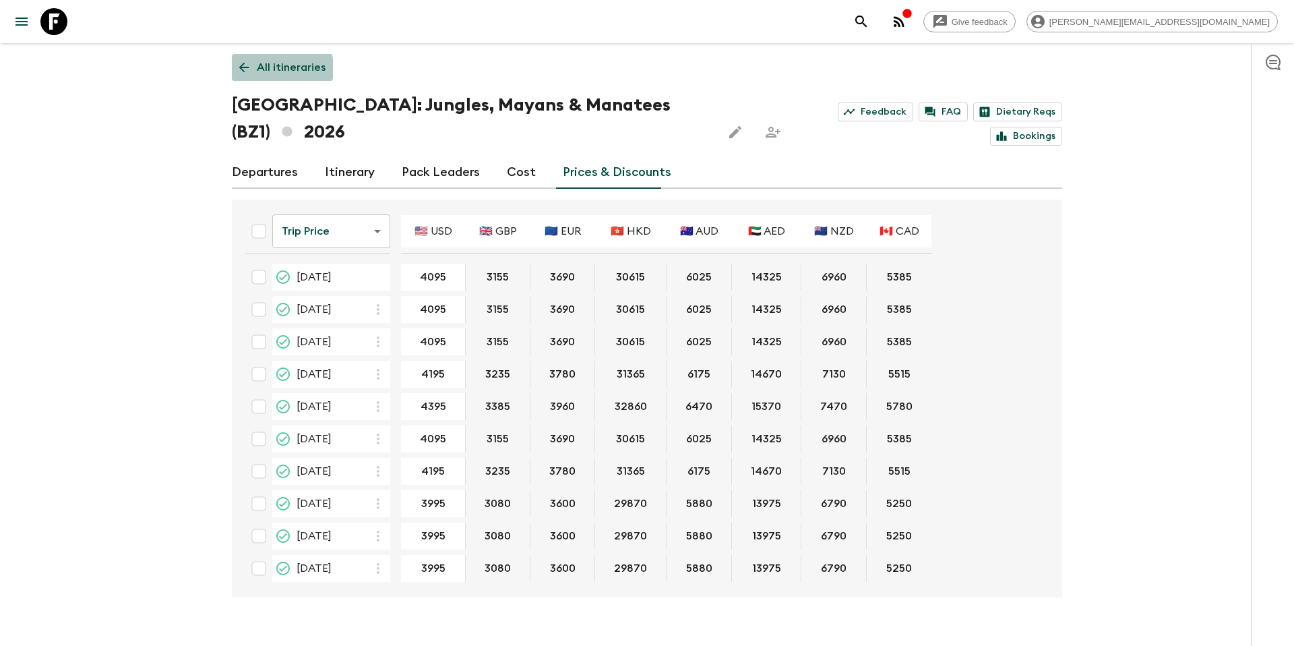
drag, startPoint x: 261, startPoint y: 69, endPoint x: 315, endPoint y: 74, distance: 54.9
click at [261, 69] on p "All itineraries" at bounding box center [291, 67] width 69 height 16
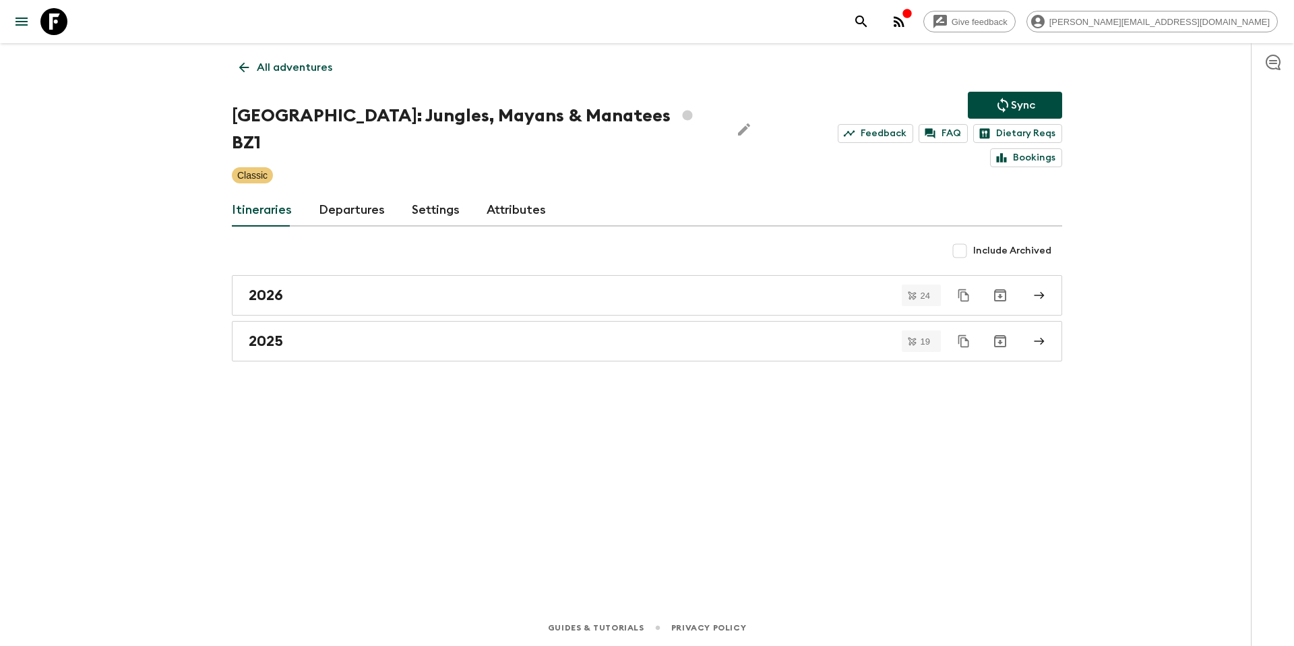
click at [1018, 99] on p "Sync" at bounding box center [1023, 105] width 24 height 16
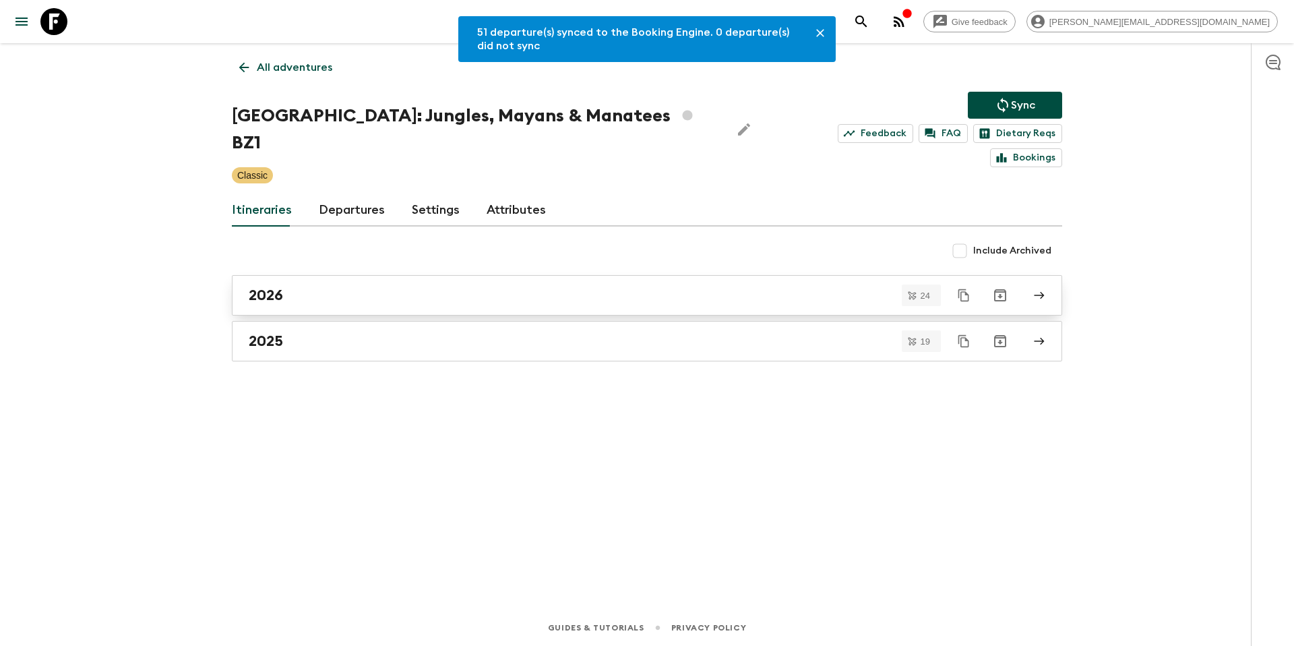
click at [343, 286] on div "2026" at bounding box center [634, 295] width 771 height 18
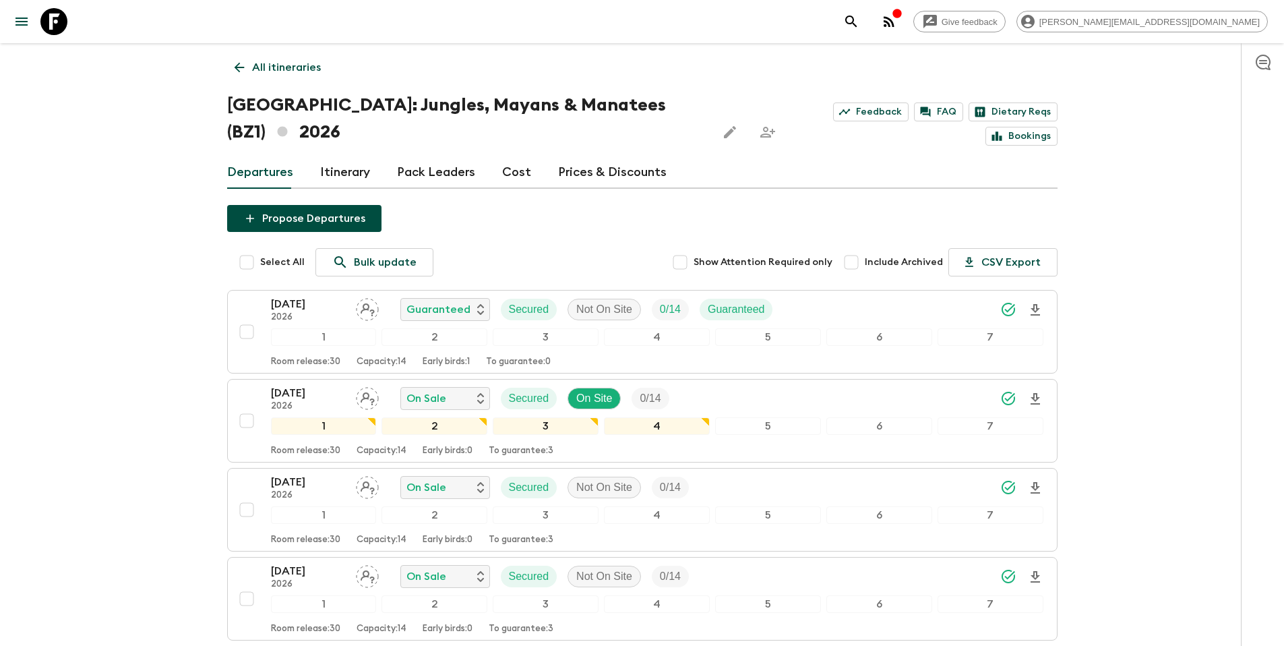
click at [280, 71] on p "All itineraries" at bounding box center [286, 67] width 69 height 16
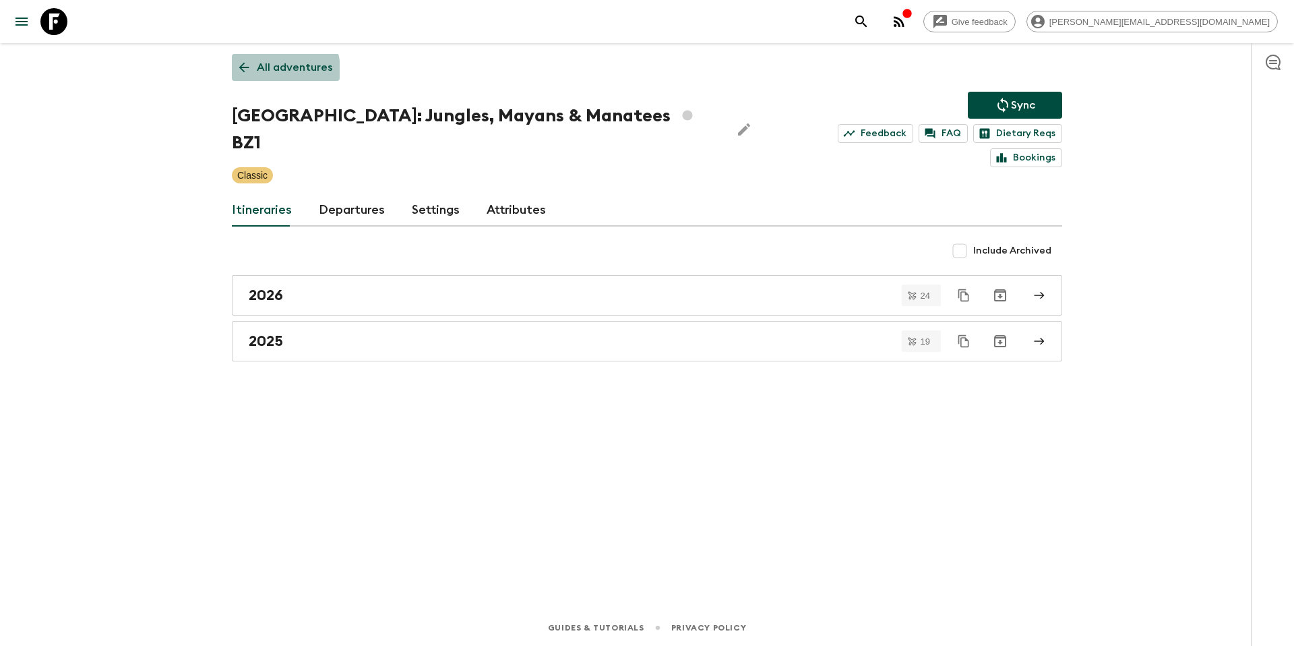
click at [274, 70] on p "All adventures" at bounding box center [294, 67] width 75 height 16
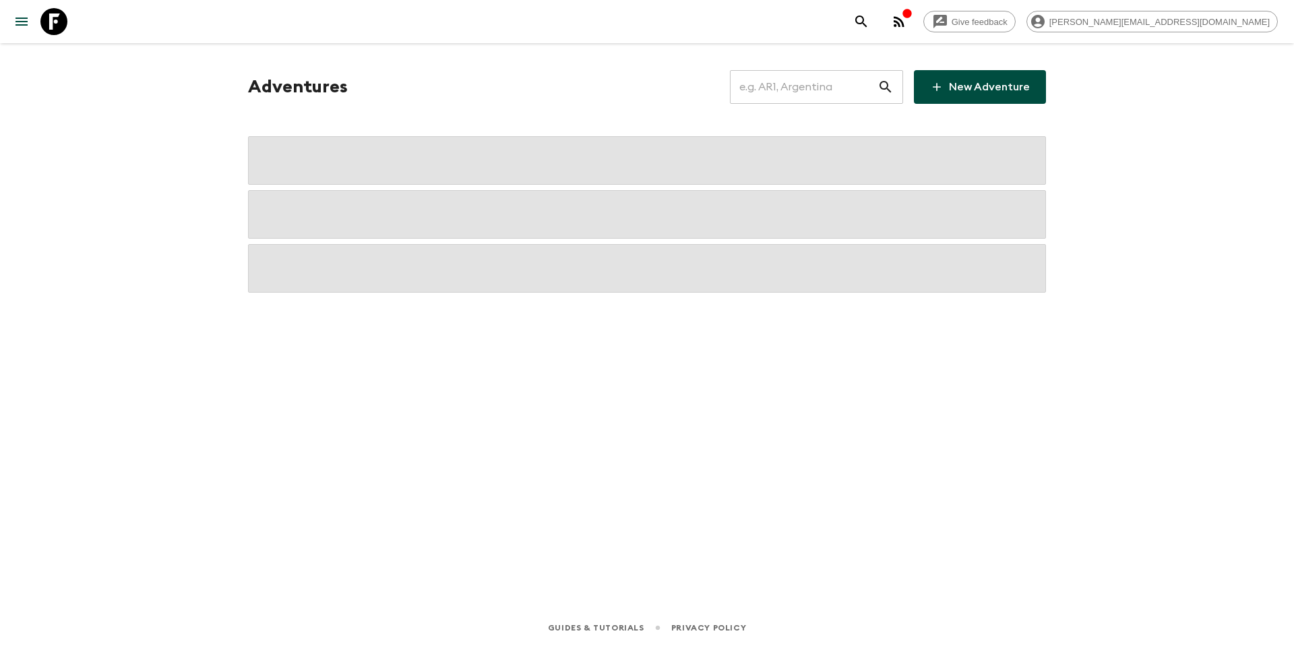
click at [793, 84] on input "text" at bounding box center [804, 87] width 148 height 38
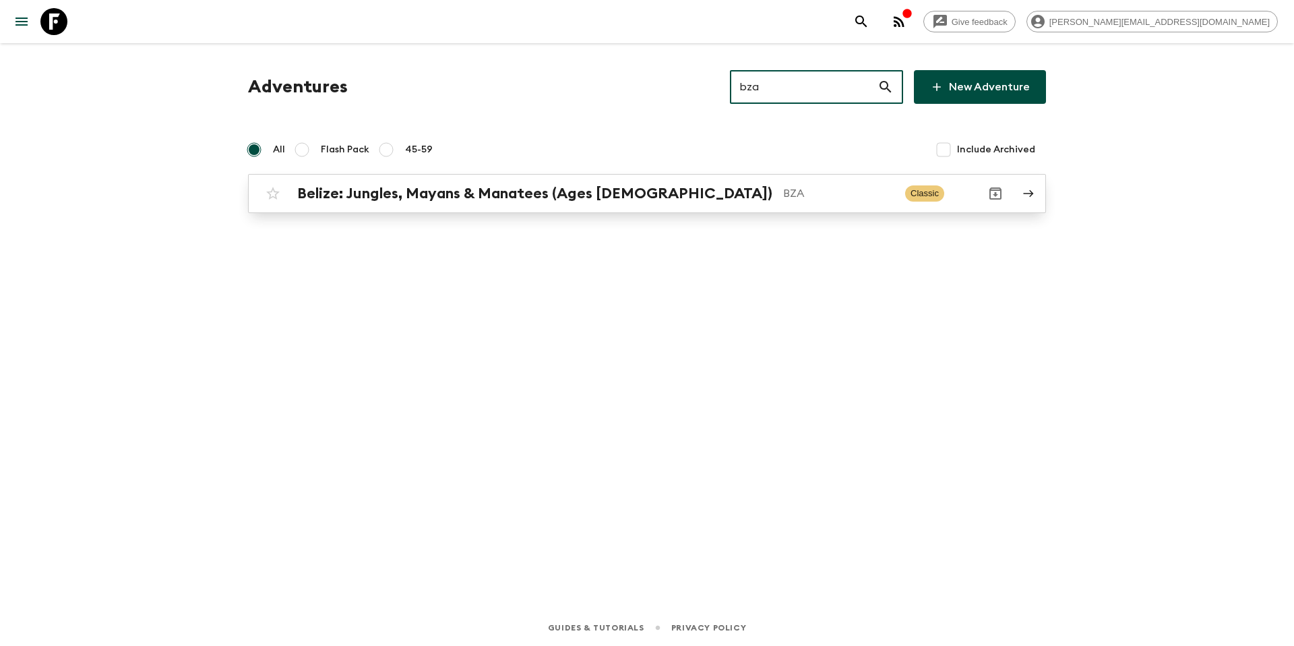
type input "bza"
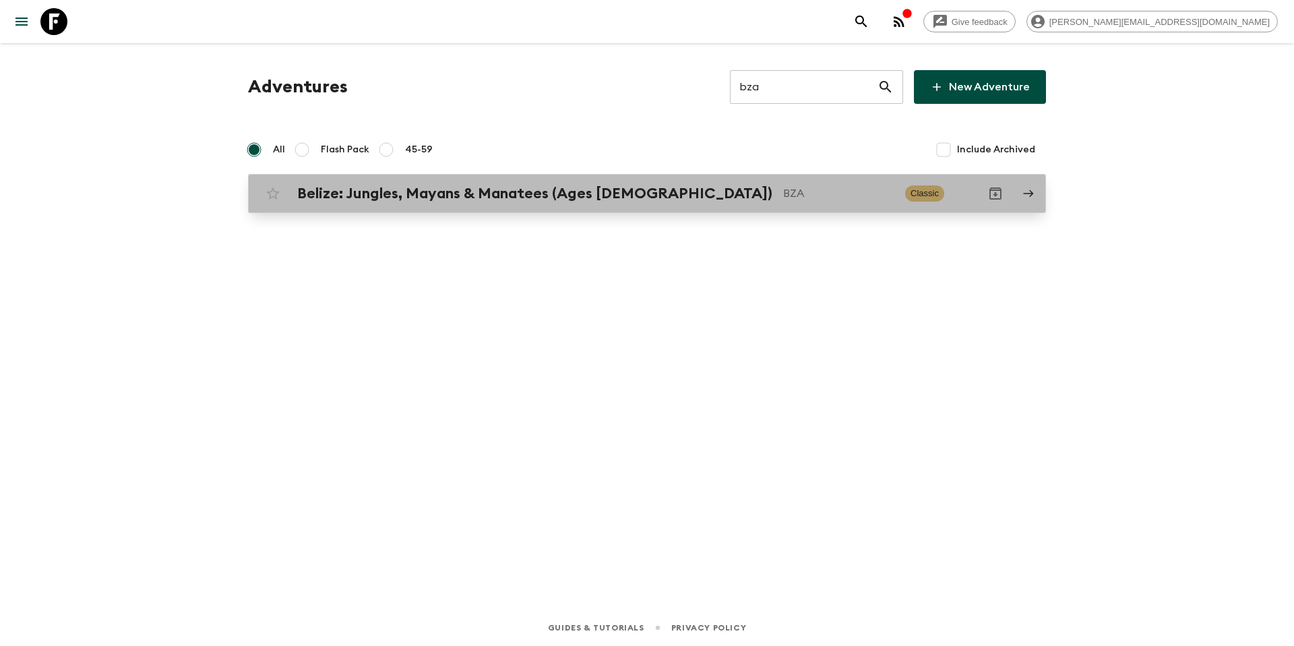
click at [733, 203] on div "Belize: Jungles, Mayans & Manatees (Ages 45-59) BZA Classic" at bounding box center [621, 193] width 723 height 27
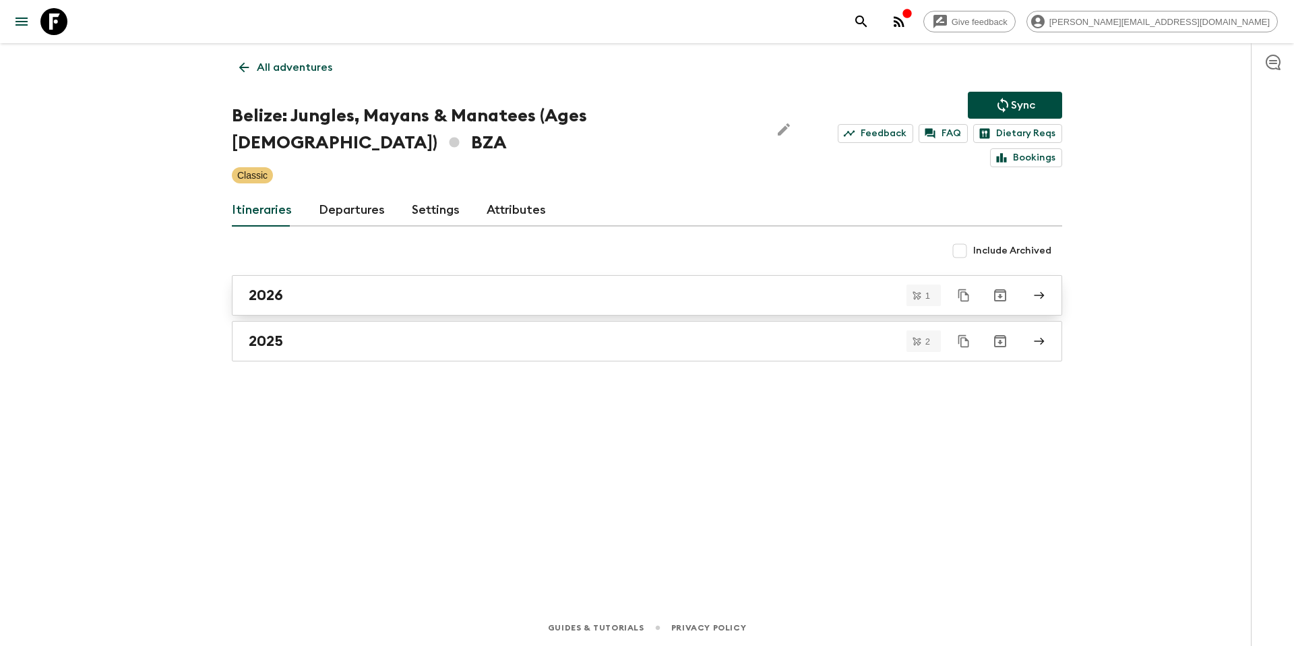
click at [360, 286] on div "2026" at bounding box center [634, 295] width 771 height 18
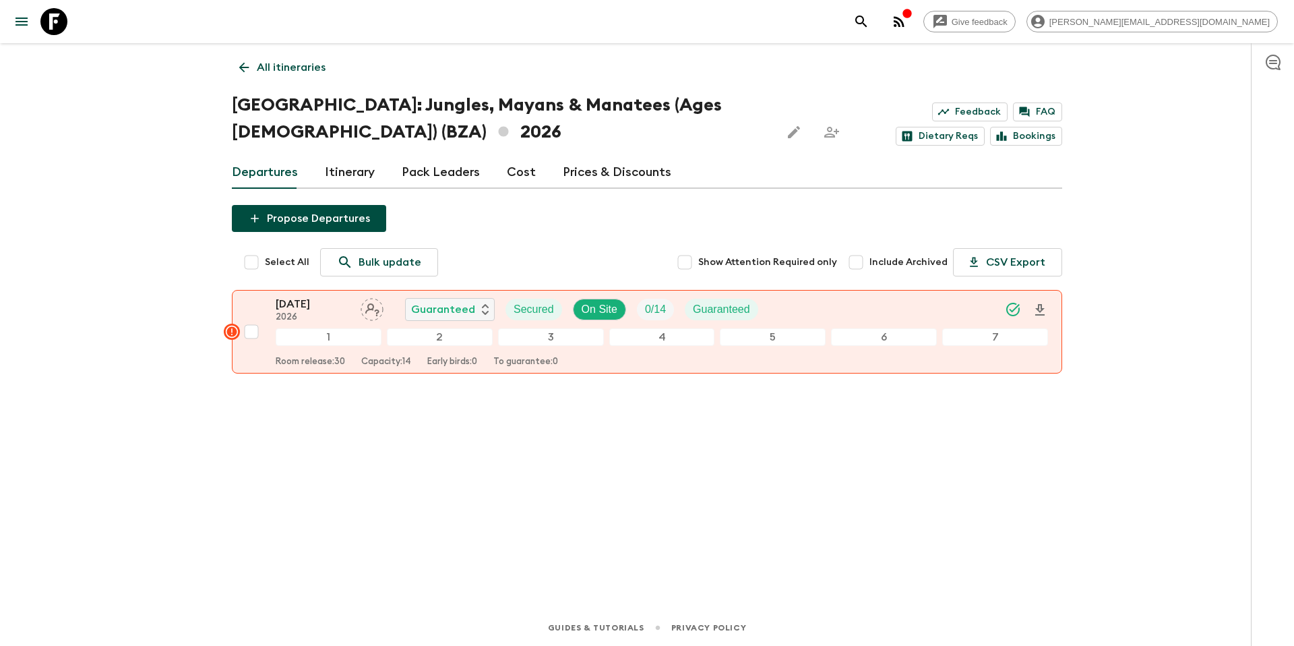
click at [607, 168] on link "Prices & Discounts" at bounding box center [617, 172] width 109 height 32
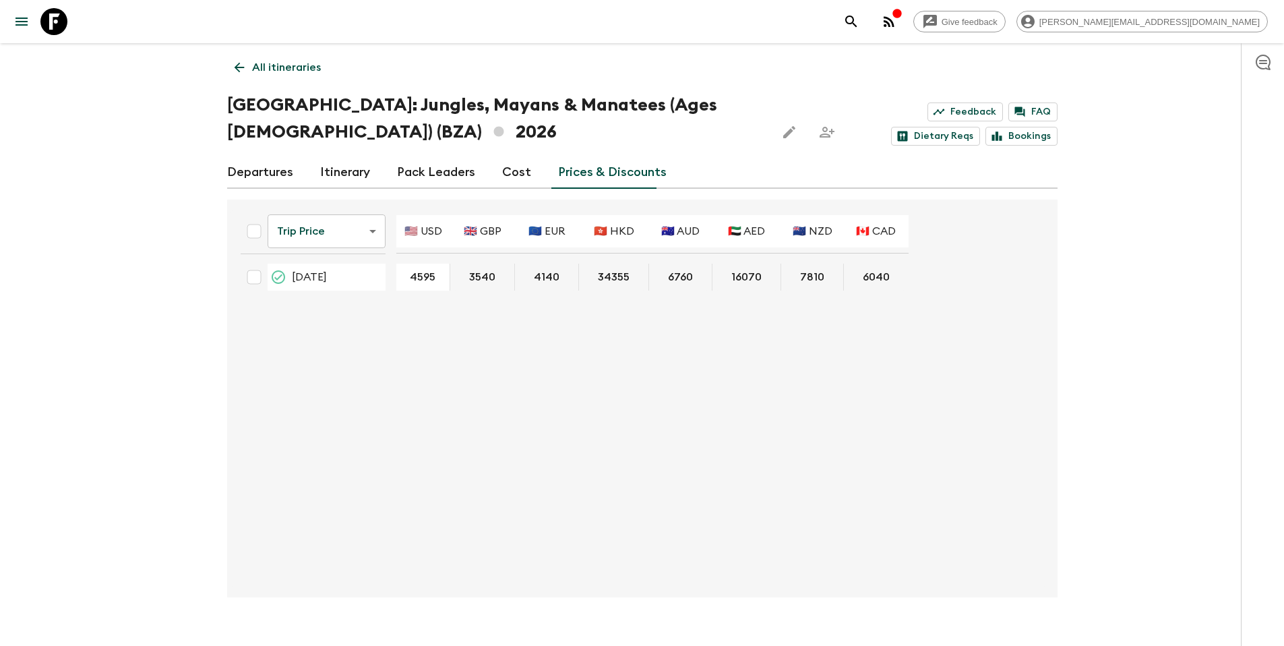
click at [428, 282] on input "4595" at bounding box center [423, 278] width 48 height 16
click at [278, 72] on p "All itineraries" at bounding box center [286, 67] width 69 height 16
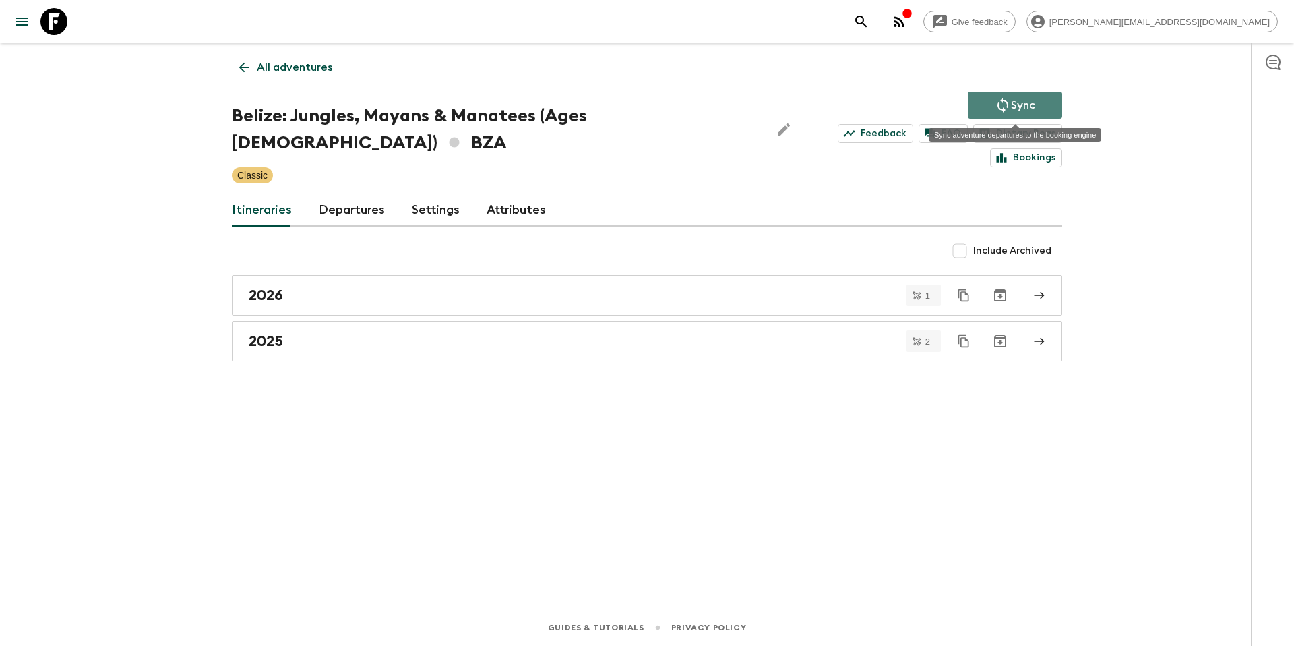
click at [1012, 104] on p "Sync" at bounding box center [1023, 105] width 24 height 16
click at [299, 67] on p "All adventures" at bounding box center [294, 67] width 75 height 16
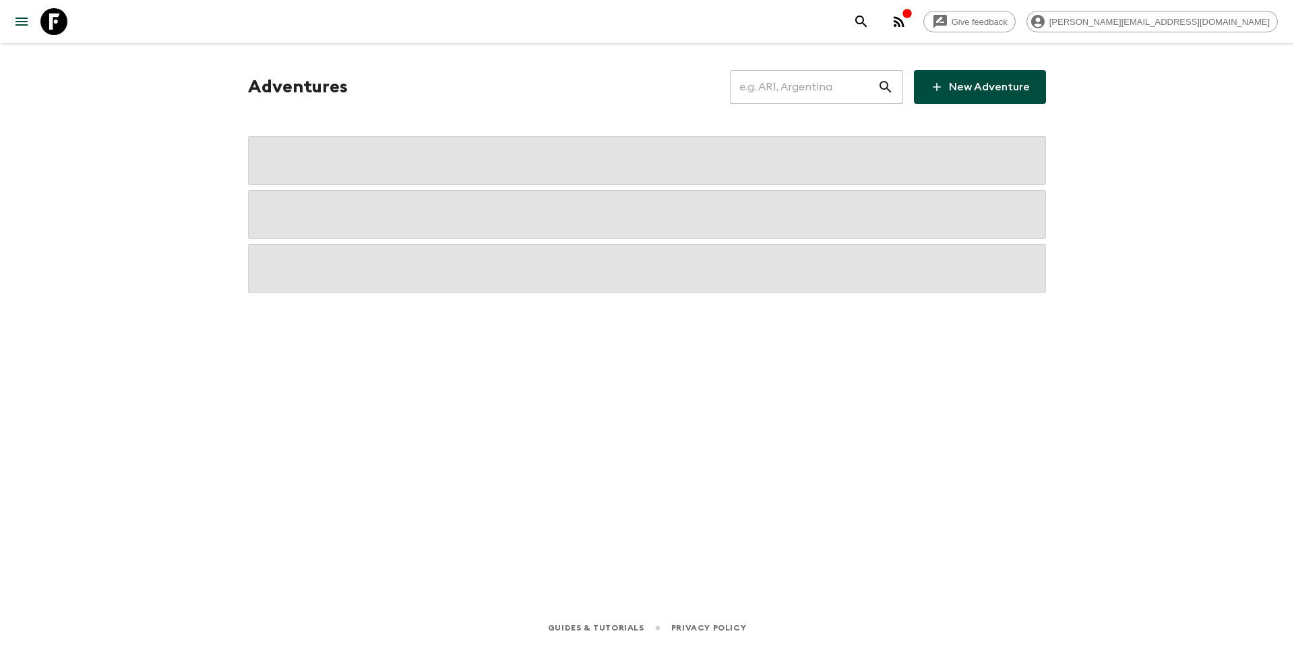
click at [826, 90] on input "text" at bounding box center [804, 87] width 148 height 38
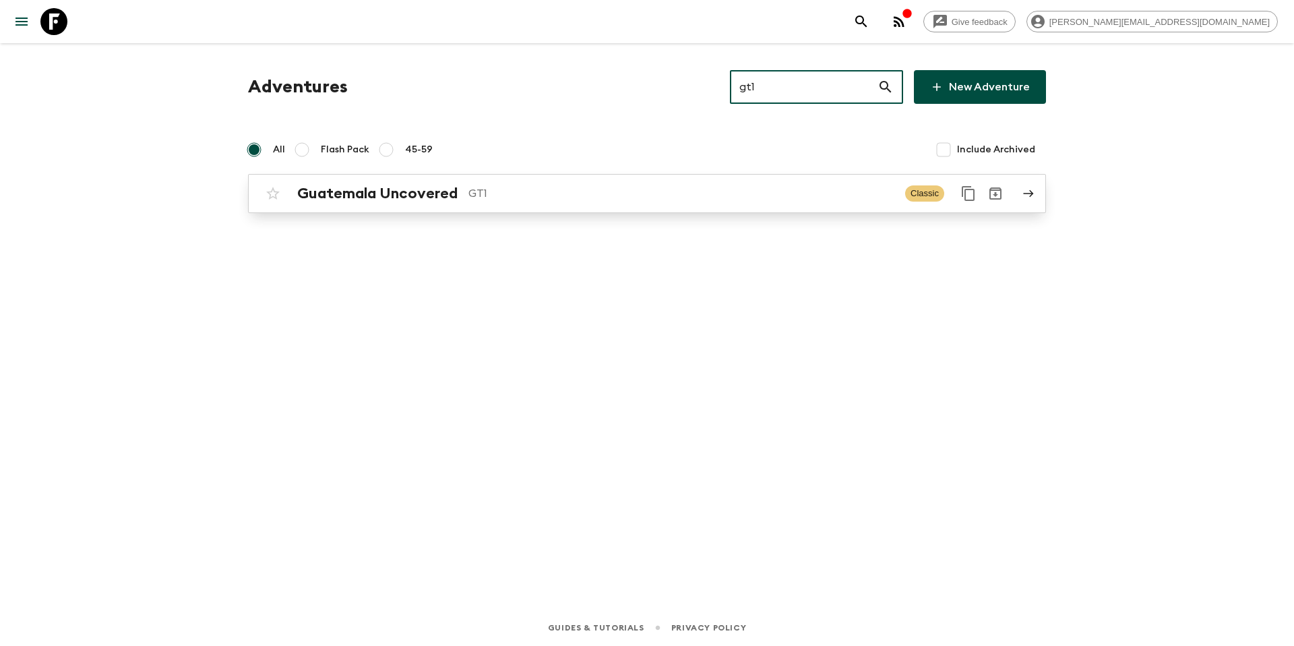
type input "gt1"
click at [450, 195] on h2 "Guatemala Uncovered" at bounding box center [377, 194] width 160 height 18
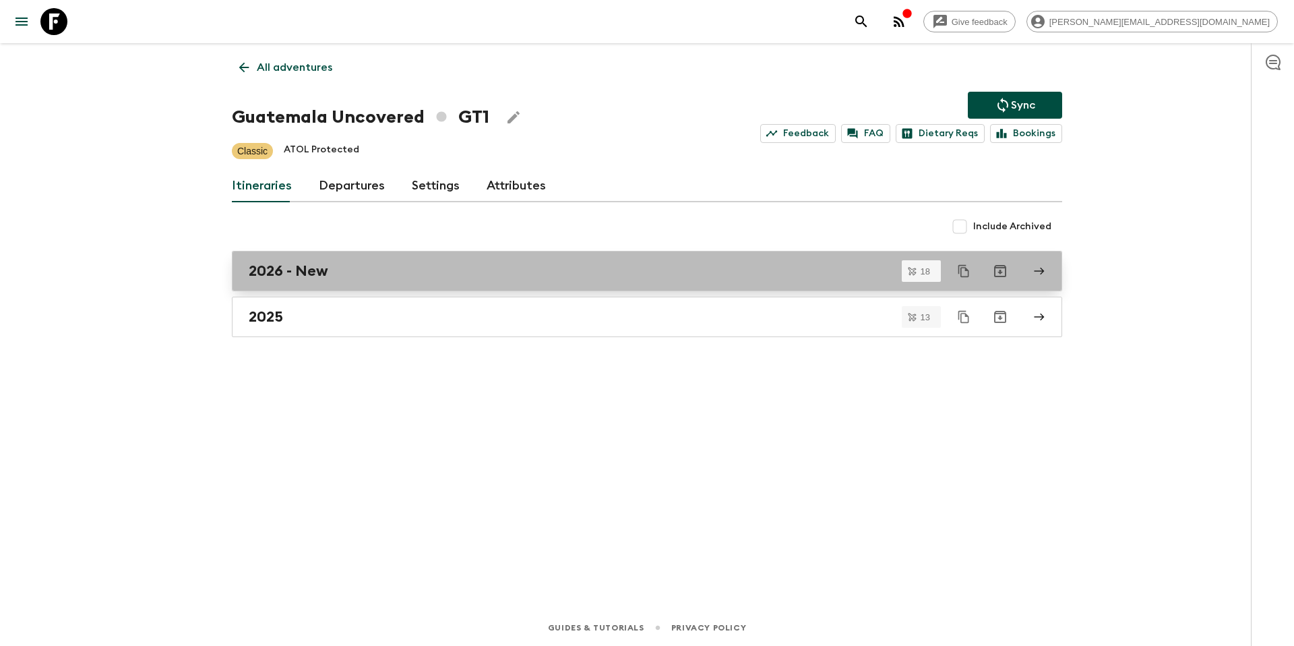
click at [371, 276] on div "2026 - New" at bounding box center [634, 271] width 771 height 18
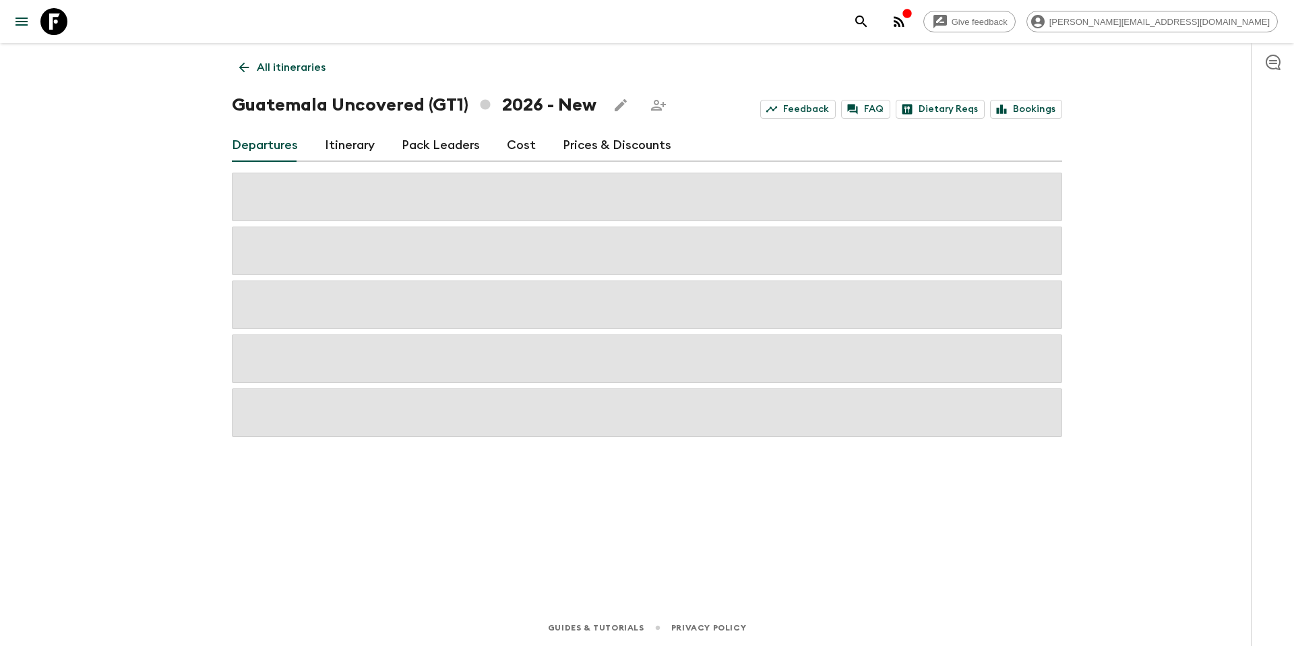
click at [615, 140] on link "Prices & Discounts" at bounding box center [617, 145] width 109 height 32
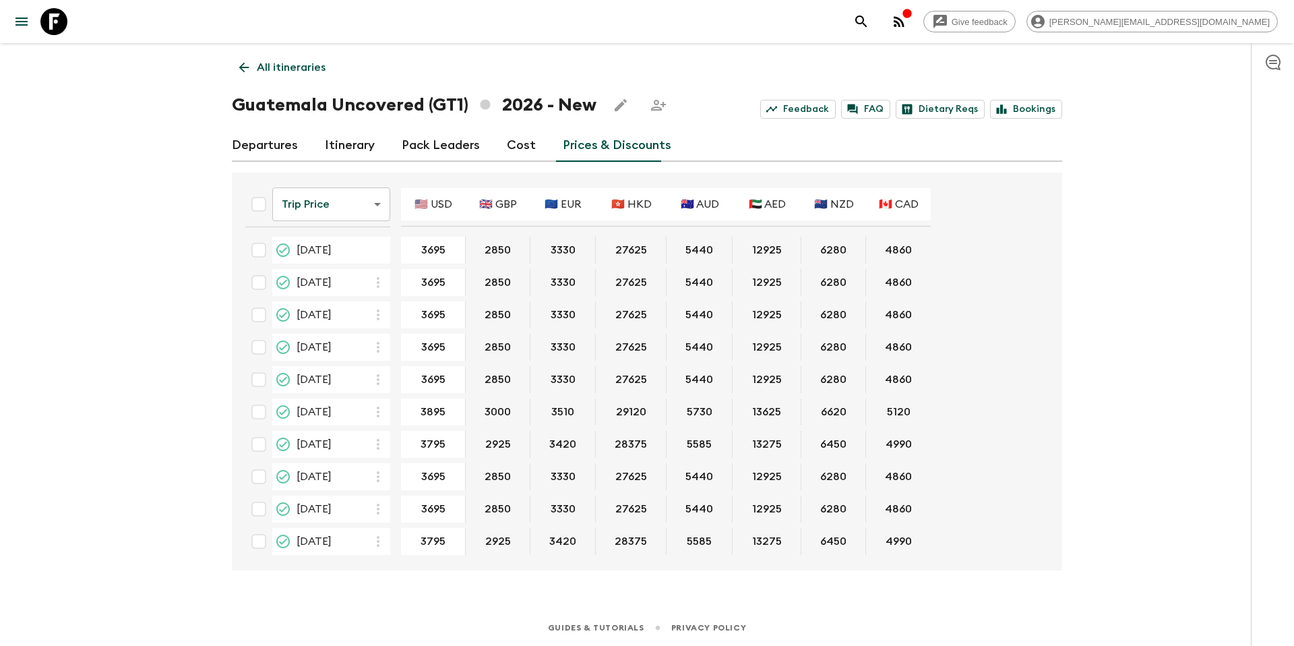
click at [269, 157] on link "Departures" at bounding box center [265, 145] width 66 height 32
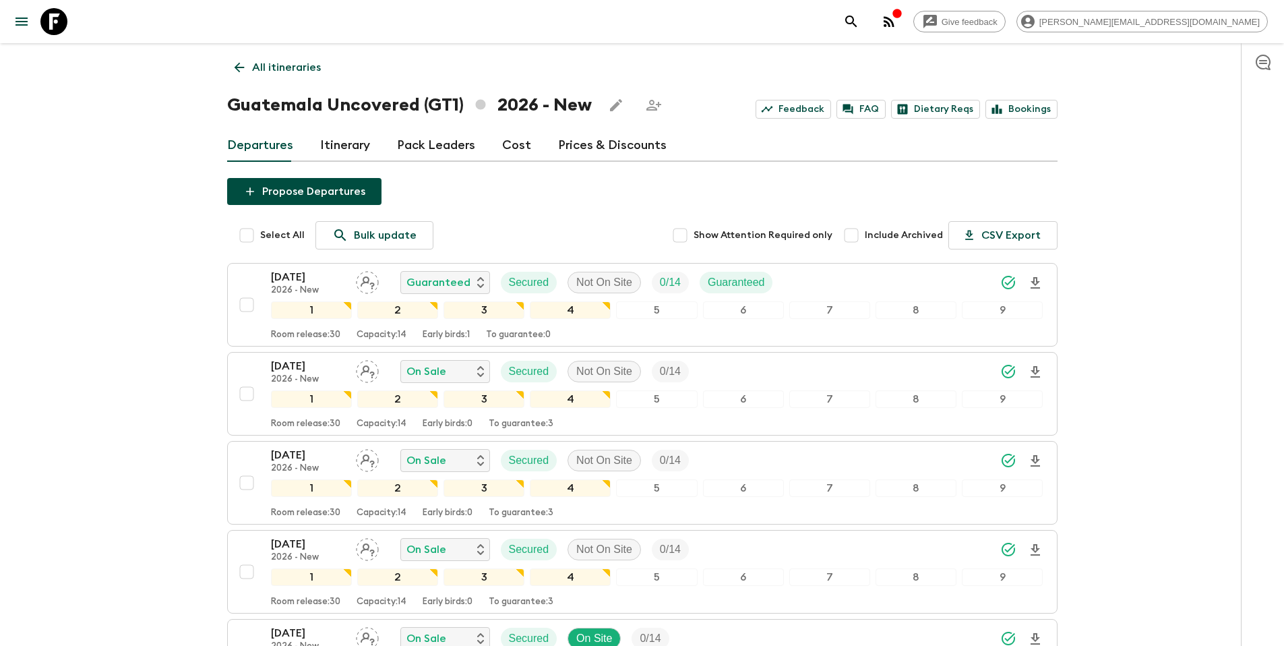
click at [291, 68] on p "All itineraries" at bounding box center [286, 67] width 69 height 16
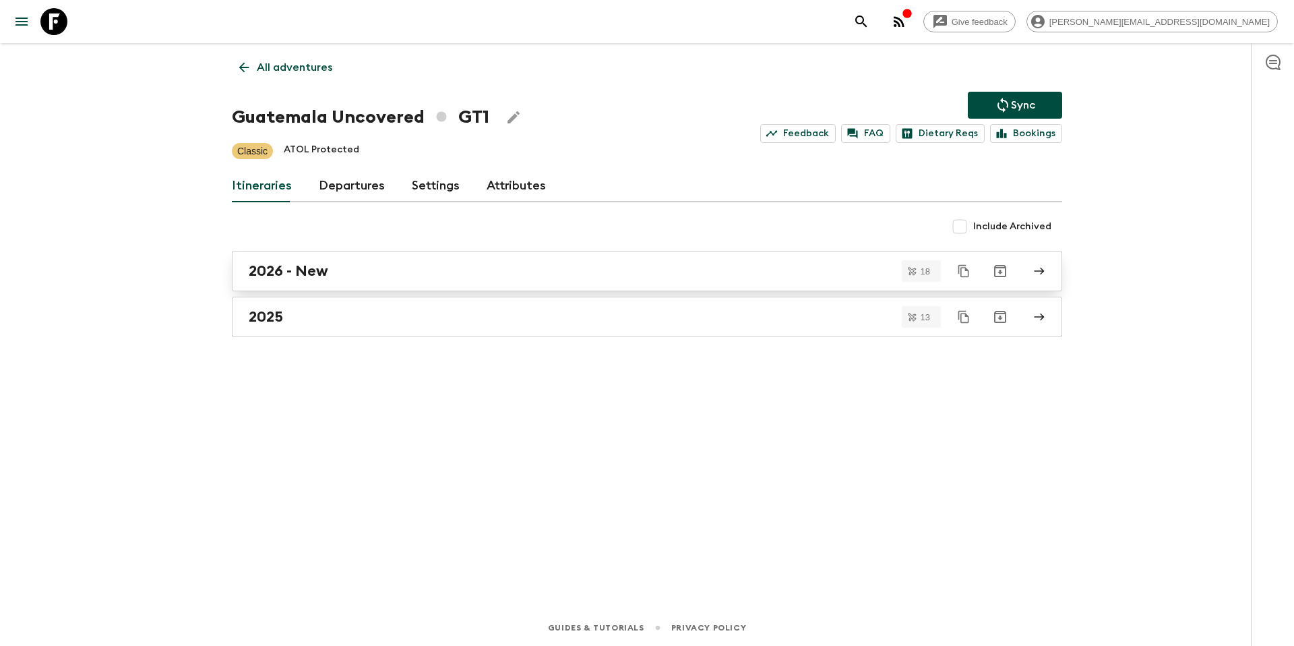
click at [732, 274] on div "2026 - New" at bounding box center [634, 271] width 771 height 18
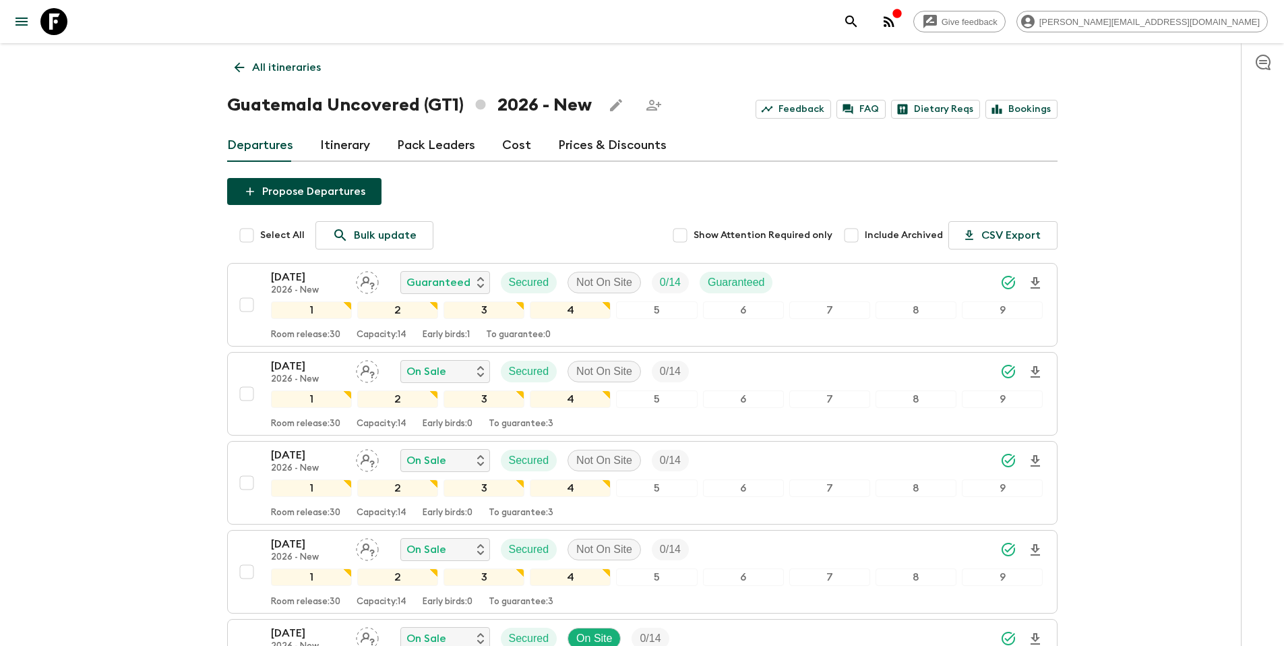
click at [614, 145] on link "Prices & Discounts" at bounding box center [612, 145] width 109 height 32
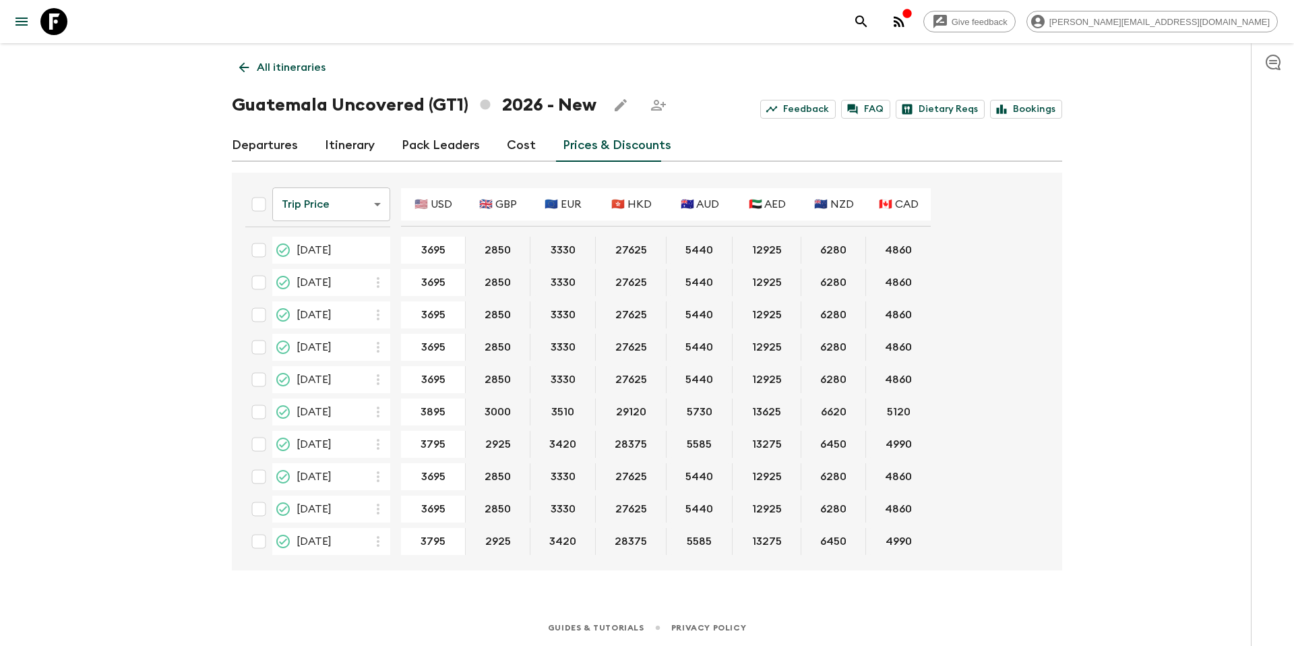
click at [262, 253] on input "checkbox" at bounding box center [258, 250] width 27 height 27
checkbox input "true"
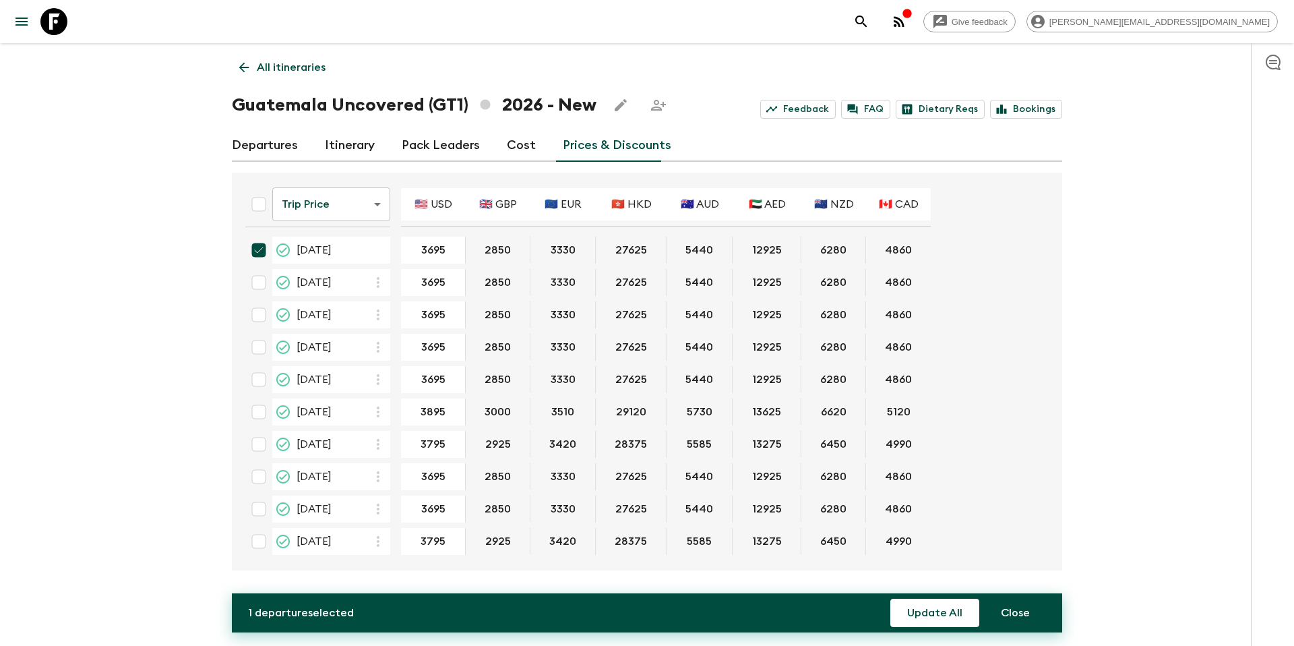
click at [262, 282] on input "checkbox" at bounding box center [258, 282] width 27 height 27
checkbox input "true"
click at [260, 311] on input "checkbox" at bounding box center [258, 314] width 27 height 27
checkbox input "true"
click at [257, 349] on input "checkbox" at bounding box center [258, 347] width 27 height 27
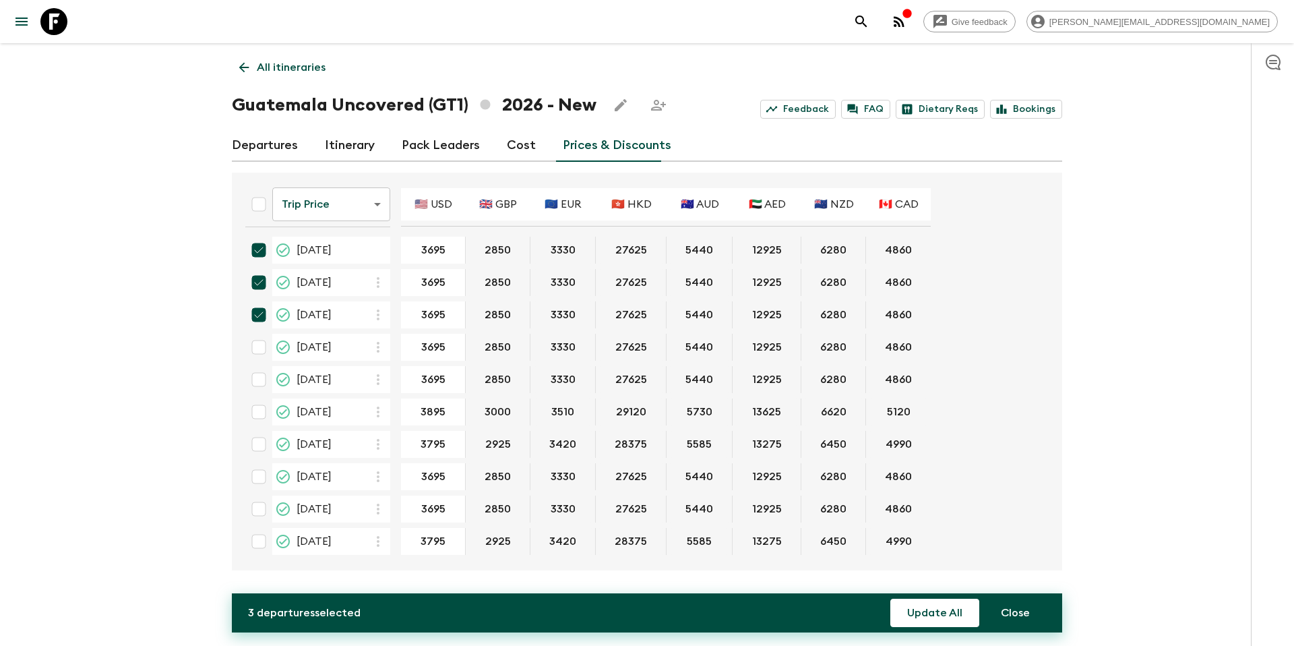
checkbox input "true"
click at [259, 384] on input "checkbox" at bounding box center [258, 379] width 27 height 27
checkbox input "true"
click at [260, 448] on input "checkbox" at bounding box center [258, 444] width 27 height 27
checkbox input "true"
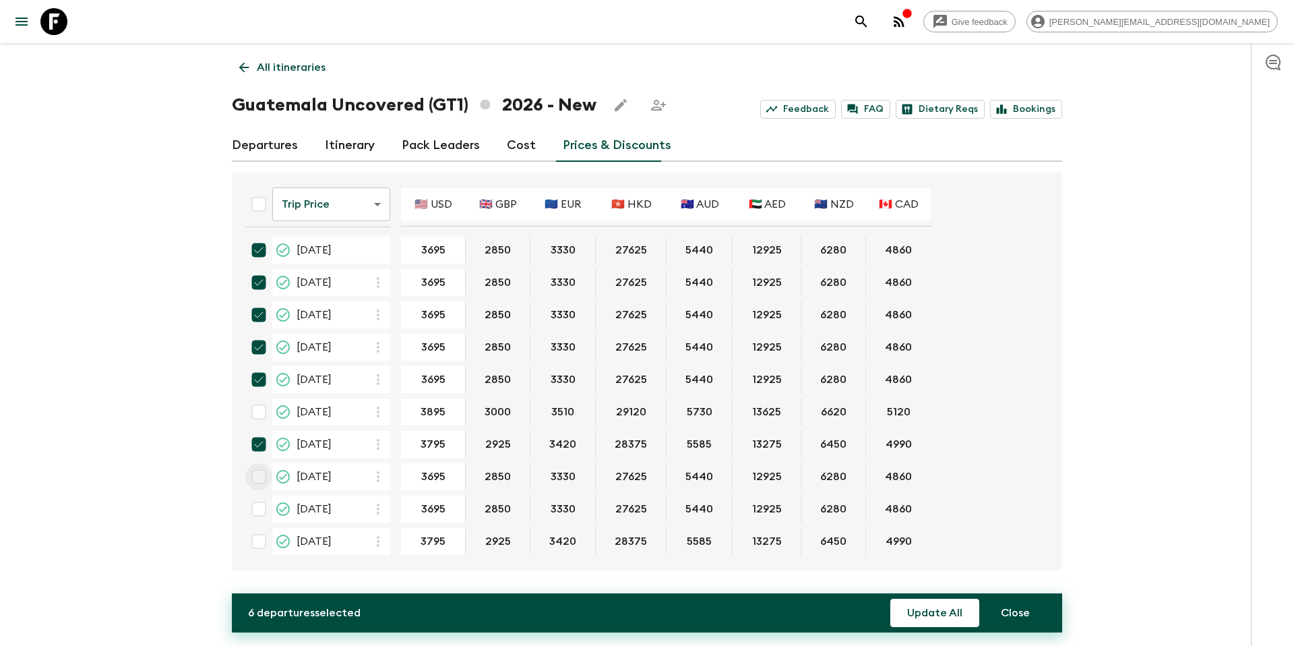
click at [257, 476] on input "checkbox" at bounding box center [258, 476] width 27 height 27
checkbox input "true"
click at [262, 512] on input "checkbox" at bounding box center [258, 508] width 27 height 27
checkbox input "true"
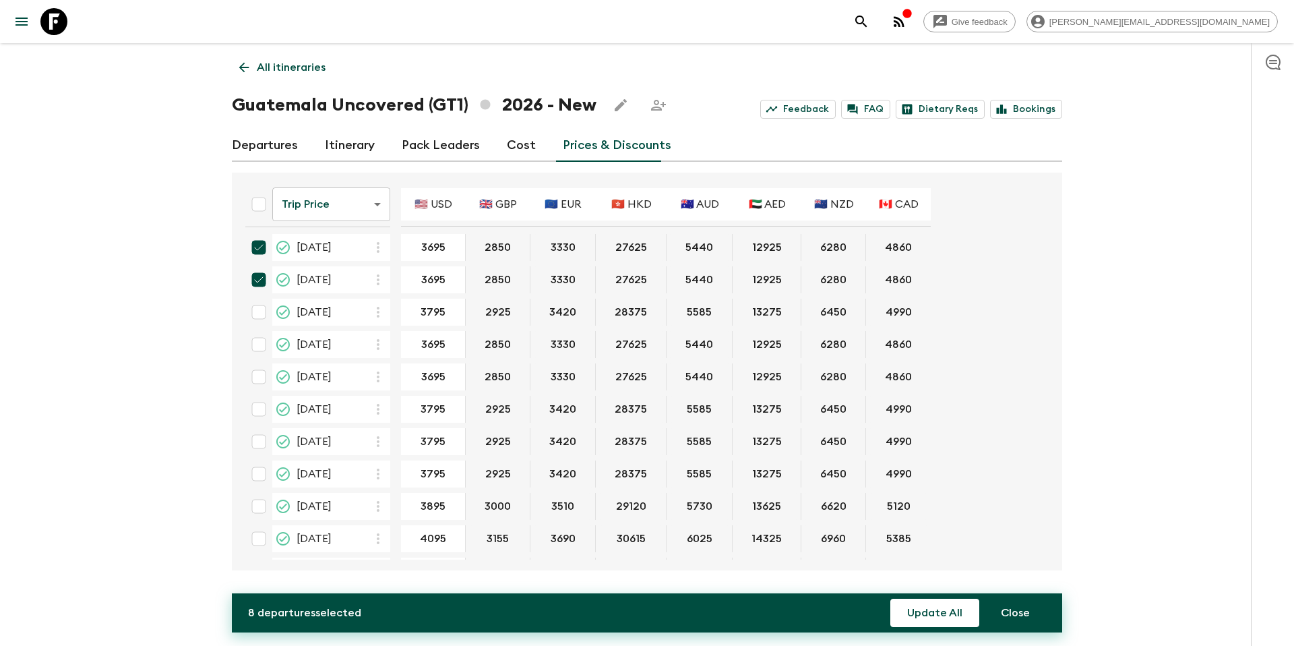
scroll to position [231, 0]
click at [257, 311] on input "checkbox" at bounding box center [258, 310] width 27 height 27
checkbox input "true"
click at [260, 344] on input "checkbox" at bounding box center [258, 342] width 27 height 27
checkbox input "true"
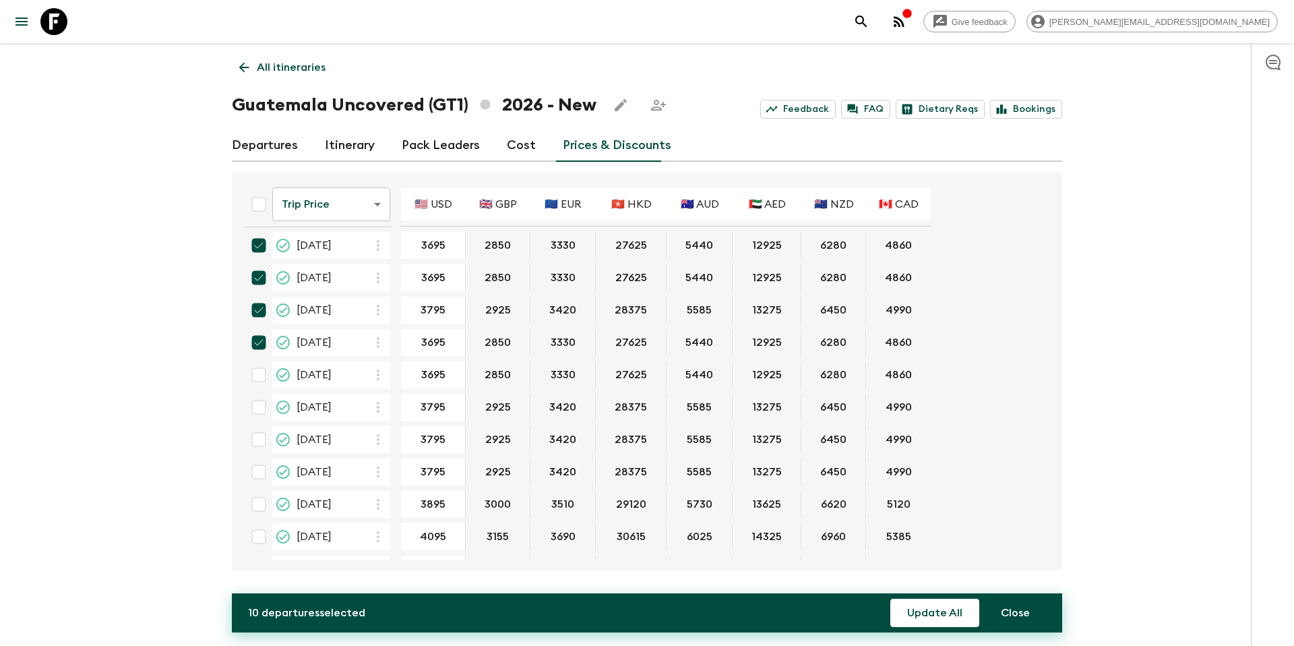
click at [257, 375] on input "checkbox" at bounding box center [258, 374] width 27 height 27
checkbox input "true"
click at [255, 404] on input "checkbox" at bounding box center [258, 407] width 27 height 27
checkbox input "true"
click at [917, 619] on button "Update All" at bounding box center [934, 613] width 89 height 28
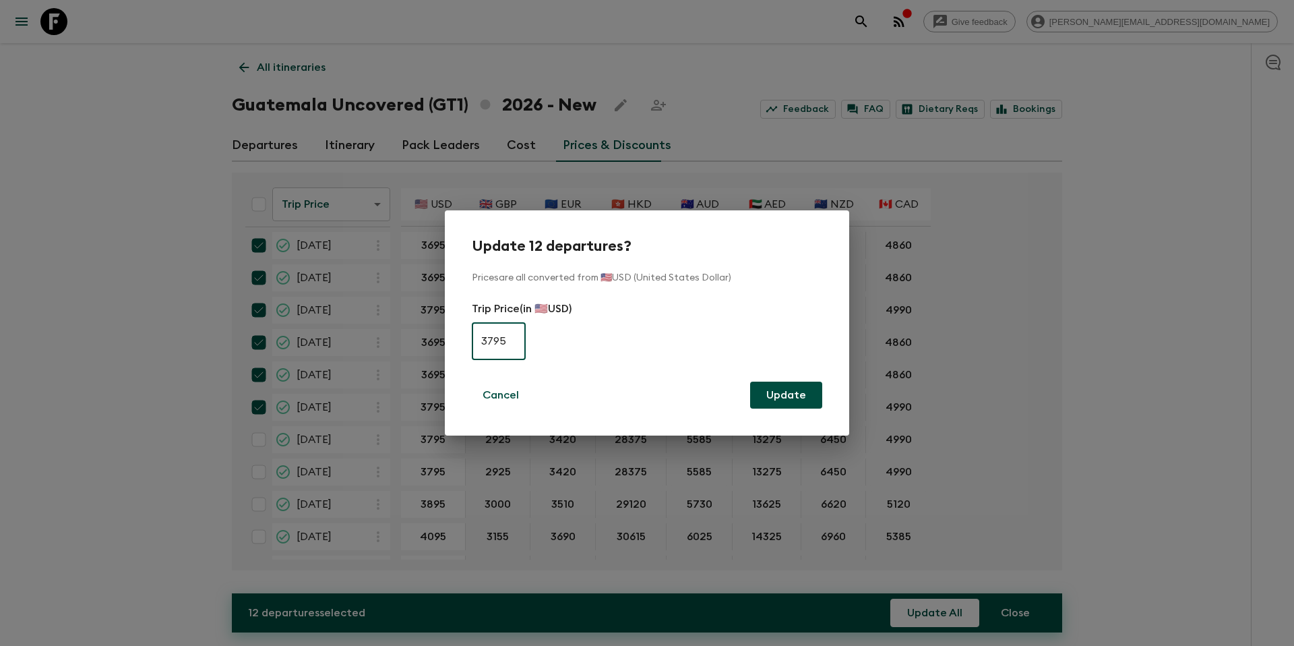
type input "3795"
click at [791, 394] on button "Update" at bounding box center [786, 395] width 72 height 27
checkbox input "false"
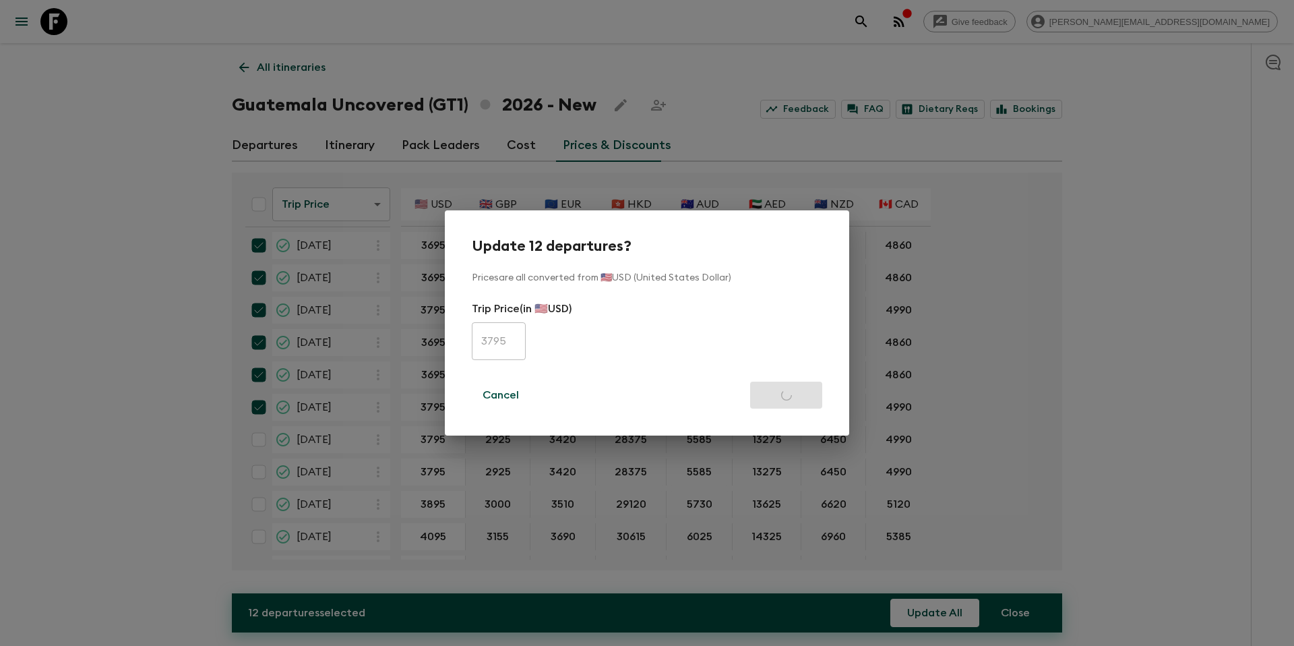
checkbox input "false"
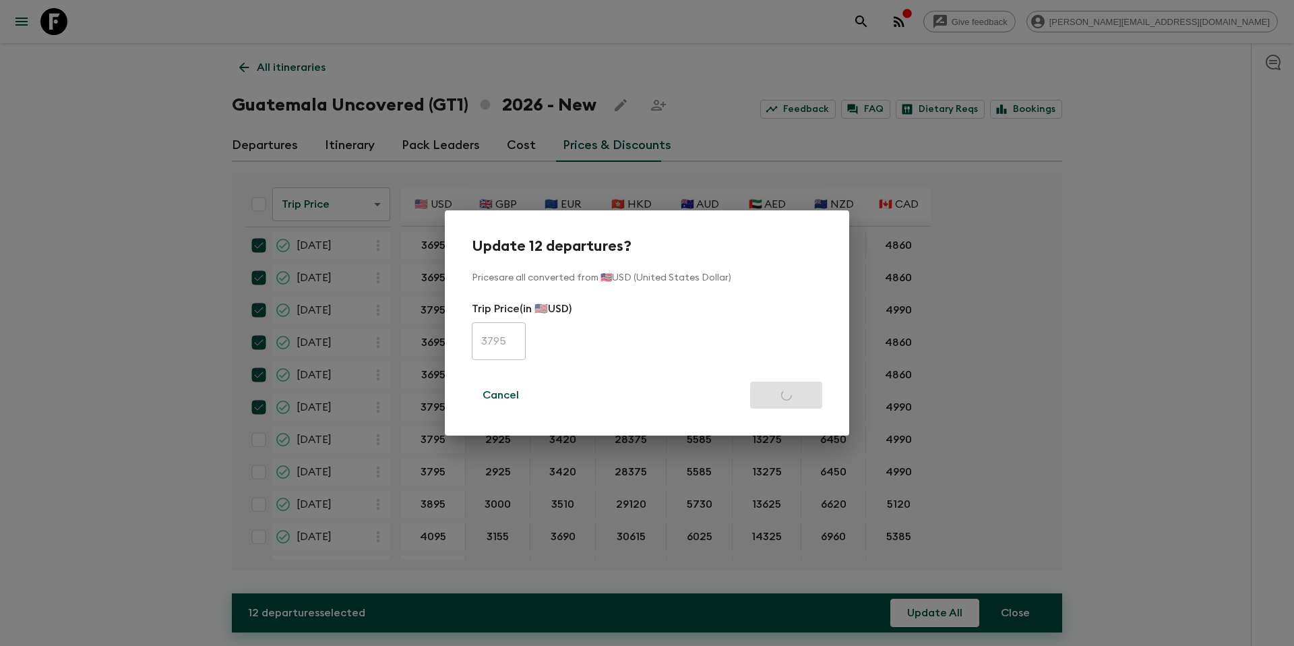
checkbox input "false"
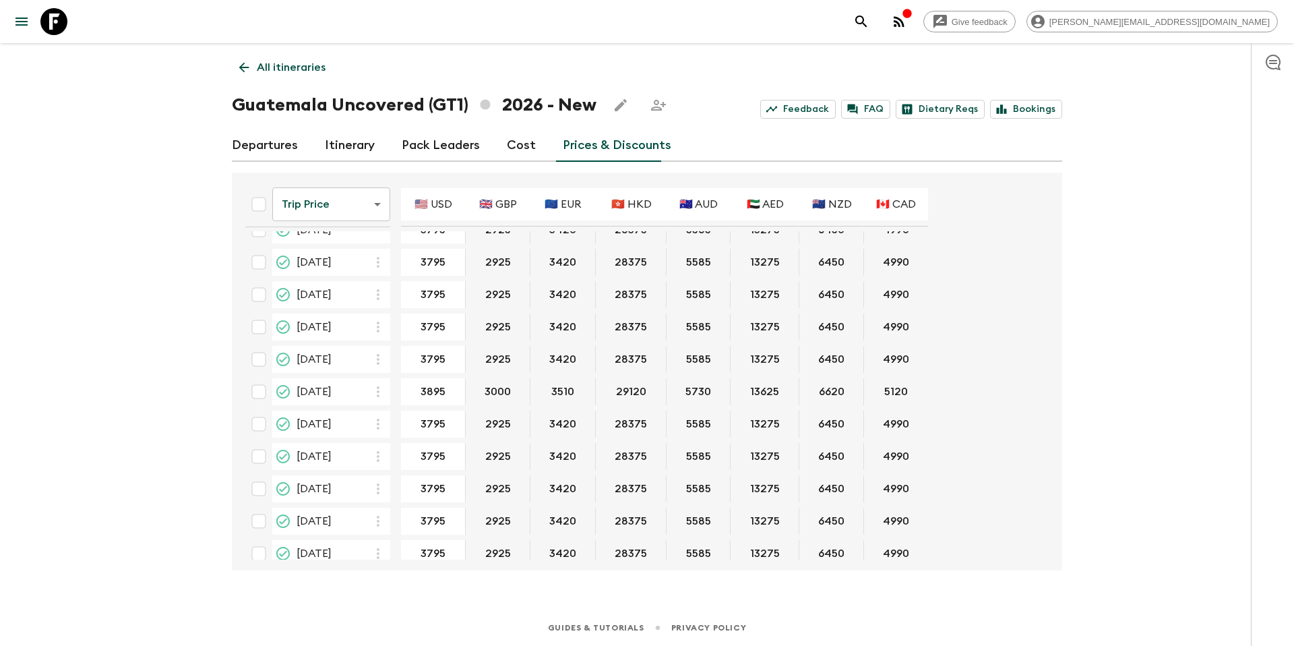
scroll to position [0, 0]
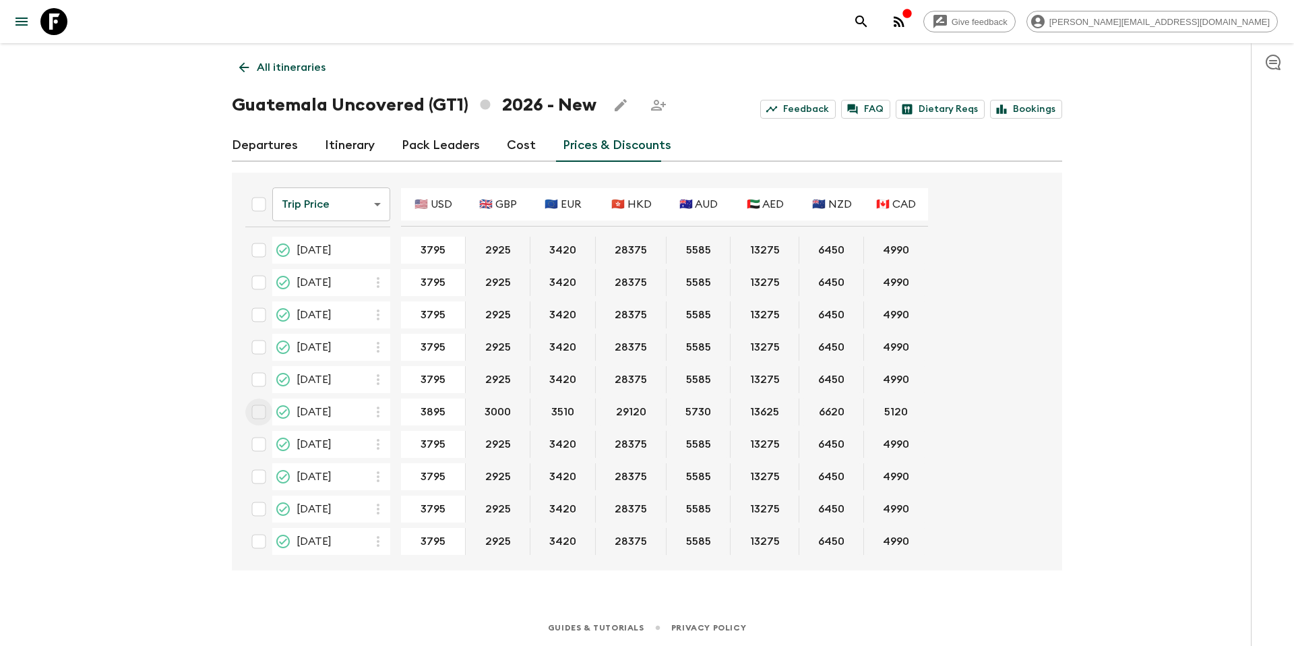
click at [258, 413] on input "checkbox" at bounding box center [258, 411] width 27 height 27
checkbox input "true"
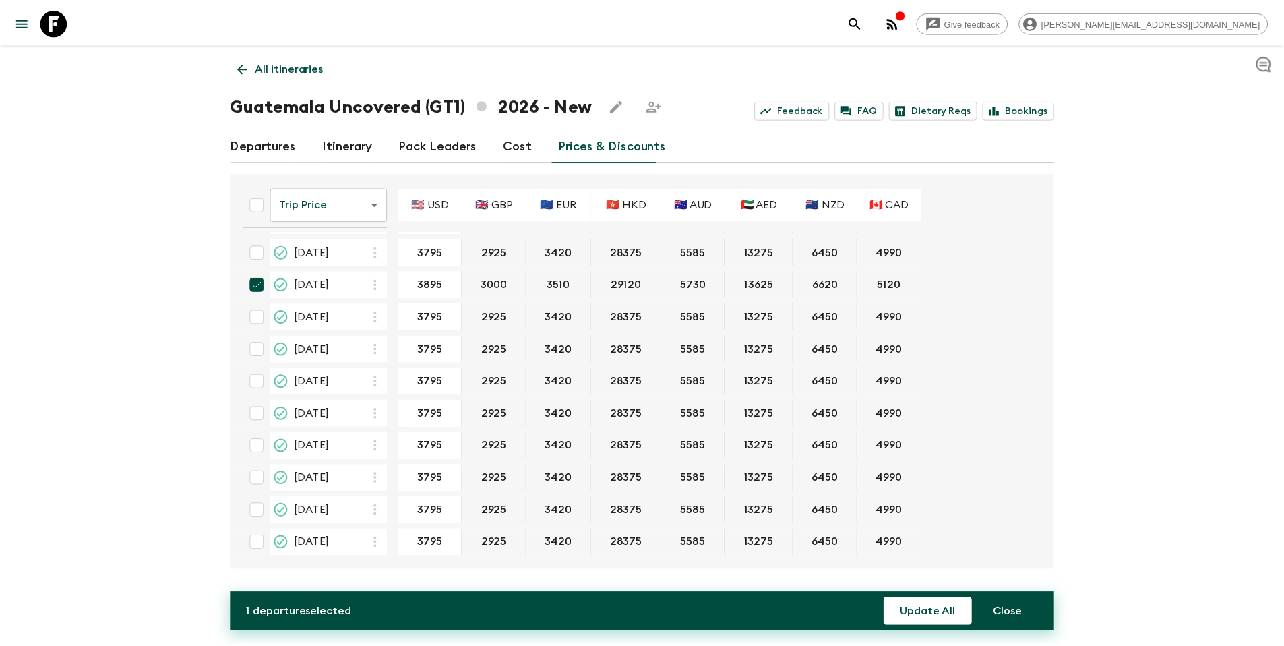
scroll to position [260, 0]
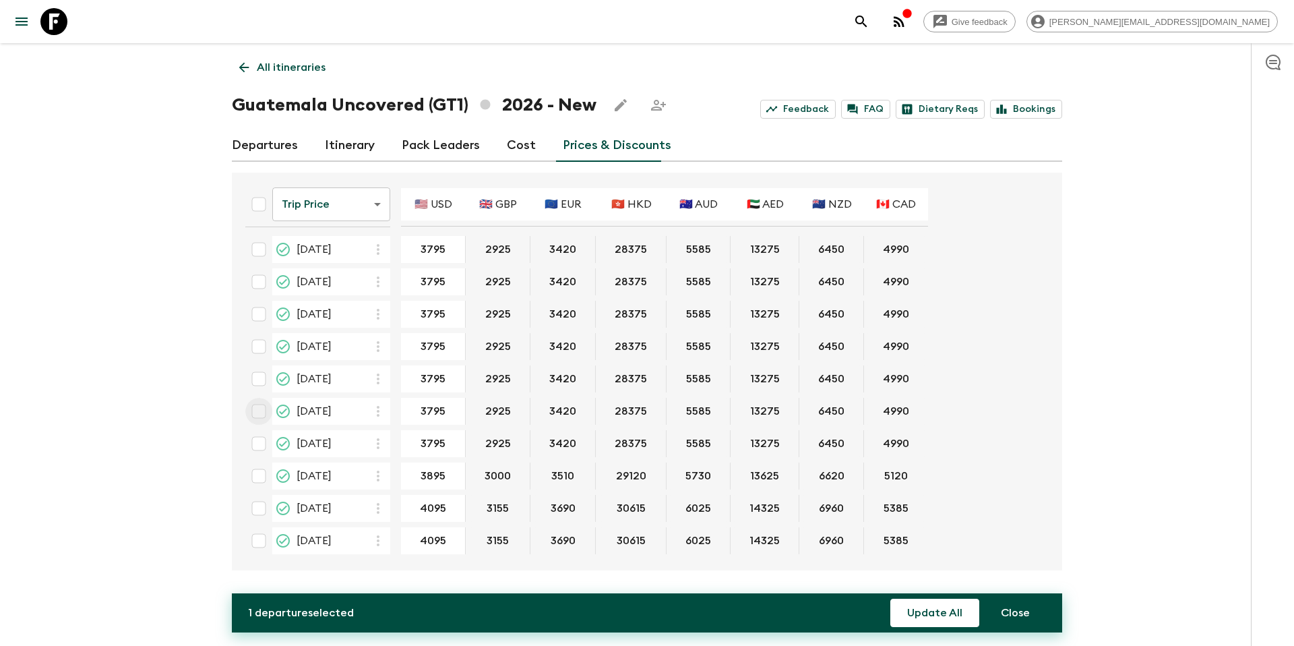
click at [261, 411] on input "checkbox" at bounding box center [258, 411] width 27 height 27
checkbox input "true"
click at [261, 446] on input "checkbox" at bounding box center [258, 443] width 27 height 27
checkbox input "true"
click at [258, 479] on input "checkbox" at bounding box center [258, 475] width 27 height 27
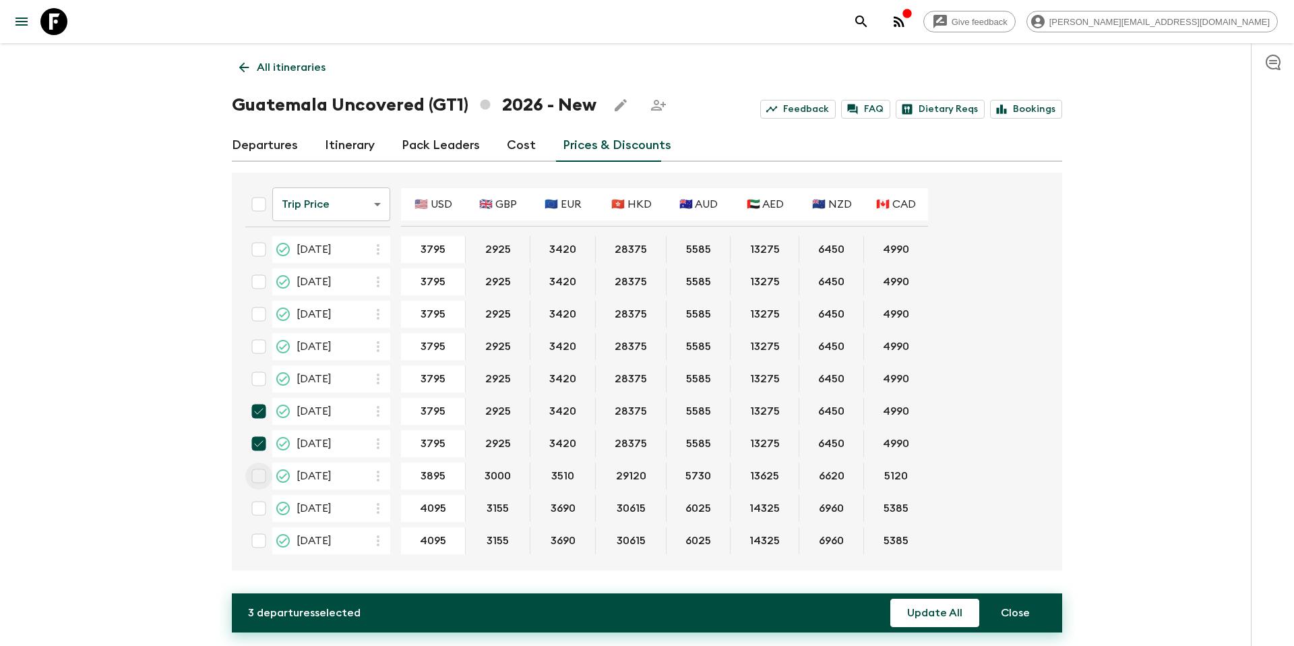
checkbox input "true"
click at [926, 619] on button "Update All" at bounding box center [934, 613] width 89 height 28
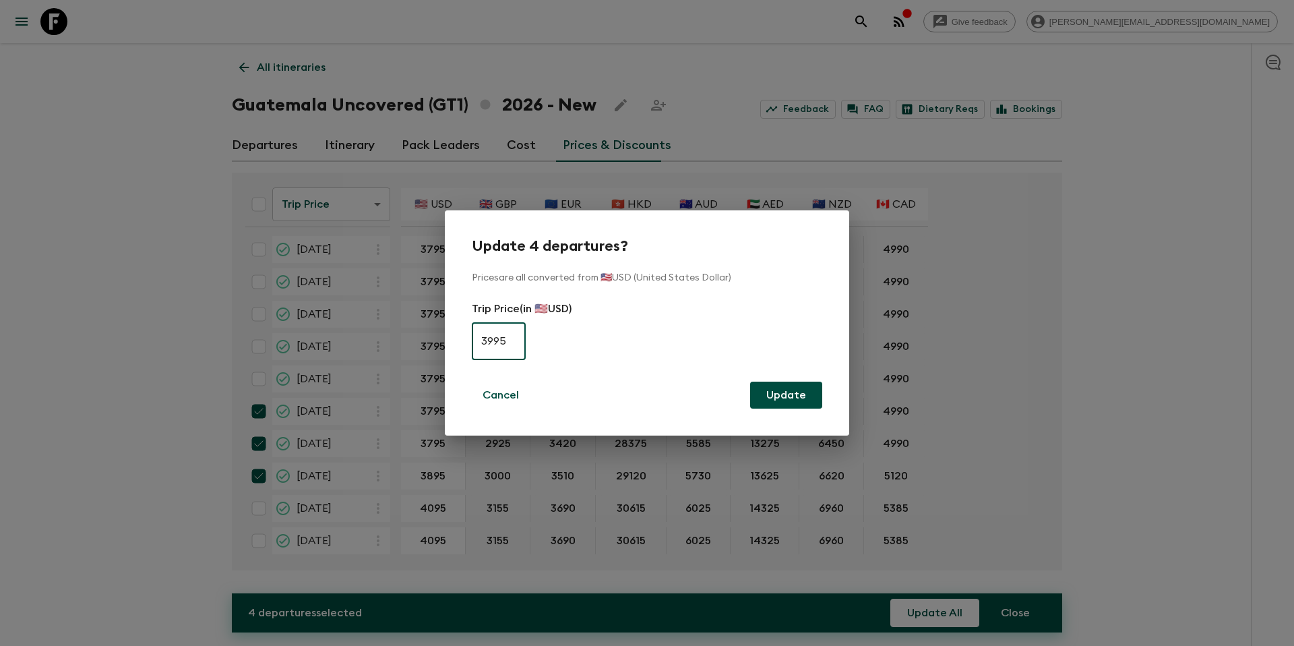
type input "3995"
click at [787, 396] on button "Update" at bounding box center [786, 395] width 72 height 27
checkbox input "false"
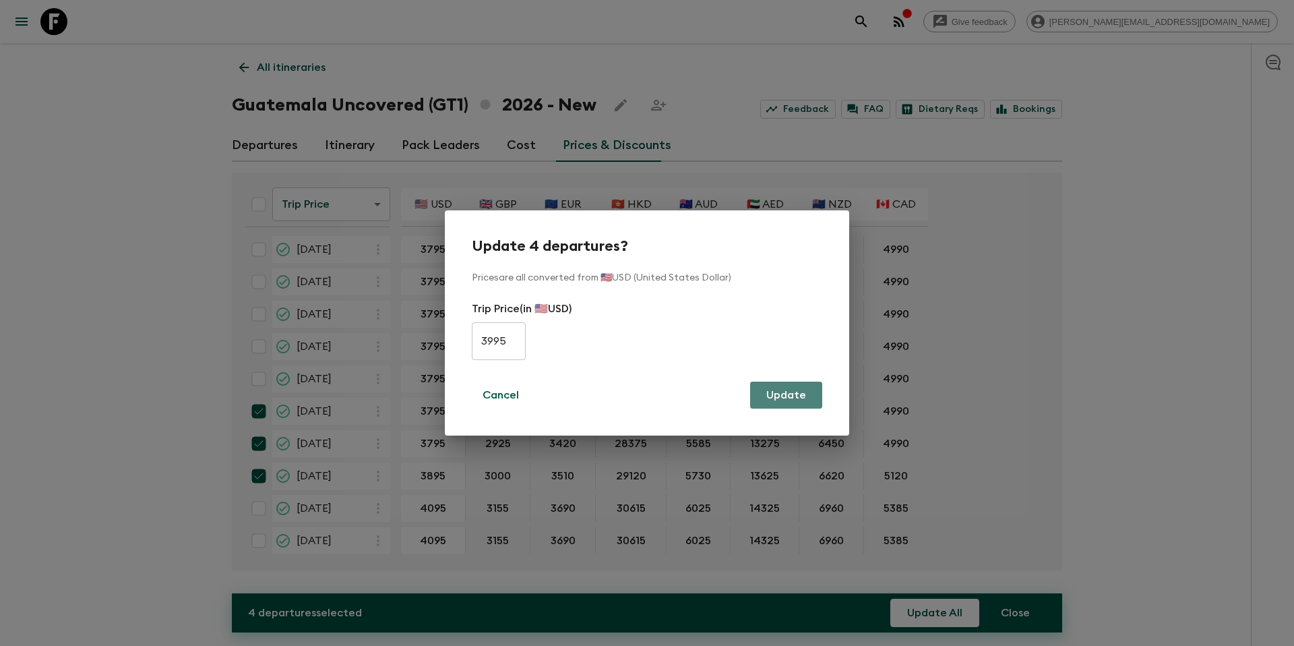
checkbox input "false"
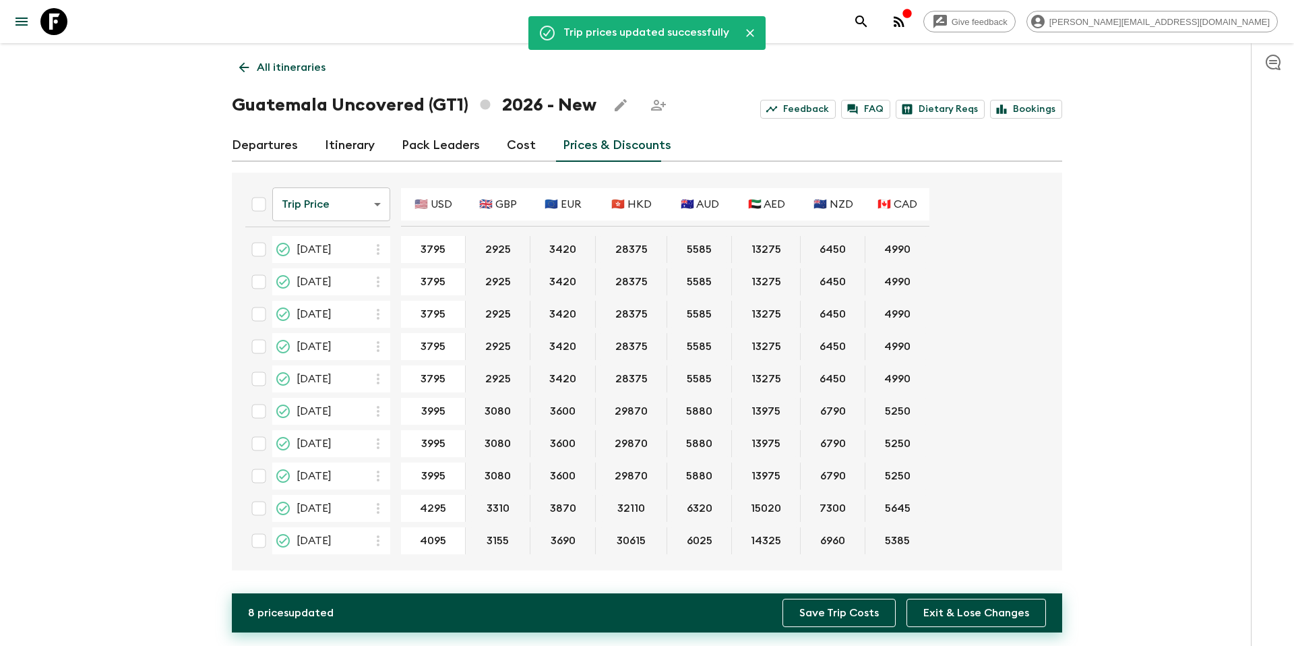
click at [849, 612] on button "Save Trip Costs" at bounding box center [839, 613] width 113 height 28
click at [822, 619] on button "Save Trip Costs" at bounding box center [839, 613] width 113 height 28
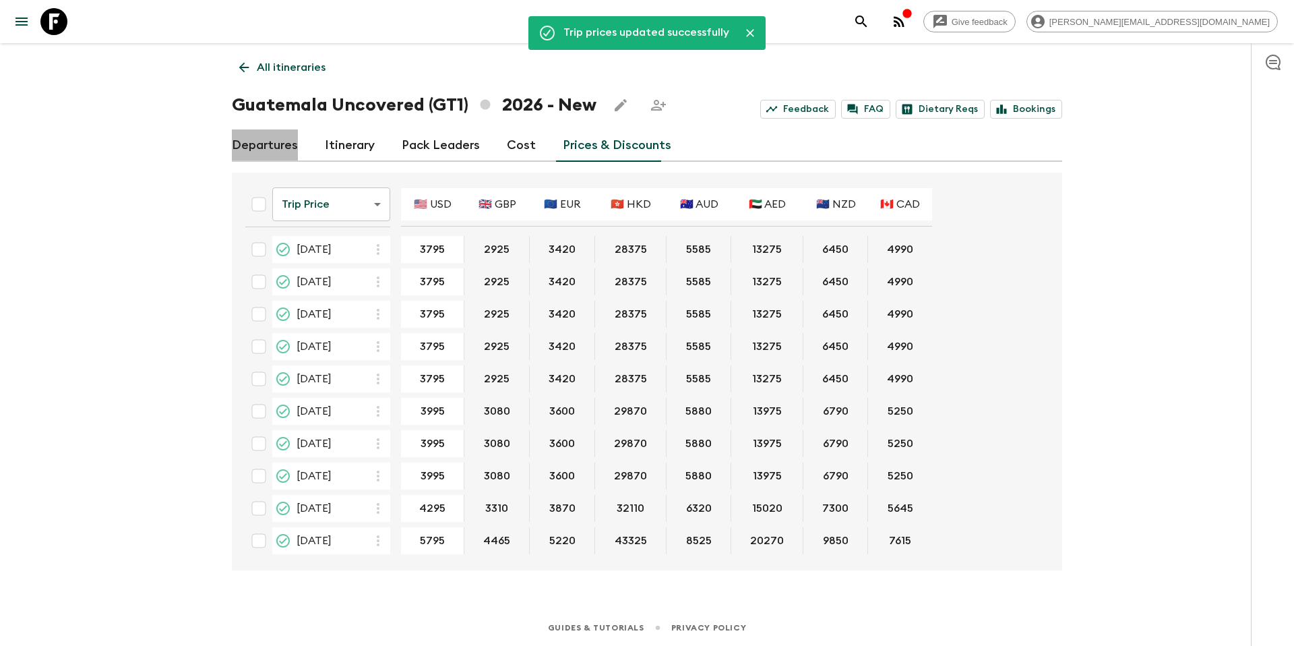
click at [261, 149] on link "Departures" at bounding box center [265, 145] width 66 height 32
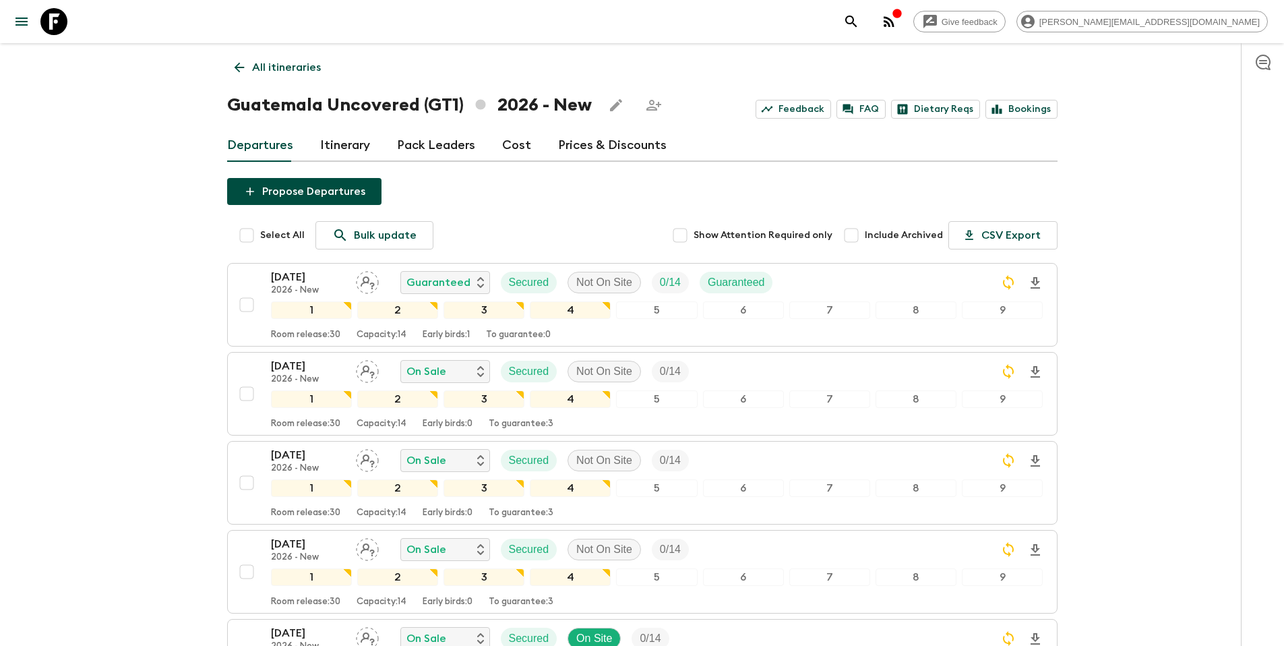
click at [599, 146] on link "Prices & Discounts" at bounding box center [612, 145] width 109 height 32
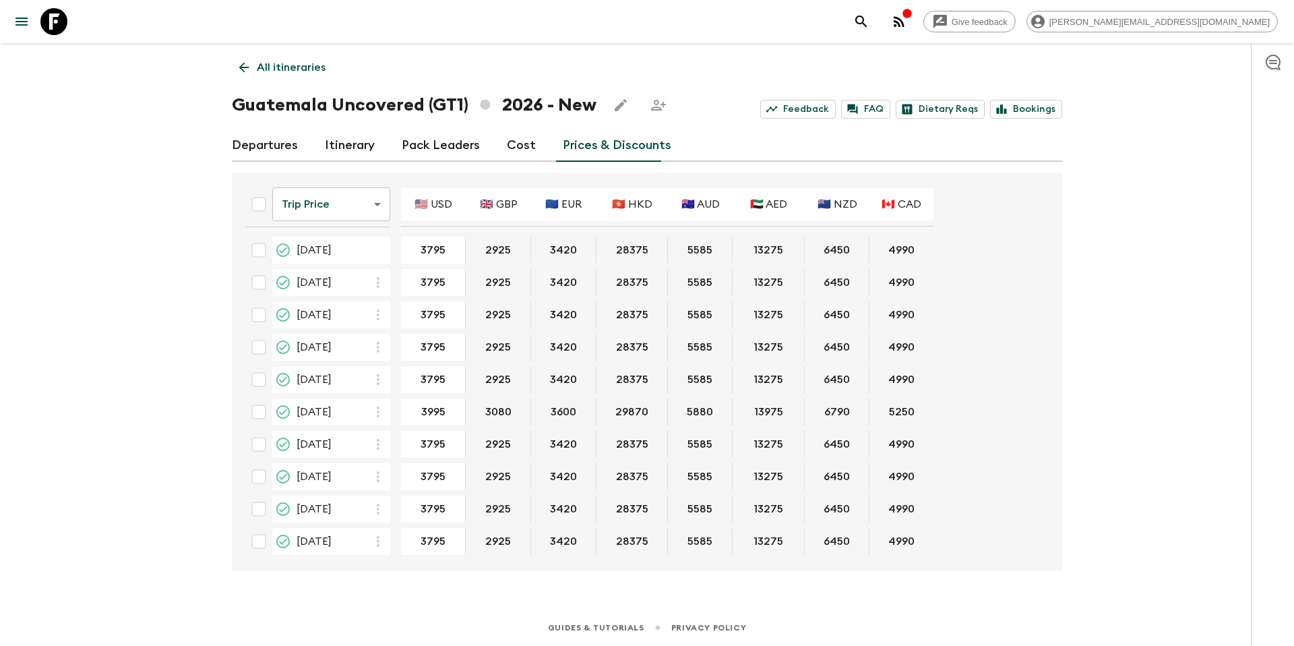
click at [262, 143] on link "Departures" at bounding box center [265, 145] width 66 height 32
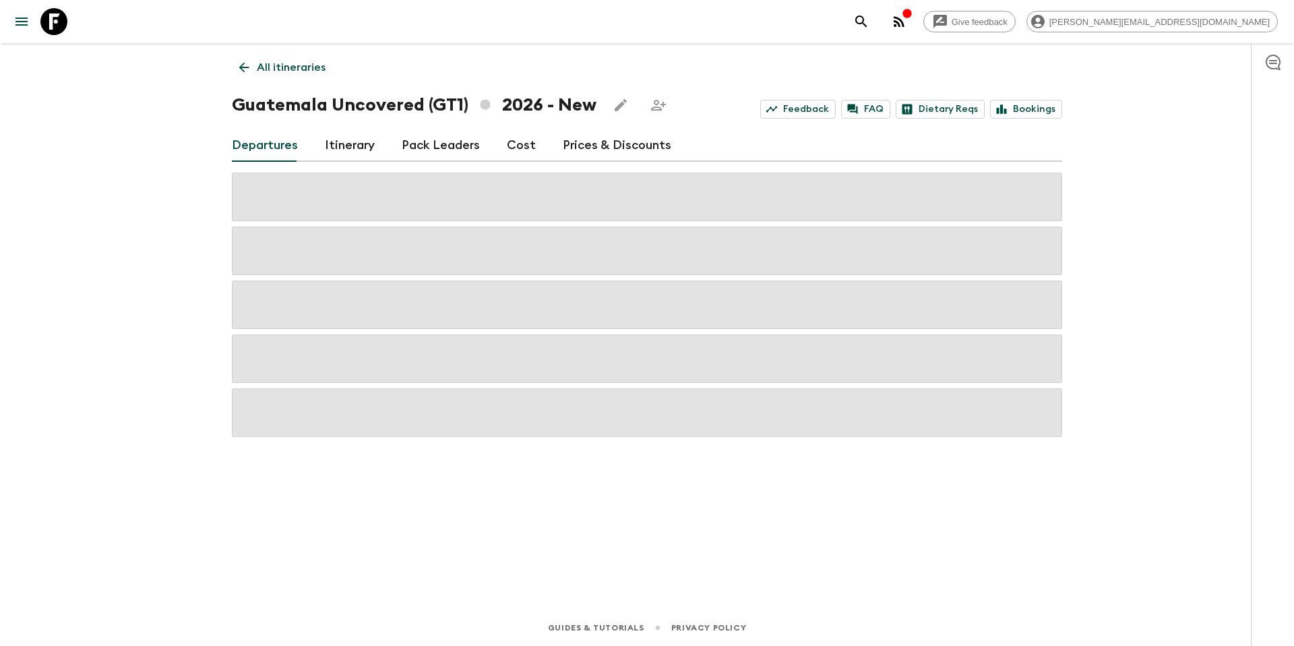
click at [284, 69] on p "All itineraries" at bounding box center [291, 67] width 69 height 16
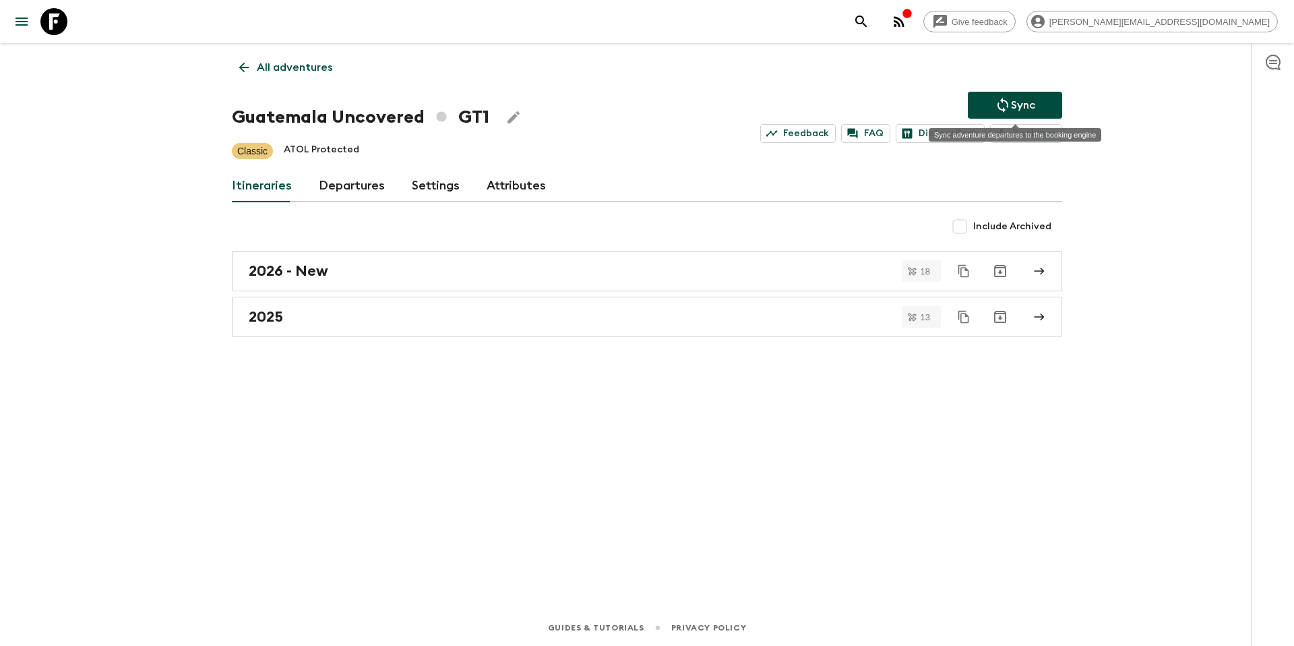
click at [1001, 102] on icon "Sync adventure departures to the booking engine" at bounding box center [1003, 105] width 16 height 16
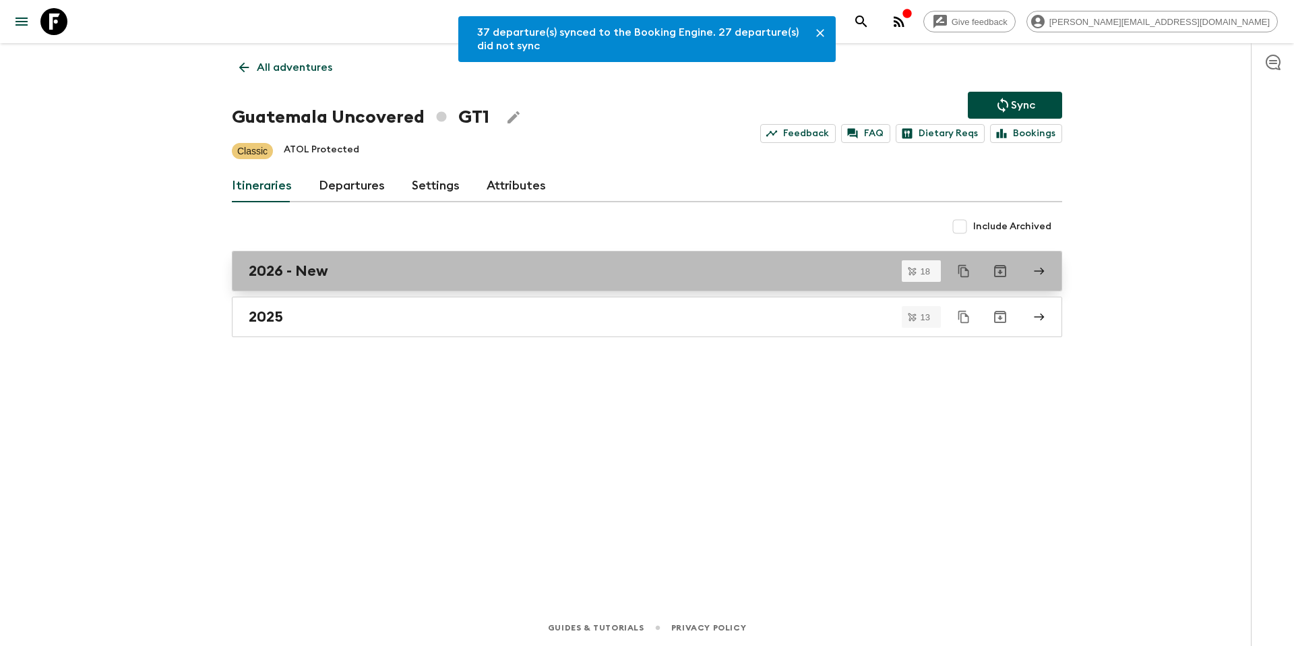
click at [325, 276] on h2 "2026 - New" at bounding box center [289, 271] width 80 height 18
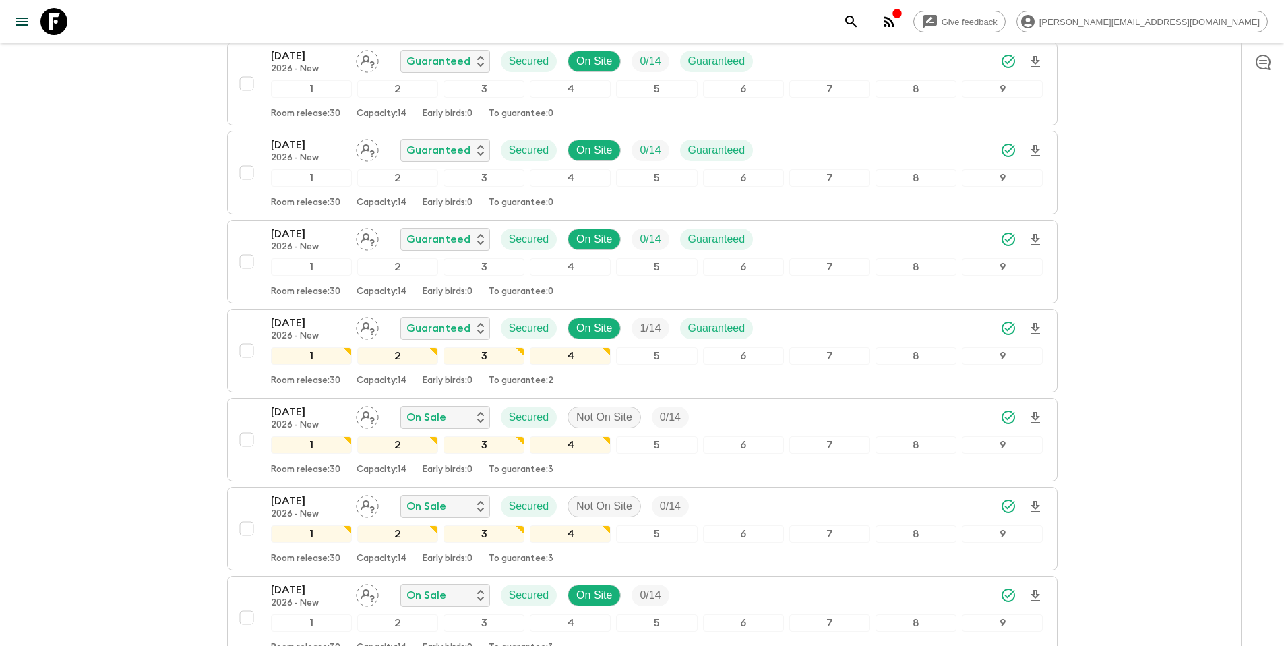
scroll to position [1336, 0]
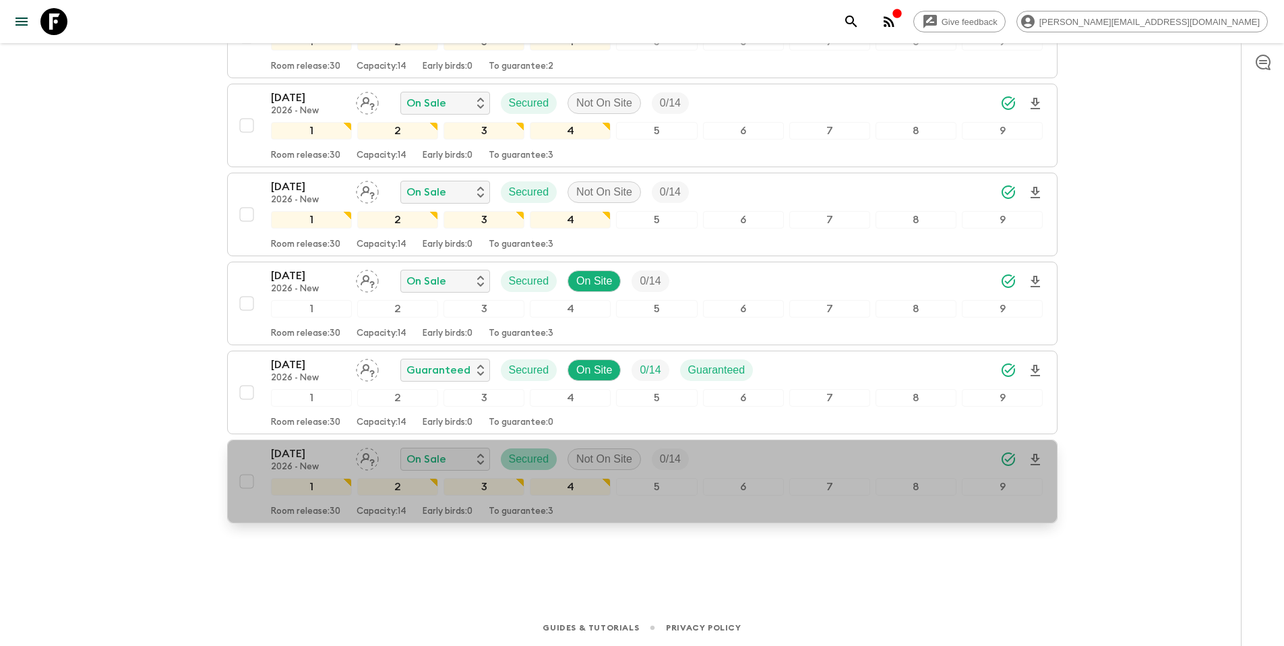
click at [539, 460] on p "Secured" at bounding box center [529, 459] width 40 height 16
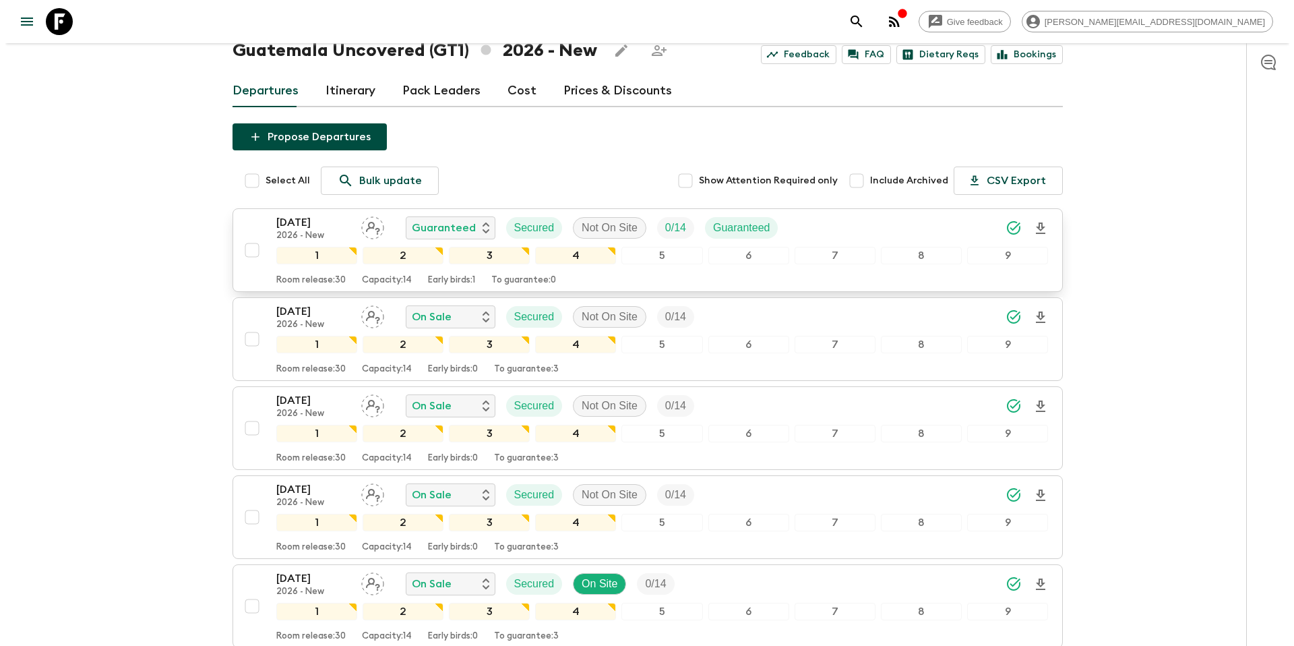
scroll to position [0, 0]
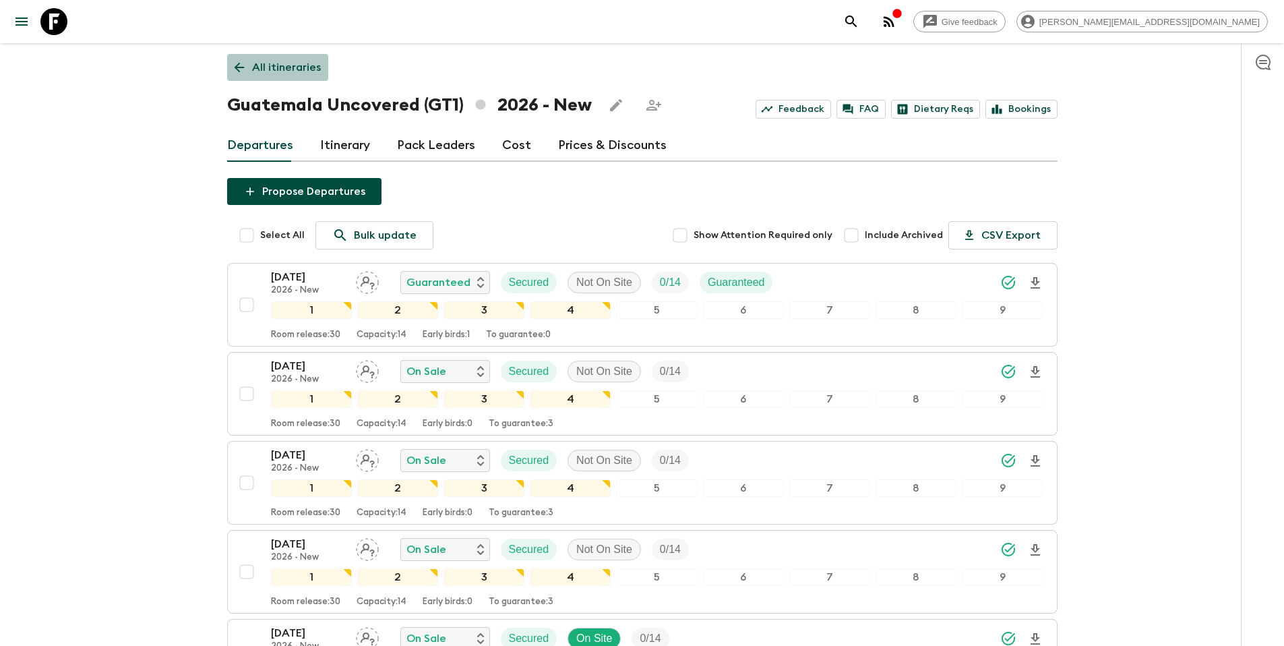
click at [296, 61] on p "All itineraries" at bounding box center [286, 67] width 69 height 16
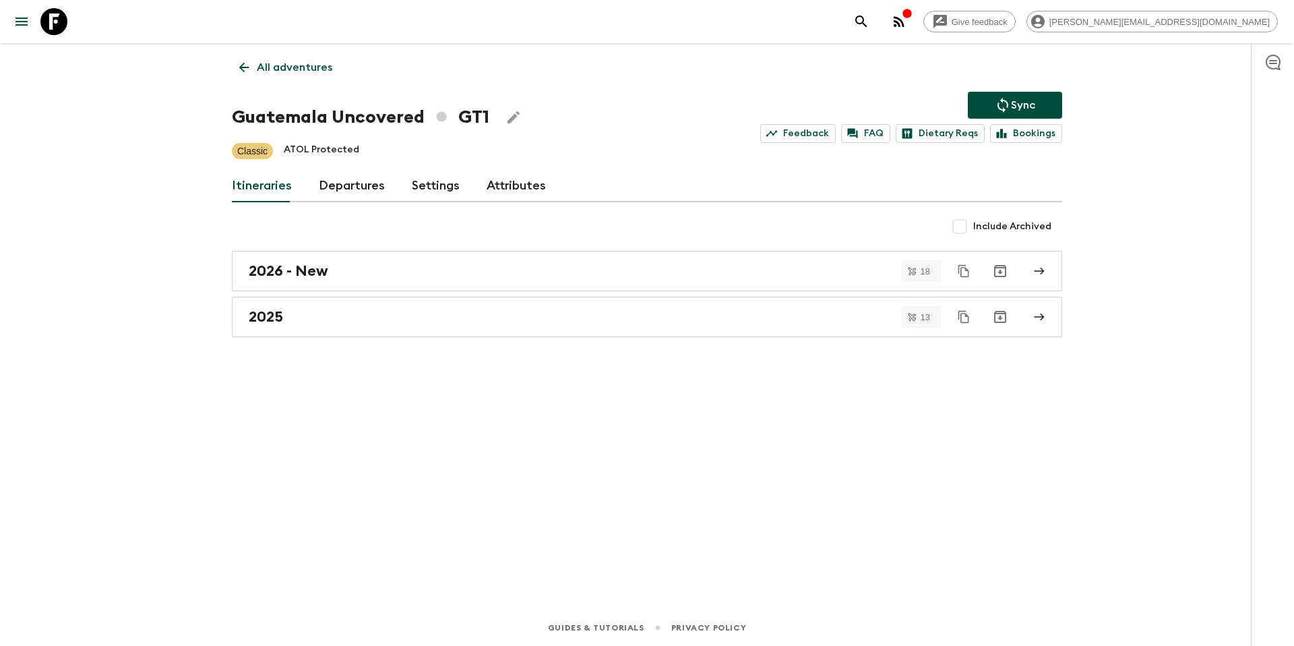
click at [1009, 105] on icon "Sync adventure departures to the booking engine" at bounding box center [1003, 105] width 16 height 16
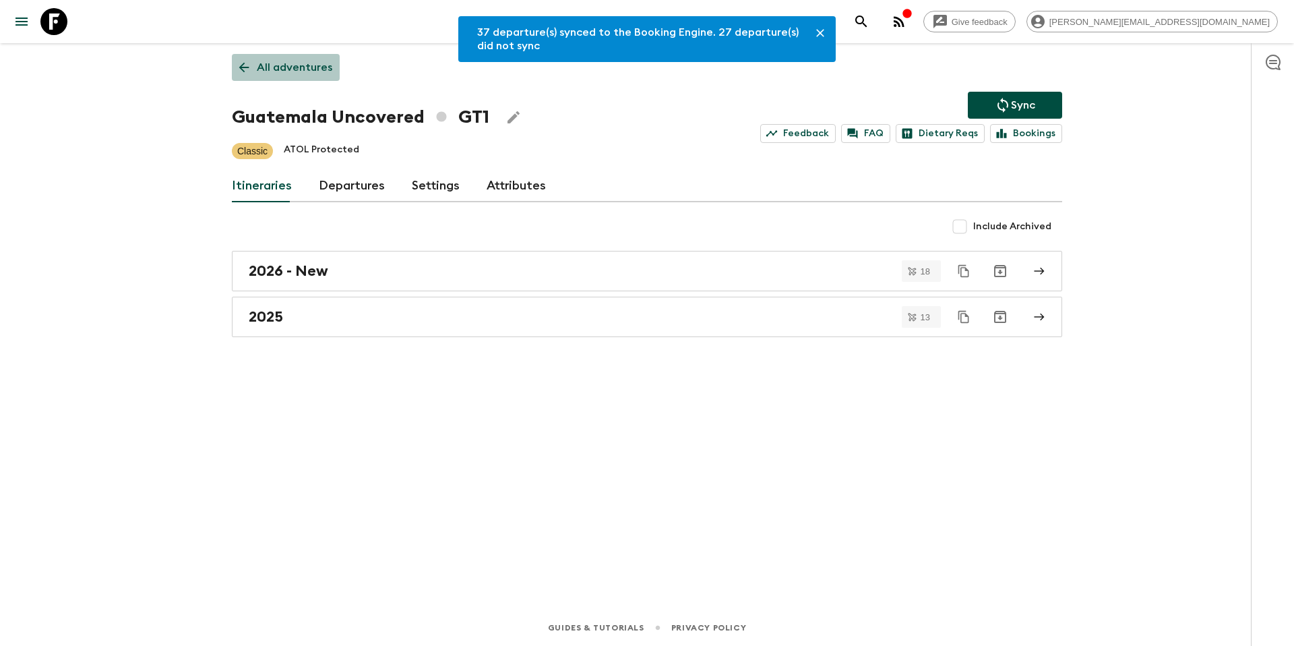
click at [293, 70] on p "All adventures" at bounding box center [294, 67] width 75 height 16
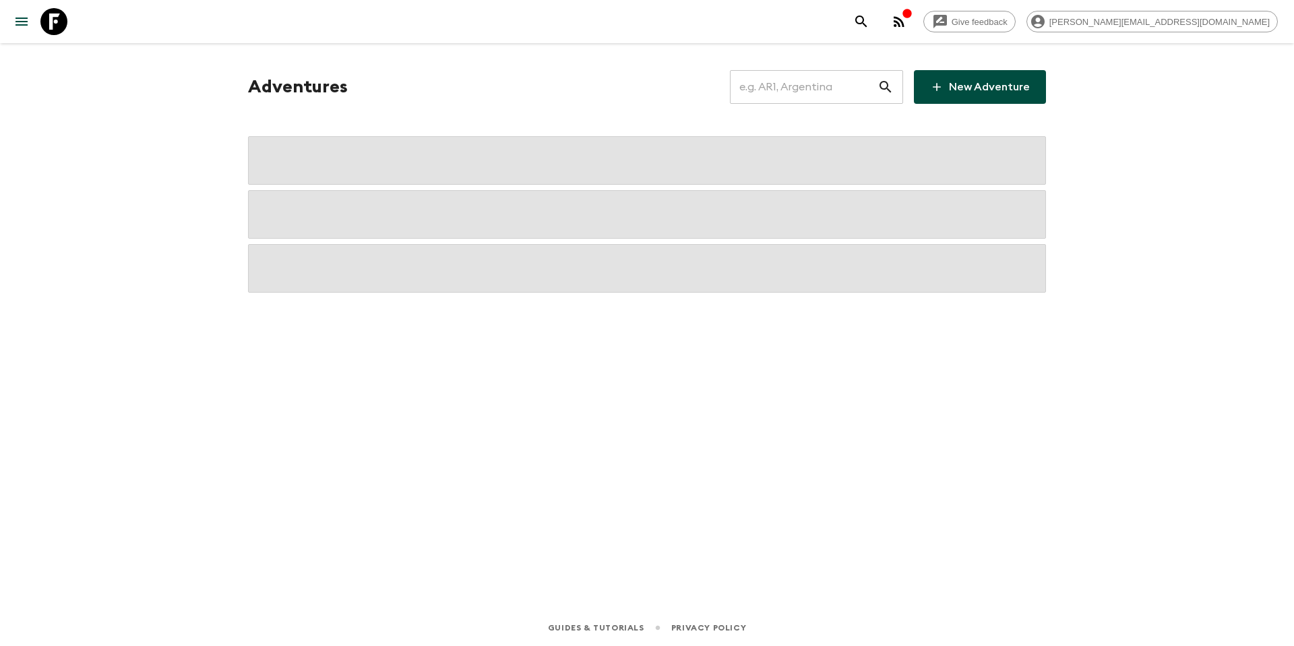
click at [797, 82] on input "text" at bounding box center [804, 87] width 148 height 38
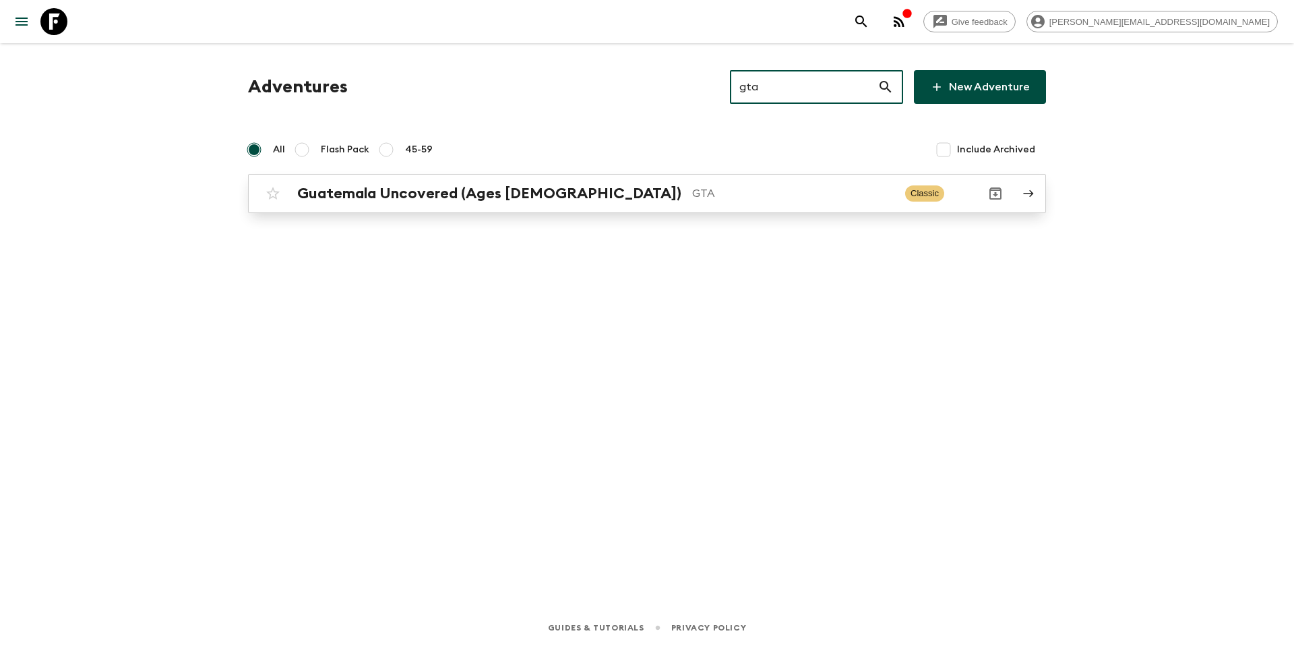
type input "gta"
click at [538, 195] on h2 "Guatemala Uncovered (Ages [DEMOGRAPHIC_DATA])" at bounding box center [489, 194] width 384 height 18
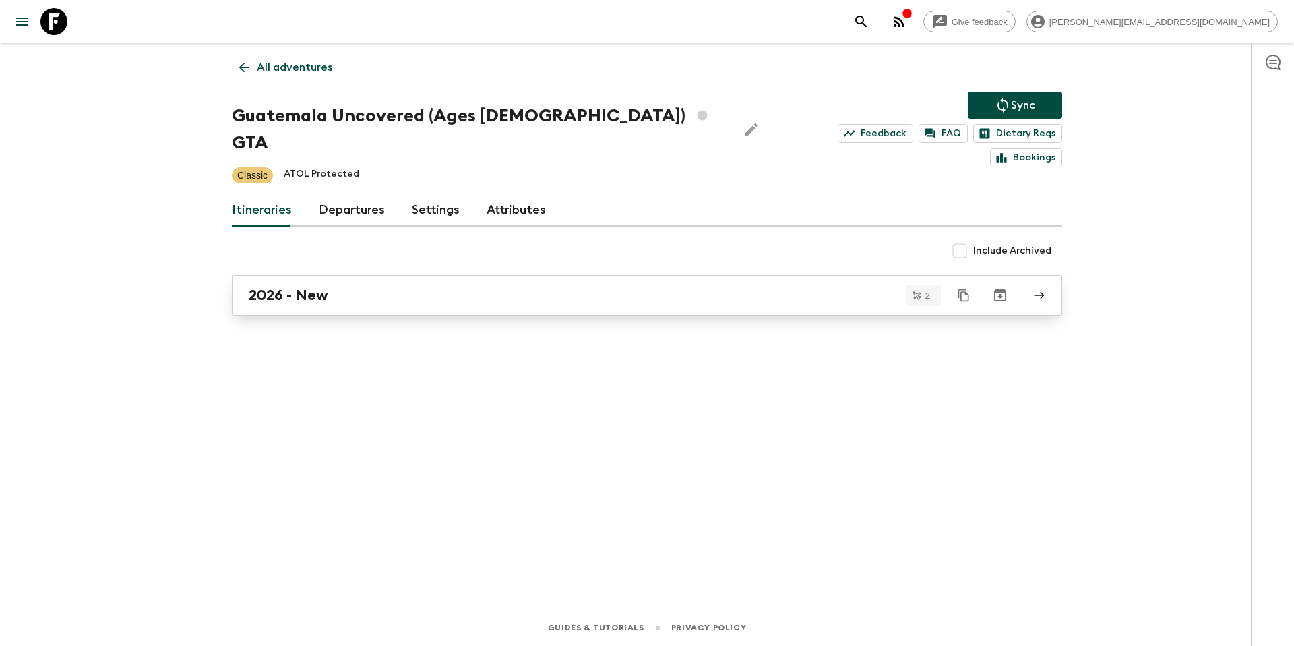
click at [388, 286] on div "2026 - New" at bounding box center [634, 295] width 771 height 18
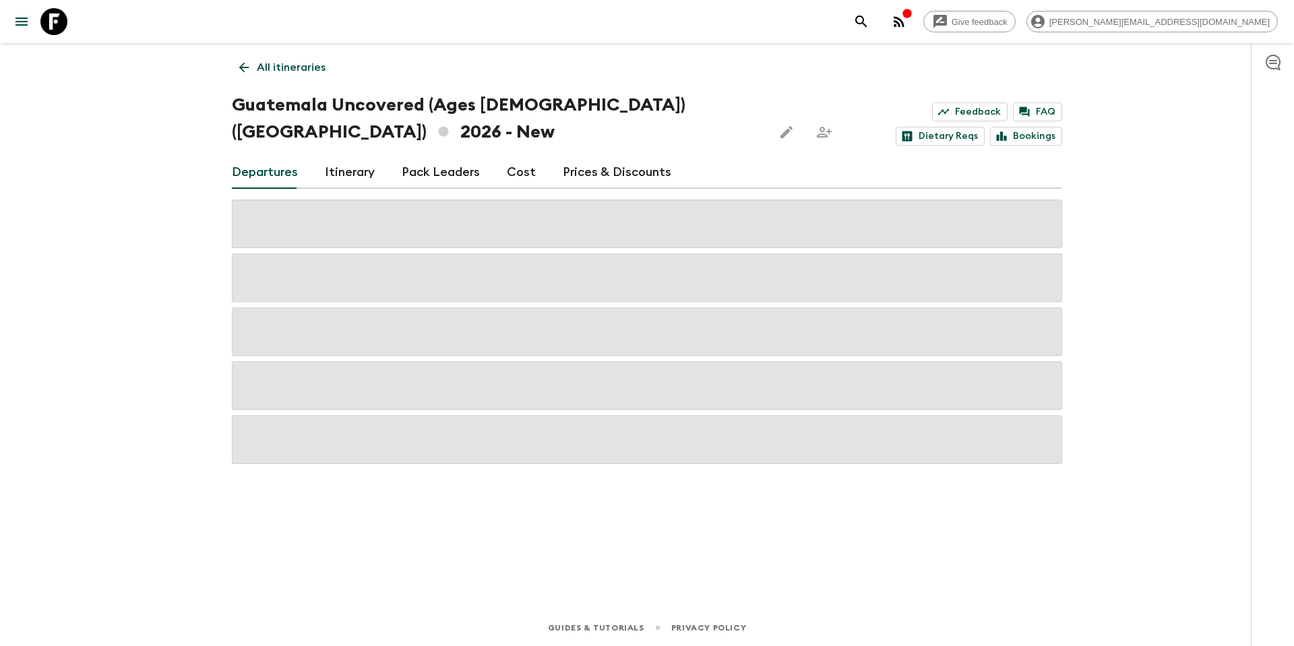
click at [613, 181] on link "Prices & Discounts" at bounding box center [617, 172] width 109 height 32
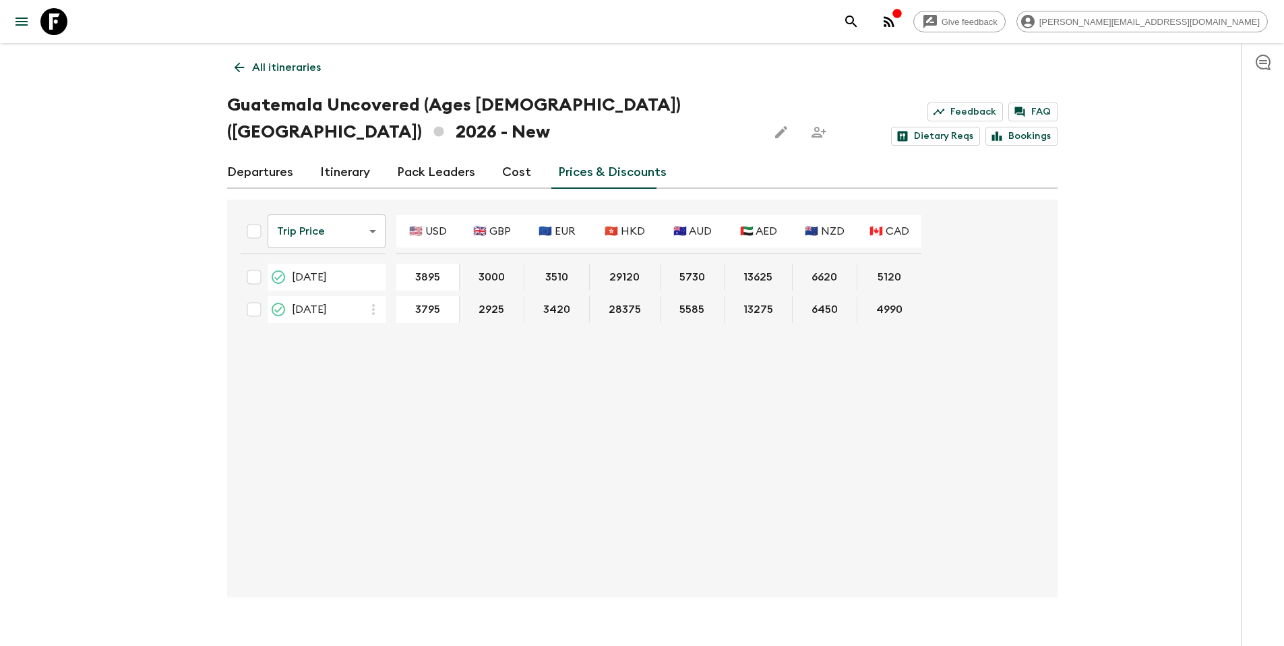
type input "3995"
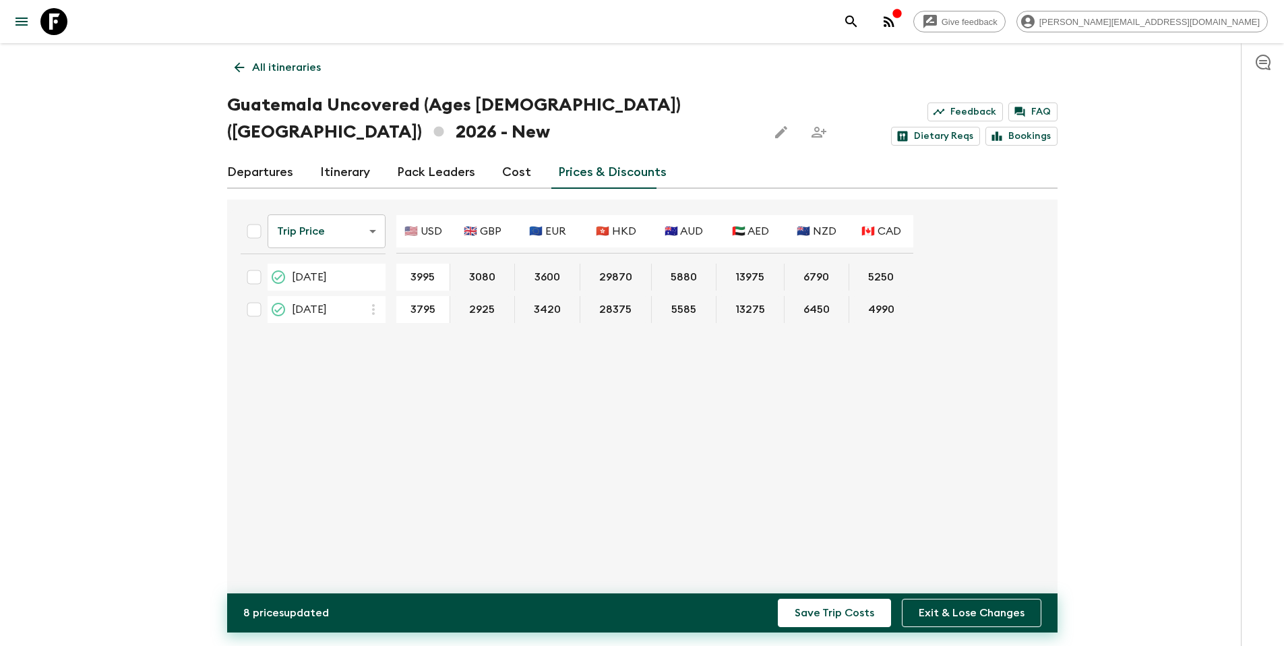
type input "3995"
click at [849, 609] on button "Save Trip Costs" at bounding box center [834, 613] width 113 height 28
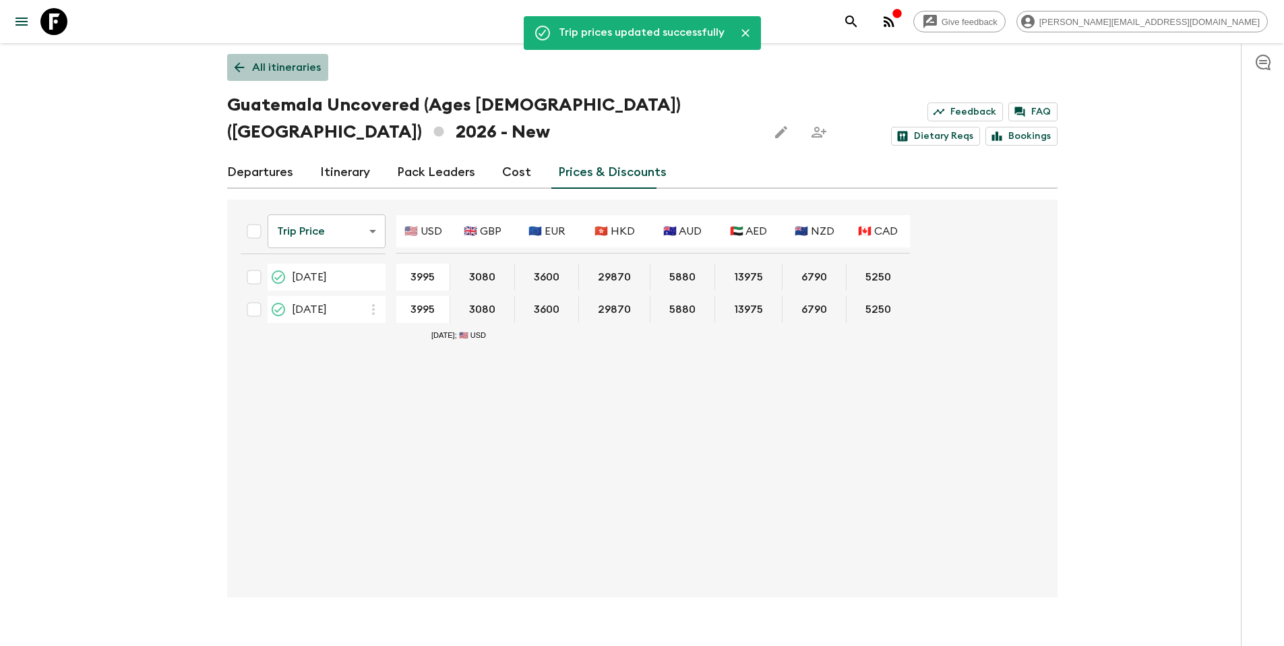
click at [290, 63] on p "All itineraries" at bounding box center [286, 67] width 69 height 16
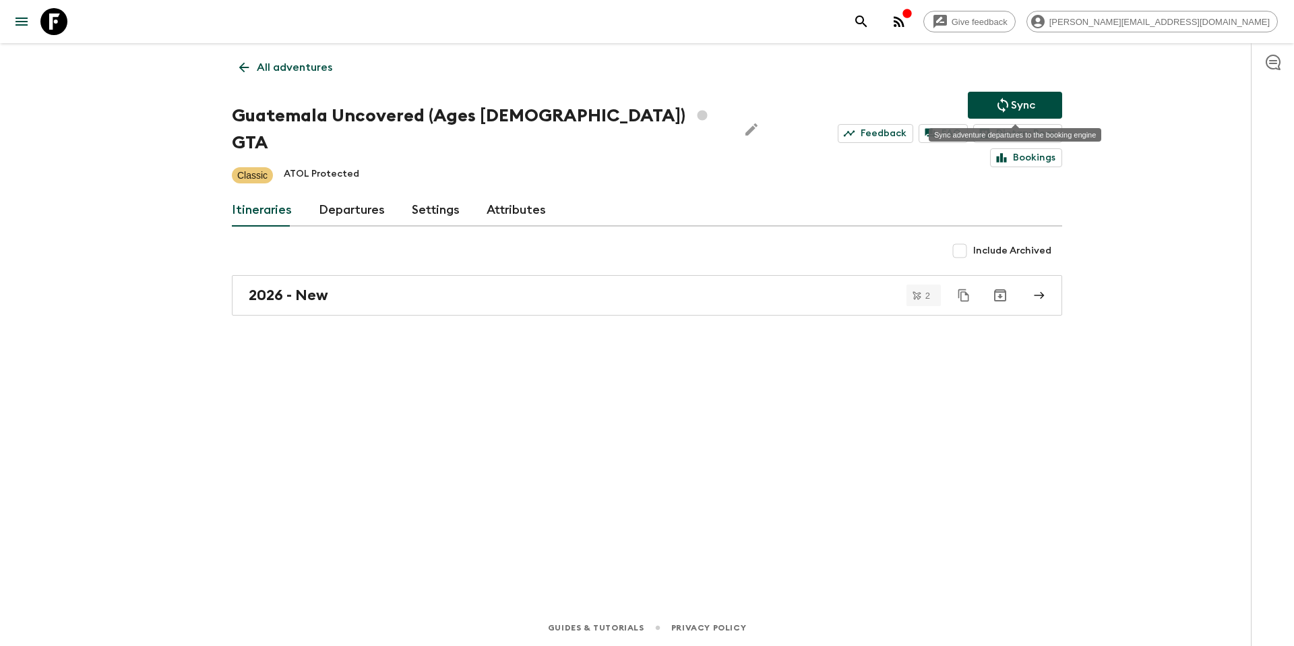
click at [1039, 111] on button "Sync" at bounding box center [1015, 105] width 94 height 27
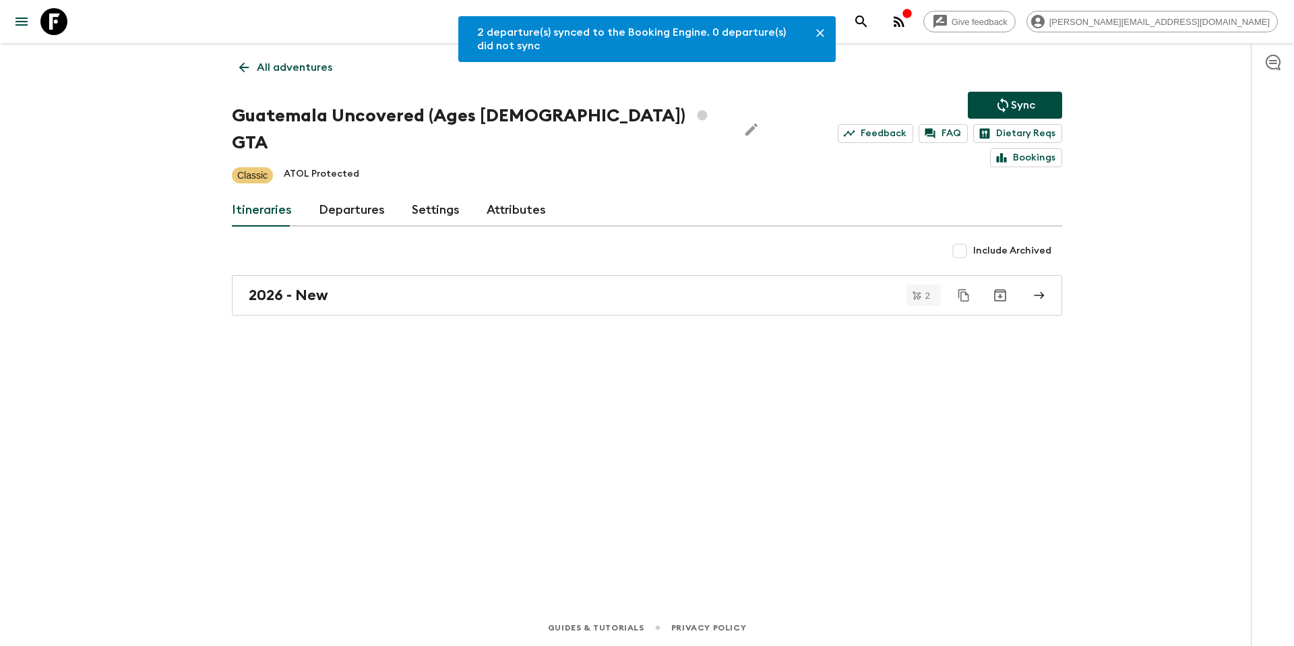
click at [1005, 108] on icon "Sync adventure departures to the booking engine" at bounding box center [1003, 105] width 16 height 16
click at [294, 70] on p "All adventures" at bounding box center [294, 67] width 75 height 16
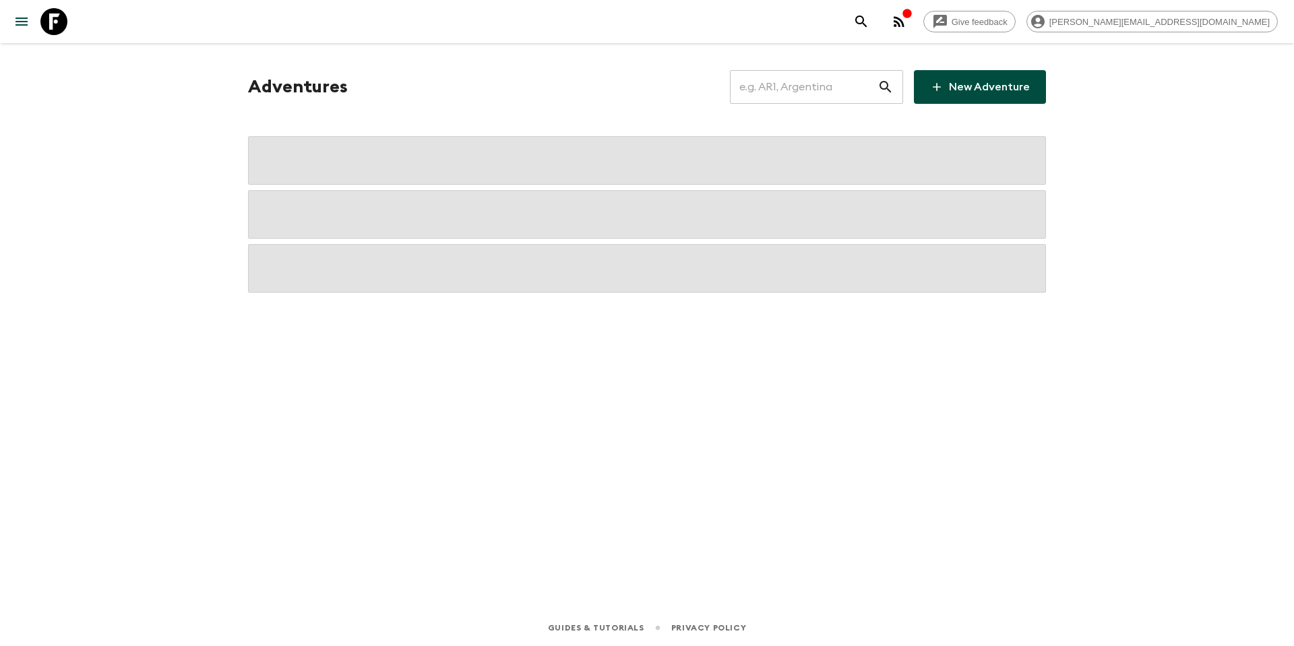
click at [805, 87] on input "text" at bounding box center [804, 87] width 148 height 38
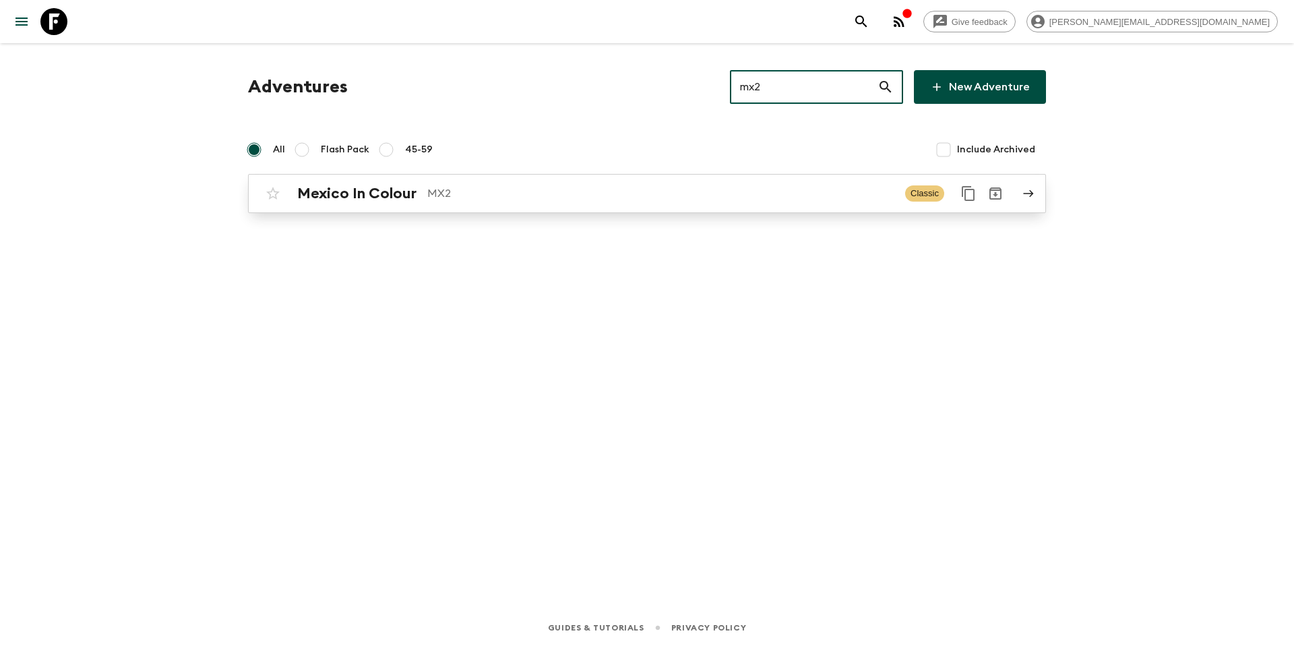
type input "mx2"
click at [591, 192] on p "MX2" at bounding box center [660, 193] width 467 height 16
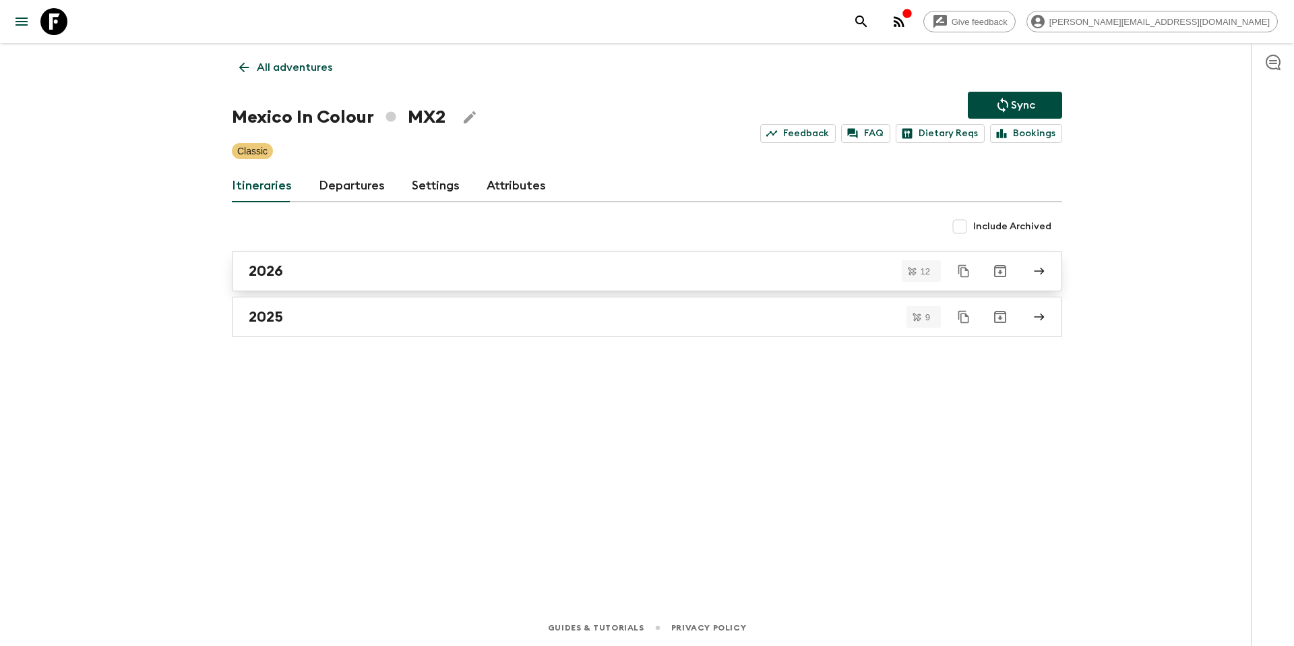
click at [324, 278] on div "2026" at bounding box center [634, 271] width 771 height 18
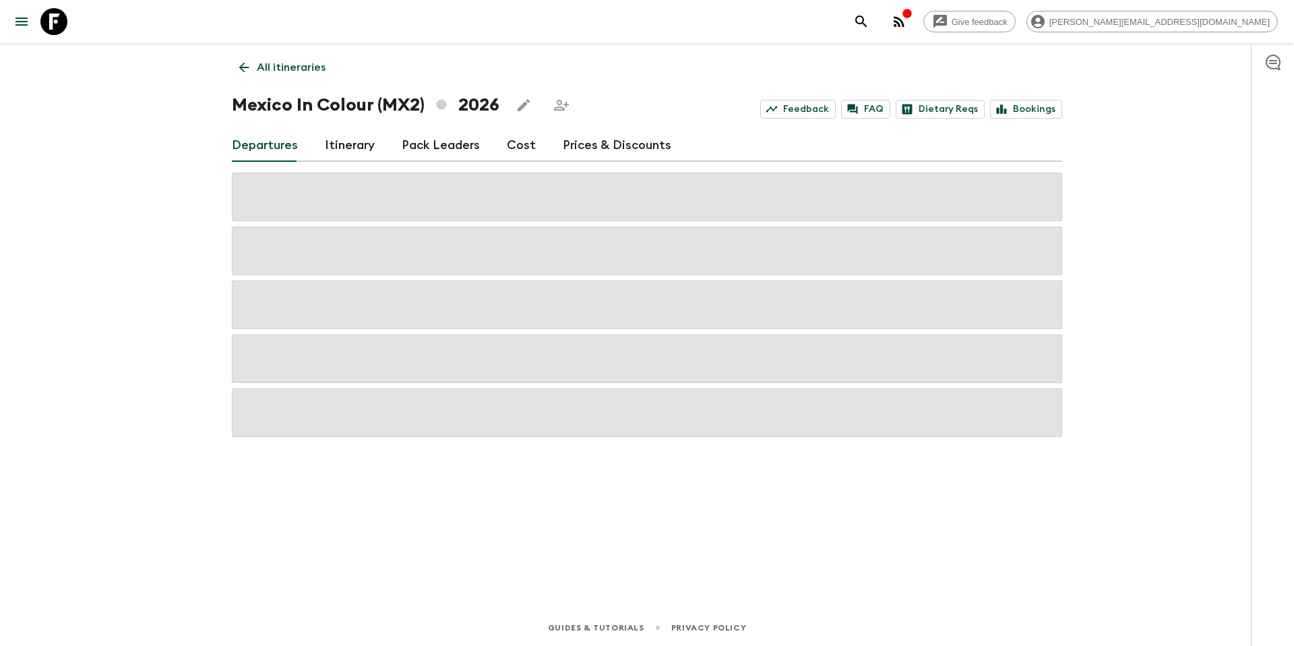
click at [628, 145] on link "Prices & Discounts" at bounding box center [617, 145] width 109 height 32
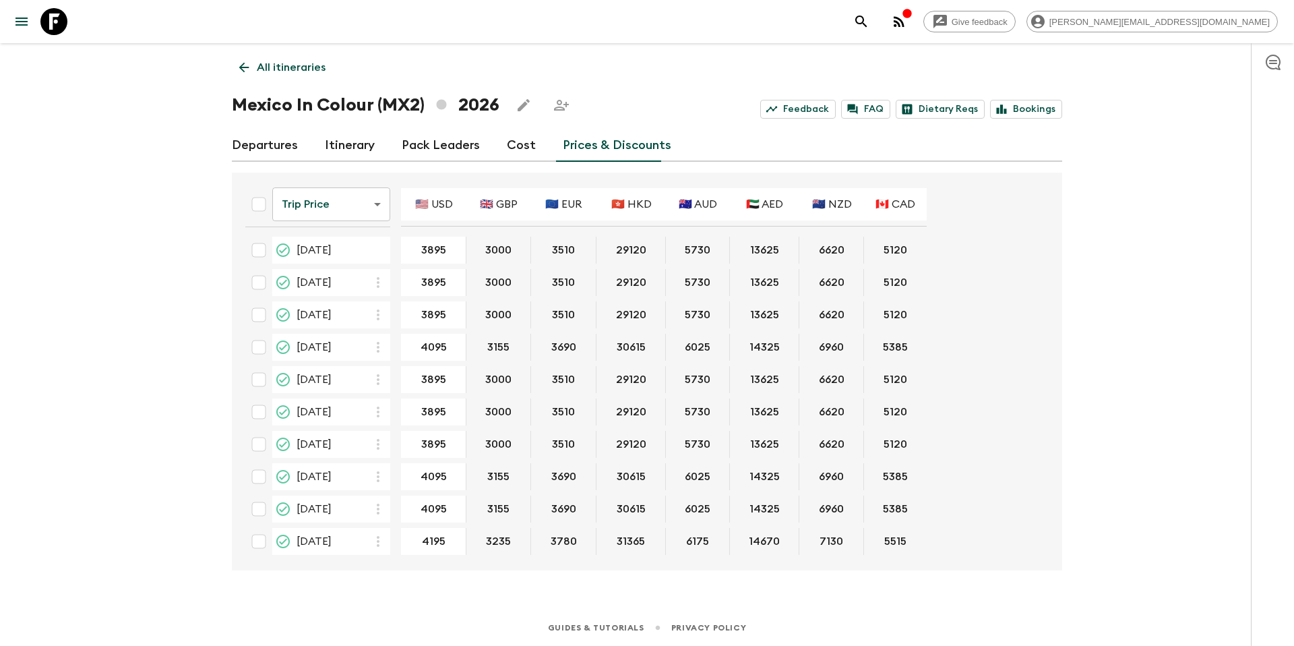
click at [256, 251] on input "checkbox" at bounding box center [258, 250] width 27 height 27
checkbox input "true"
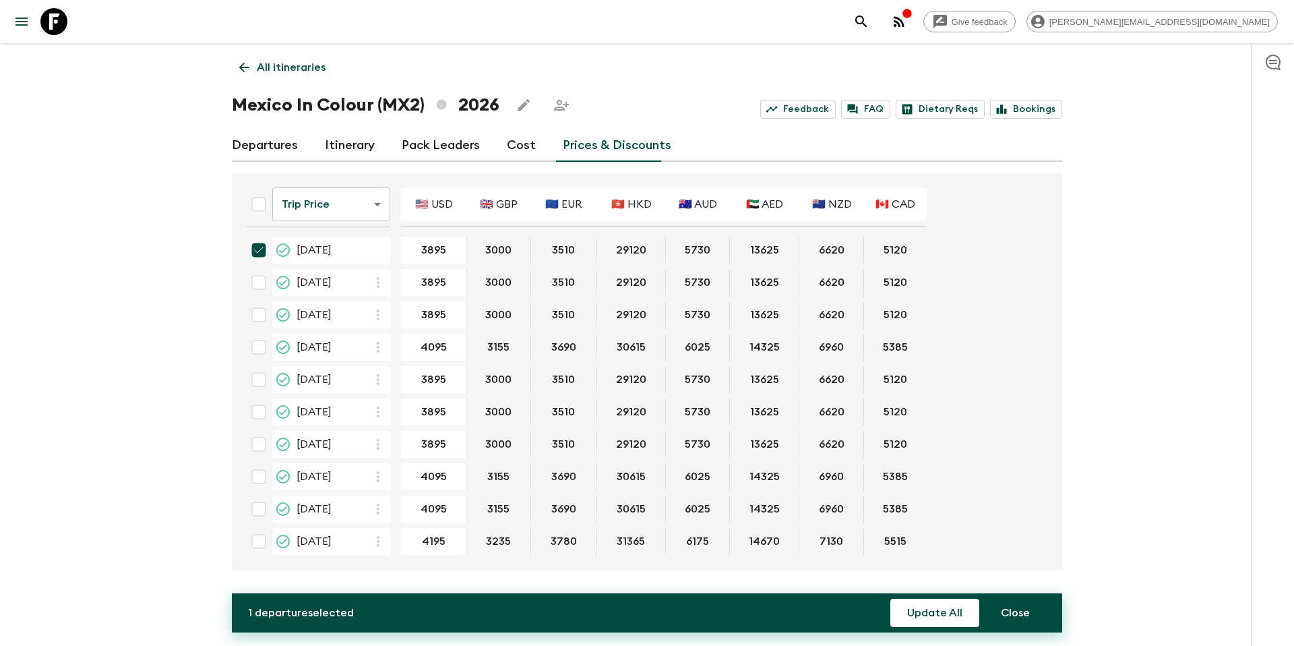
click at [256, 288] on input "checkbox" at bounding box center [258, 282] width 27 height 27
checkbox input "true"
click at [908, 605] on button "Update All" at bounding box center [934, 613] width 89 height 28
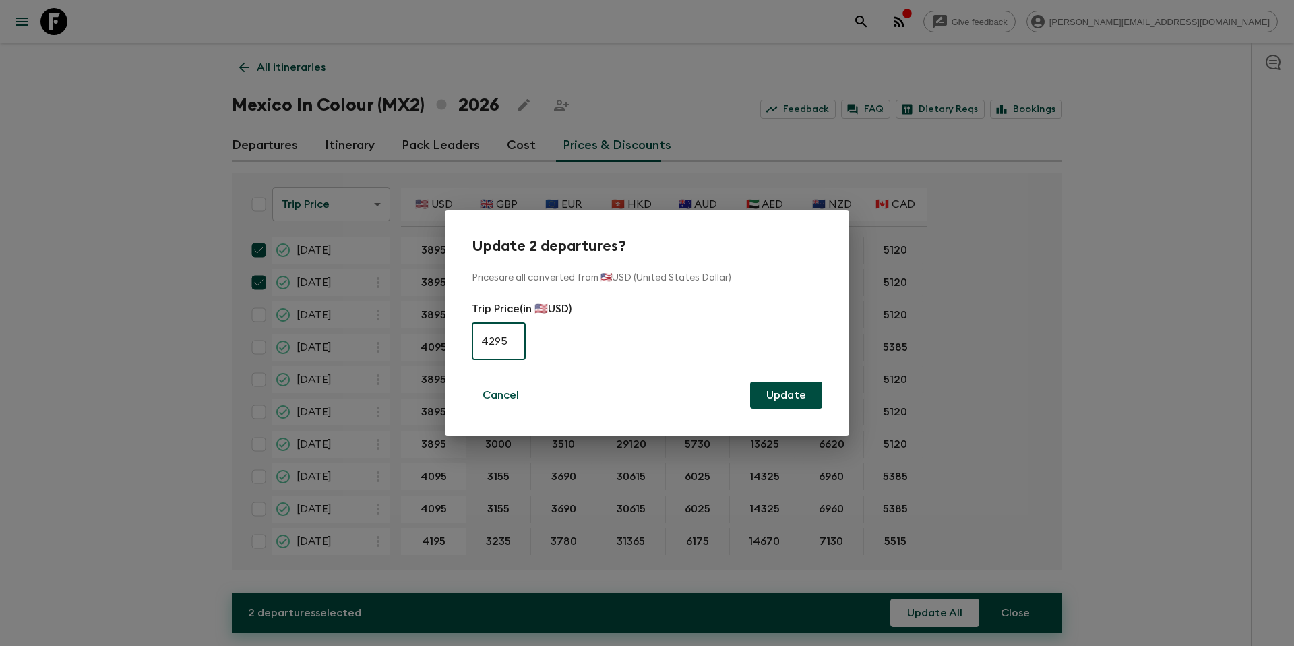
type input "4295"
click at [781, 388] on button "Update" at bounding box center [786, 395] width 72 height 27
checkbox input "false"
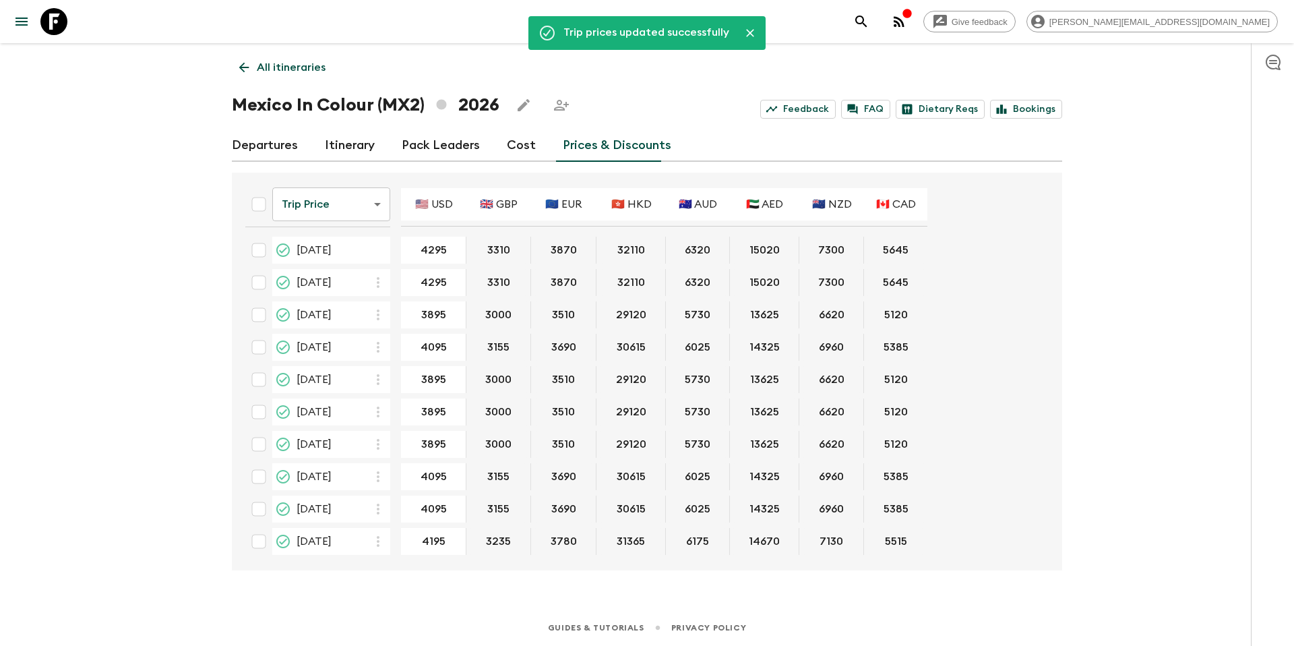
drag, startPoint x: 257, startPoint y: 316, endPoint x: 261, endPoint y: 337, distance: 21.3
click at [257, 317] on input "checkbox" at bounding box center [258, 314] width 27 height 27
checkbox input "true"
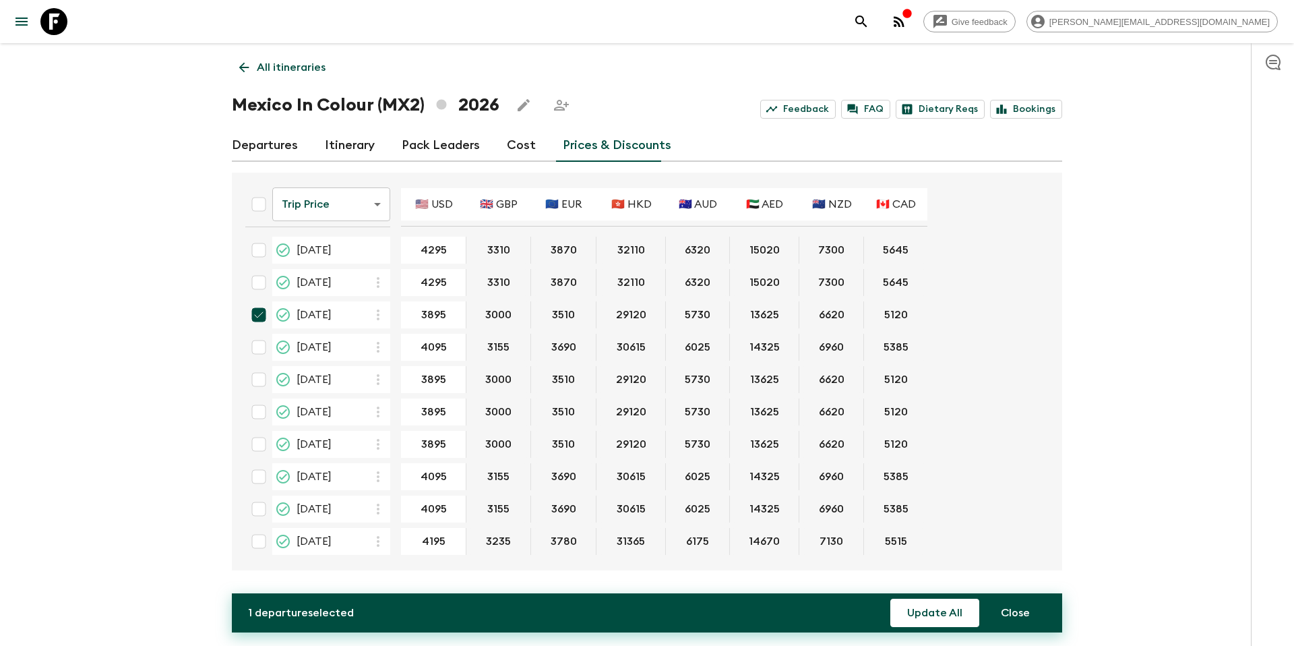
click at [263, 379] on input "checkbox" at bounding box center [258, 379] width 27 height 27
checkbox input "true"
click at [260, 410] on input "checkbox" at bounding box center [258, 411] width 27 height 27
checkbox input "true"
click at [261, 443] on input "checkbox" at bounding box center [258, 444] width 27 height 27
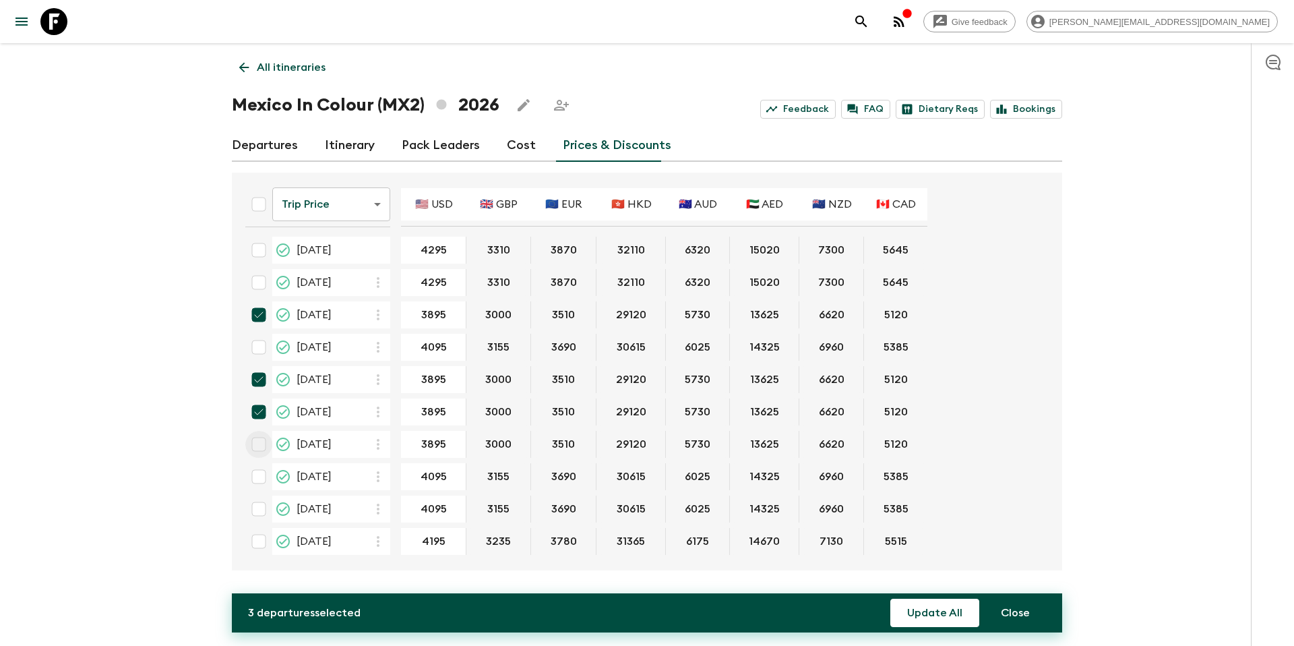
checkbox input "true"
click at [263, 480] on input "checkbox" at bounding box center [258, 476] width 27 height 27
checkbox input "true"
click at [263, 510] on input "checkbox" at bounding box center [258, 508] width 27 height 27
checkbox input "true"
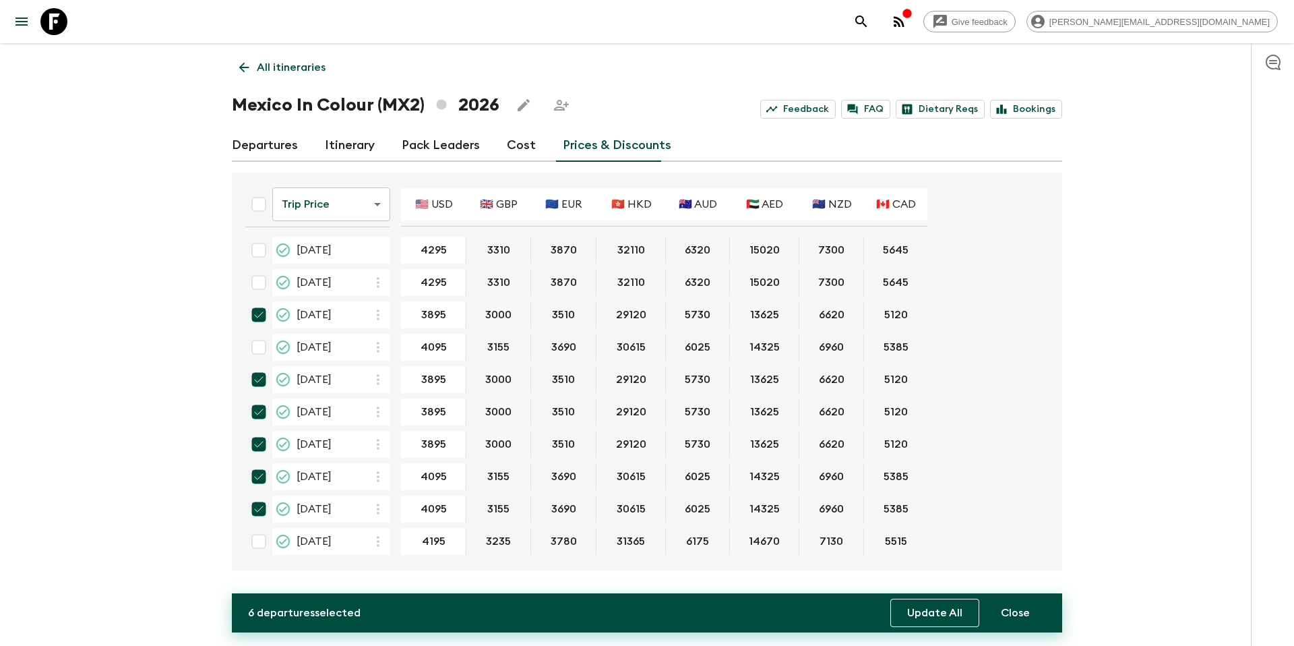
click at [935, 621] on button "Update All" at bounding box center [934, 613] width 89 height 28
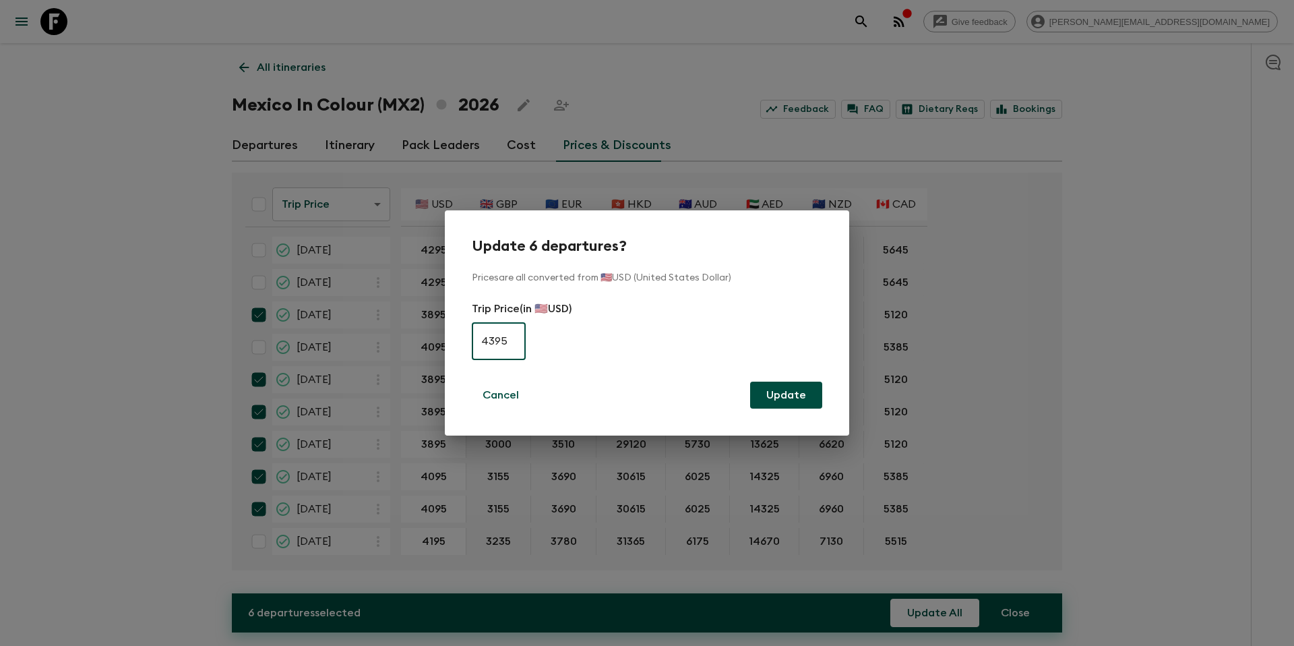
type input "4395"
drag, startPoint x: 772, startPoint y: 394, endPoint x: 779, endPoint y: 400, distance: 9.1
click at [772, 394] on button "Update" at bounding box center [786, 395] width 72 height 27
checkbox input "false"
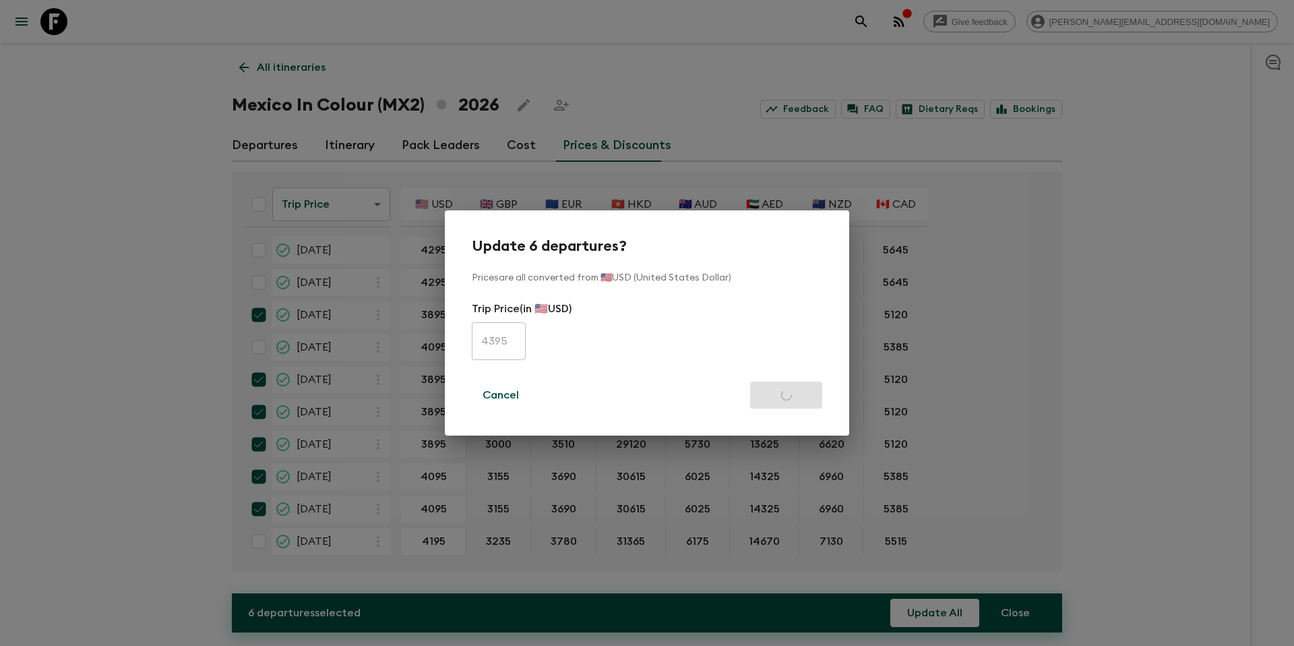
checkbox input "false"
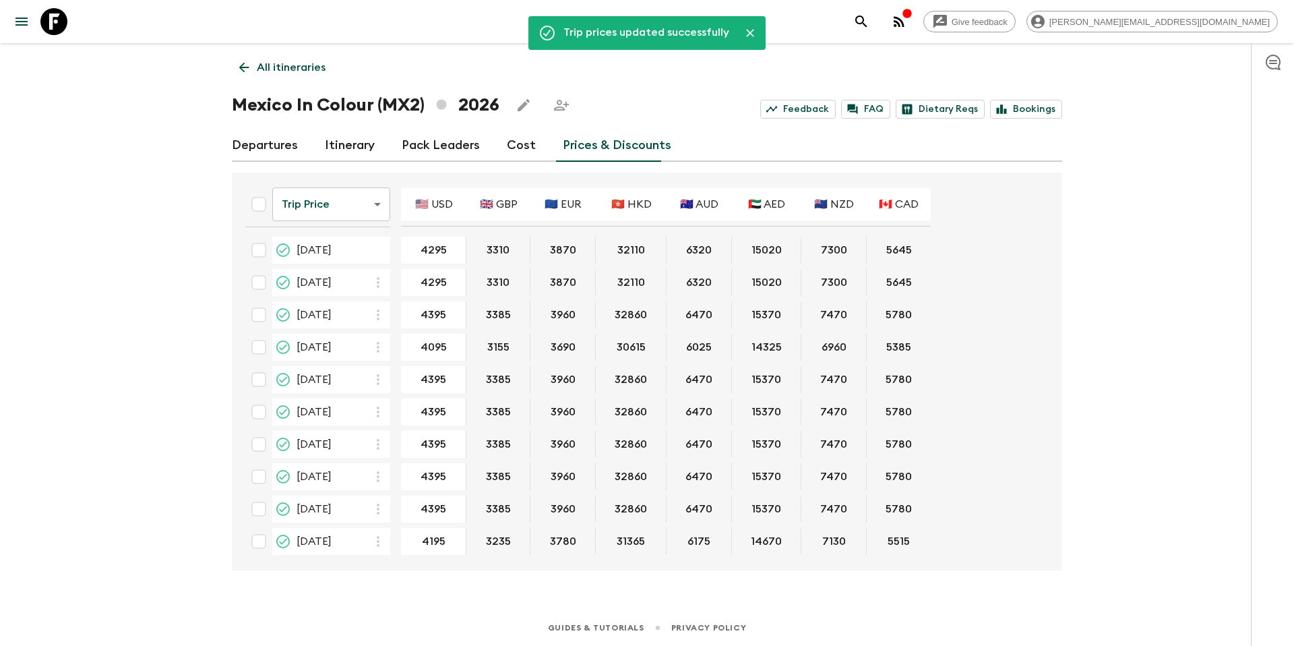
type input "4495"
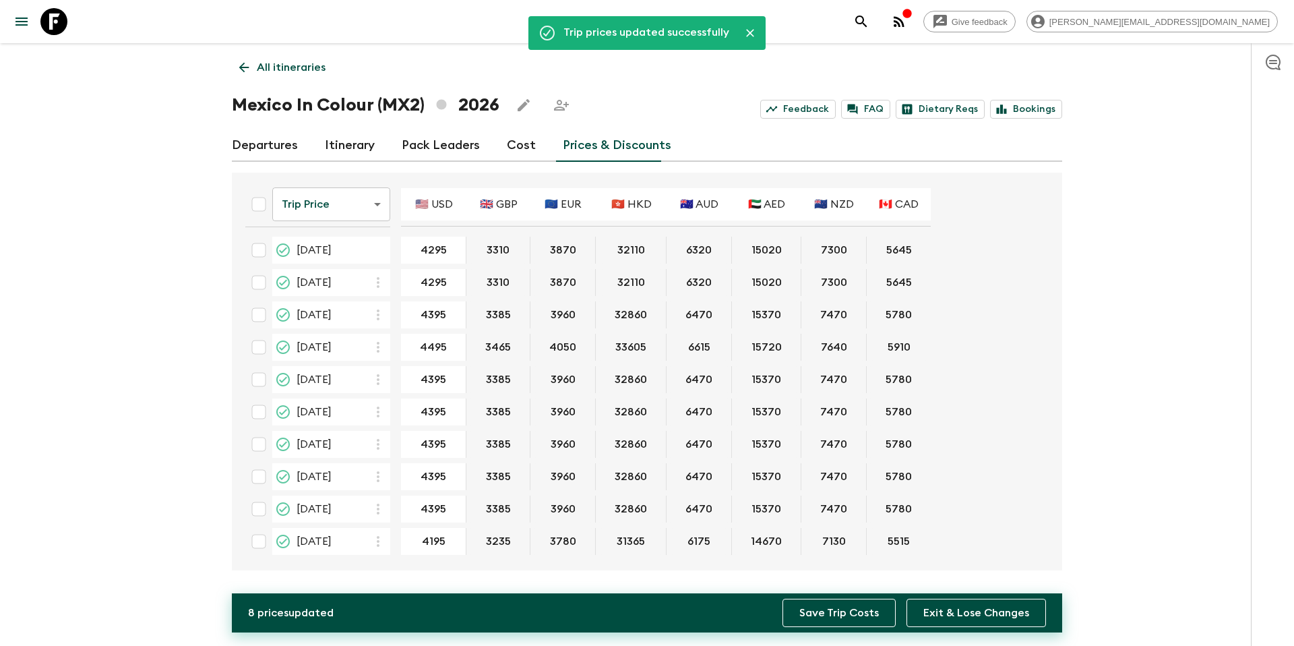
click at [874, 621] on button "Save Trip Costs" at bounding box center [839, 613] width 113 height 28
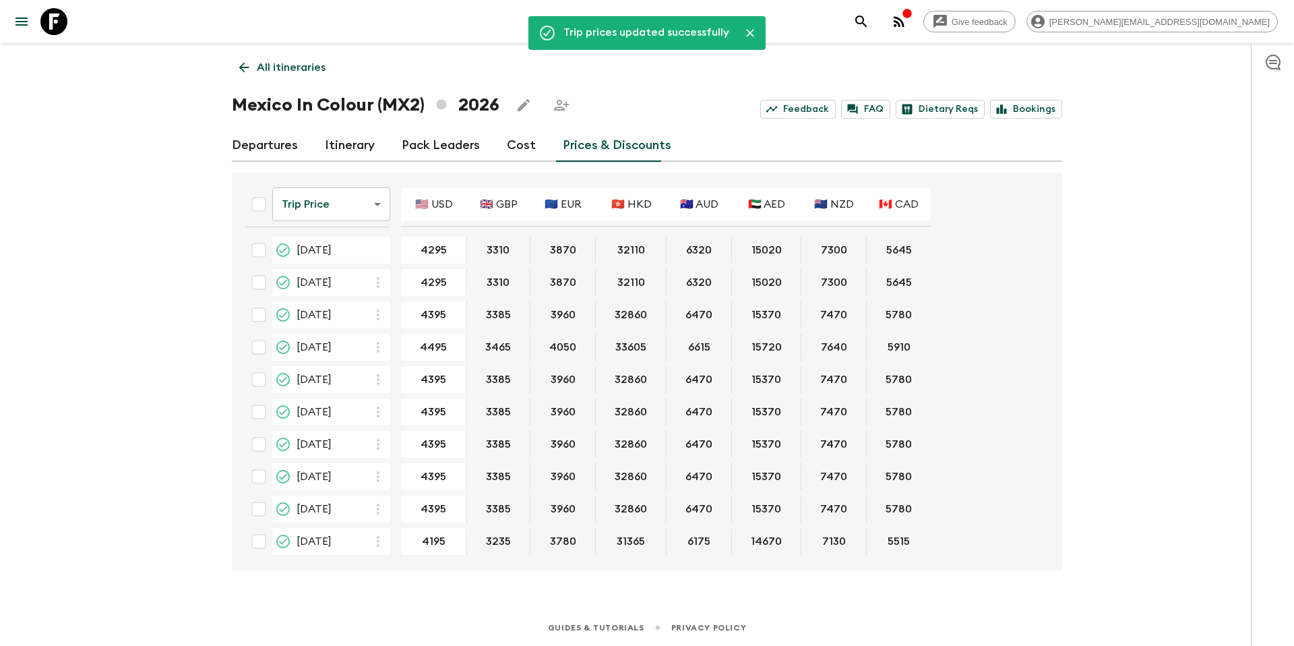
scroll to position [3, 0]
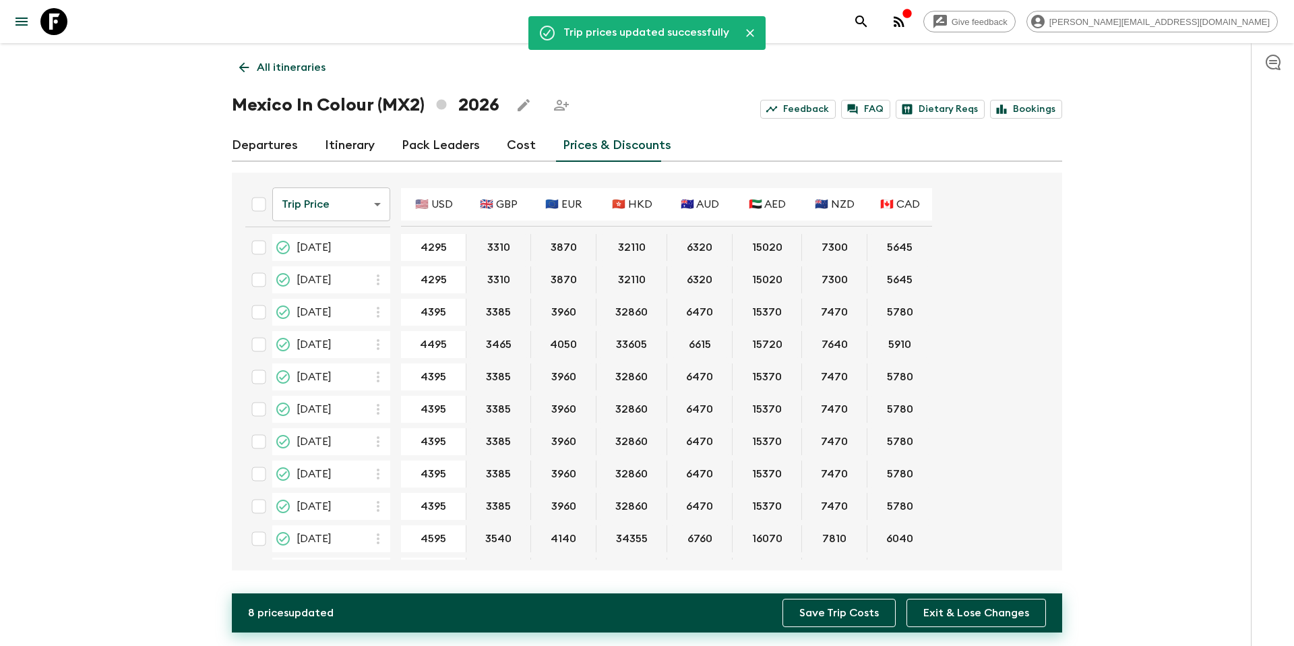
click at [868, 618] on button "Save Trip Costs" at bounding box center [839, 613] width 113 height 28
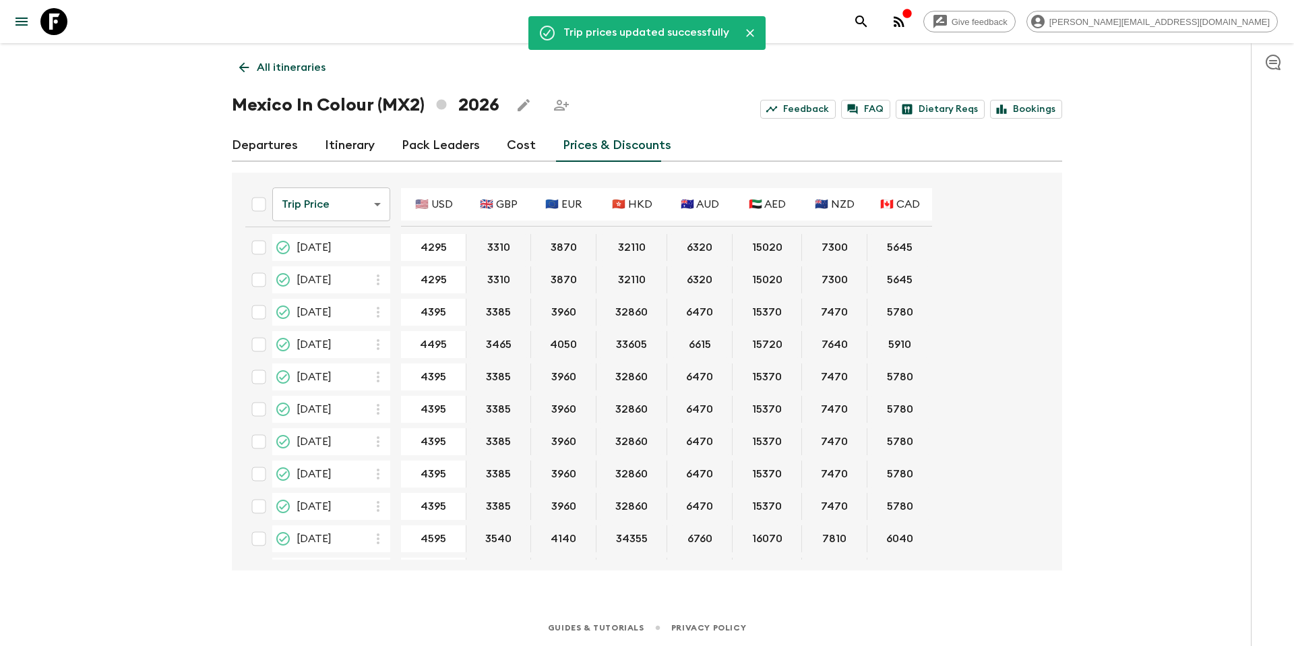
scroll to position [65, 0]
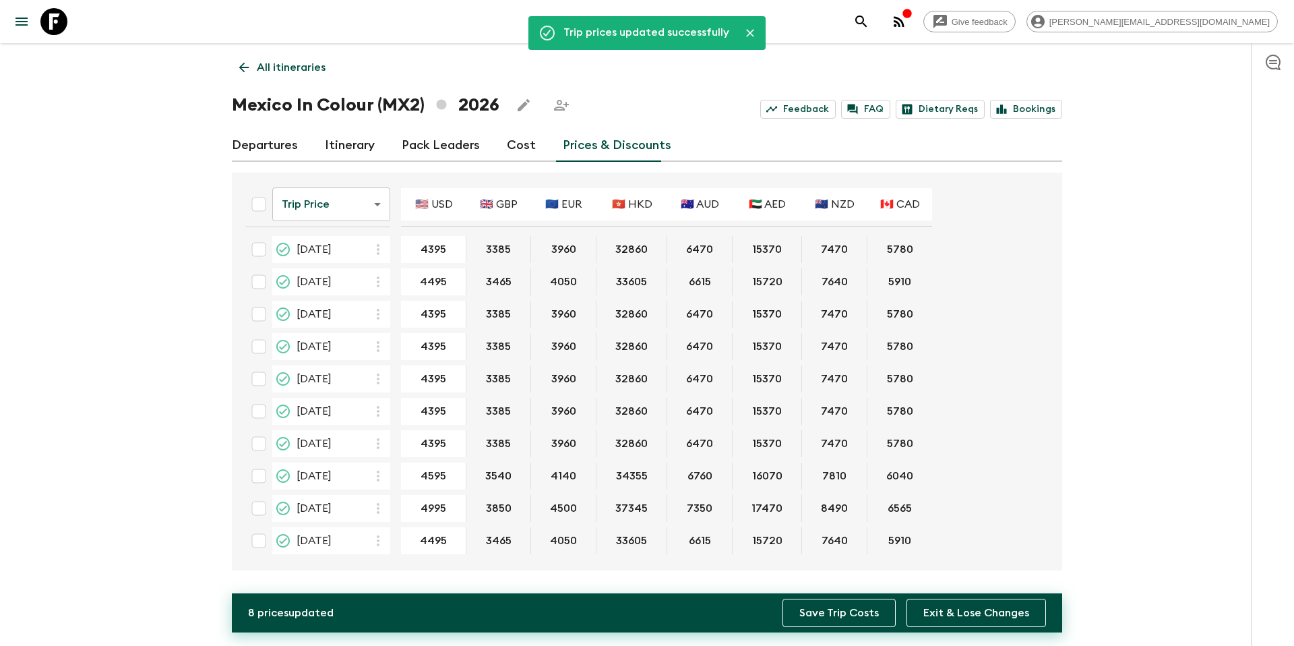
click at [840, 617] on button "Save Trip Costs" at bounding box center [839, 613] width 113 height 28
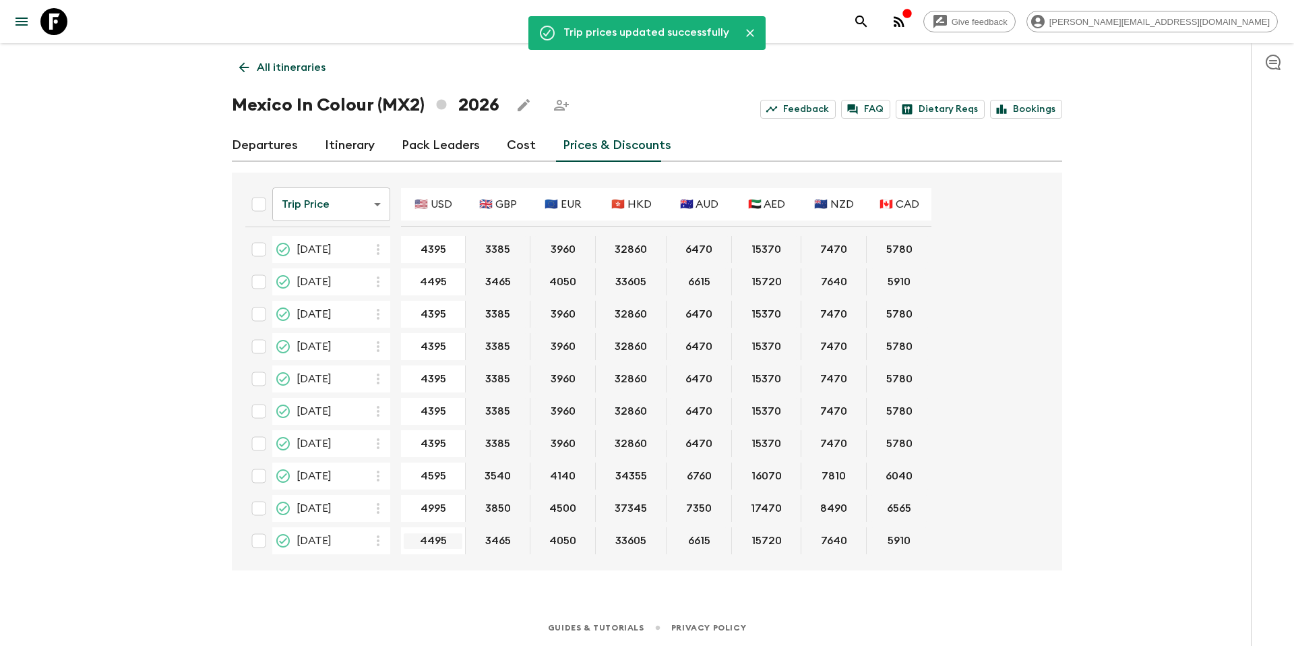
type input "5095"
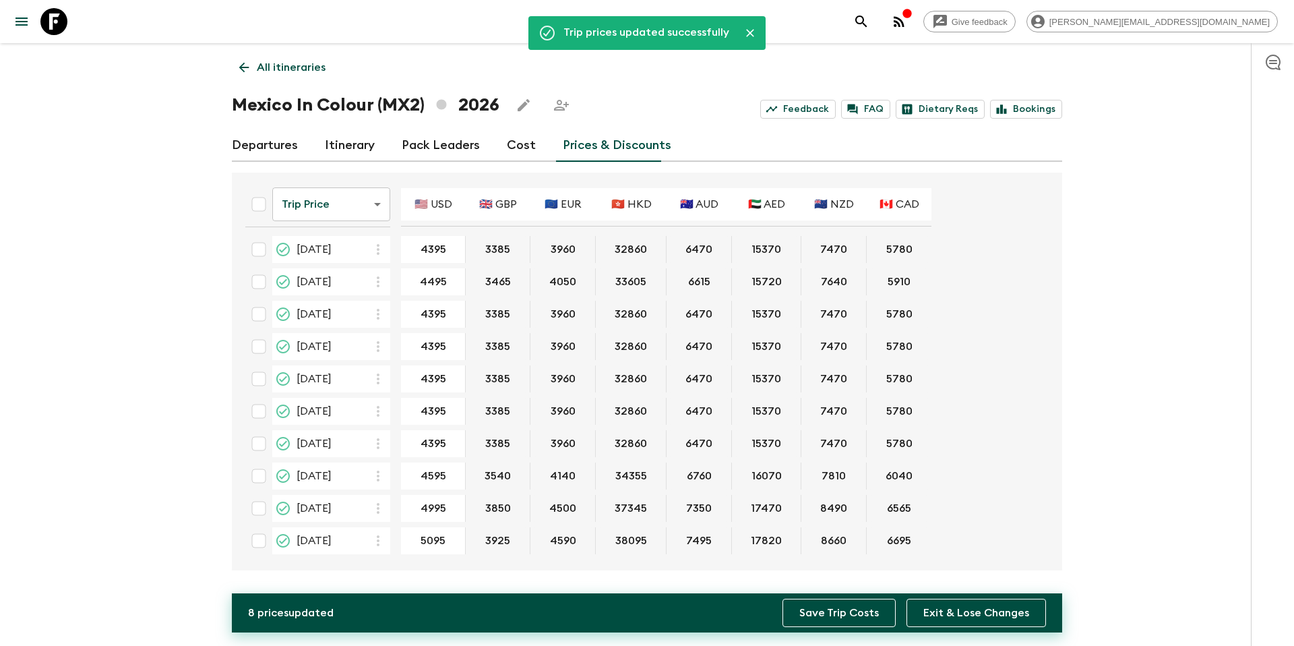
click at [865, 623] on button "Save Trip Costs" at bounding box center [839, 613] width 113 height 28
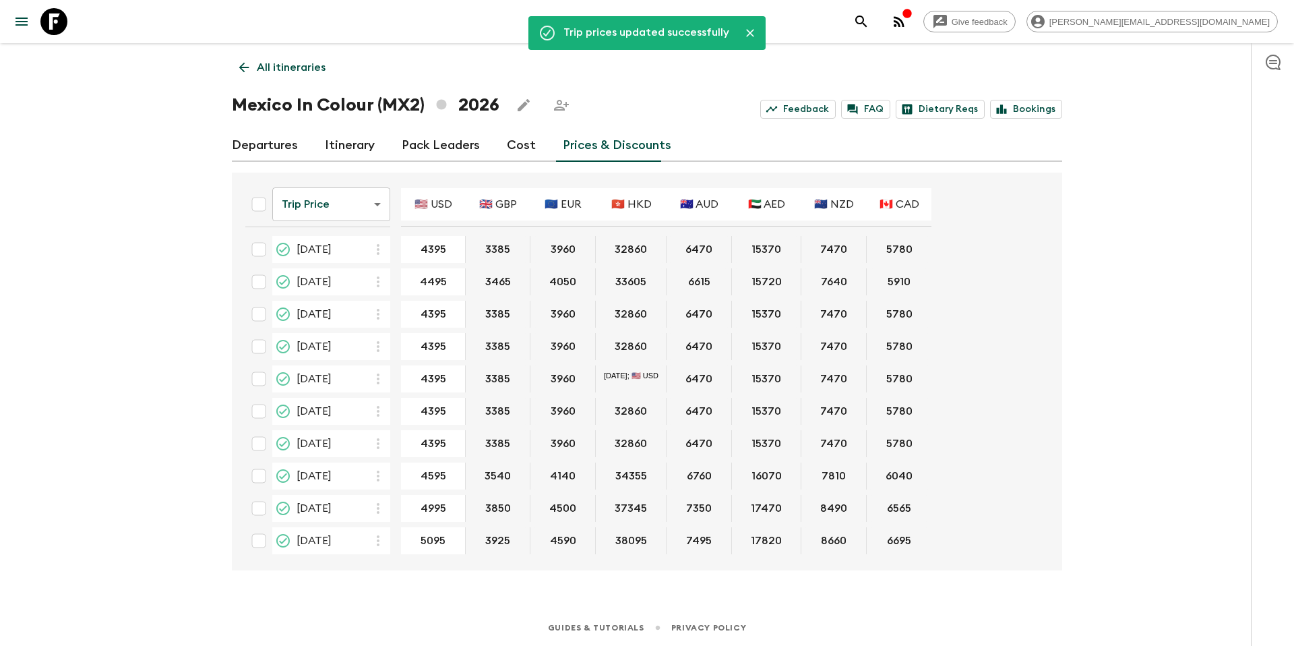
click at [303, 71] on p "All itineraries" at bounding box center [291, 67] width 69 height 16
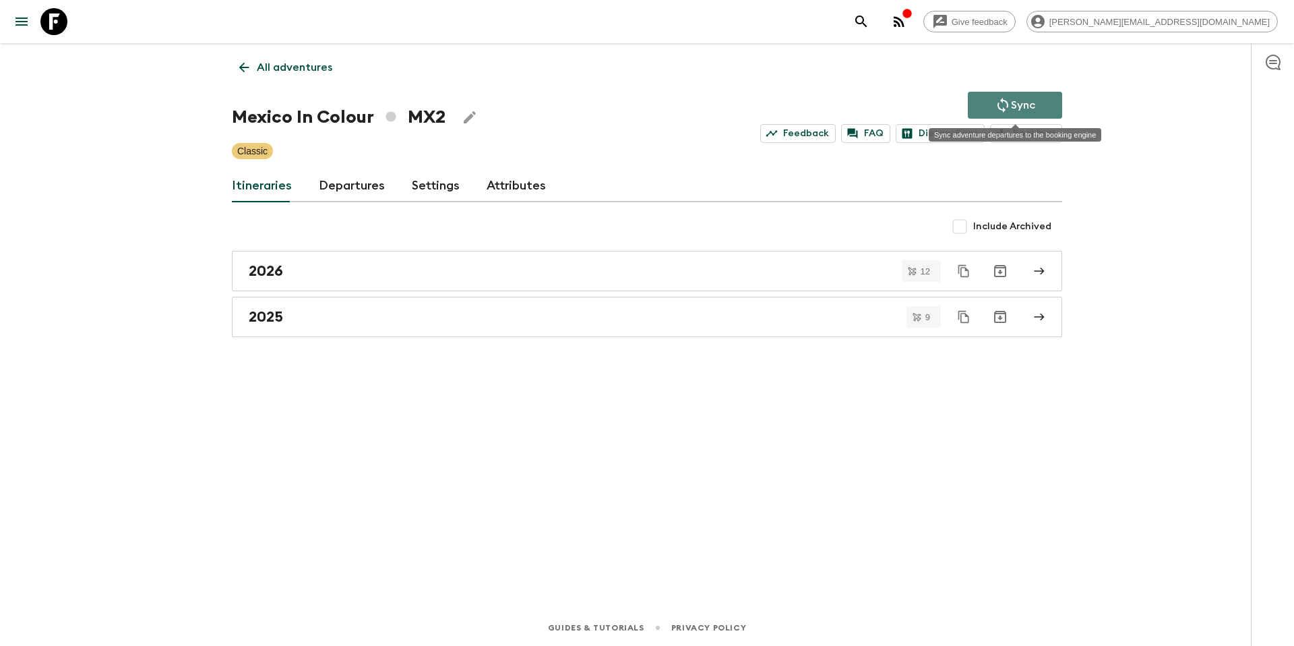
click at [1008, 109] on icon "Sync adventure departures to the booking engine" at bounding box center [1003, 105] width 16 height 16
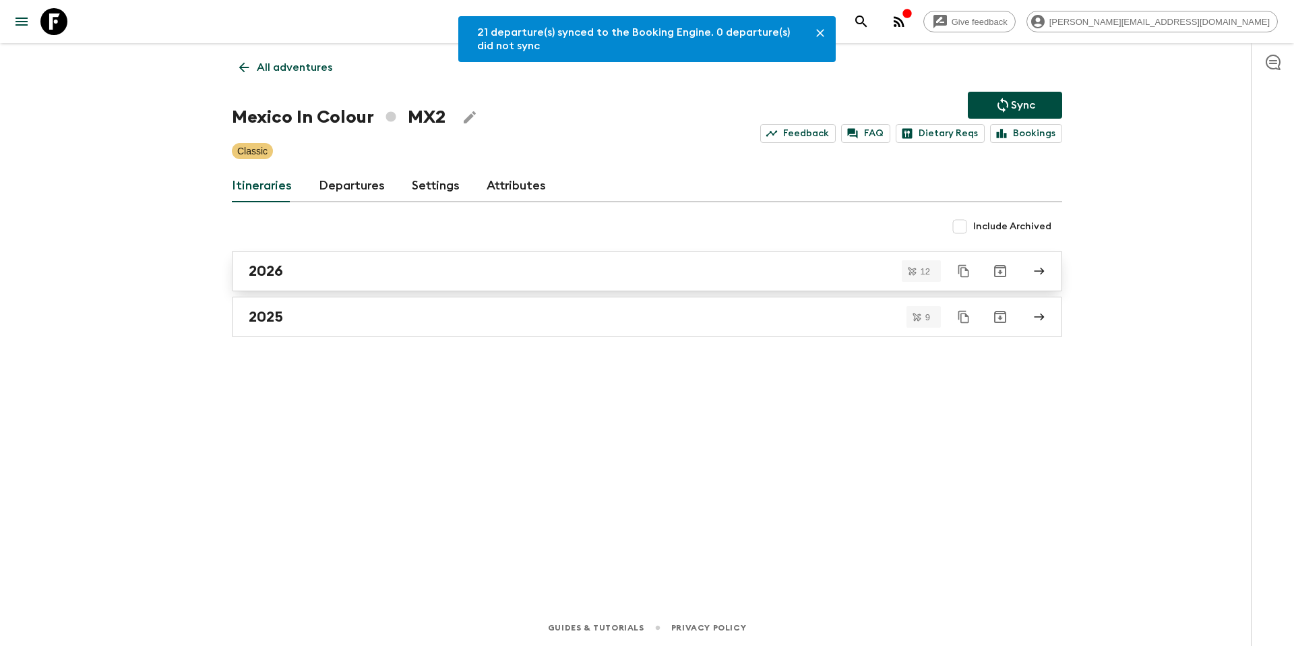
click at [337, 268] on div "2026" at bounding box center [634, 271] width 771 height 18
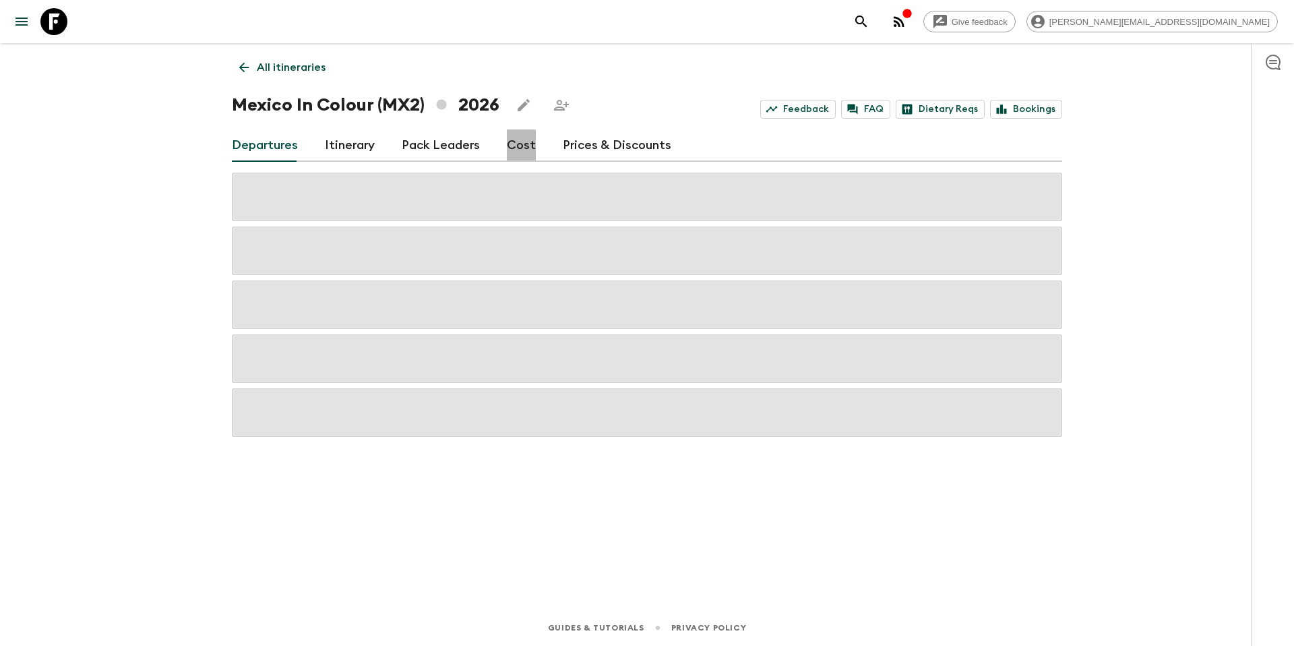
click at [512, 152] on link "Cost" at bounding box center [521, 145] width 29 height 32
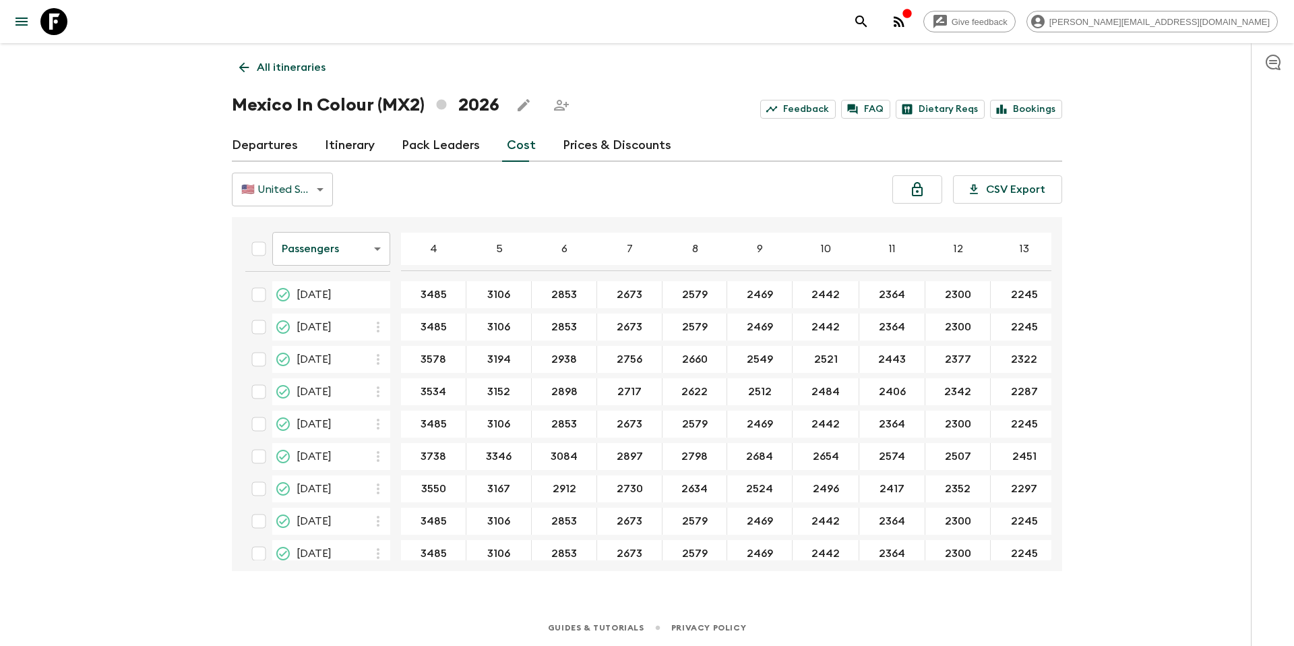
click at [355, 253] on body "Give feedback tammy.s@flashpack.com All itineraries Mexico In Colour (MX2) 2026…" at bounding box center [647, 323] width 1294 height 646
click at [349, 305] on li "Extras" at bounding box center [331, 304] width 118 height 22
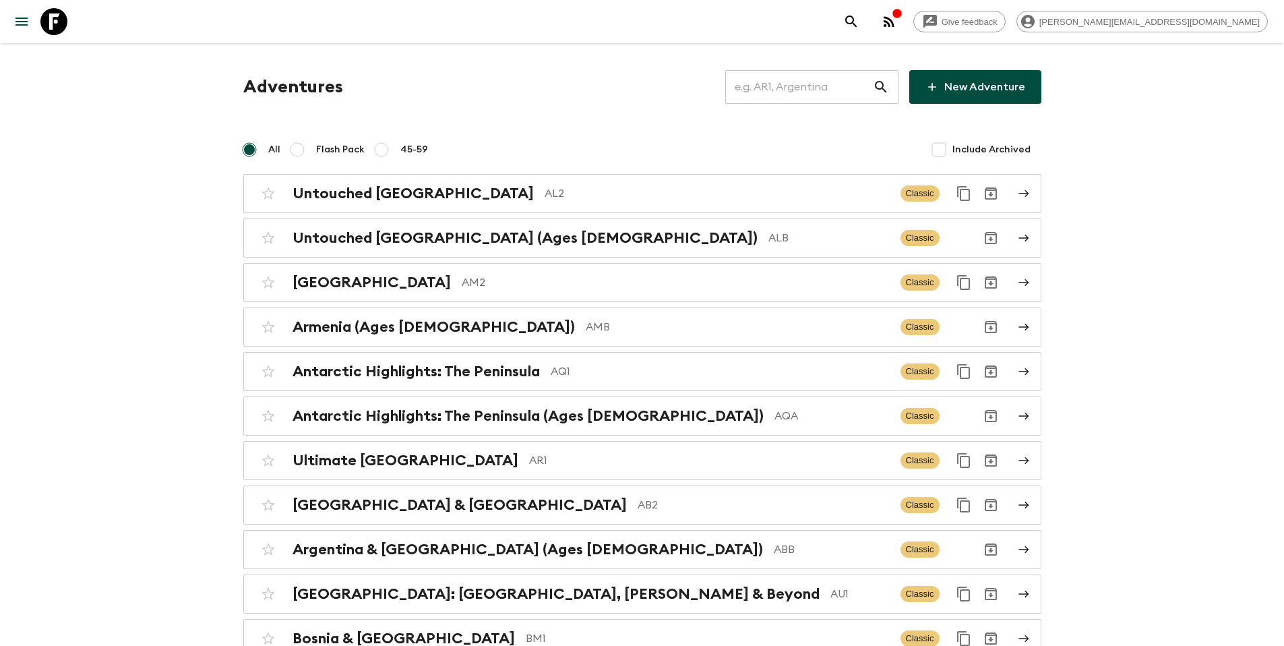
click at [793, 94] on input "text" at bounding box center [799, 87] width 148 height 38
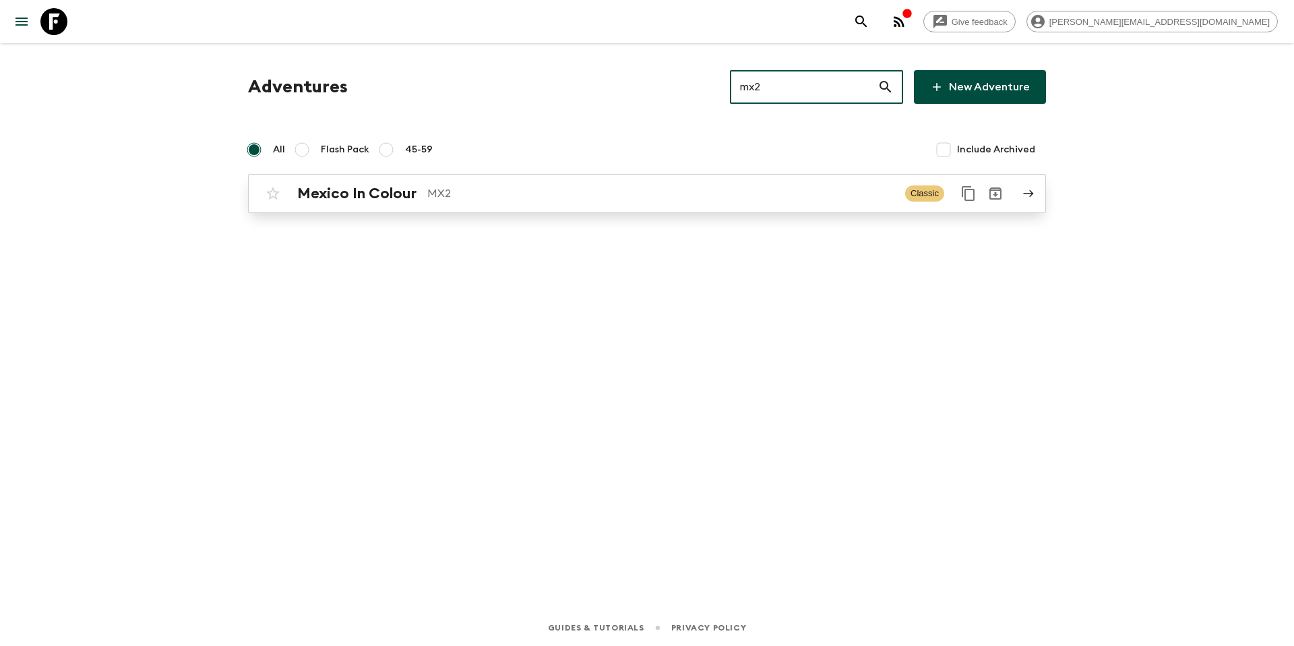
type input "mx2"
click at [661, 200] on p "MX2" at bounding box center [660, 193] width 467 height 16
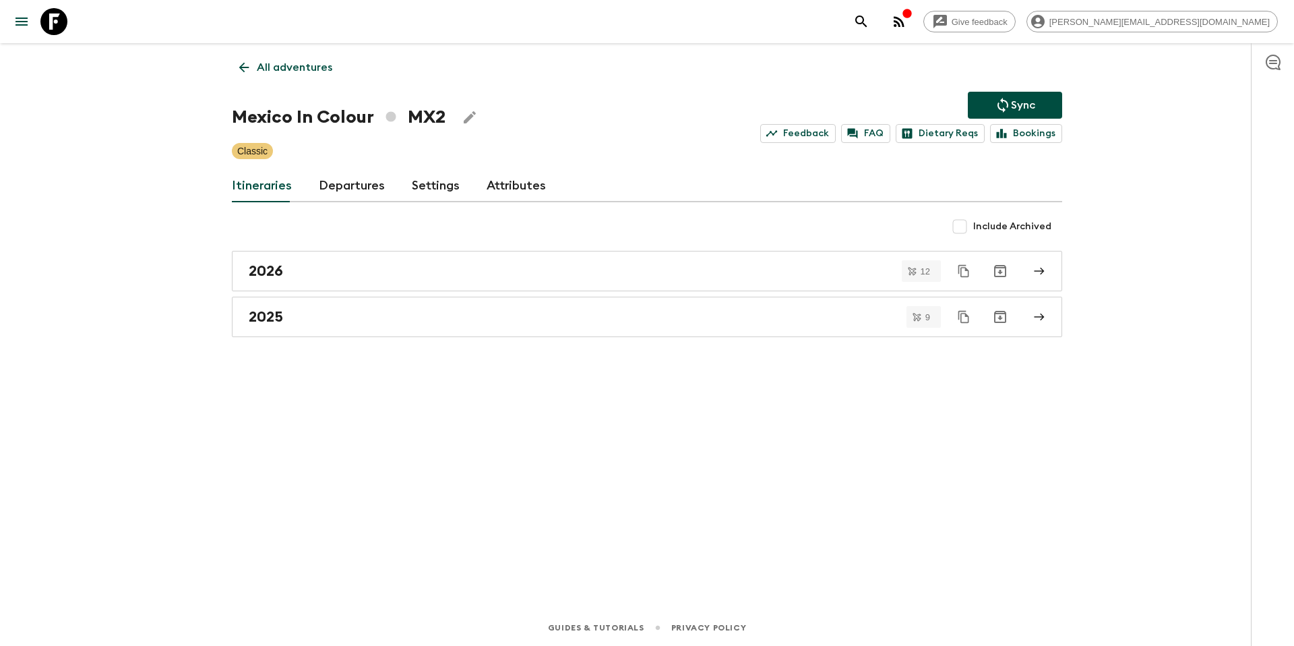
click at [1010, 101] on icon "Sync adventure departures to the booking engine" at bounding box center [1003, 105] width 16 height 16
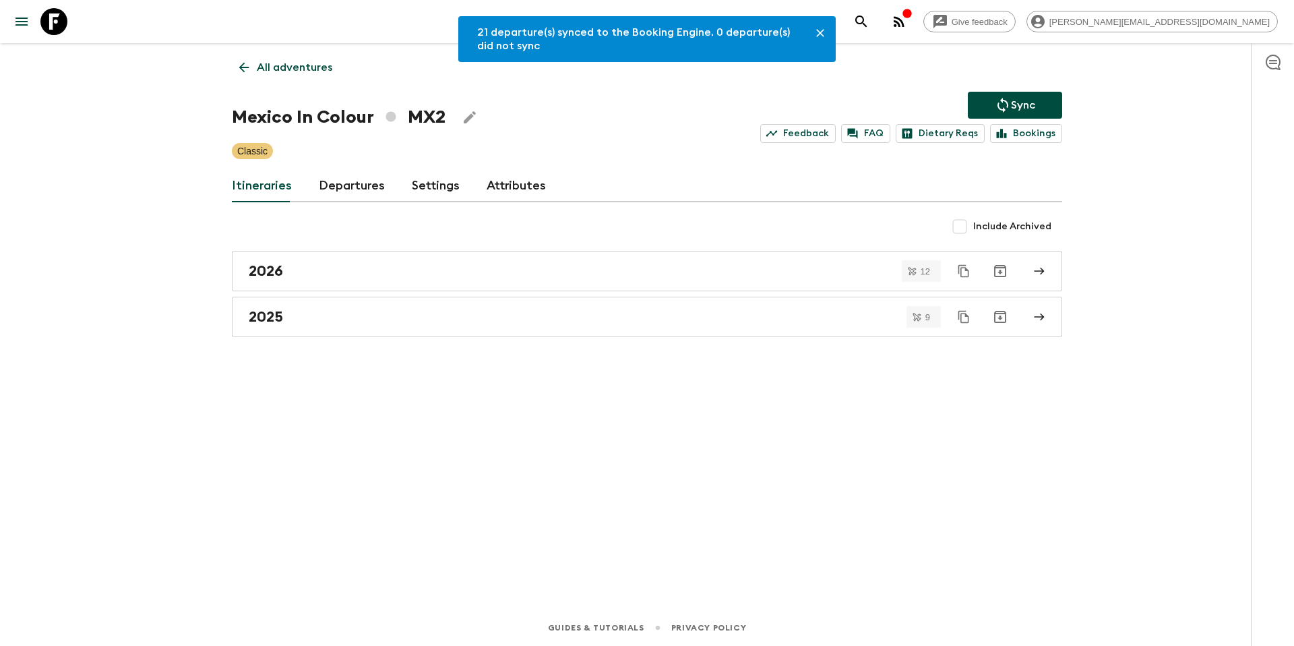
click at [321, 67] on p "All adventures" at bounding box center [294, 67] width 75 height 16
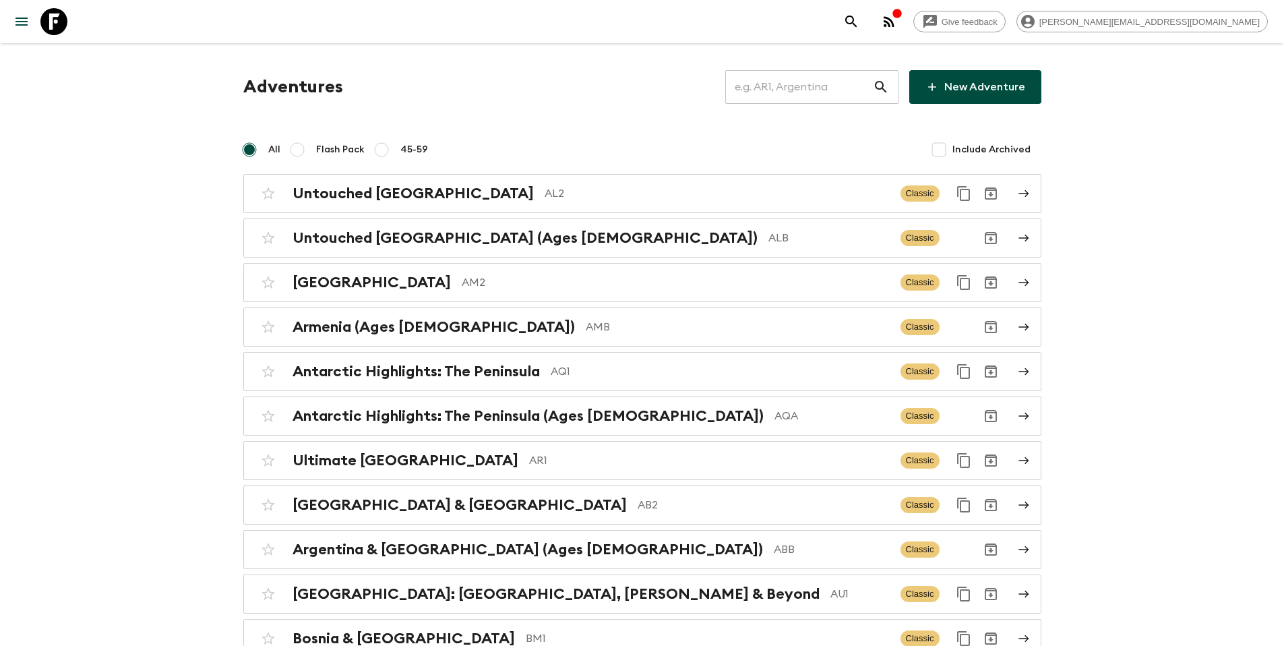
click at [781, 84] on input "text" at bounding box center [799, 87] width 148 height 38
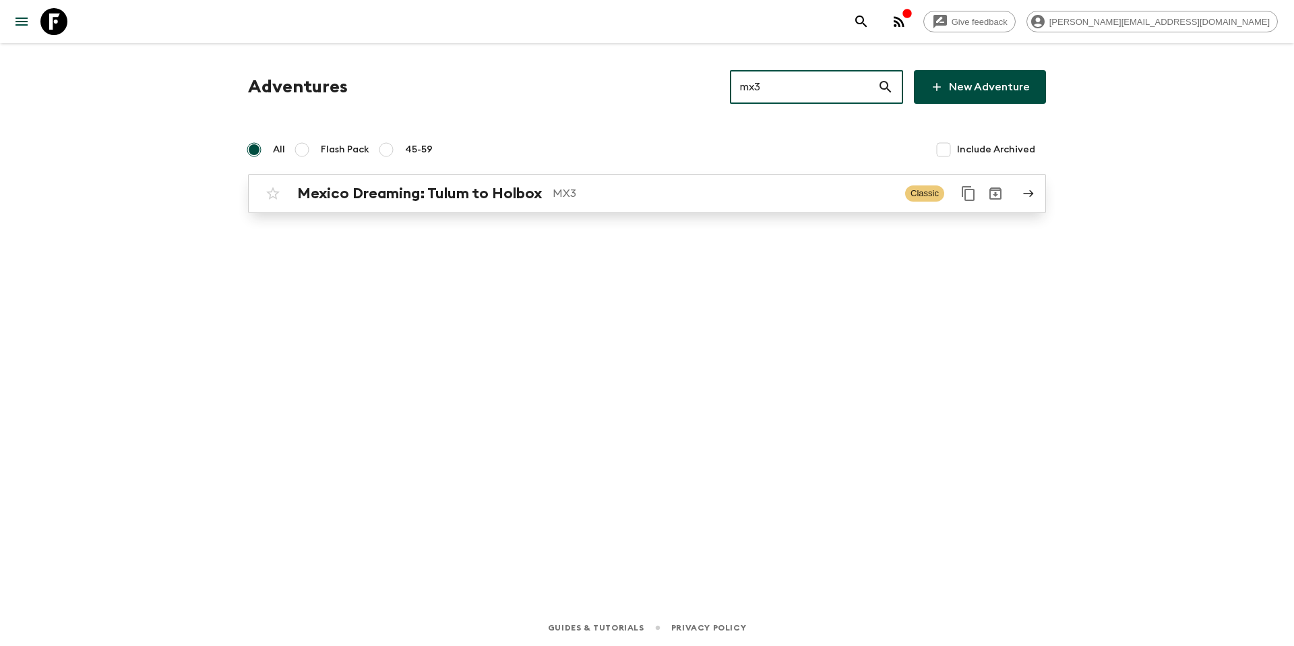
type input "mx3"
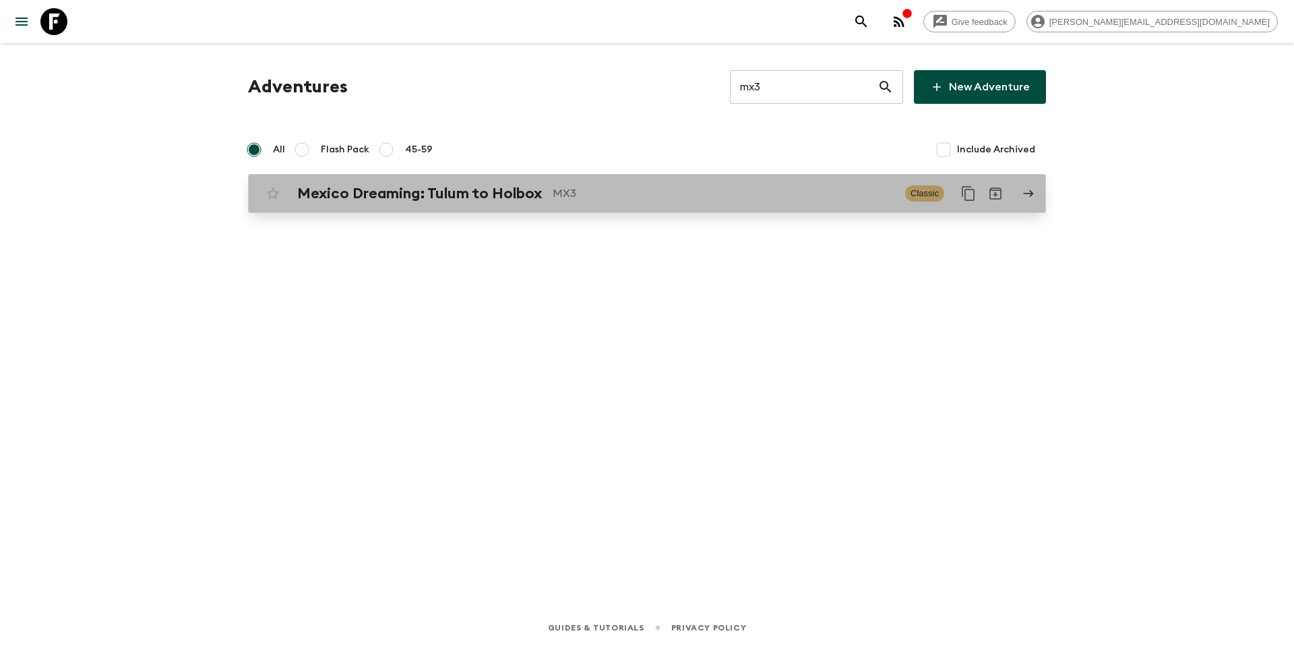
click at [651, 188] on p "MX3" at bounding box center [724, 193] width 342 height 16
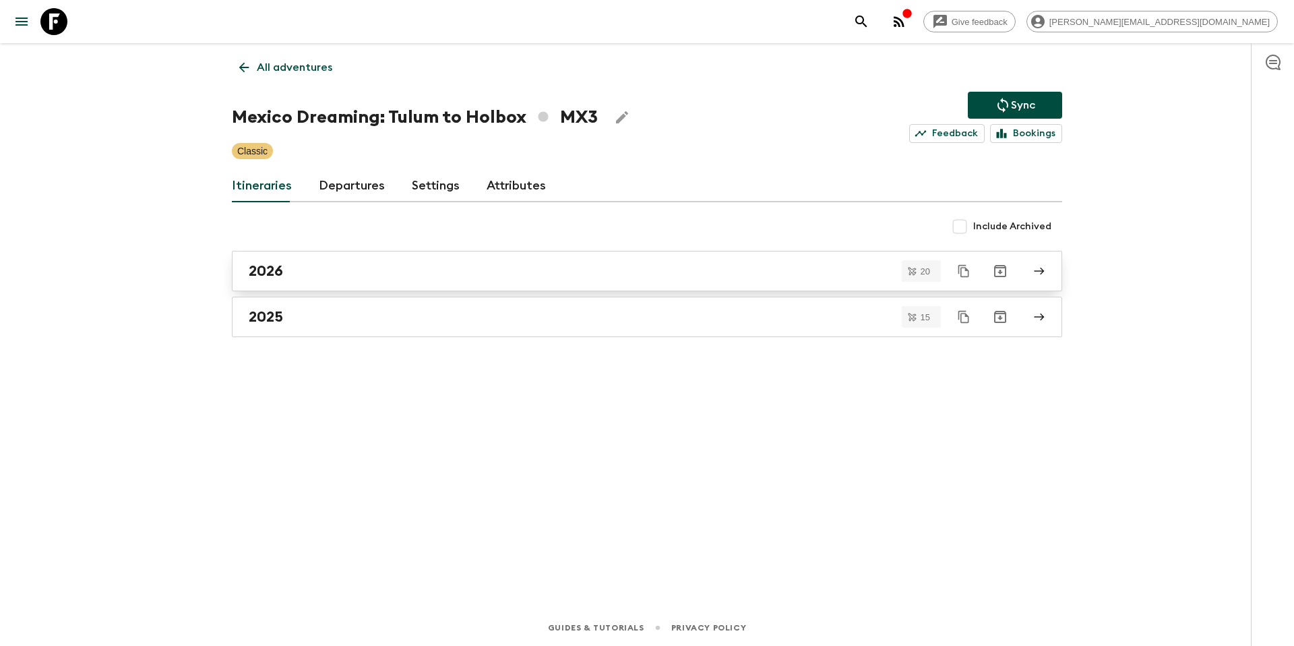
click at [385, 272] on div "2026" at bounding box center [634, 271] width 771 height 18
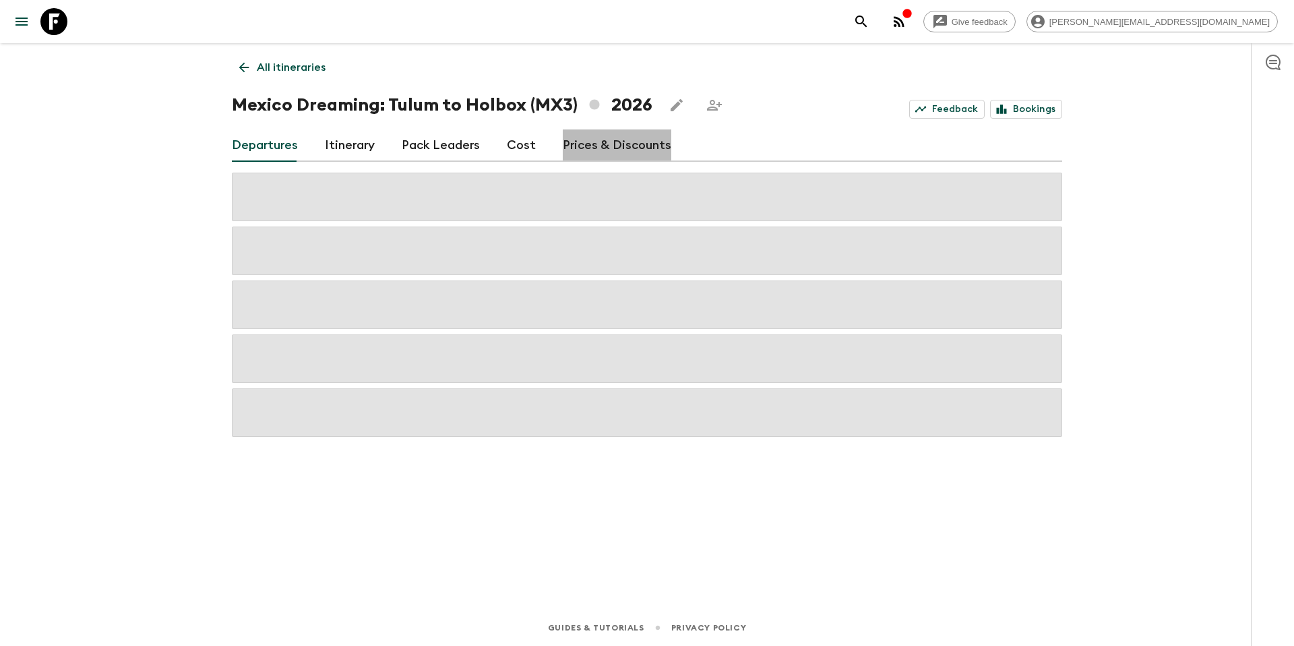
click at [626, 144] on link "Prices & Discounts" at bounding box center [617, 145] width 109 height 32
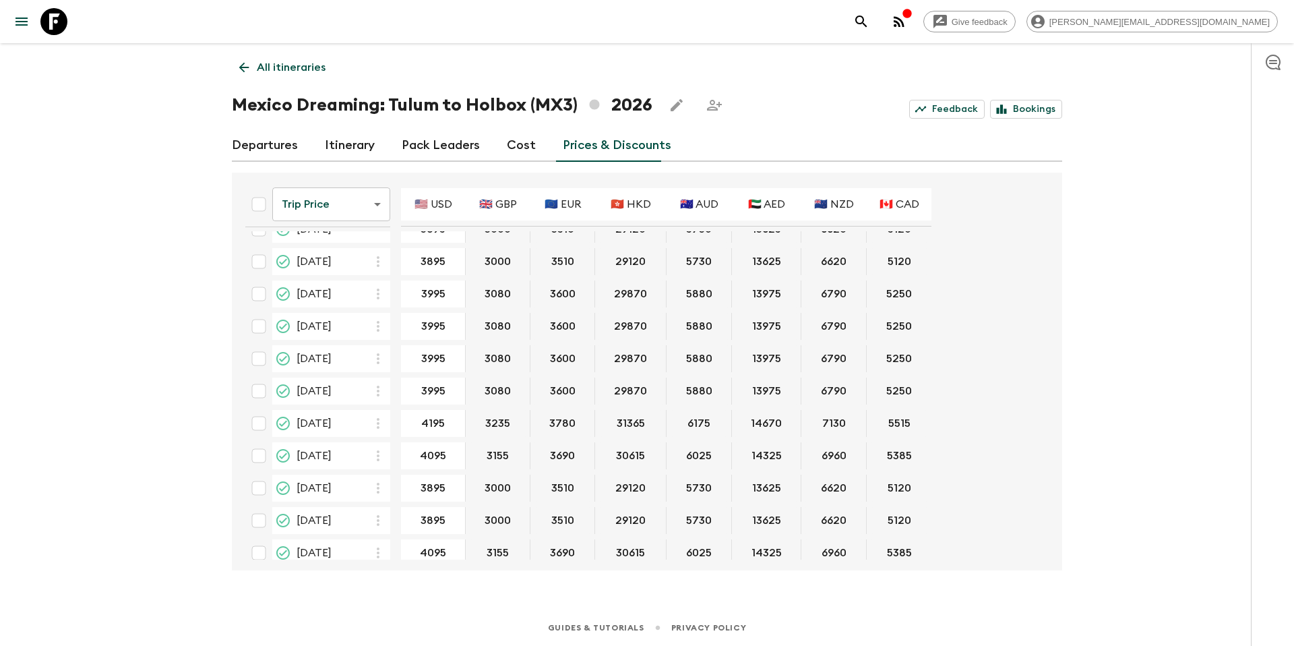
scroll to position [30, 0]
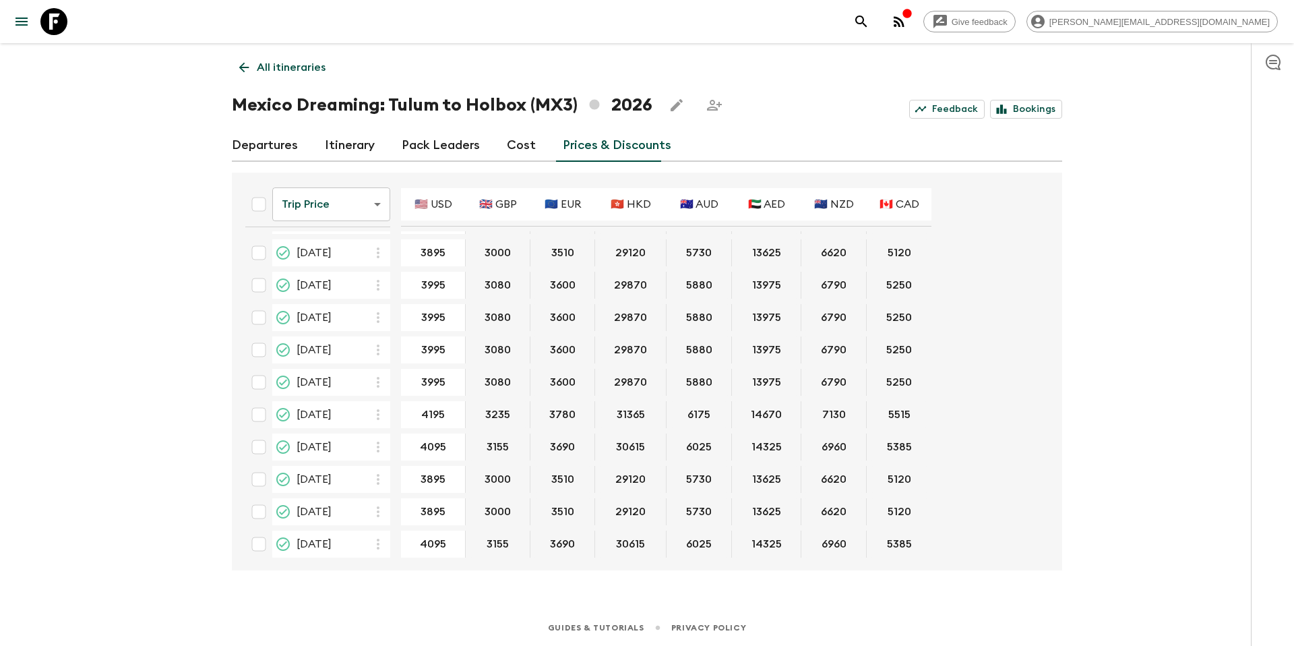
click at [260, 446] on input "checkbox" at bounding box center [258, 446] width 27 height 27
checkbox input "true"
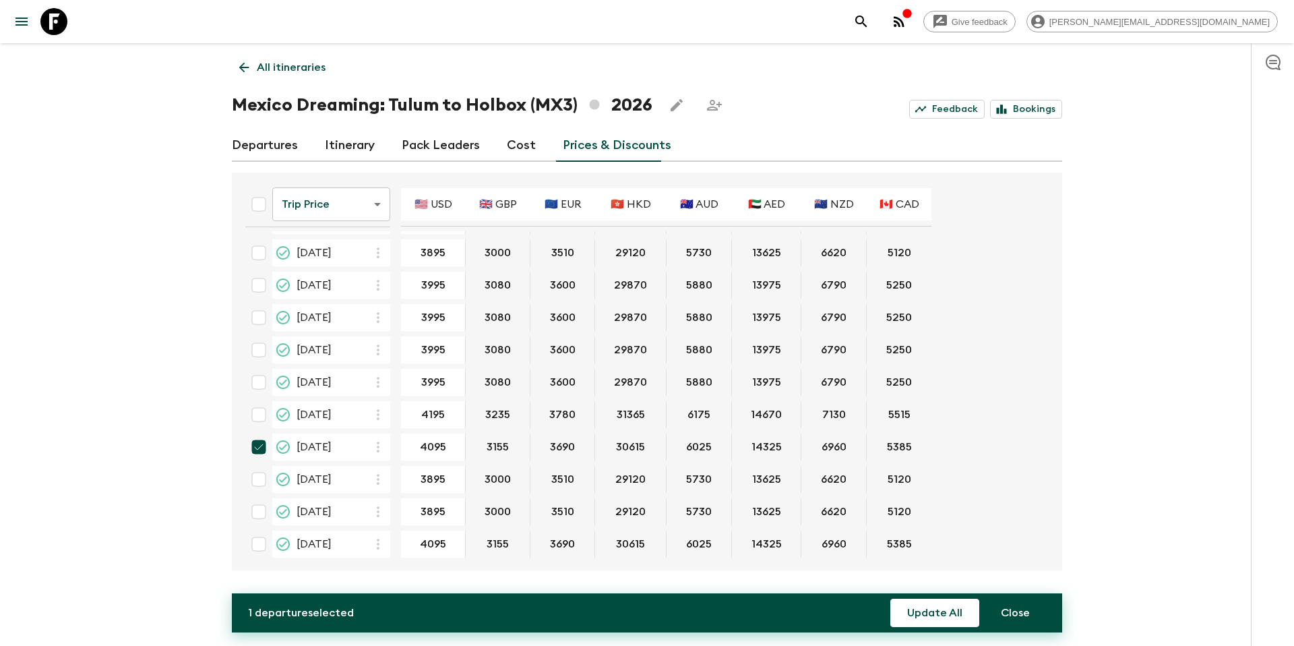
click at [261, 480] on input "checkbox" at bounding box center [258, 479] width 27 height 27
checkbox input "true"
click at [261, 510] on input "checkbox" at bounding box center [258, 511] width 27 height 27
checkbox input "true"
click at [942, 614] on button "Update All" at bounding box center [934, 613] width 89 height 28
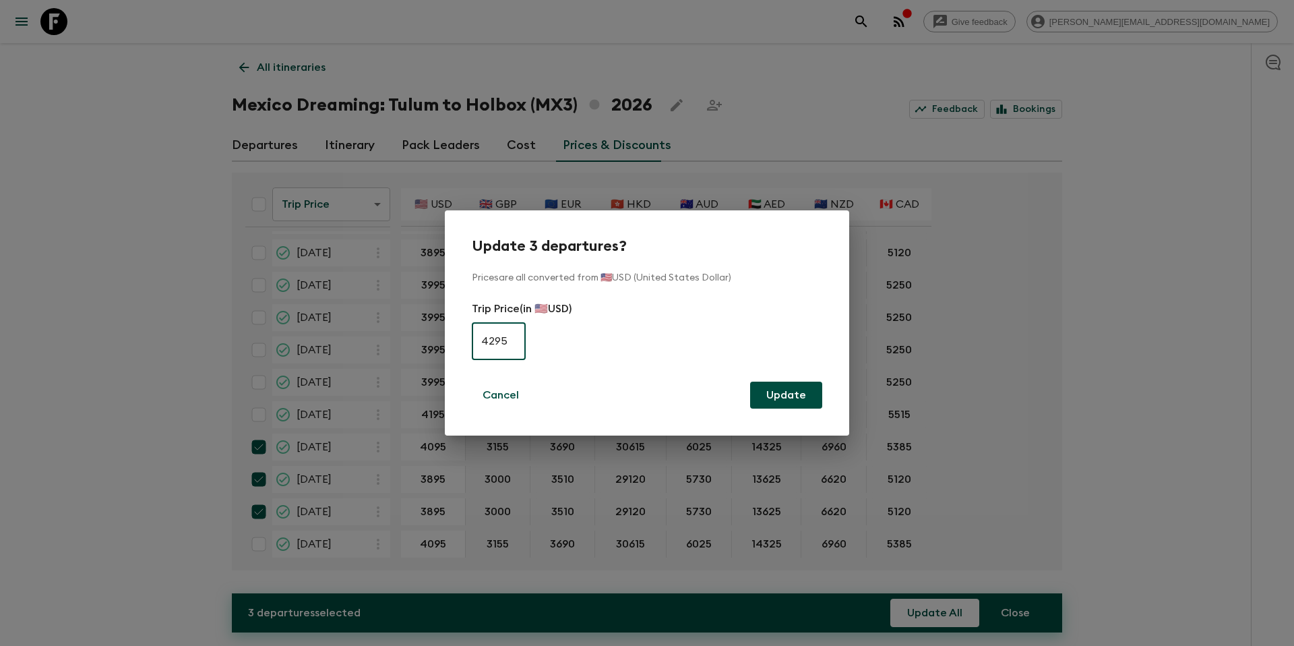
type input "4295"
click at [803, 386] on button "Update" at bounding box center [786, 395] width 72 height 27
checkbox input "false"
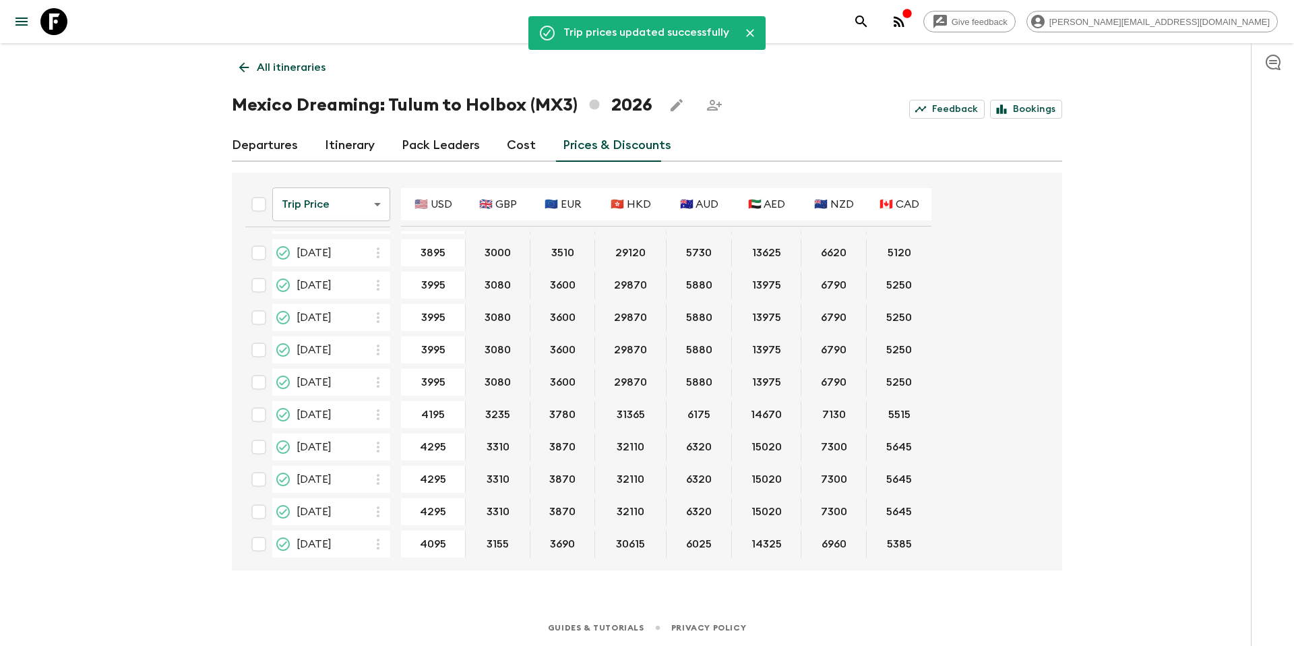
click at [260, 383] on input "checkbox" at bounding box center [258, 382] width 27 height 27
checkbox input "true"
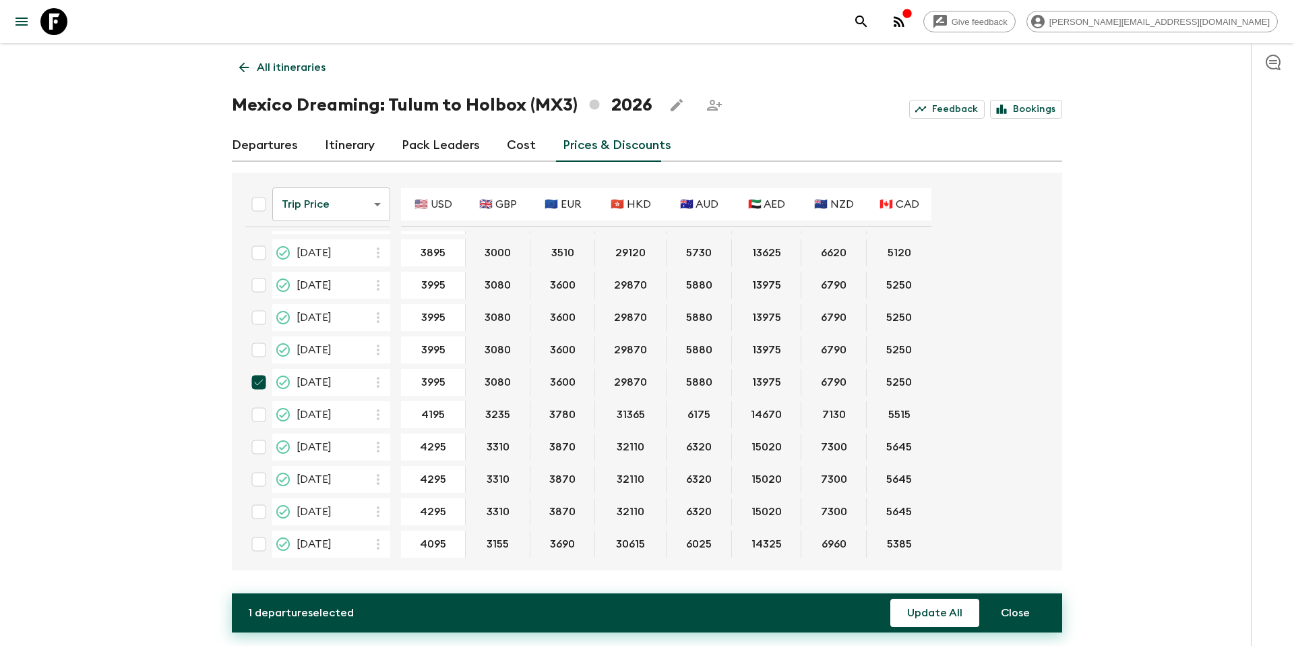
drag, startPoint x: 264, startPoint y: 547, endPoint x: 510, endPoint y: 579, distance: 247.5
click at [264, 546] on input "checkbox" at bounding box center [258, 543] width 27 height 27
checkbox input "true"
click at [946, 615] on button "Update All" at bounding box center [934, 613] width 89 height 28
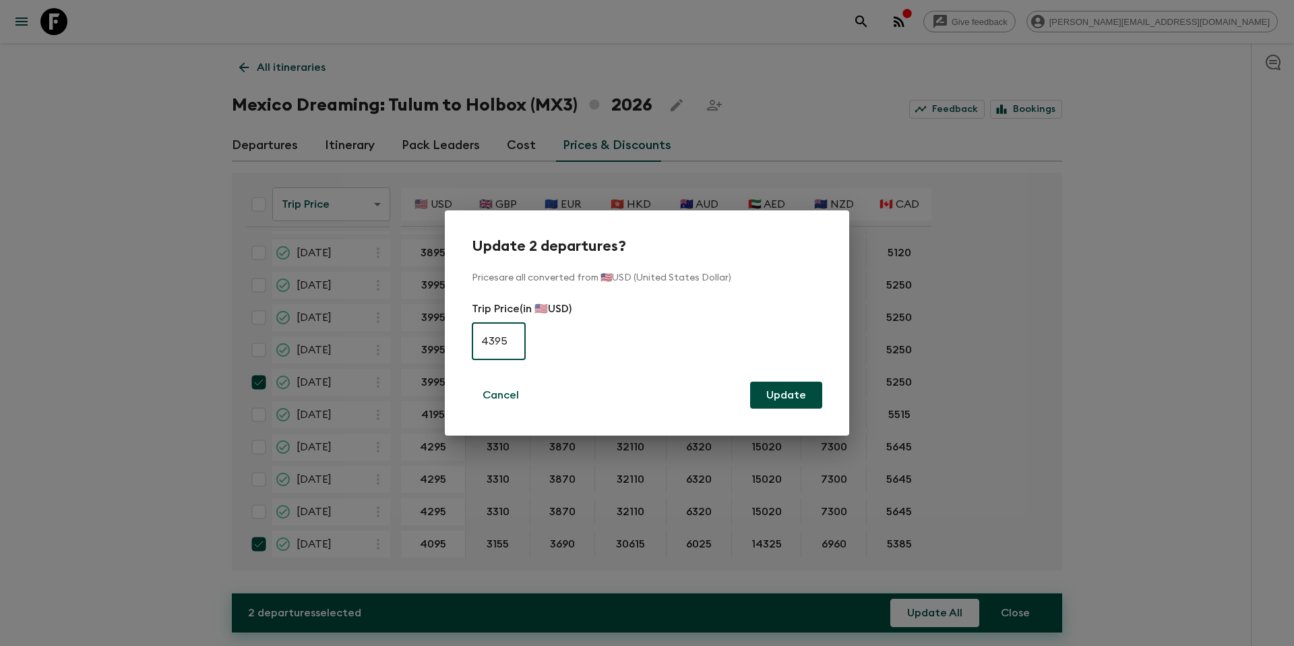
type input "4395"
click at [798, 390] on button "Update" at bounding box center [786, 395] width 72 height 27
checkbox input "false"
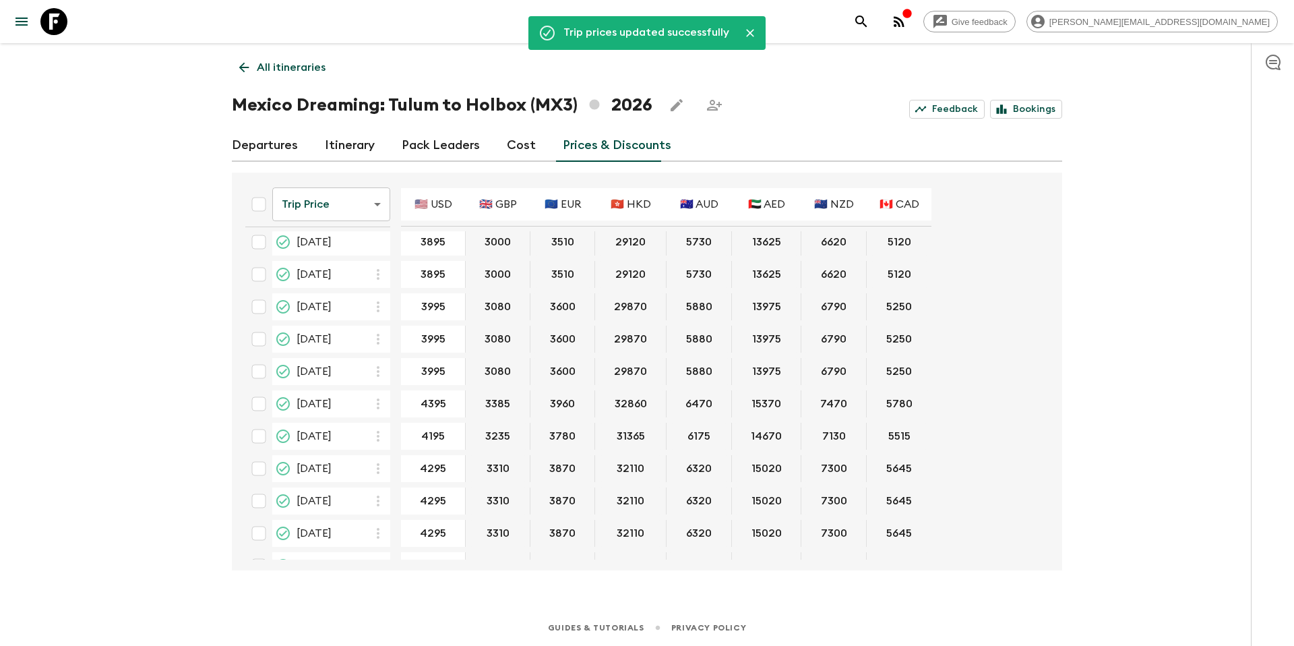
scroll to position [0, 0]
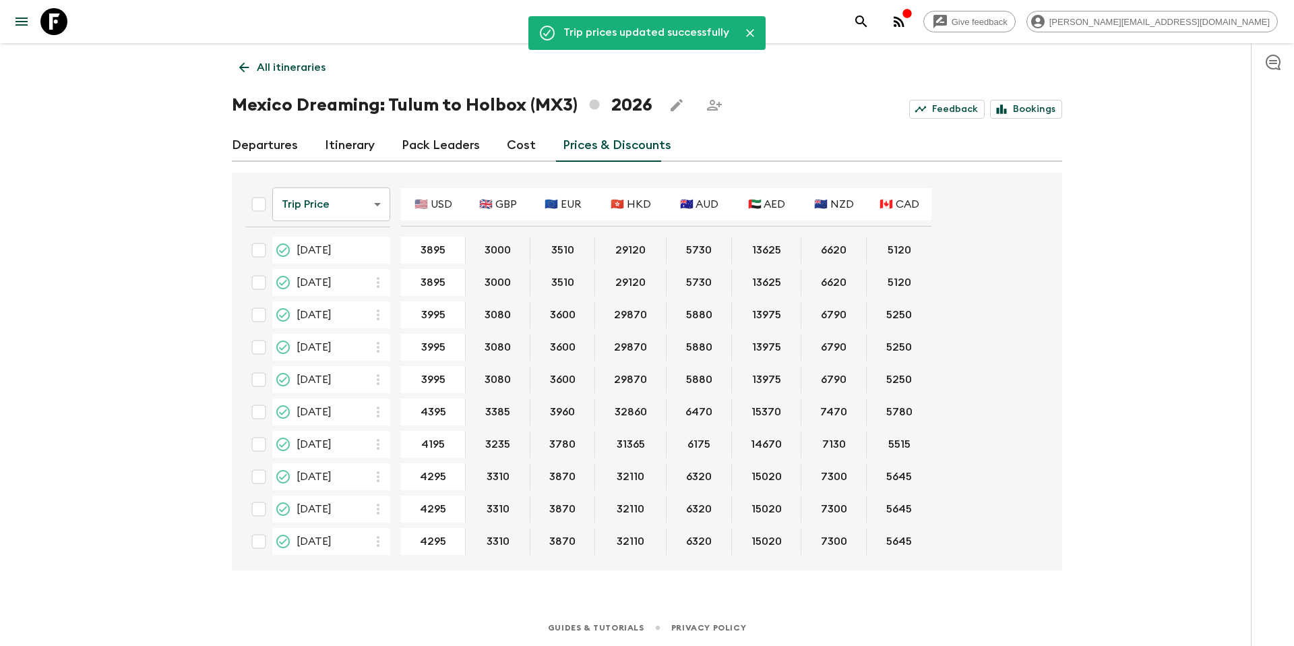
click at [257, 250] on input "checkbox" at bounding box center [258, 250] width 27 height 27
checkbox input "true"
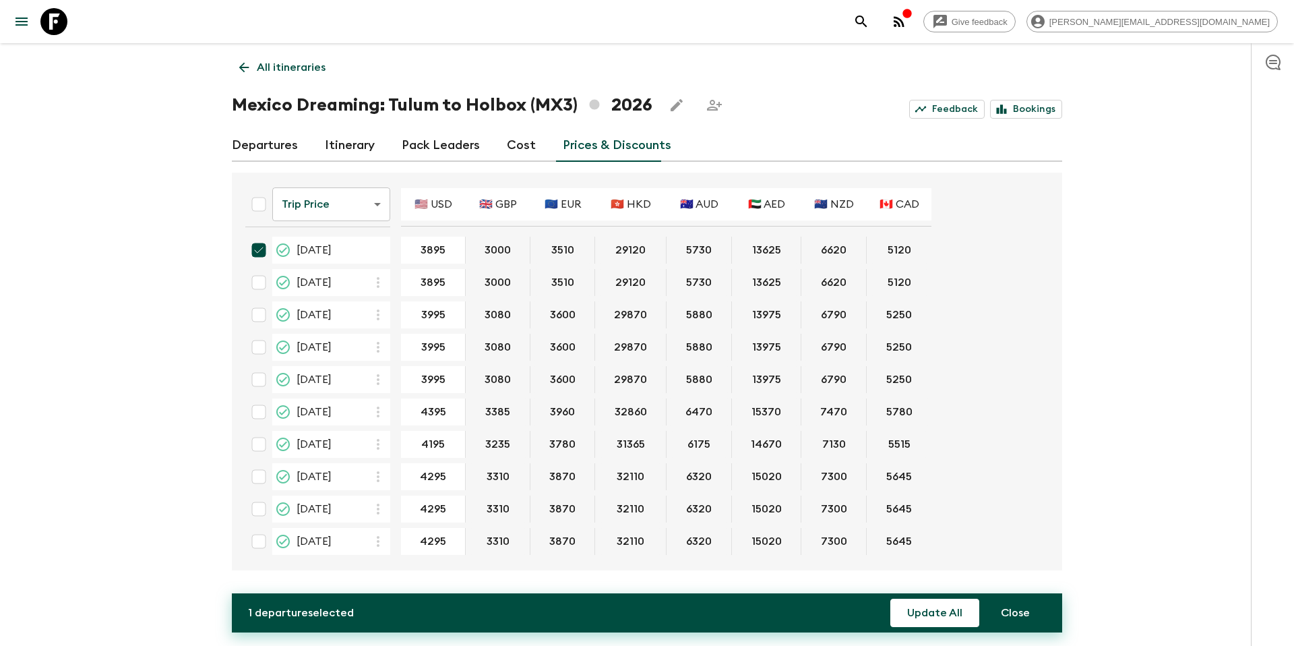
click at [260, 283] on input "checkbox" at bounding box center [258, 282] width 27 height 27
checkbox input "true"
drag, startPoint x: 262, startPoint y: 314, endPoint x: 262, endPoint y: 336, distance: 22.3
click at [263, 315] on input "checkbox" at bounding box center [258, 314] width 27 height 27
checkbox input "true"
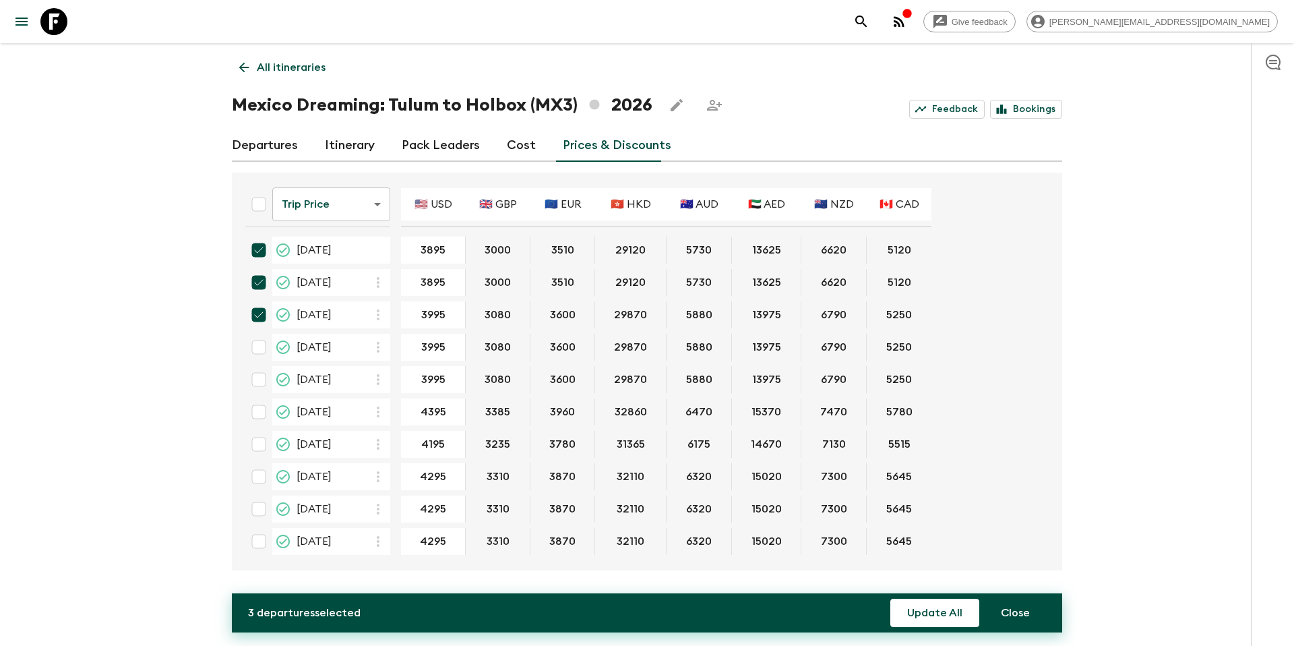
click at [264, 351] on input "checkbox" at bounding box center [258, 347] width 27 height 27
checkbox input "true"
click at [255, 379] on input "checkbox" at bounding box center [258, 379] width 27 height 27
checkbox input "true"
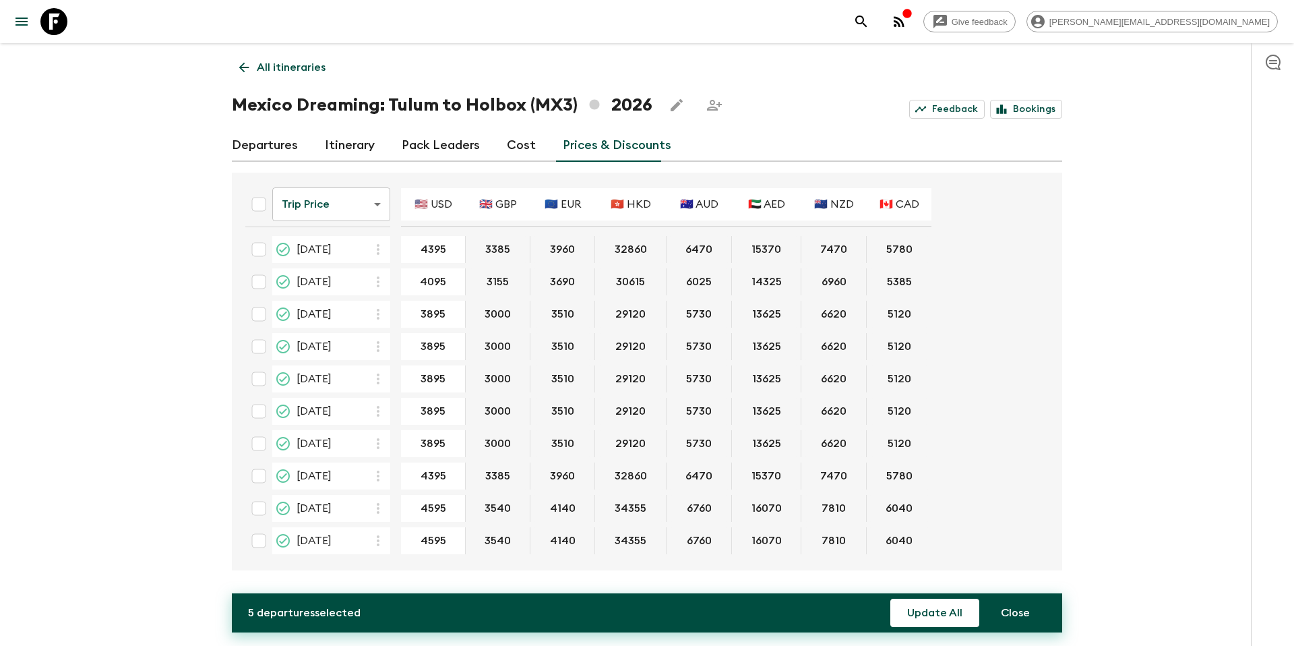
click at [259, 284] on input "checkbox" at bounding box center [258, 281] width 27 height 27
checkbox input "true"
click at [257, 311] on input "checkbox" at bounding box center [258, 314] width 27 height 27
checkbox input "true"
drag, startPoint x: 257, startPoint y: 343, endPoint x: 256, endPoint y: 376, distance: 33.0
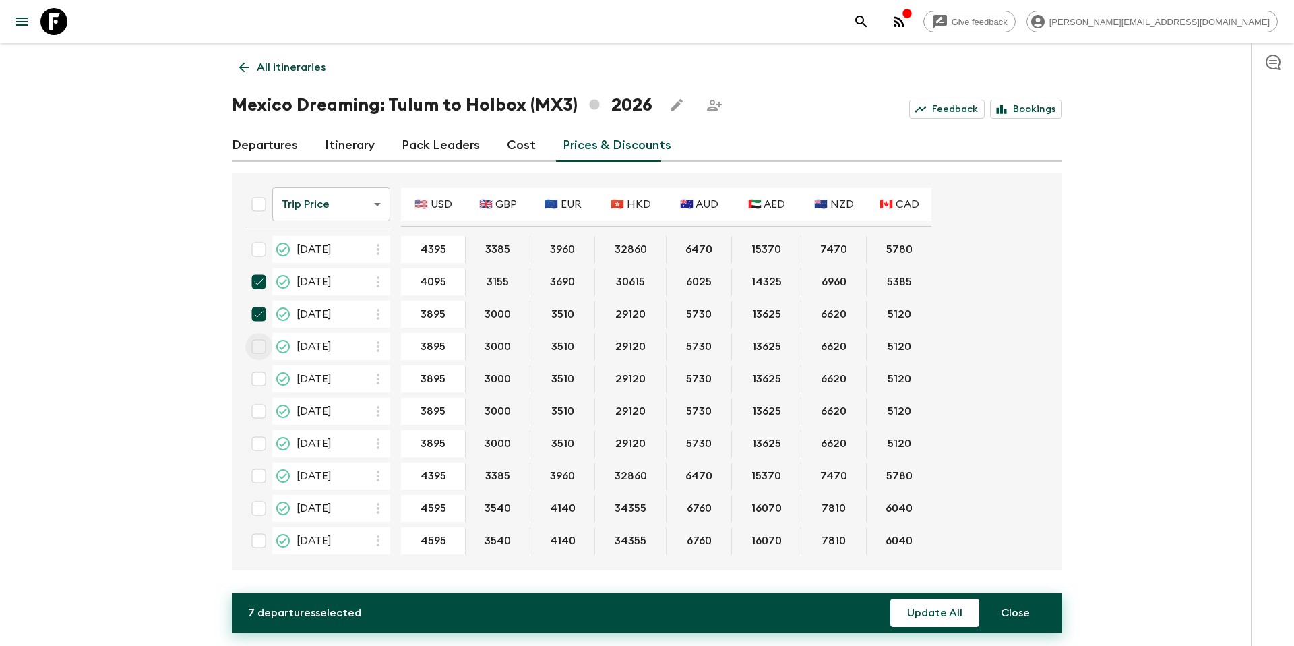
click at [257, 344] on input "checkbox" at bounding box center [258, 346] width 27 height 27
checkbox input "true"
click at [257, 383] on input "checkbox" at bounding box center [258, 378] width 27 height 27
checkbox input "true"
click at [256, 408] on input "checkbox" at bounding box center [258, 411] width 27 height 27
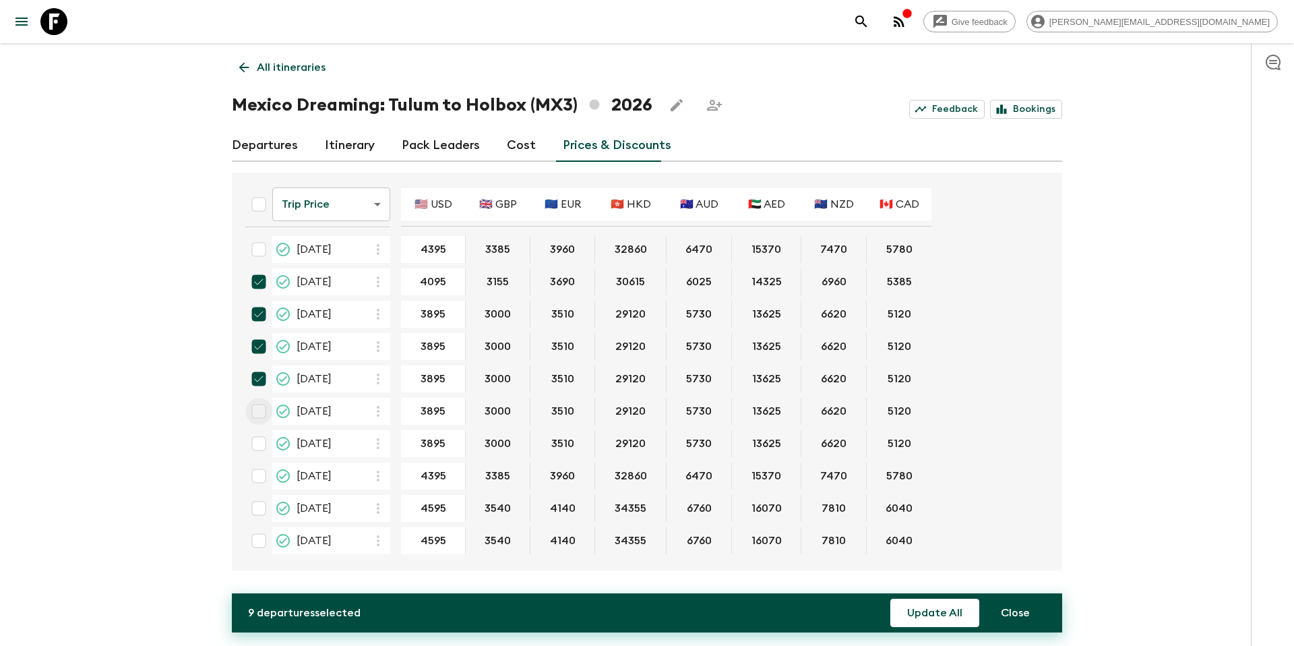
checkbox input "true"
drag, startPoint x: 260, startPoint y: 446, endPoint x: 286, endPoint y: 464, distance: 32.5
click at [260, 446] on input "checkbox" at bounding box center [258, 443] width 27 height 27
checkbox input "true"
click at [926, 619] on button "Update All" at bounding box center [934, 613] width 89 height 28
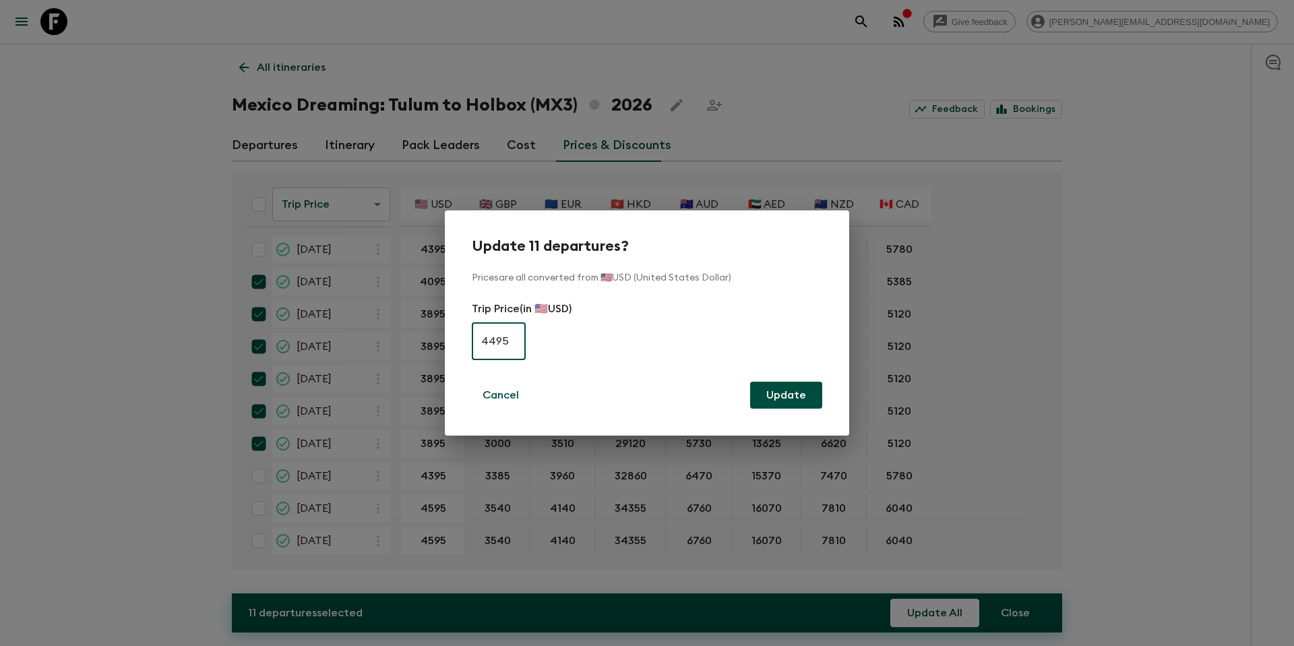
type input "4495"
click at [792, 398] on button "Update" at bounding box center [786, 395] width 72 height 27
checkbox input "false"
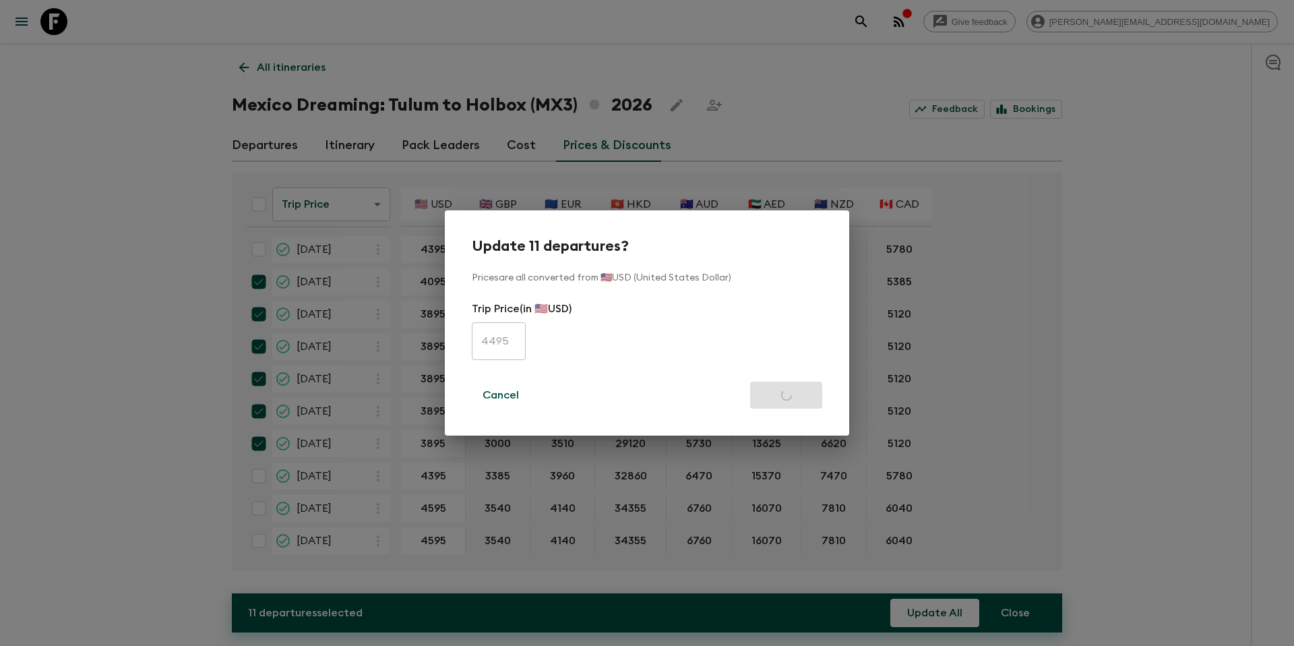
checkbox input "false"
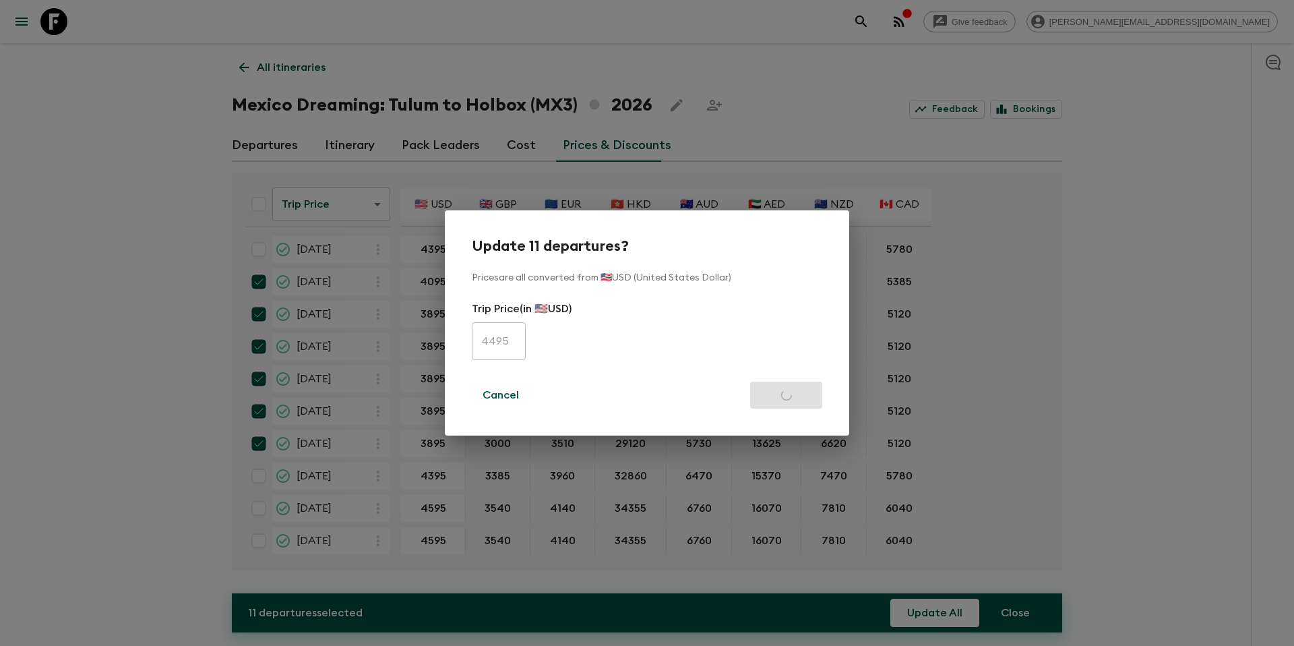
checkbox input "false"
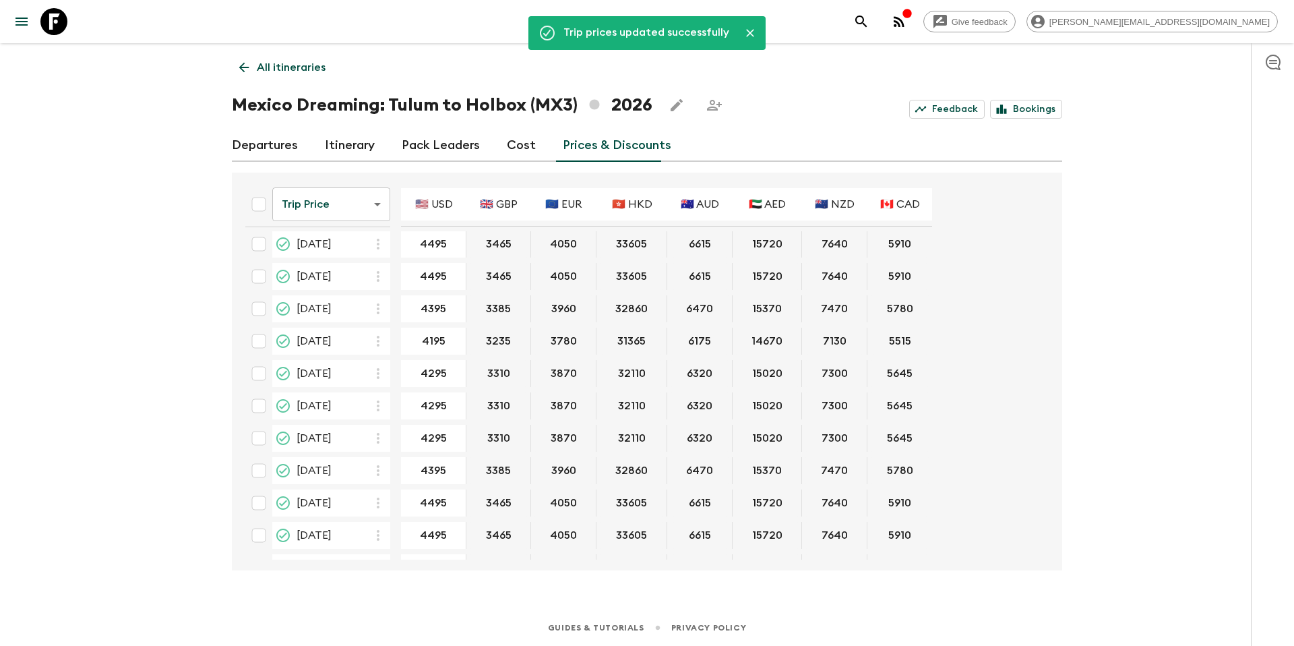
scroll to position [0, 0]
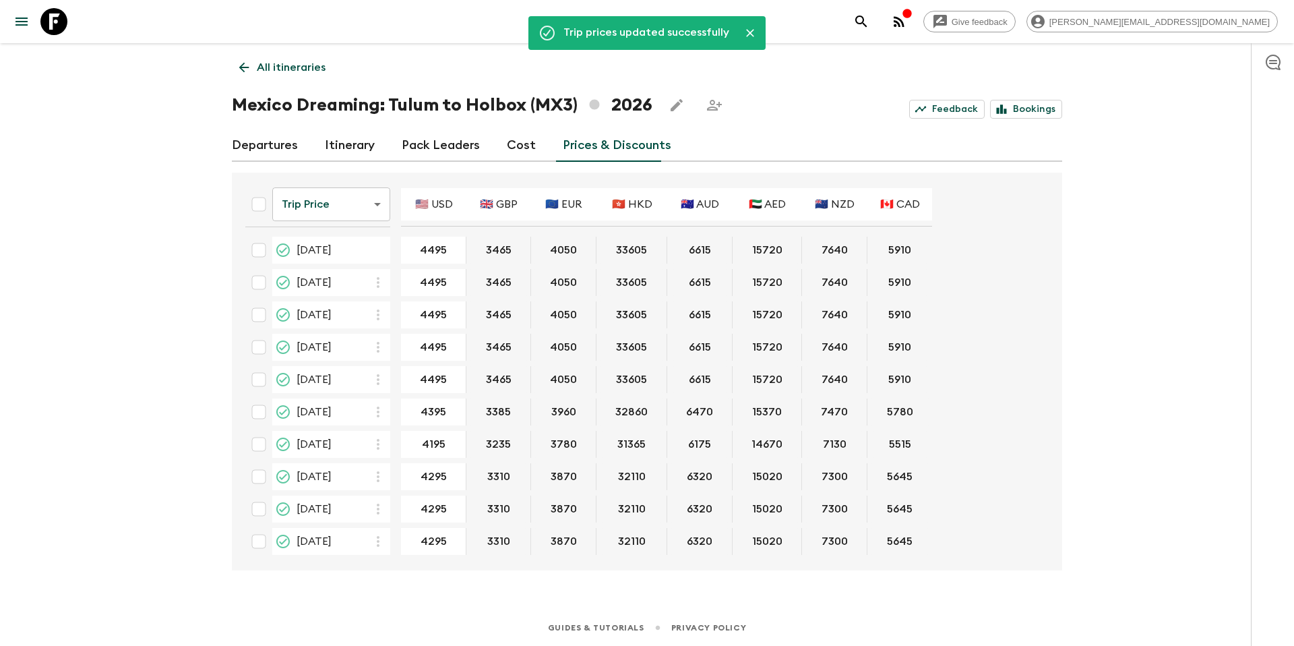
click at [263, 442] on input "checkbox" at bounding box center [258, 444] width 27 height 27
checkbox input "true"
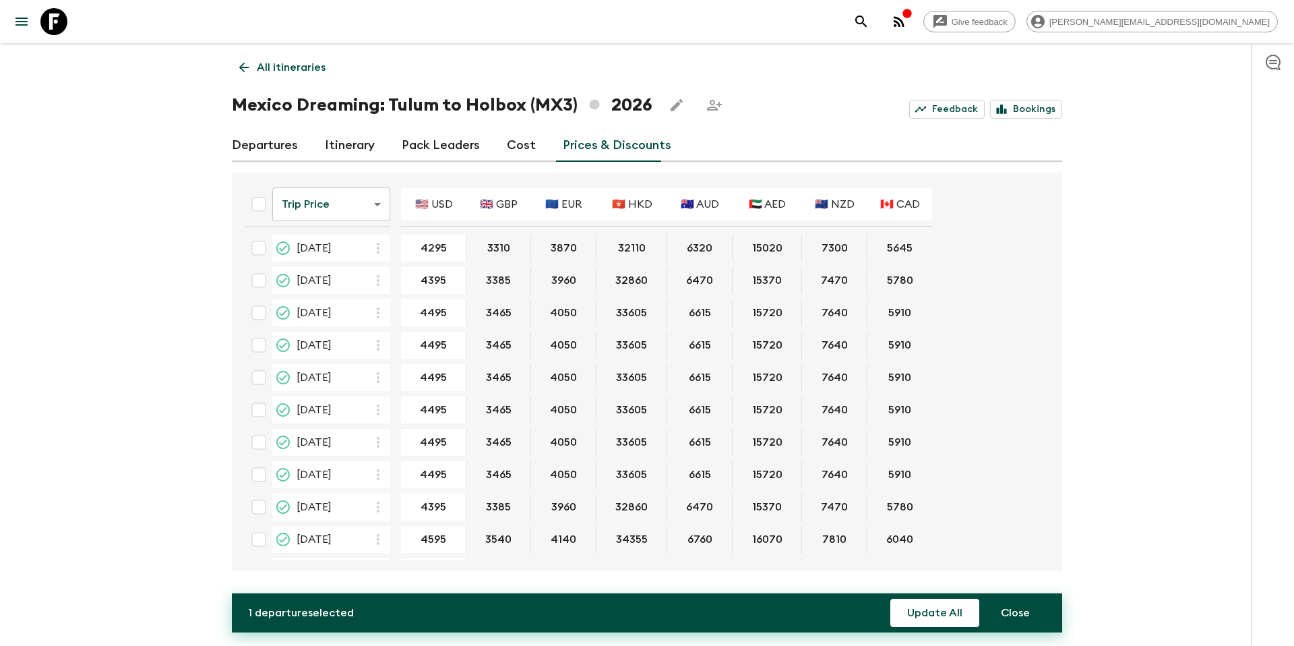
scroll to position [324, 0]
click at [262, 479] on input "checkbox" at bounding box center [258, 475] width 27 height 27
checkbox input "true"
click at [942, 618] on button "Update All" at bounding box center [934, 613] width 89 height 28
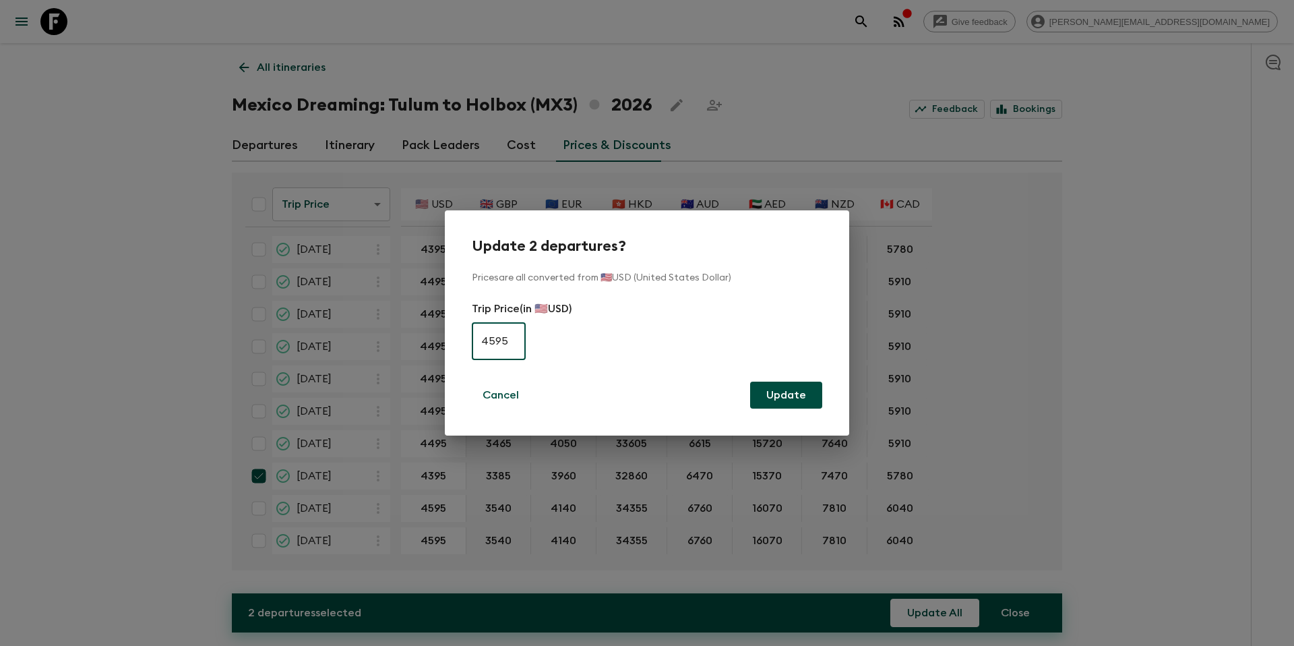
type input "4595"
click at [810, 402] on button "Update" at bounding box center [786, 395] width 72 height 27
checkbox input "false"
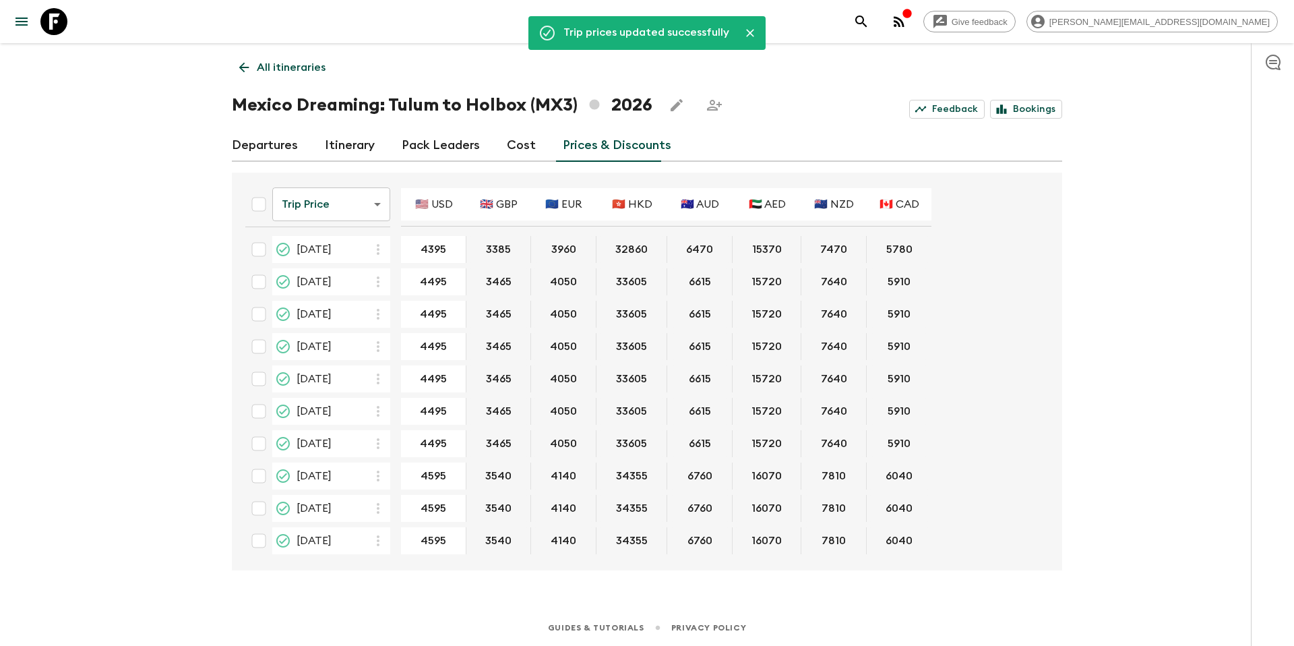
type input "5095"
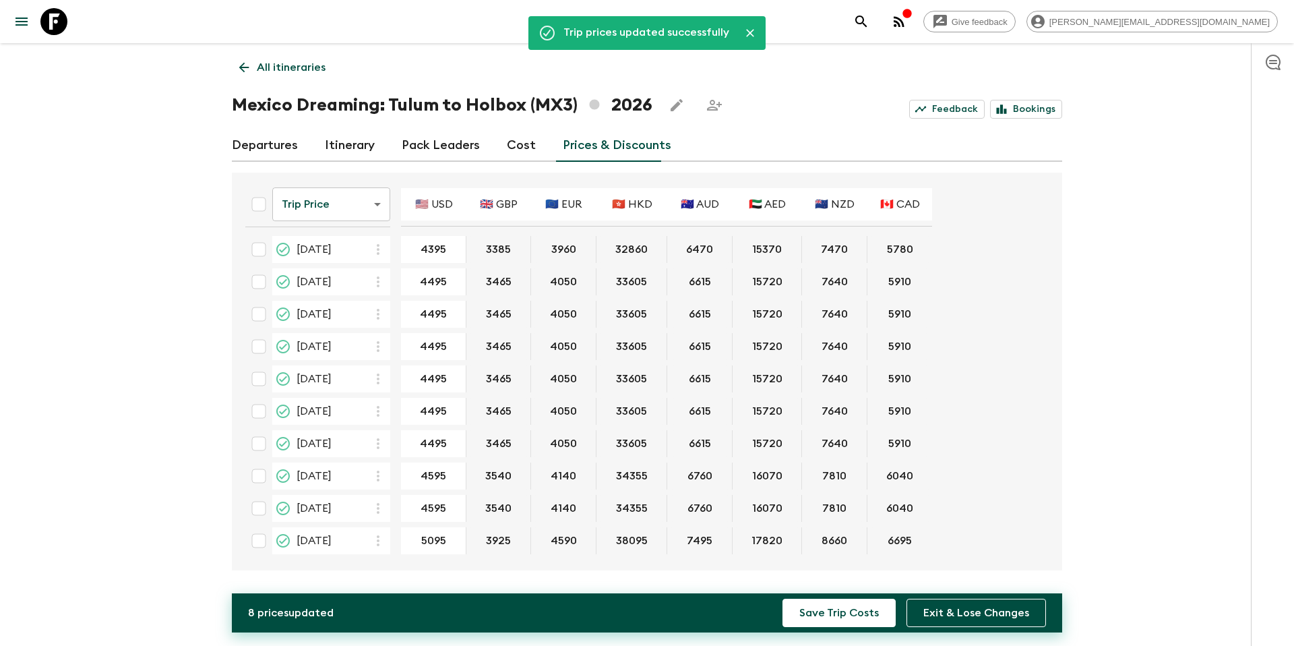
type input "5495"
click at [830, 614] on button "Save Trip Costs" at bounding box center [839, 613] width 113 height 28
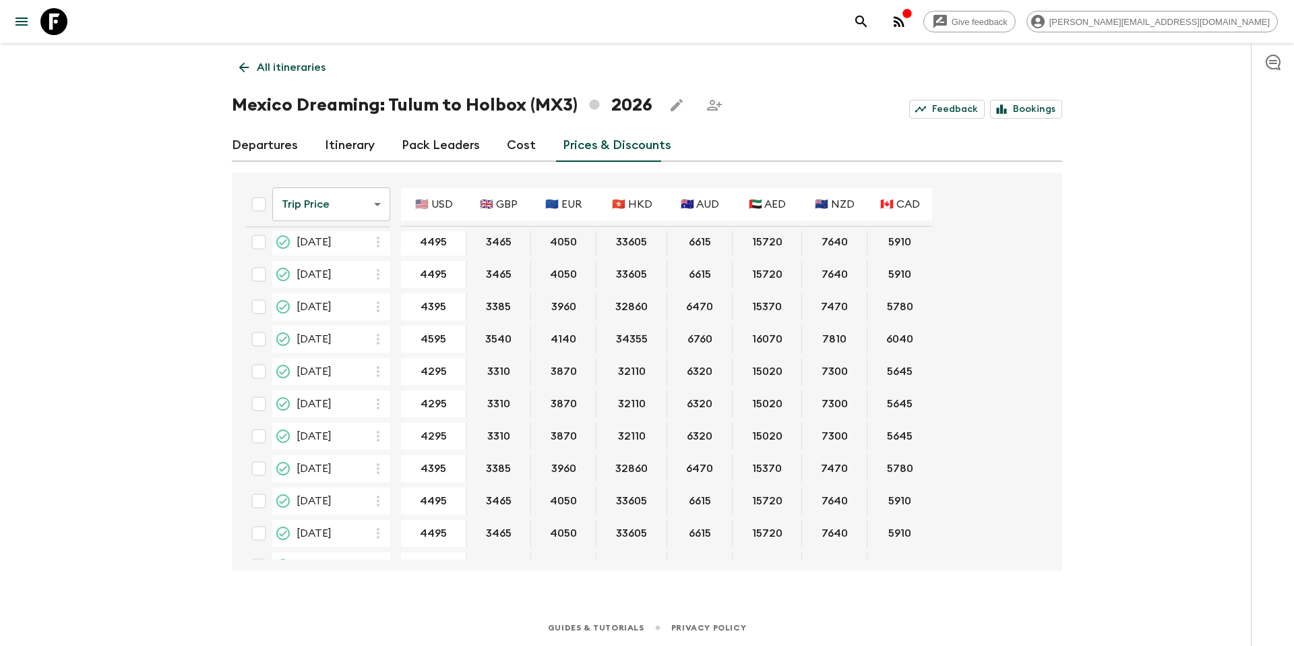
scroll to position [0, 0]
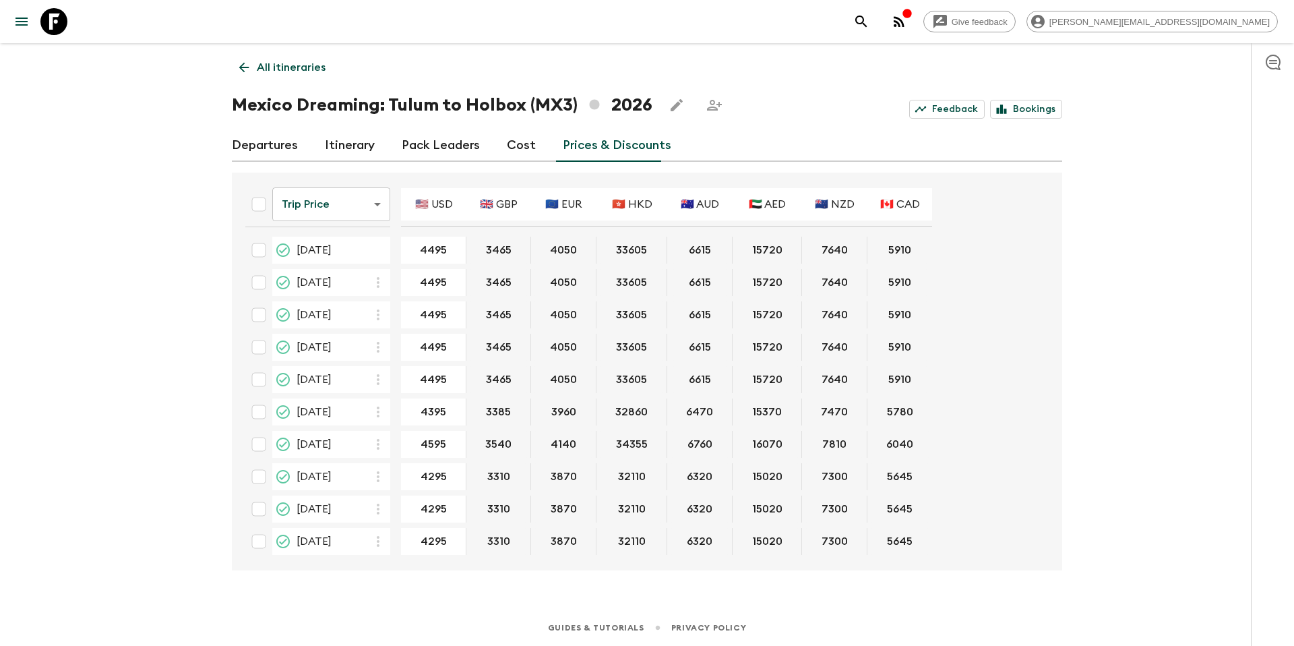
click at [280, 65] on p "All itineraries" at bounding box center [291, 67] width 69 height 16
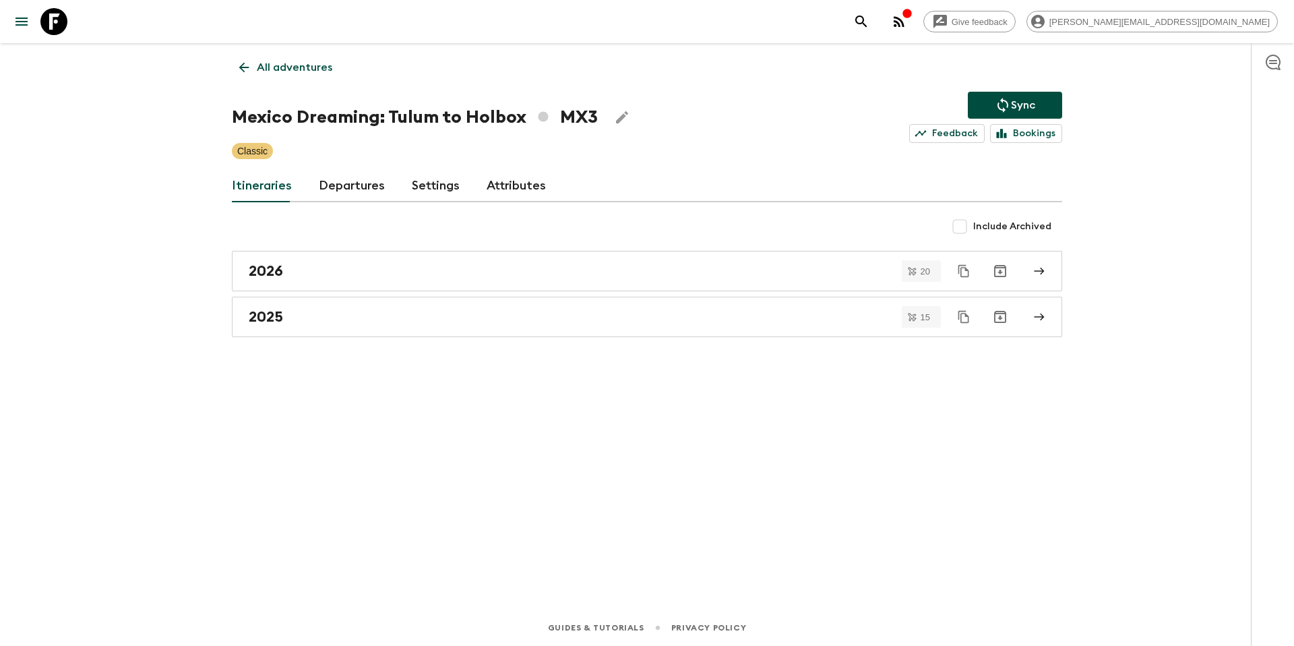
click at [1048, 107] on button "Sync" at bounding box center [1015, 105] width 94 height 27
drag, startPoint x: 998, startPoint y: 113, endPoint x: 943, endPoint y: 115, distance: 55.3
click at [998, 113] on icon "Sync adventure departures to the booking engine" at bounding box center [1003, 105] width 16 height 16
click at [282, 71] on p "All adventures" at bounding box center [294, 67] width 75 height 16
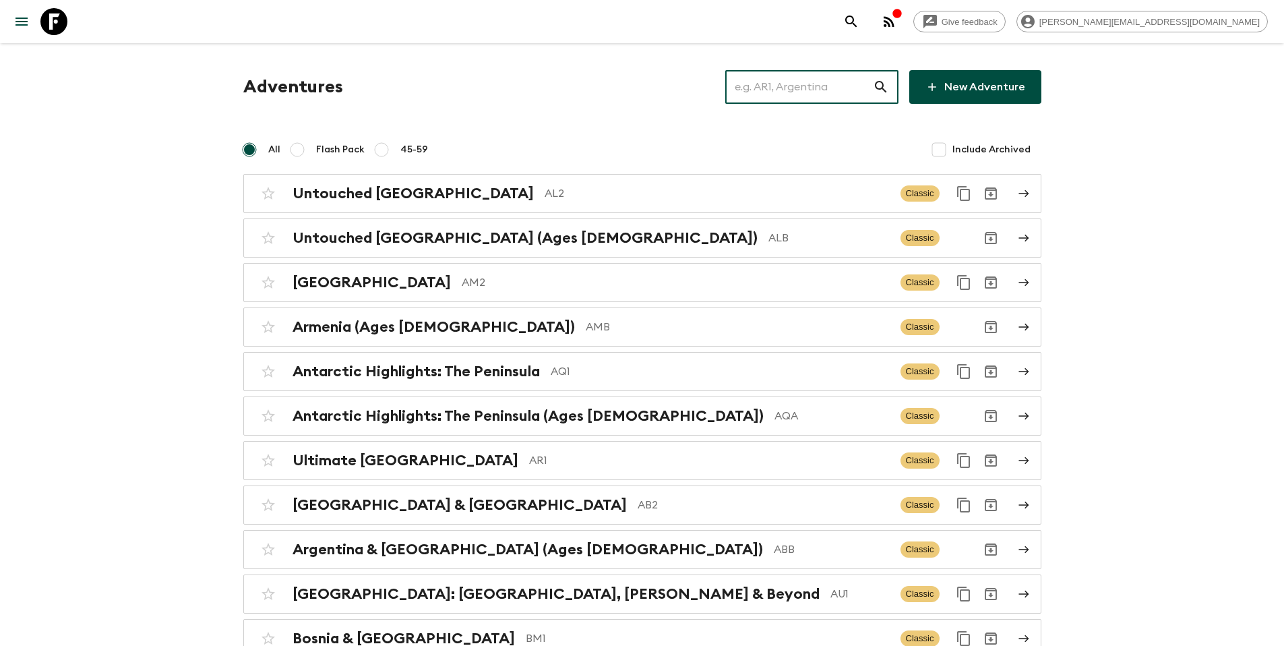
click at [826, 91] on input "text" at bounding box center [799, 87] width 148 height 38
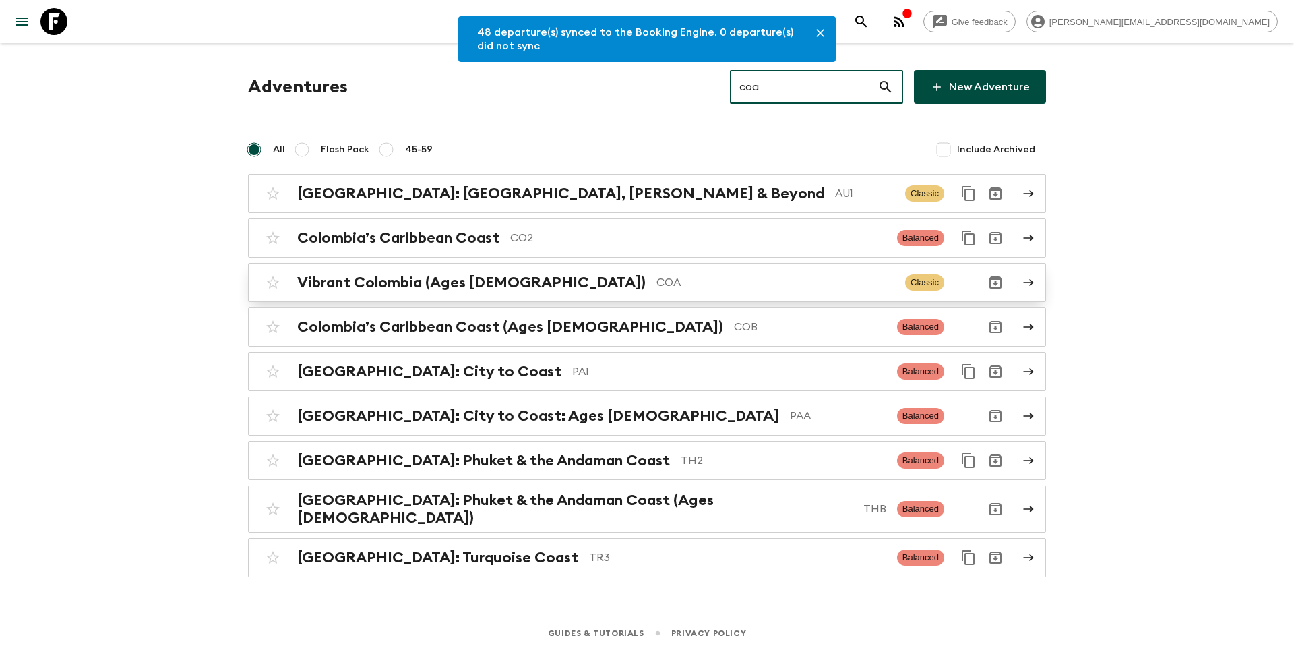
type input "coa"
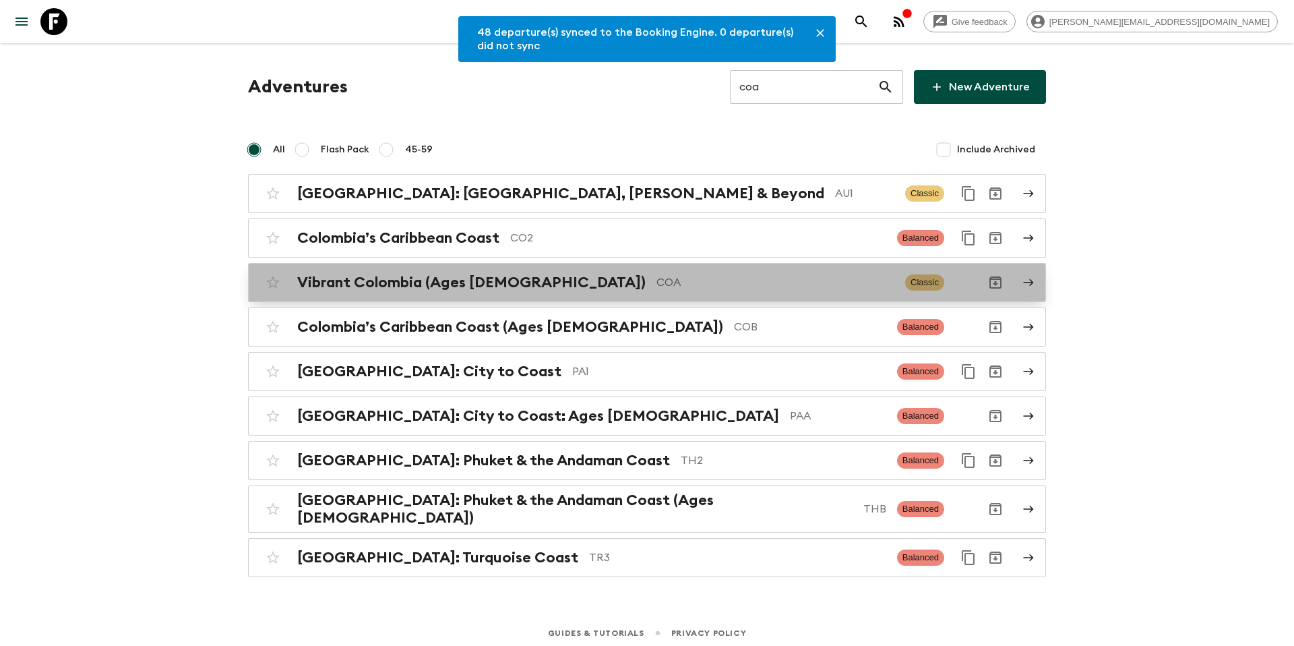
click at [657, 286] on p "COA" at bounding box center [776, 282] width 238 height 16
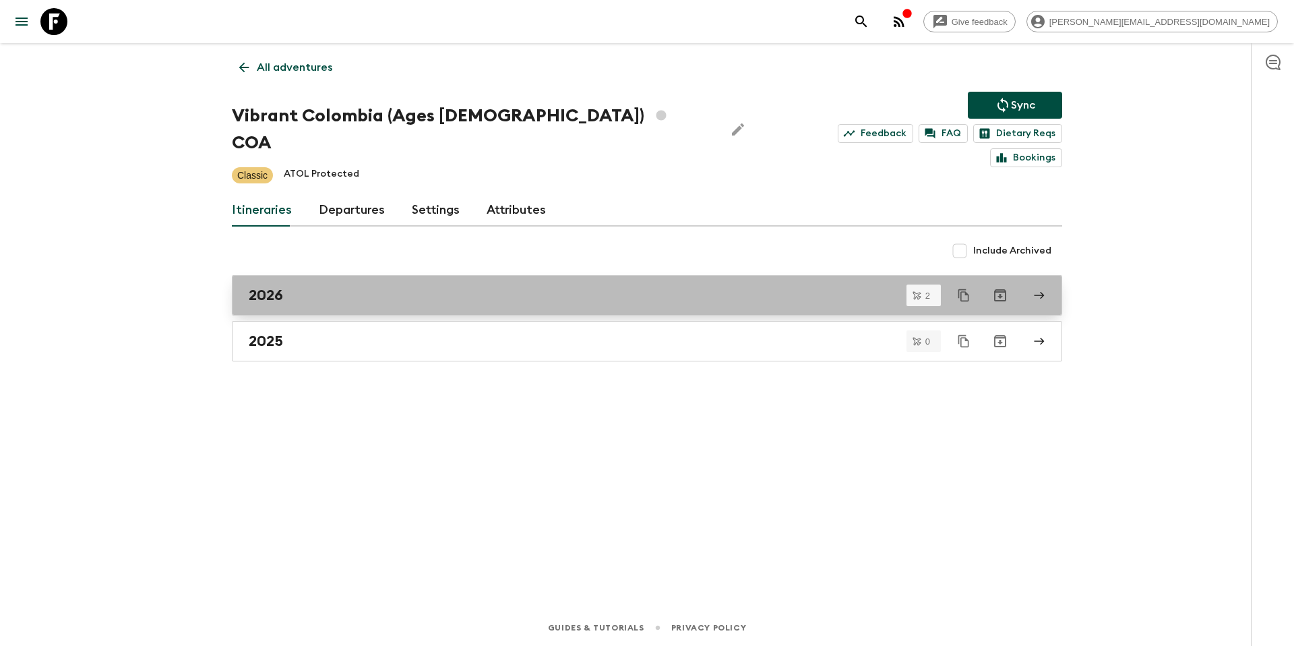
click at [309, 286] on div "2026" at bounding box center [634, 295] width 771 height 18
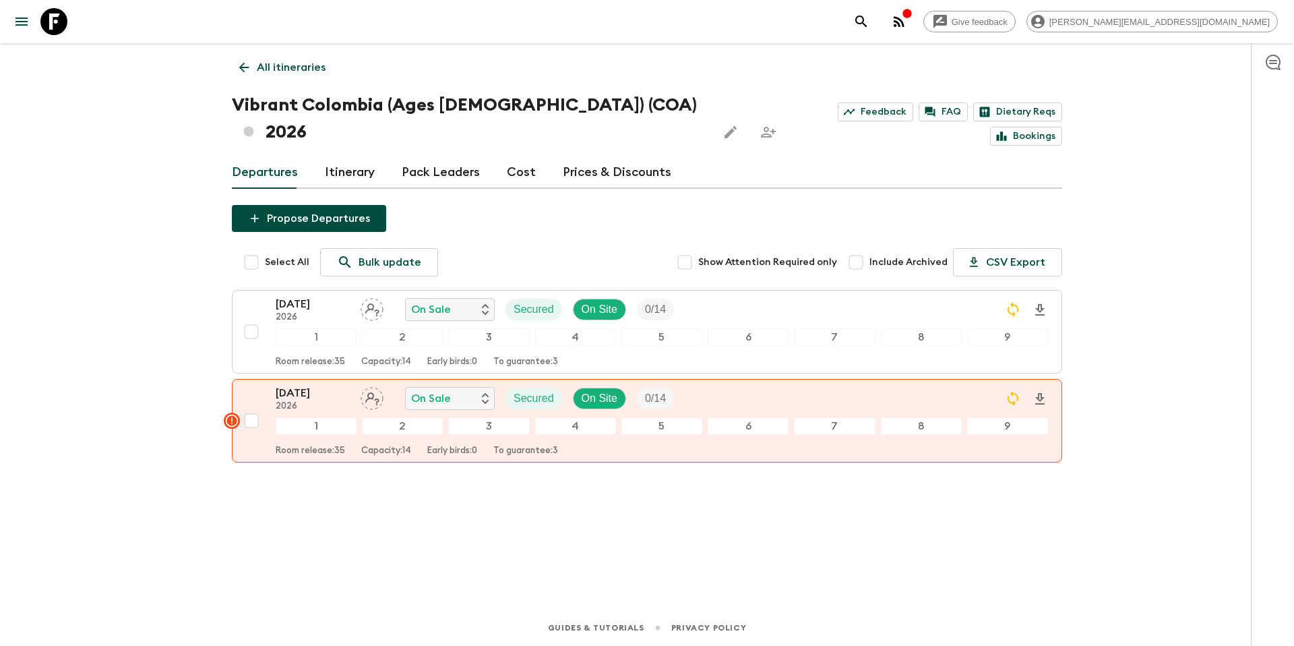
click at [627, 156] on link "Prices & Discounts" at bounding box center [617, 172] width 109 height 32
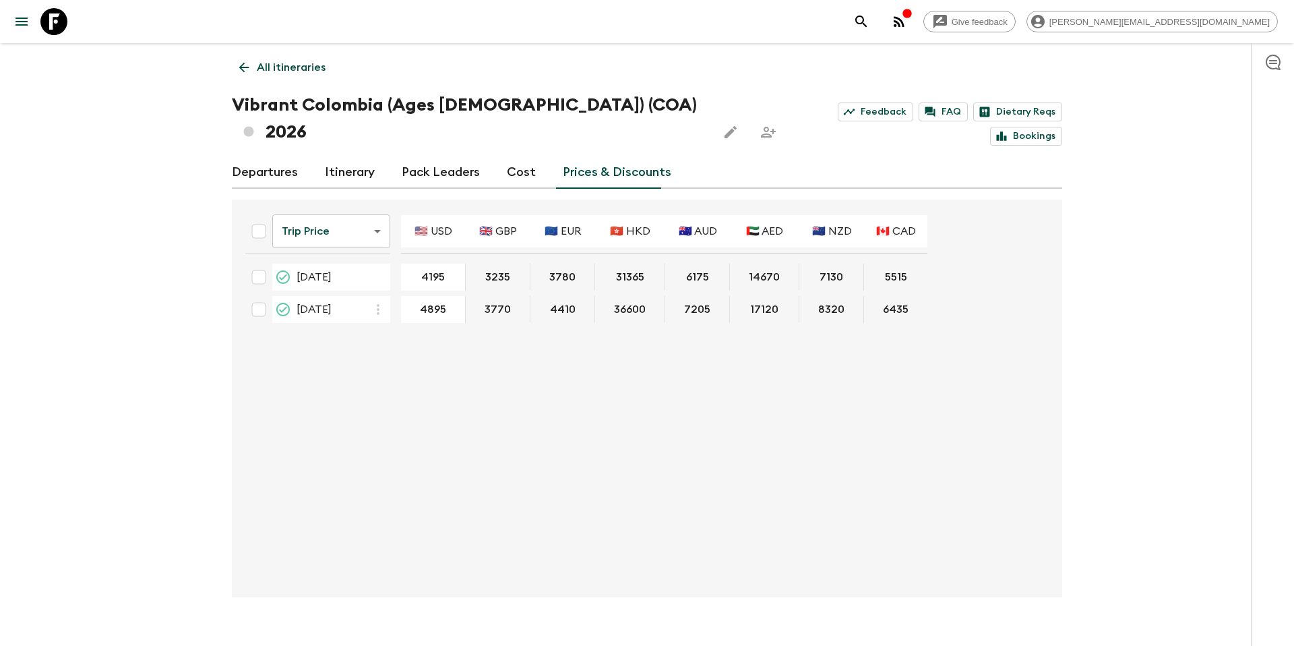
type input "4495"
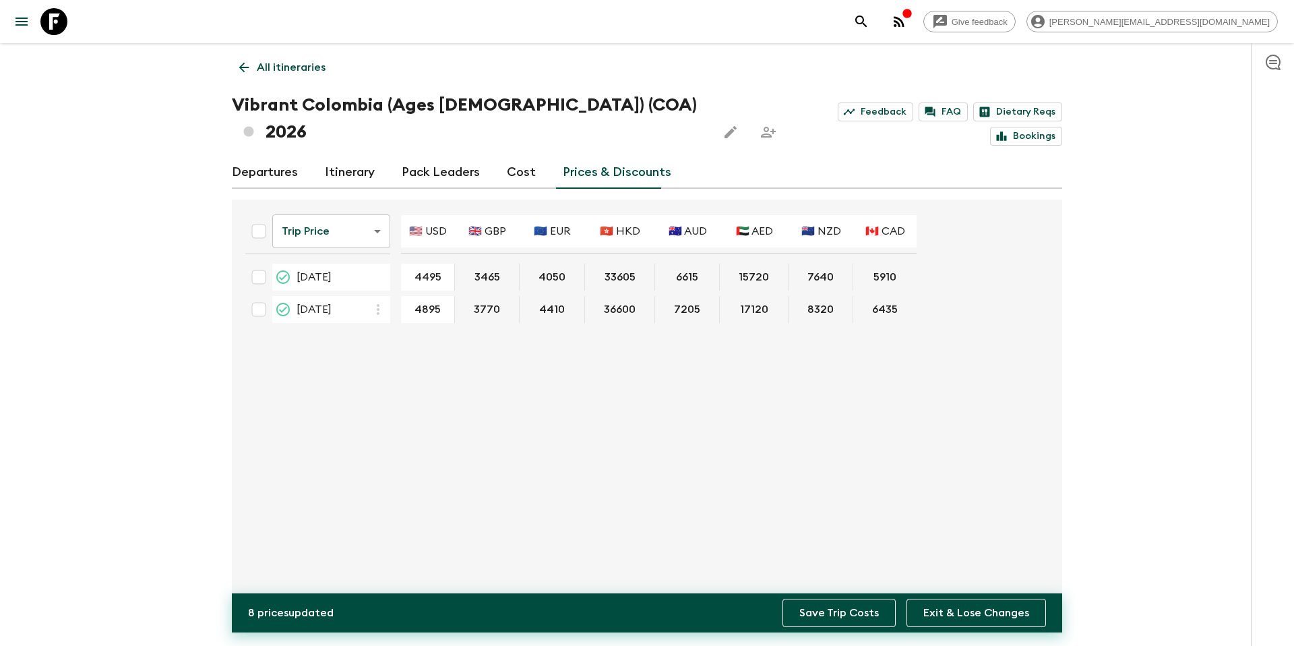
click at [875, 615] on button "Save Trip Costs" at bounding box center [839, 613] width 113 height 28
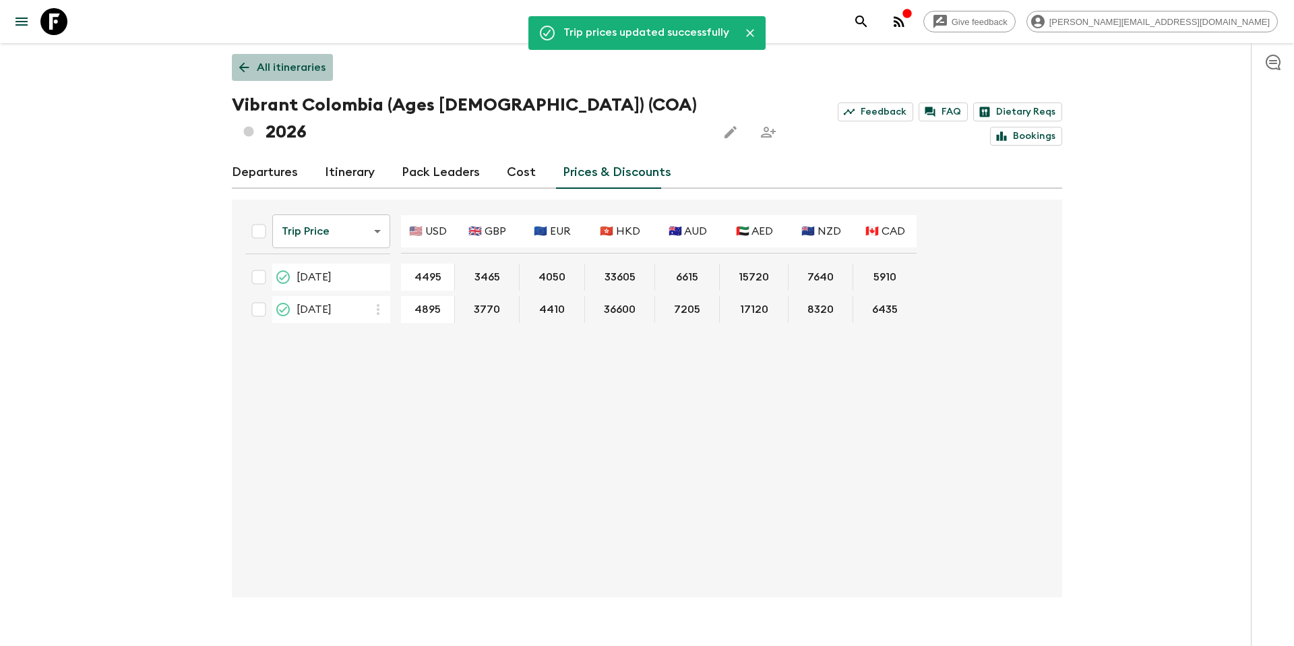
click at [301, 73] on p "All itineraries" at bounding box center [291, 67] width 69 height 16
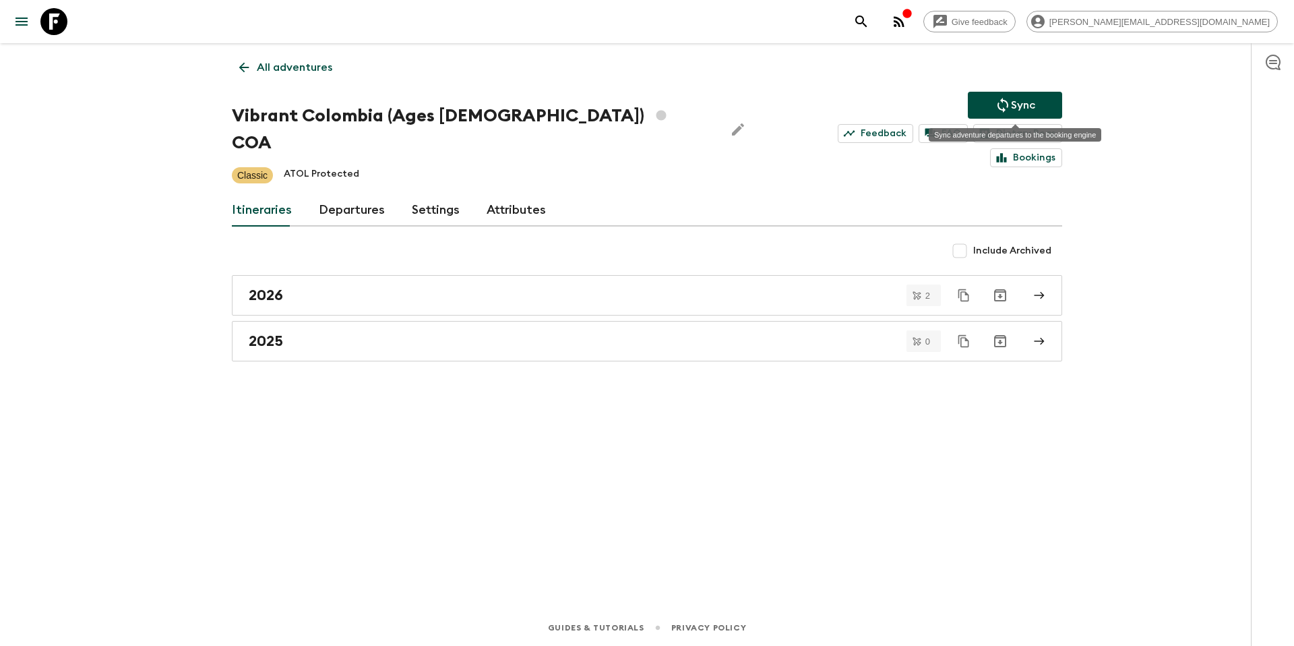
click at [1032, 106] on p "Sync" at bounding box center [1023, 105] width 24 height 16
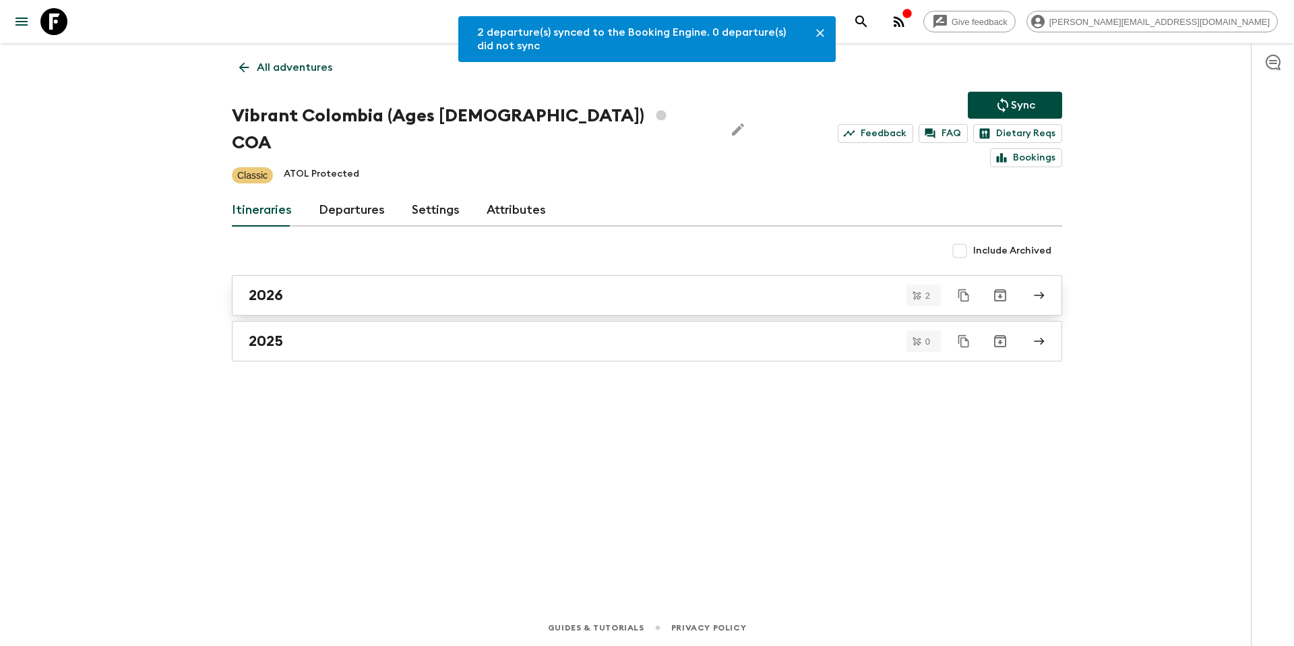
click at [418, 286] on div "2026" at bounding box center [634, 295] width 771 height 18
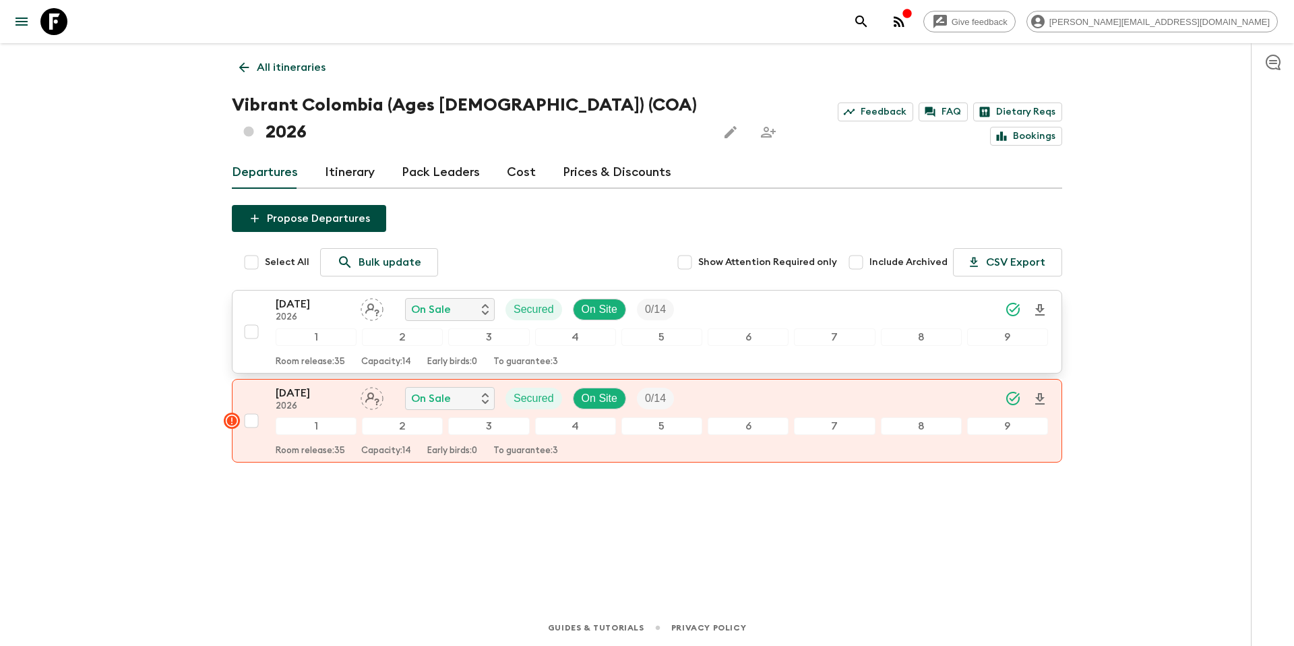
click at [255, 318] on input "checkbox" at bounding box center [251, 331] width 27 height 27
checkbox input "true"
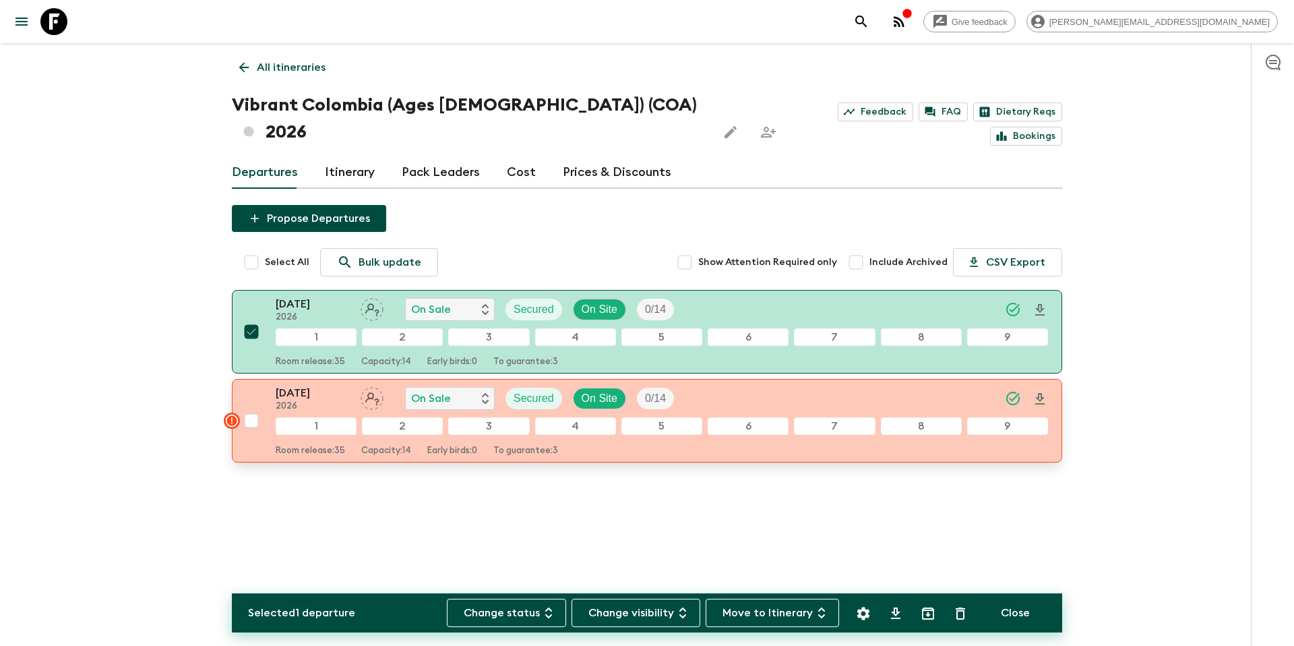
click at [254, 407] on input "checkbox" at bounding box center [251, 420] width 27 height 27
checkbox input "true"
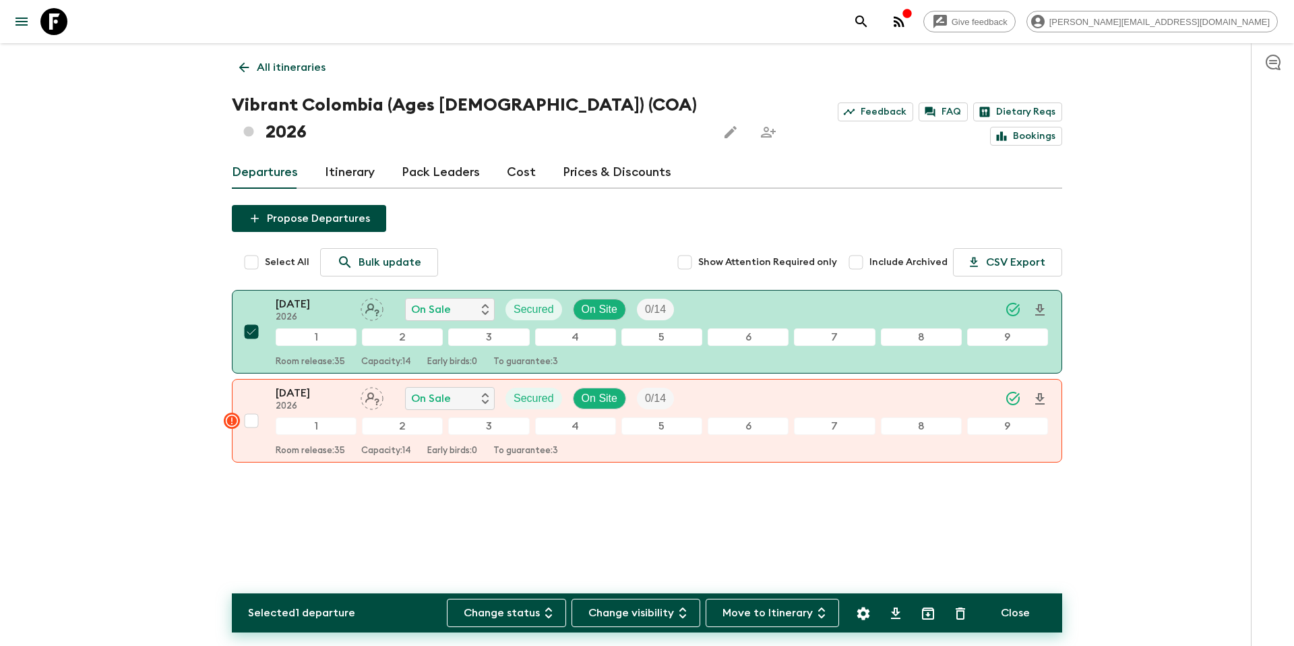
checkbox input "true"
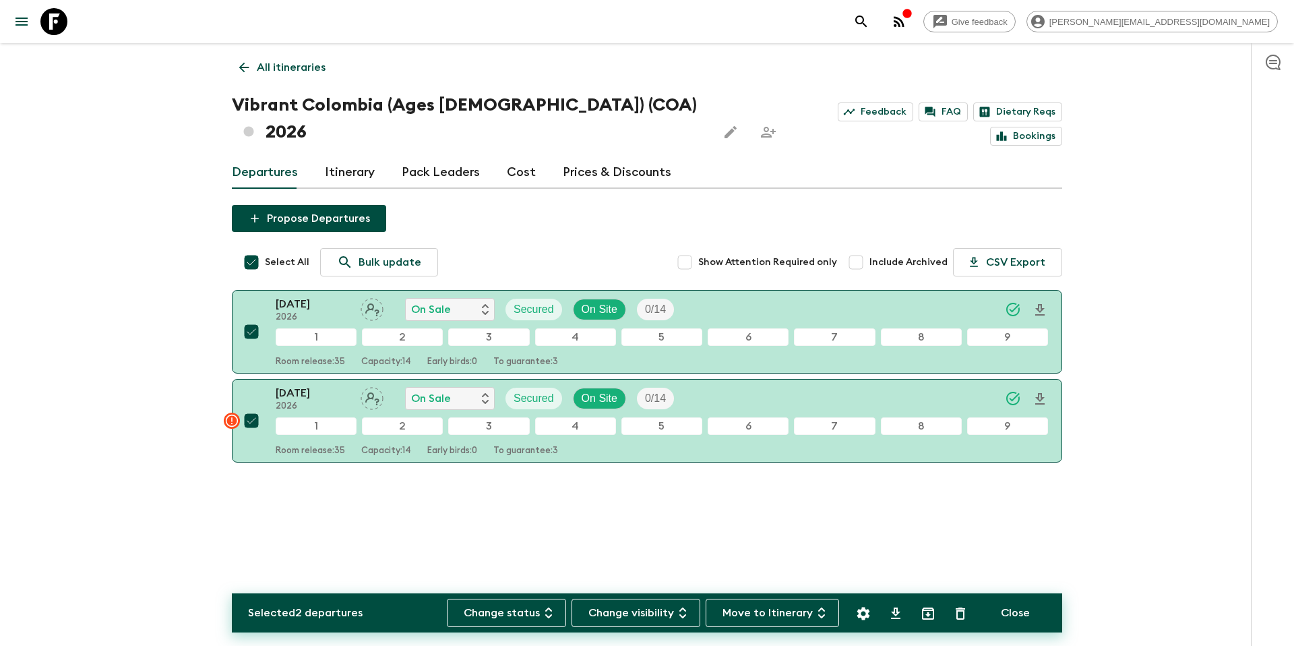
click at [859, 611] on icon "Settings" at bounding box center [863, 613] width 13 height 13
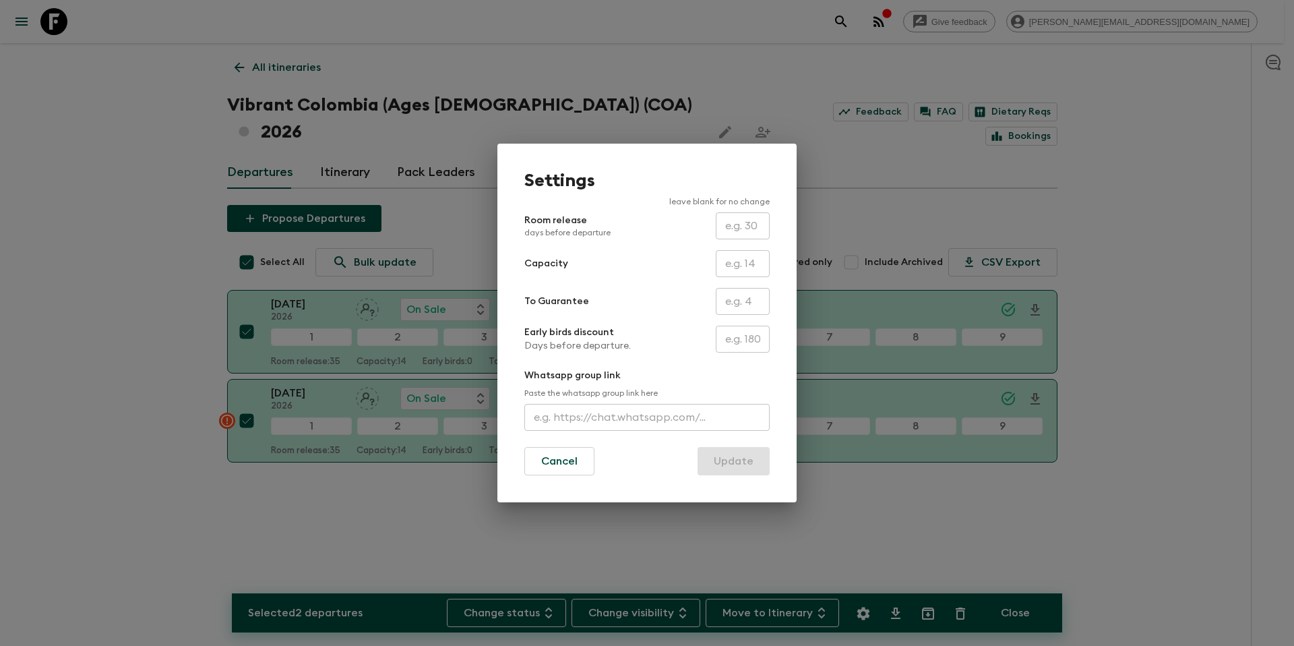
click at [730, 303] on input "text" at bounding box center [743, 301] width 54 height 27
type input "0"
click at [759, 463] on button "Update" at bounding box center [734, 461] width 72 height 28
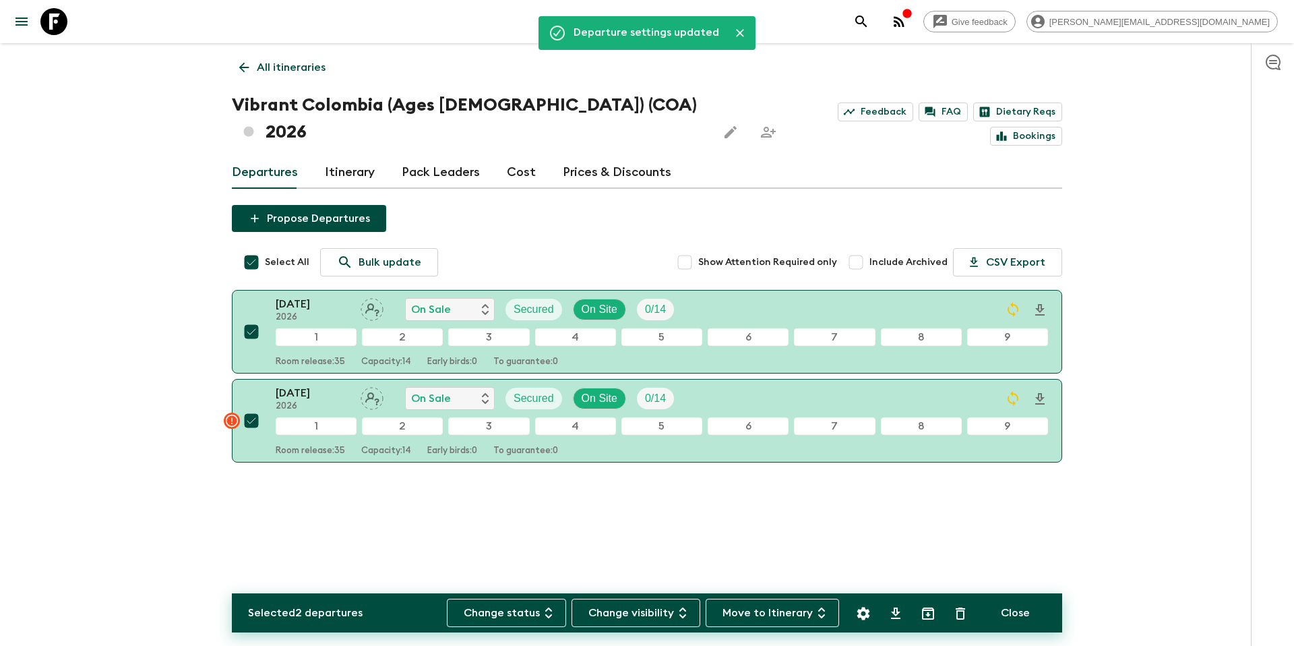
click at [248, 249] on input "Select All" at bounding box center [251, 262] width 27 height 27
checkbox input "false"
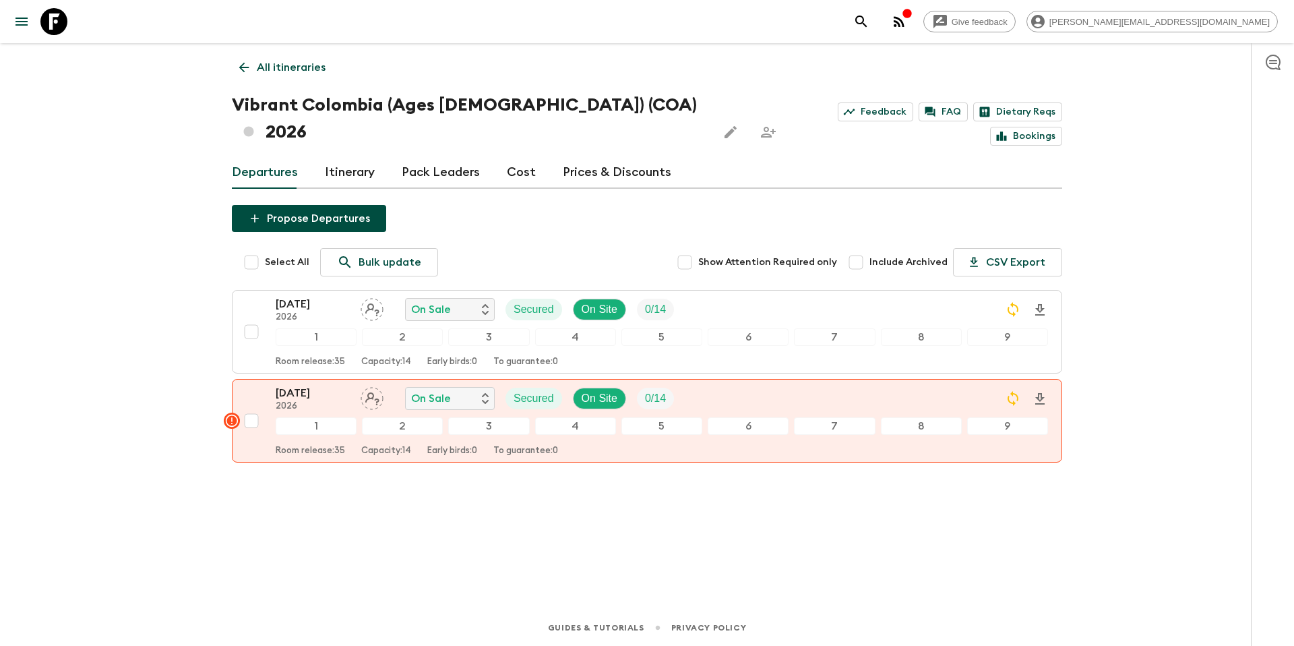
click at [288, 65] on p "All itineraries" at bounding box center [291, 67] width 69 height 16
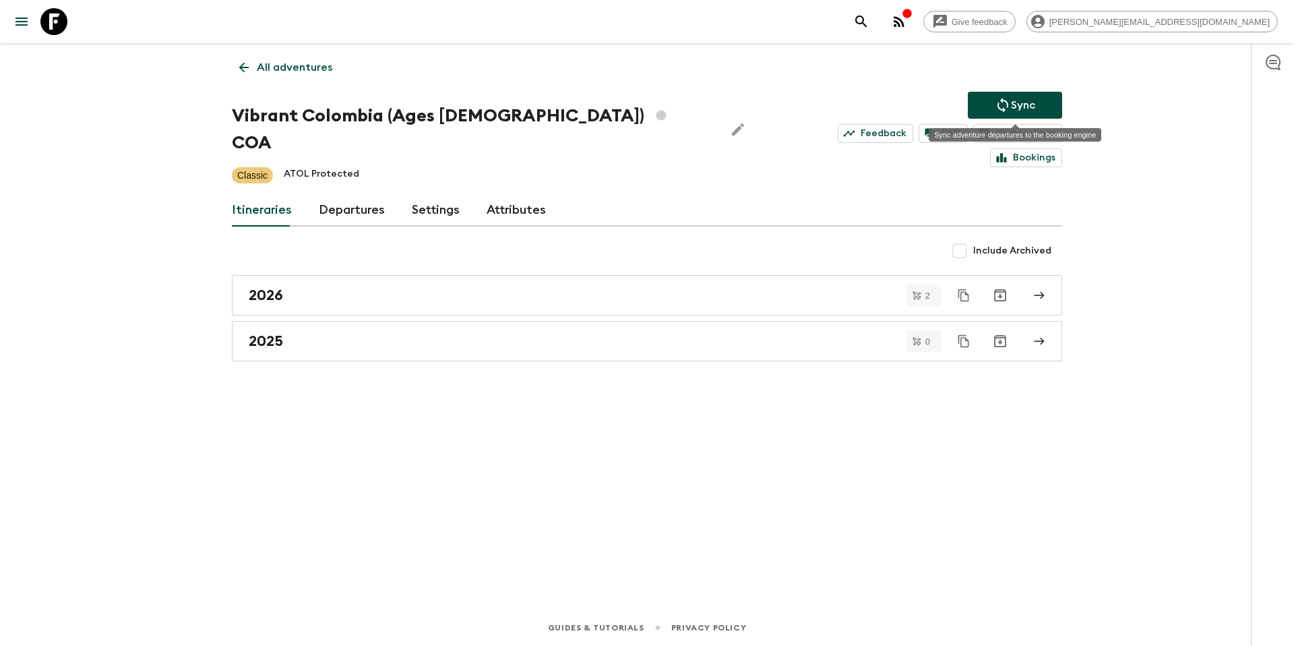
click at [999, 96] on button "Sync" at bounding box center [1015, 105] width 94 height 27
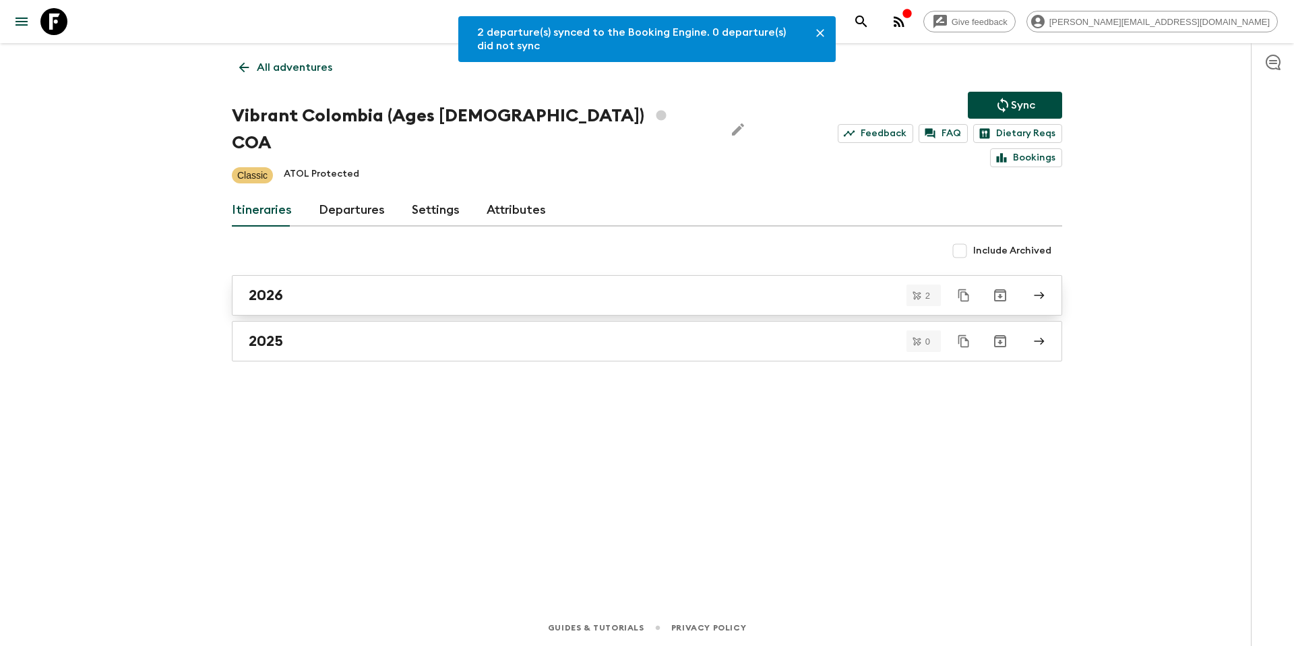
click at [334, 286] on div "2026" at bounding box center [634, 295] width 771 height 18
